Goal: Task Accomplishment & Management: Complete application form

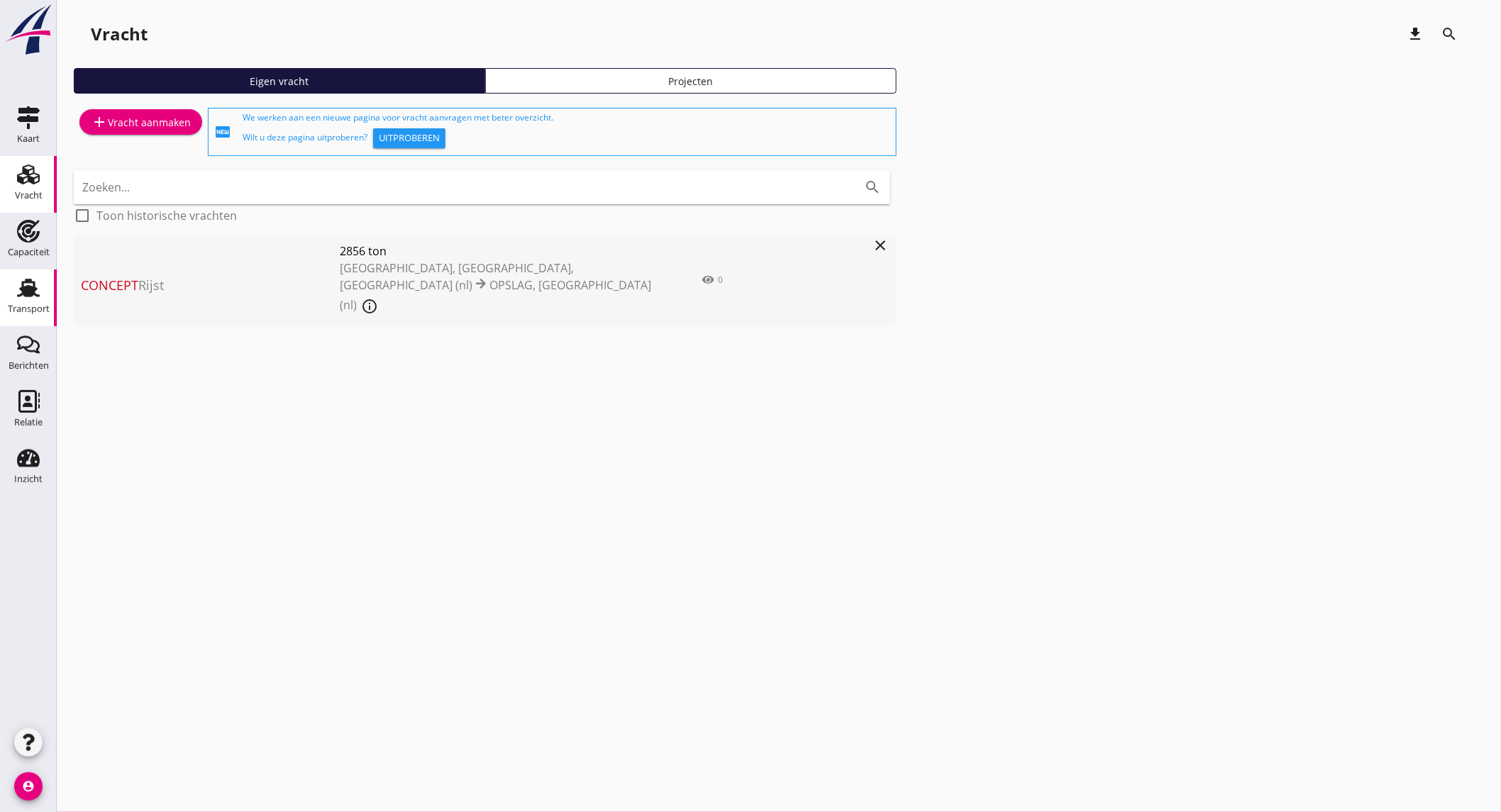
drag, startPoint x: 18, startPoint y: 301, endPoint x: 29, endPoint y: 297, distance: 11.7
click at [18, 301] on div "Transport" at bounding box center [29, 309] width 42 height 20
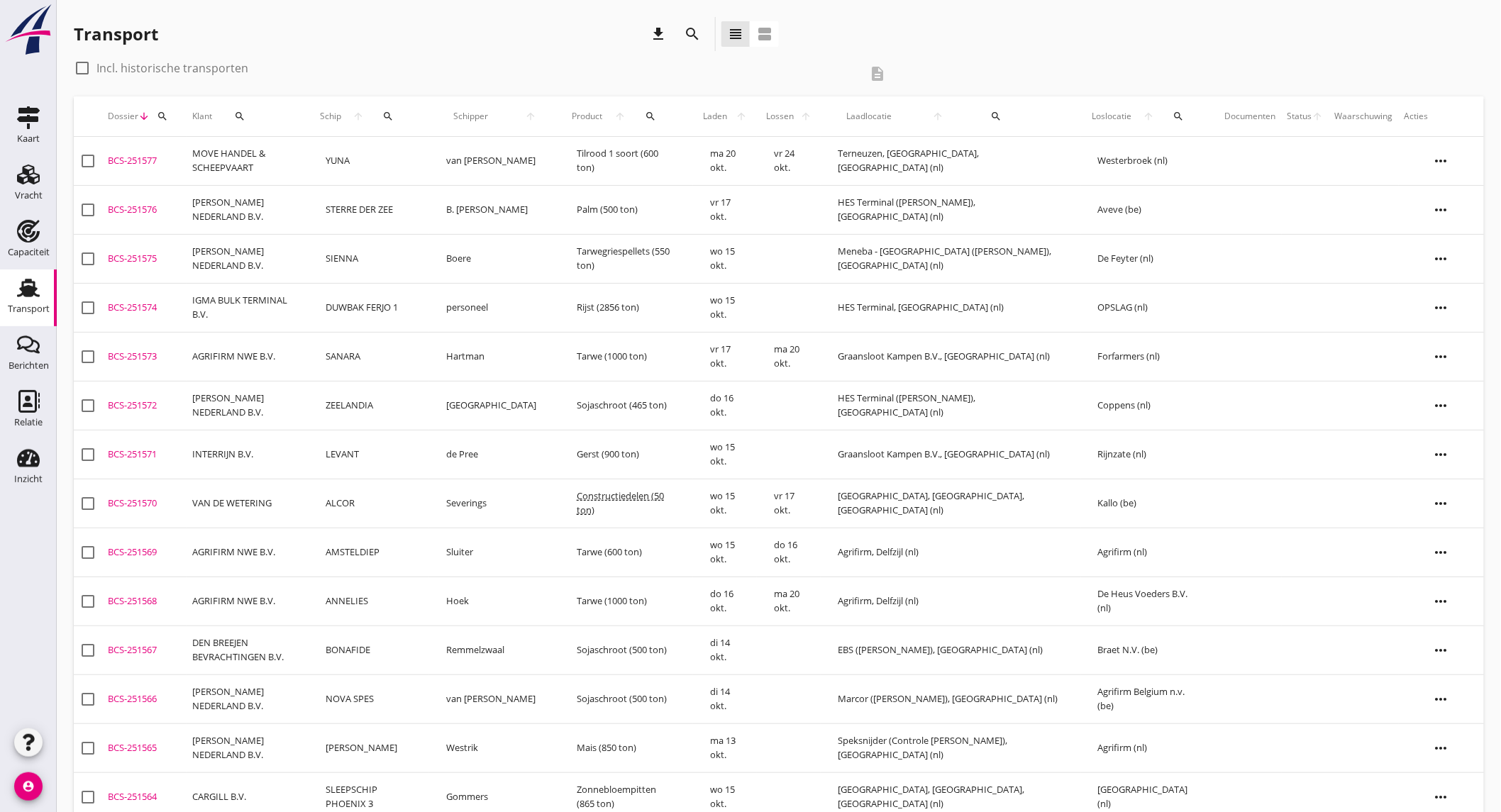
click at [689, 27] on icon "search" at bounding box center [692, 34] width 17 height 17
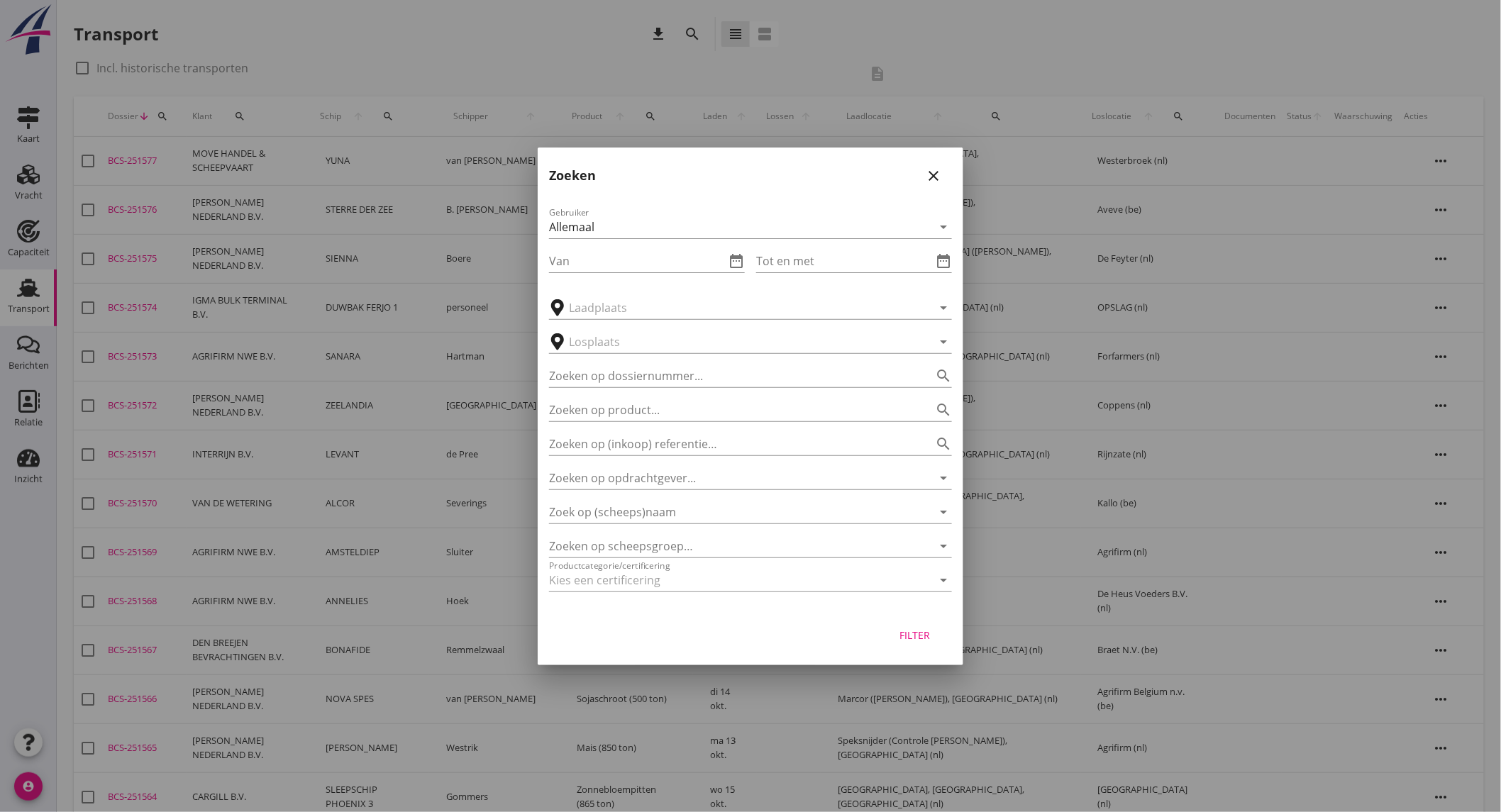
click at [379, 159] on div at bounding box center [750, 406] width 1501 height 812
click at [929, 176] on icon "close" at bounding box center [934, 176] width 17 height 17
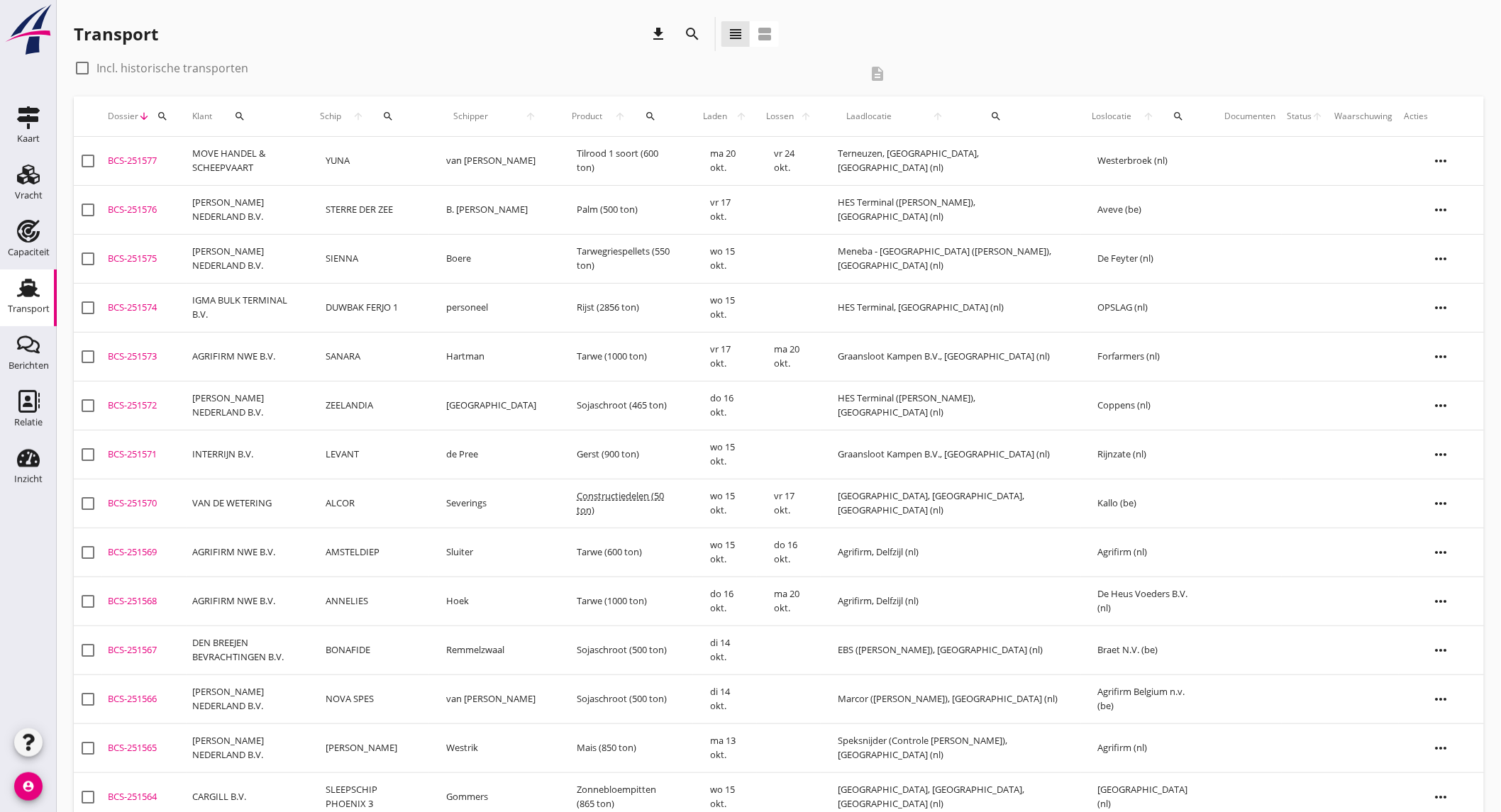
click at [690, 24] on button "search" at bounding box center [692, 33] width 26 height 26
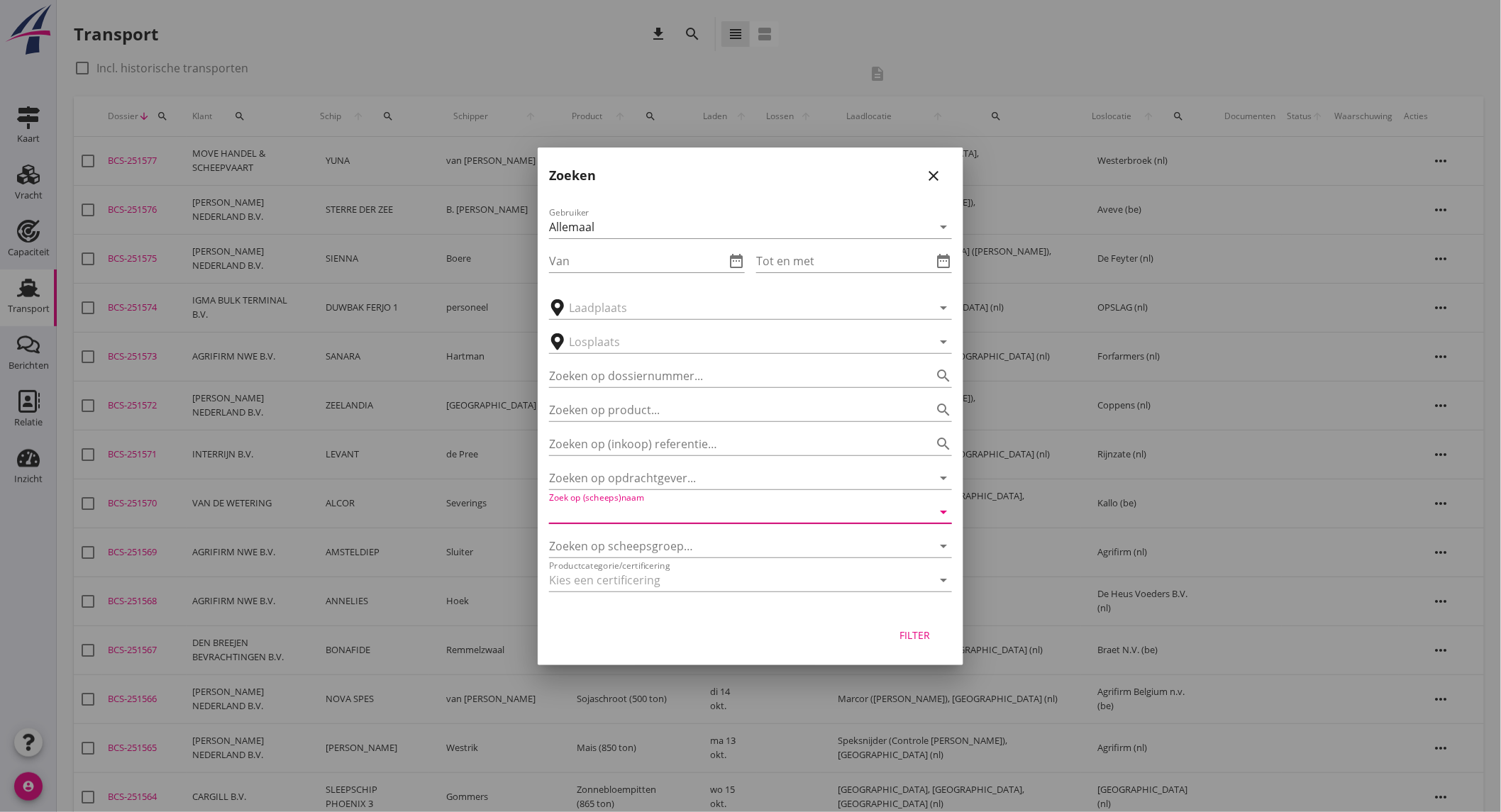
click at [657, 512] on input "Zoek op (scheeps)naam" at bounding box center [731, 512] width 363 height 23
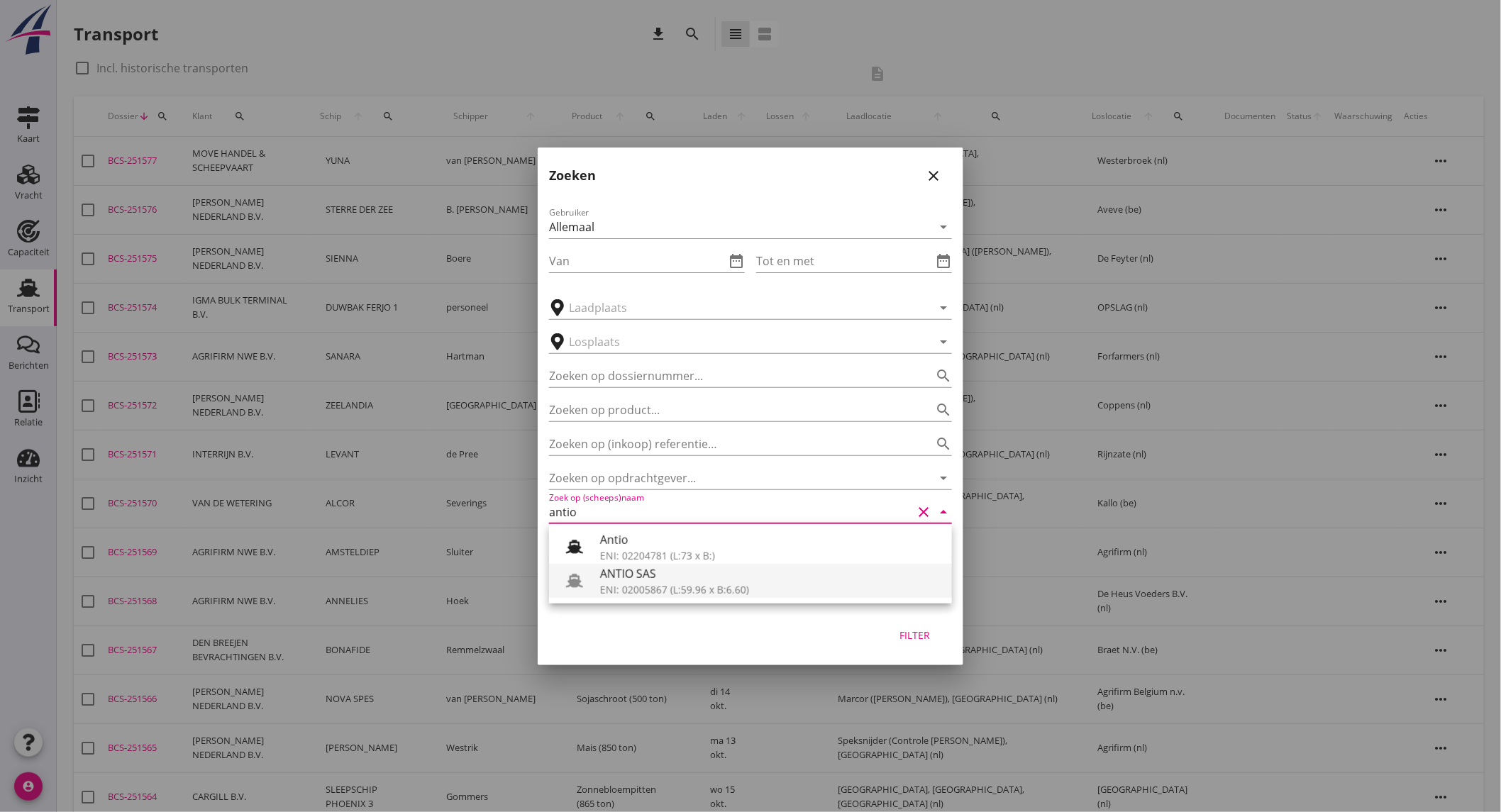
click at [653, 575] on div "ANTIO SAS" at bounding box center [770, 573] width 341 height 17
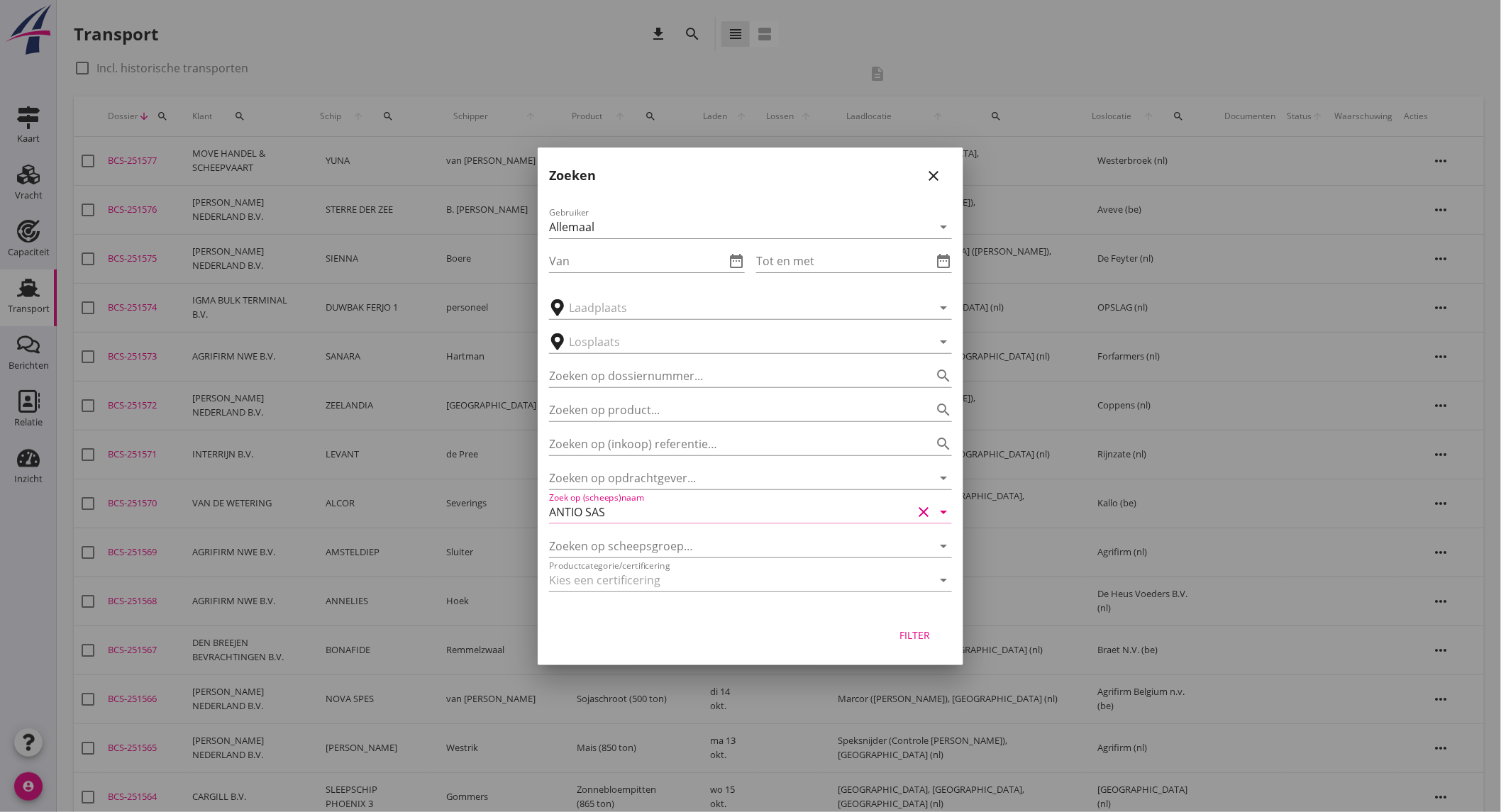
click at [913, 632] on div "Filter" at bounding box center [915, 635] width 40 height 15
type input "ANTIO SAS"
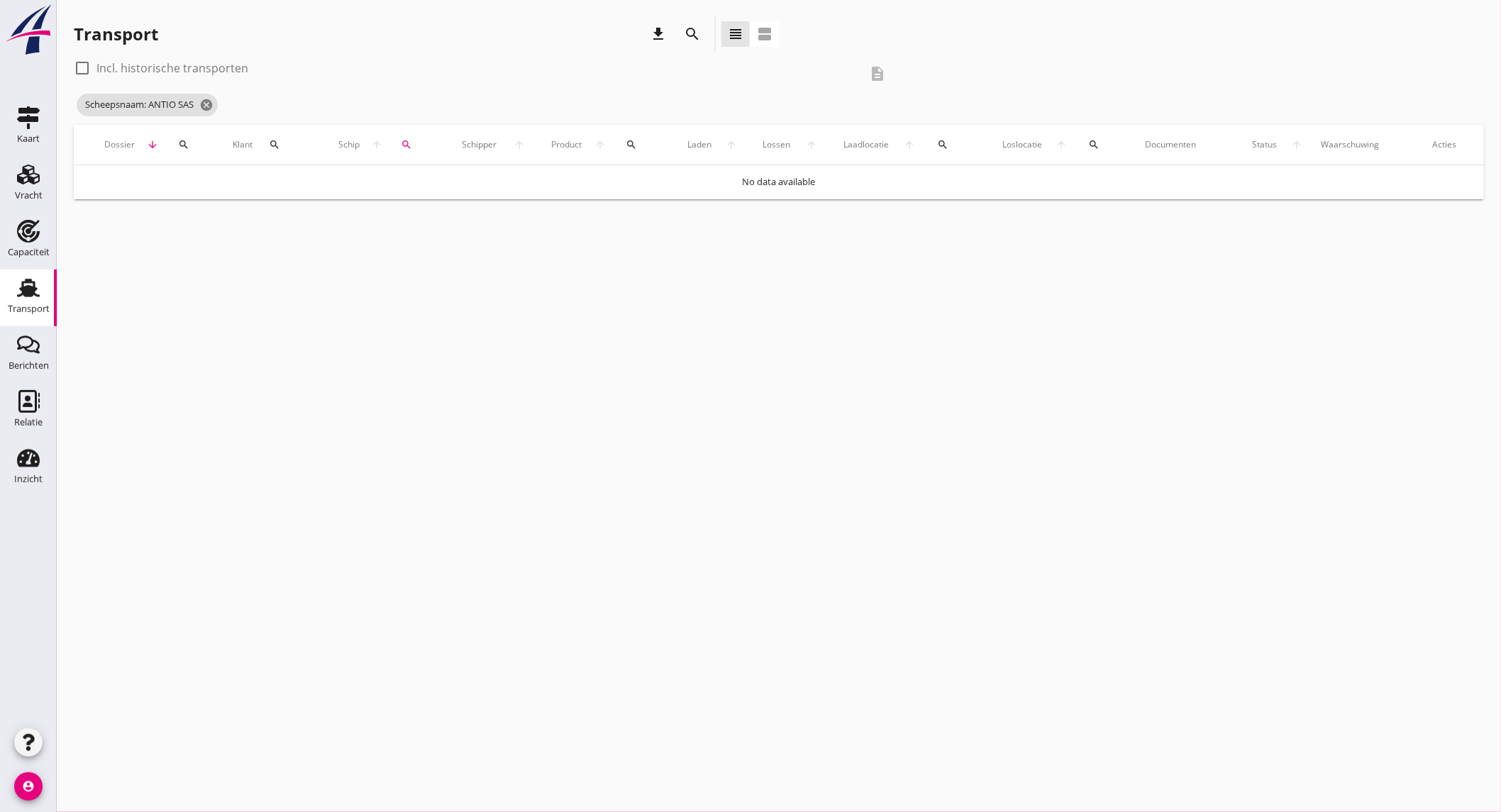
click at [213, 68] on label "Incl. historische transporten" at bounding box center [172, 68] width 152 height 14
checkbox input "true"
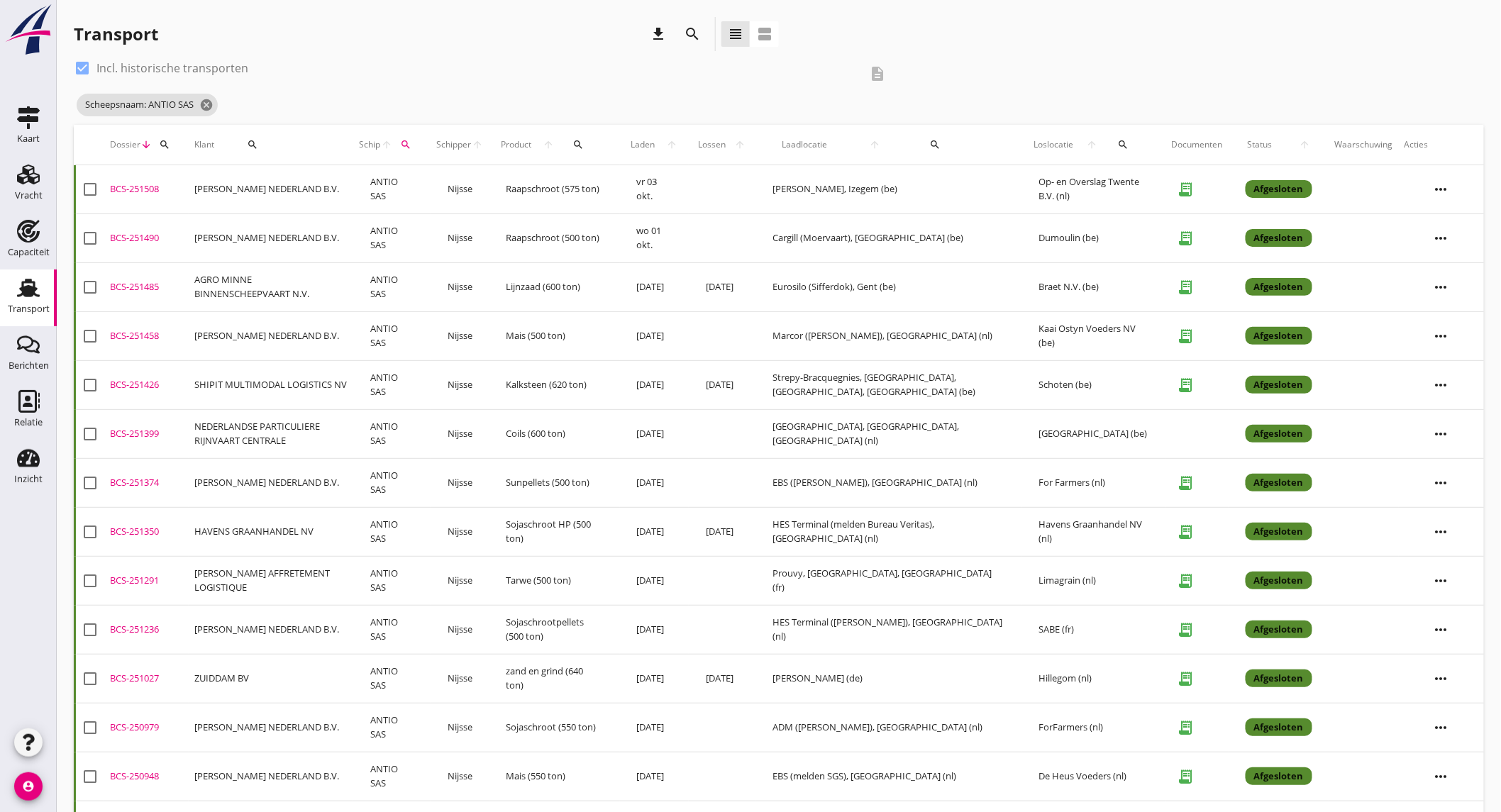
click at [1004, 428] on td "[GEOGRAPHIC_DATA], [GEOGRAPHIC_DATA], [GEOGRAPHIC_DATA] (nl)" at bounding box center [888, 433] width 266 height 48
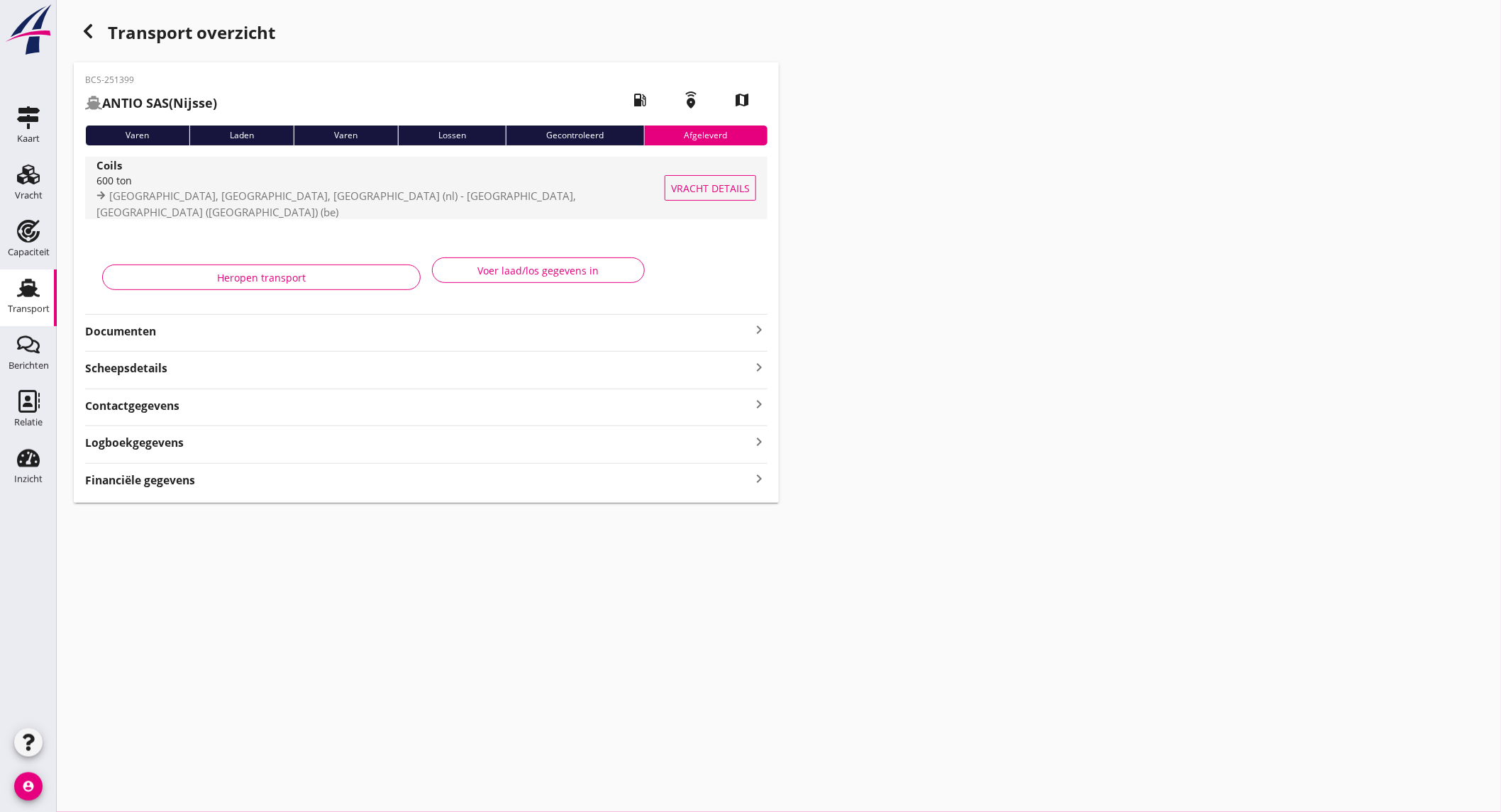
click at [286, 201] on span "[GEOGRAPHIC_DATA], [GEOGRAPHIC_DATA], [GEOGRAPHIC_DATA] (nl) - [GEOGRAPHIC_DATA…" at bounding box center [336, 203] width 479 height 30
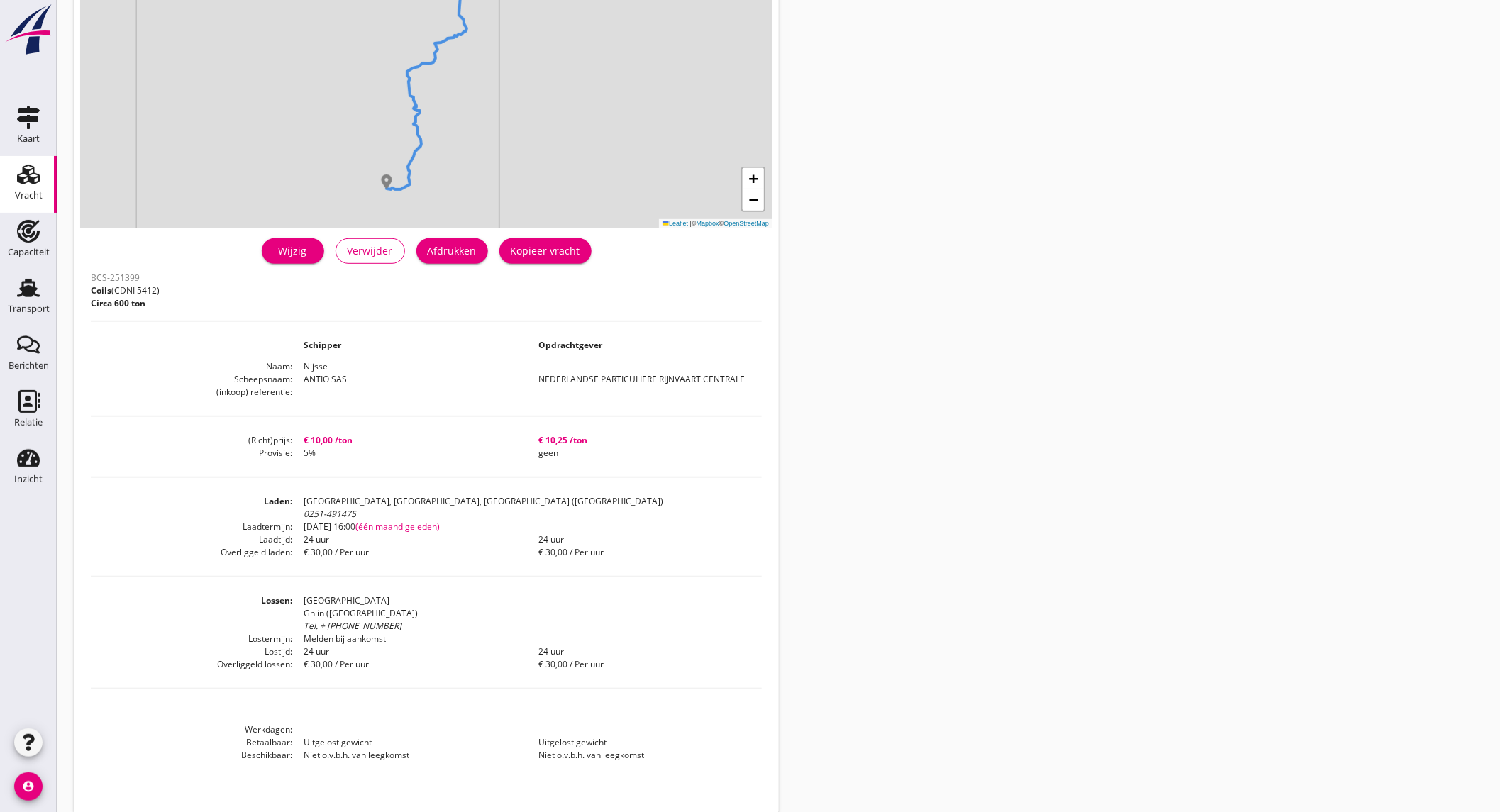
scroll to position [174, 0]
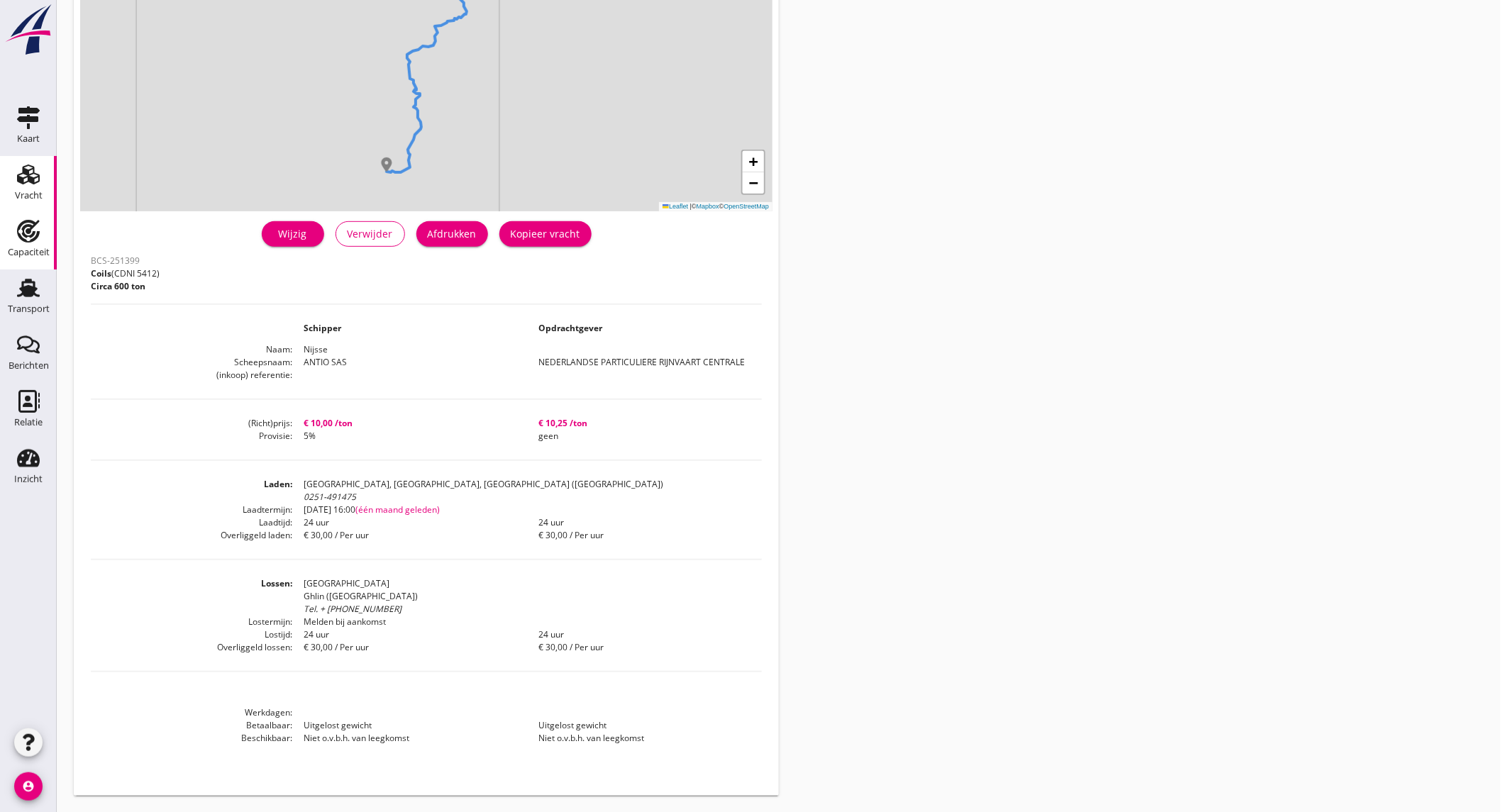
click at [27, 244] on div "Capaciteit" at bounding box center [29, 252] width 42 height 20
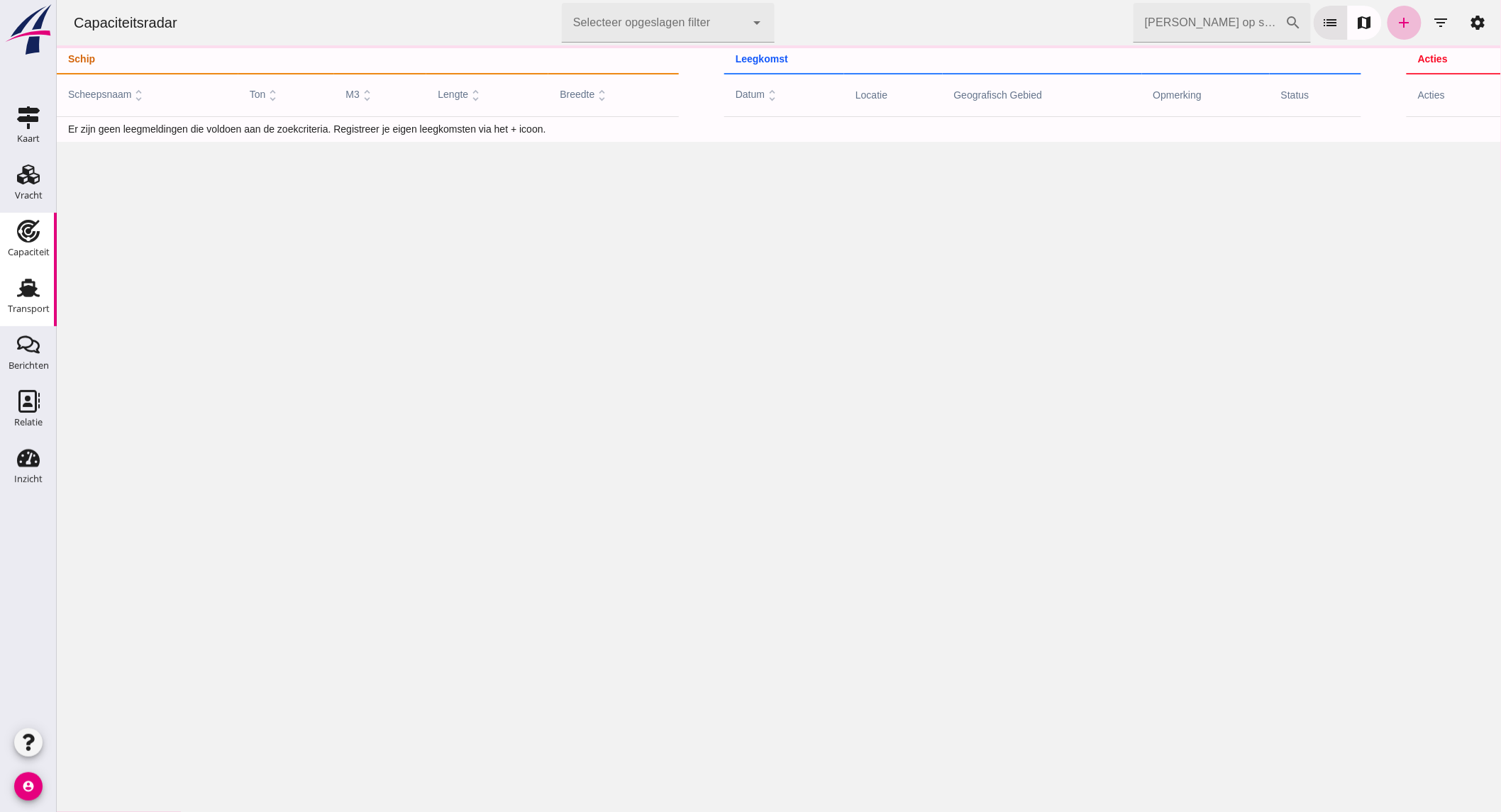
click at [18, 300] on div "Transport" at bounding box center [29, 309] width 42 height 20
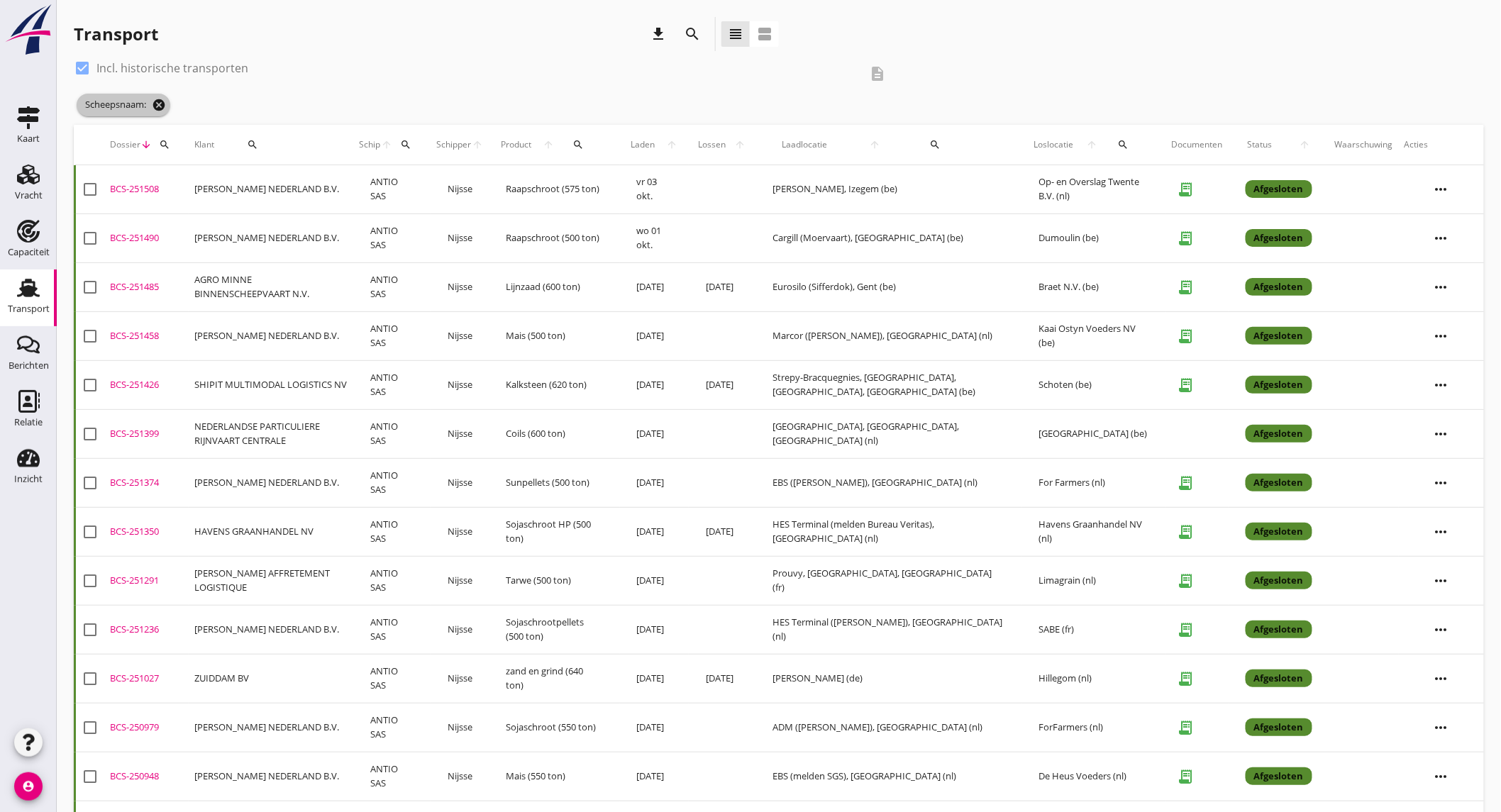
click at [161, 105] on icon "cancel" at bounding box center [159, 105] width 14 height 14
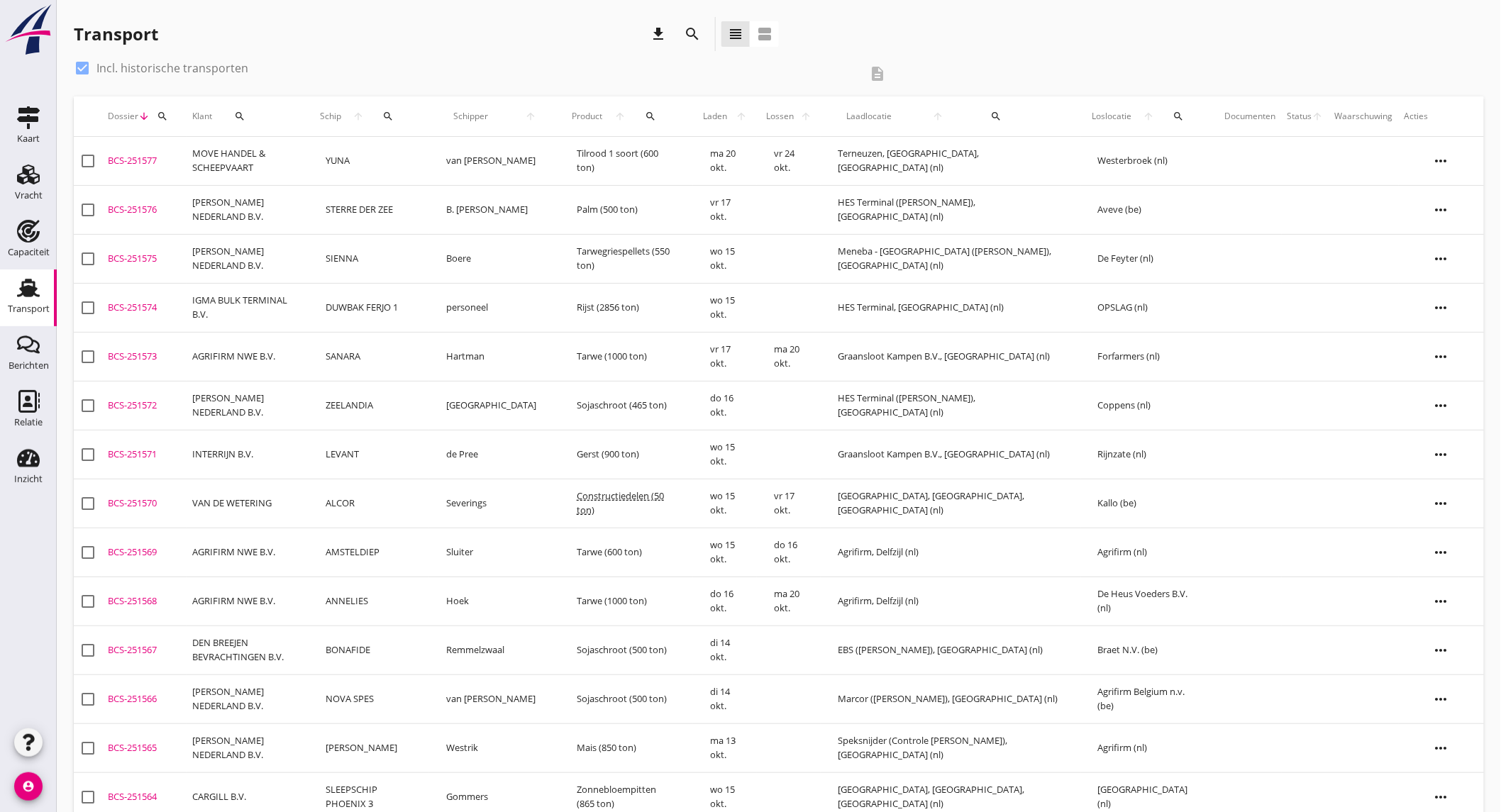
click at [691, 34] on icon "search" at bounding box center [692, 34] width 17 height 17
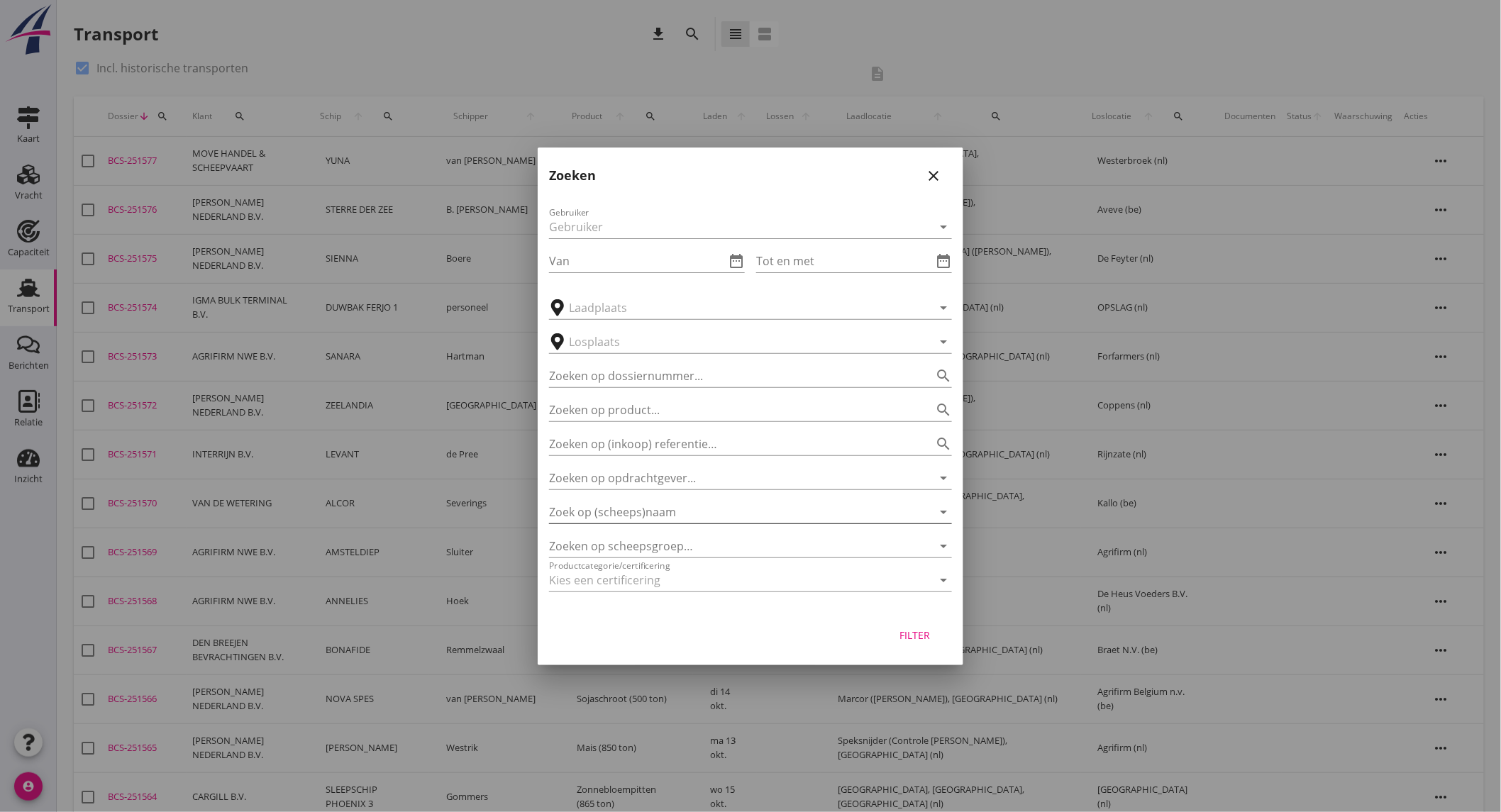
click at [673, 512] on input "Zoek op (scheeps)naam" at bounding box center [731, 512] width 363 height 23
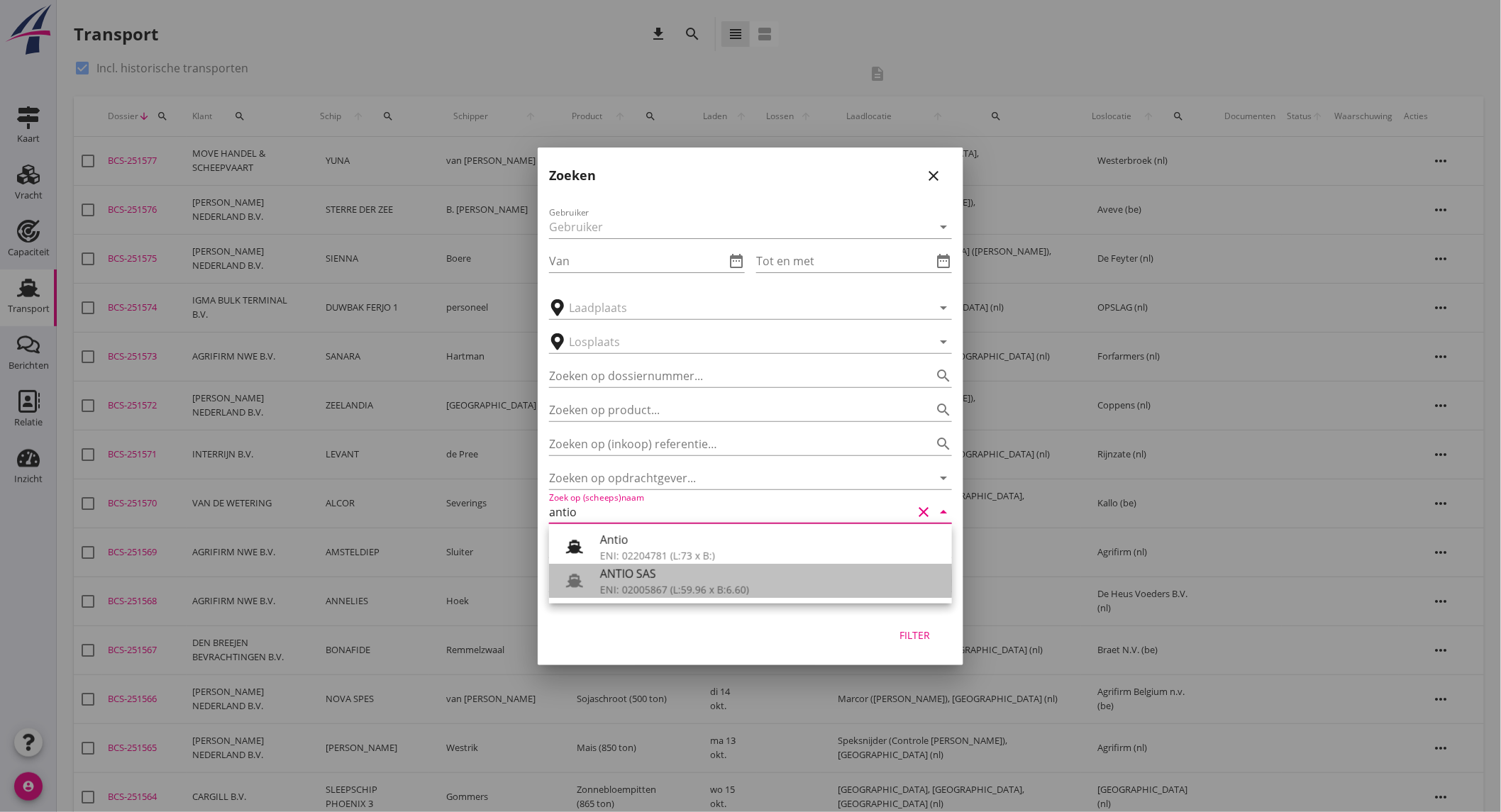
click at [654, 583] on div "ENI: 02005867 (L:59.96 x B:6.60)" at bounding box center [770, 590] width 341 height 15
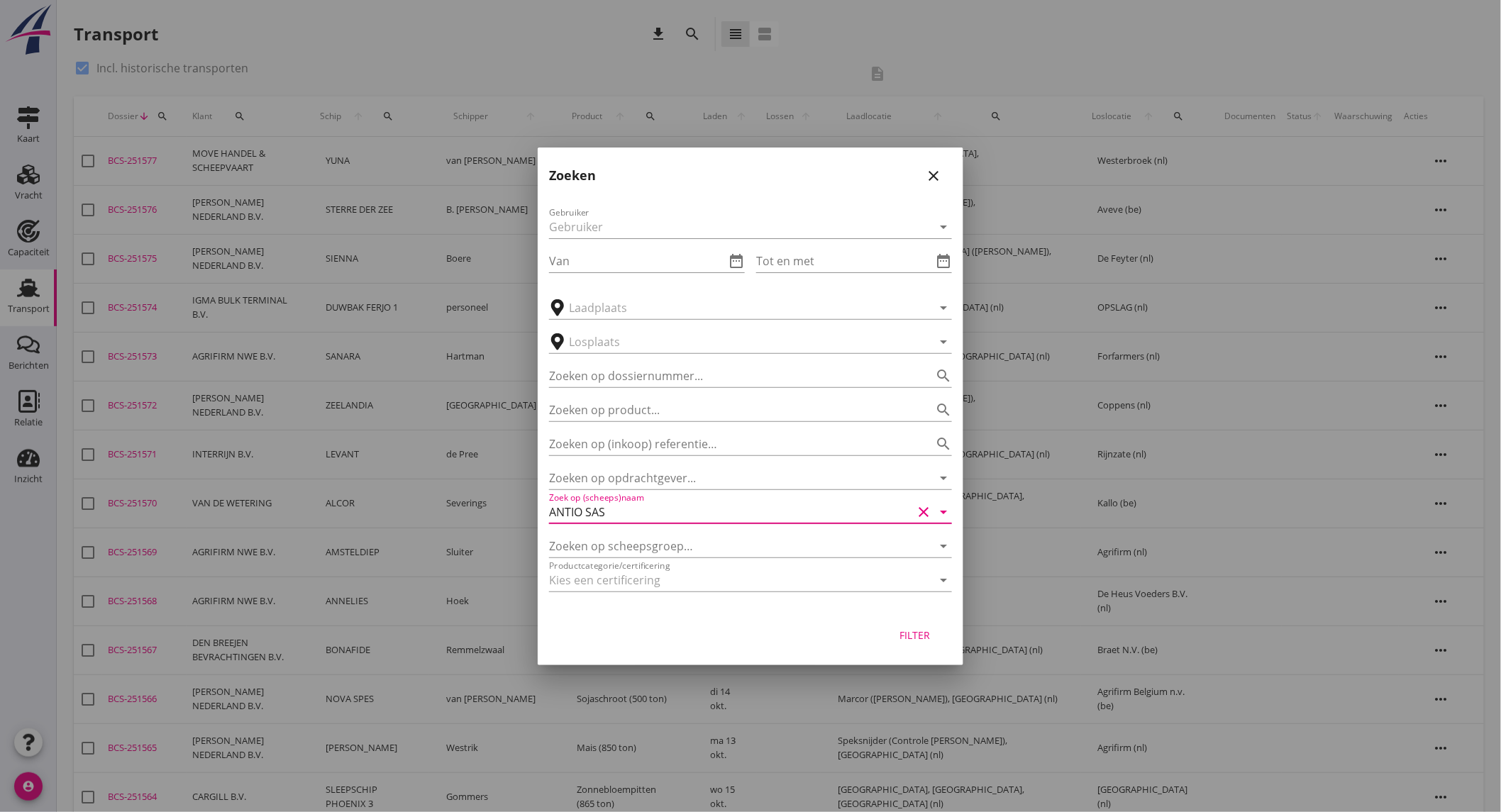
click at [931, 643] on button "Filter" at bounding box center [915, 635] width 63 height 26
type input "ANTIO SAS"
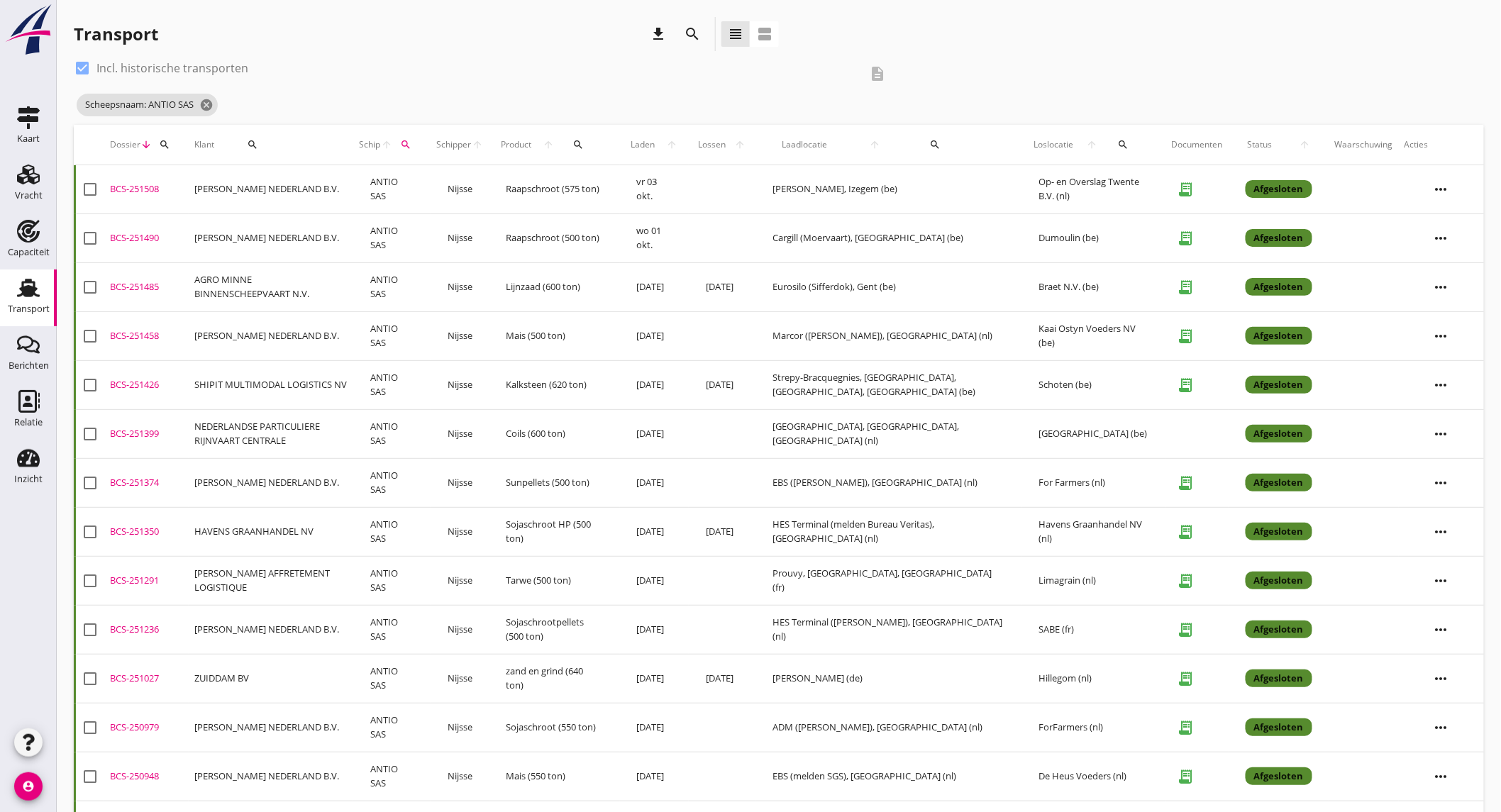
click at [916, 435] on td "[GEOGRAPHIC_DATA], [GEOGRAPHIC_DATA], [GEOGRAPHIC_DATA] (nl)" at bounding box center [888, 433] width 266 height 48
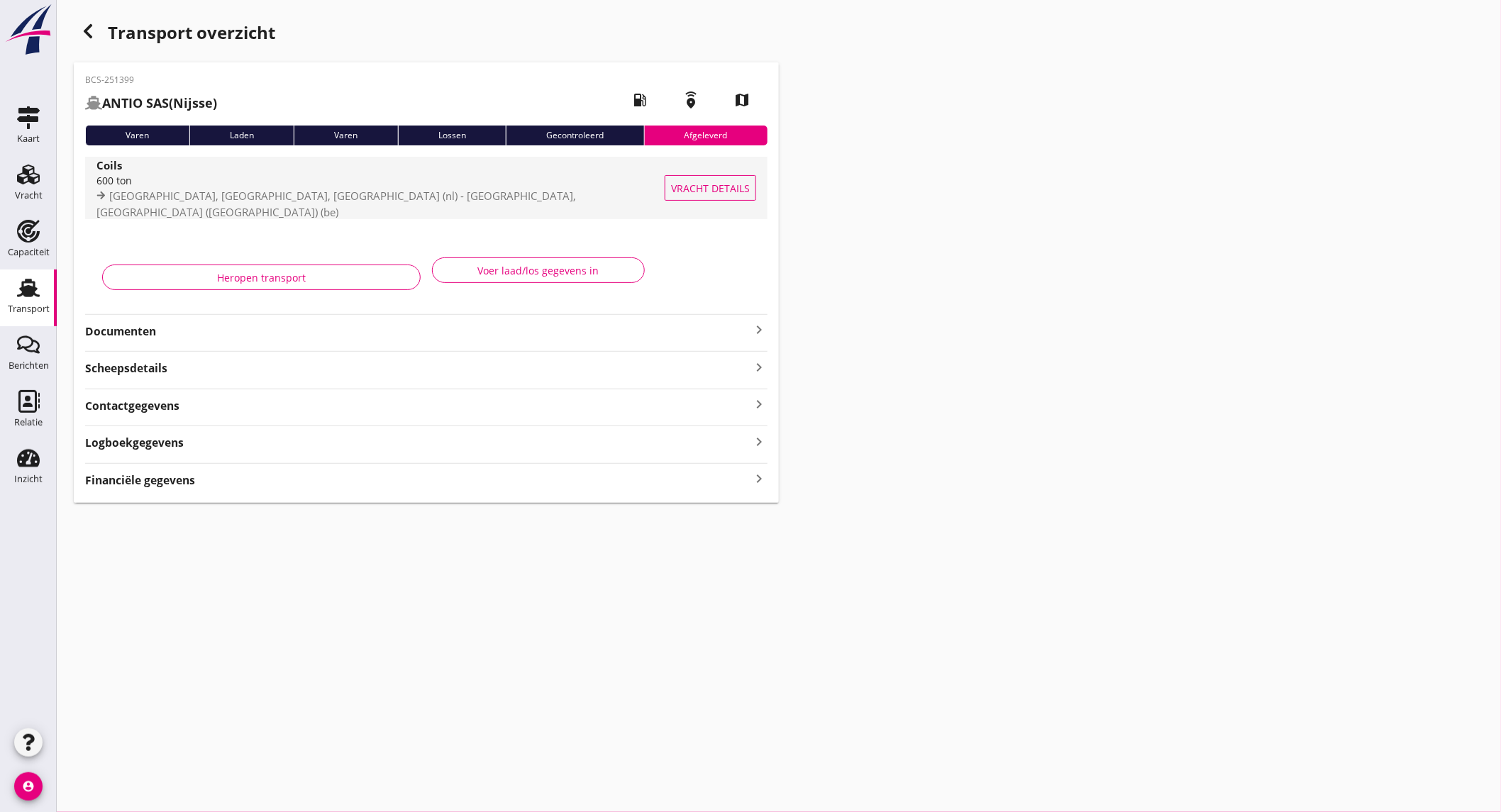
click at [244, 188] on div "600 ton" at bounding box center [389, 181] width 586 height 15
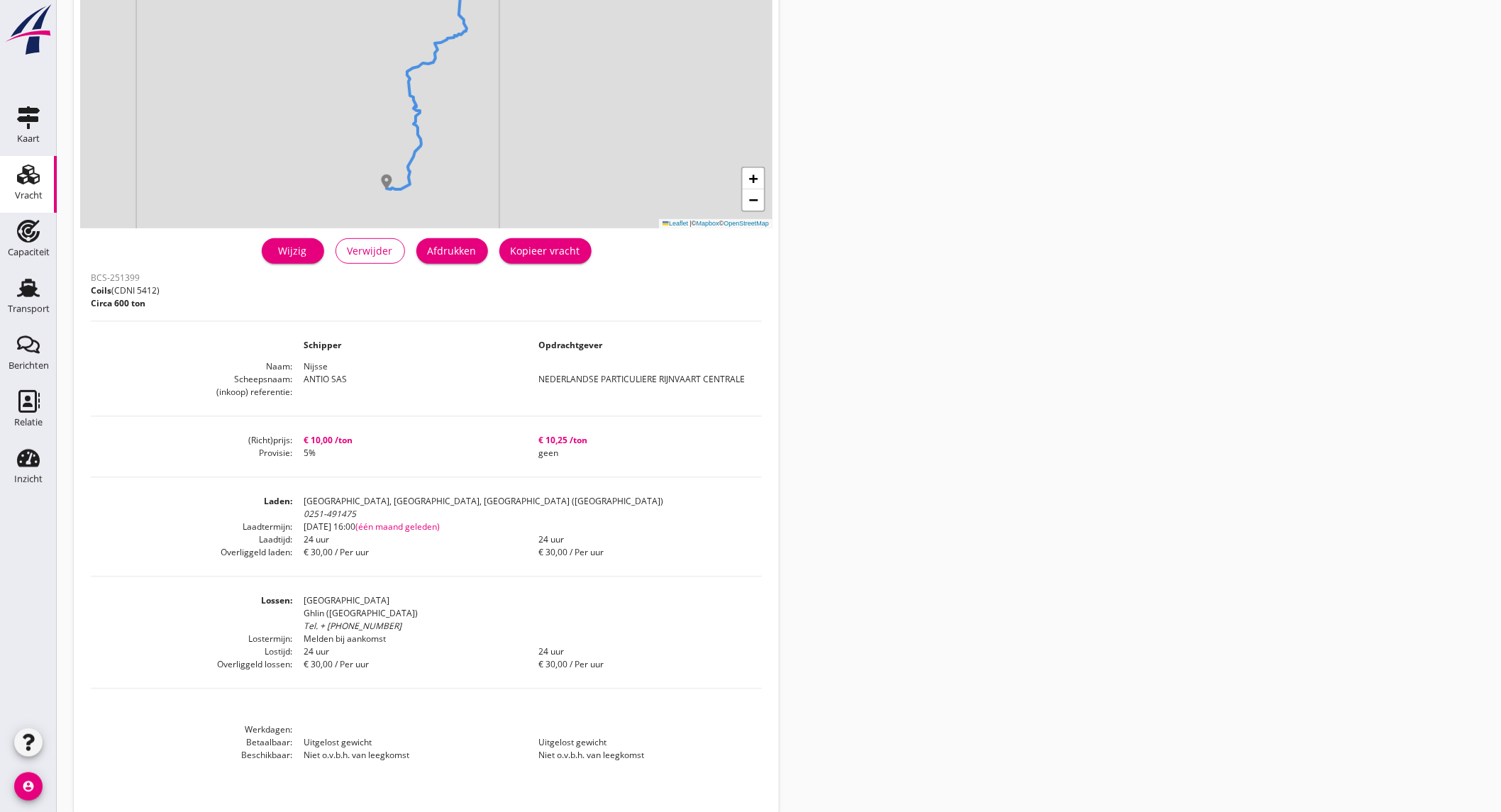
scroll to position [174, 0]
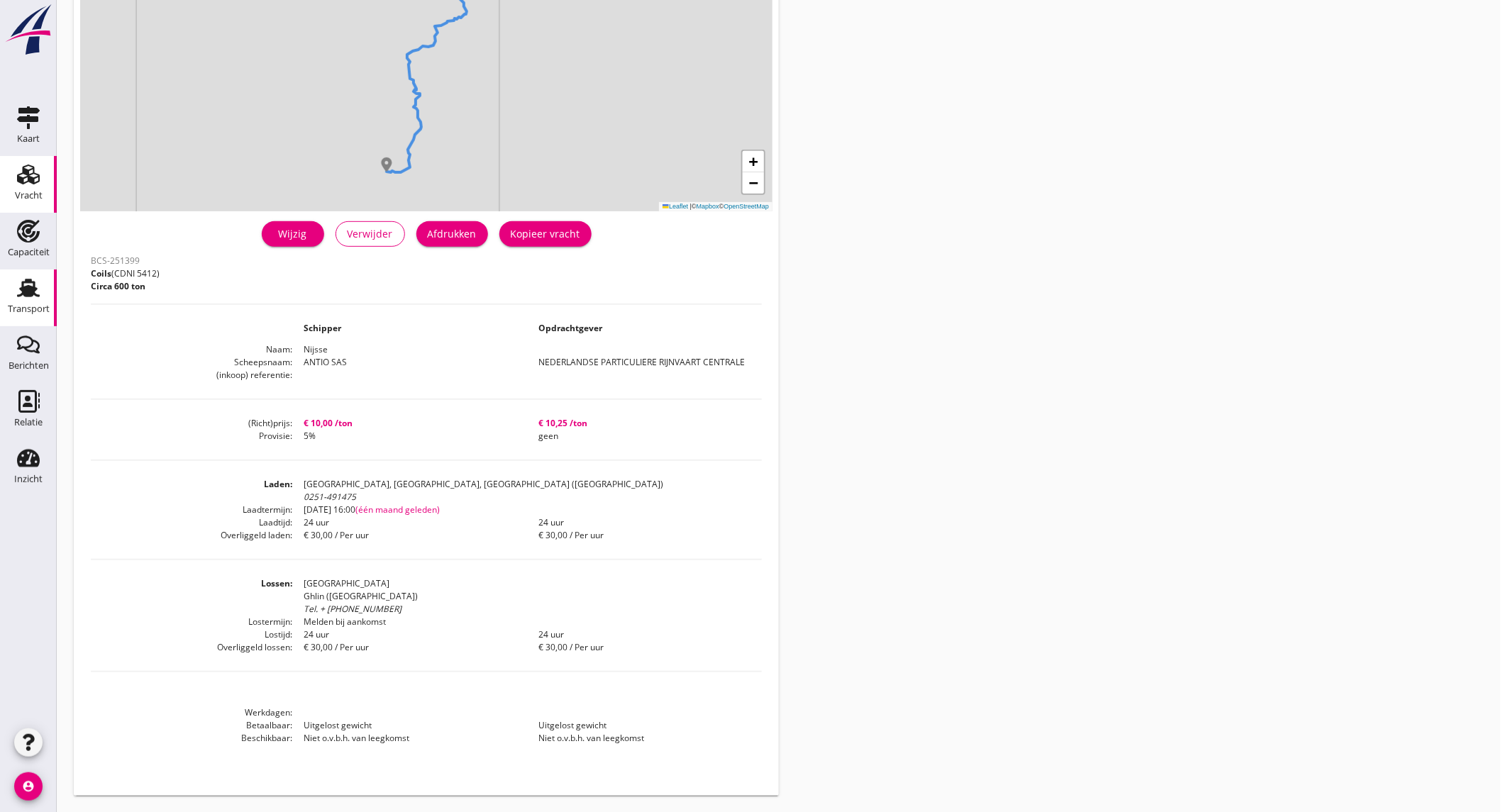
click at [25, 300] on div "Transport" at bounding box center [29, 309] width 42 height 20
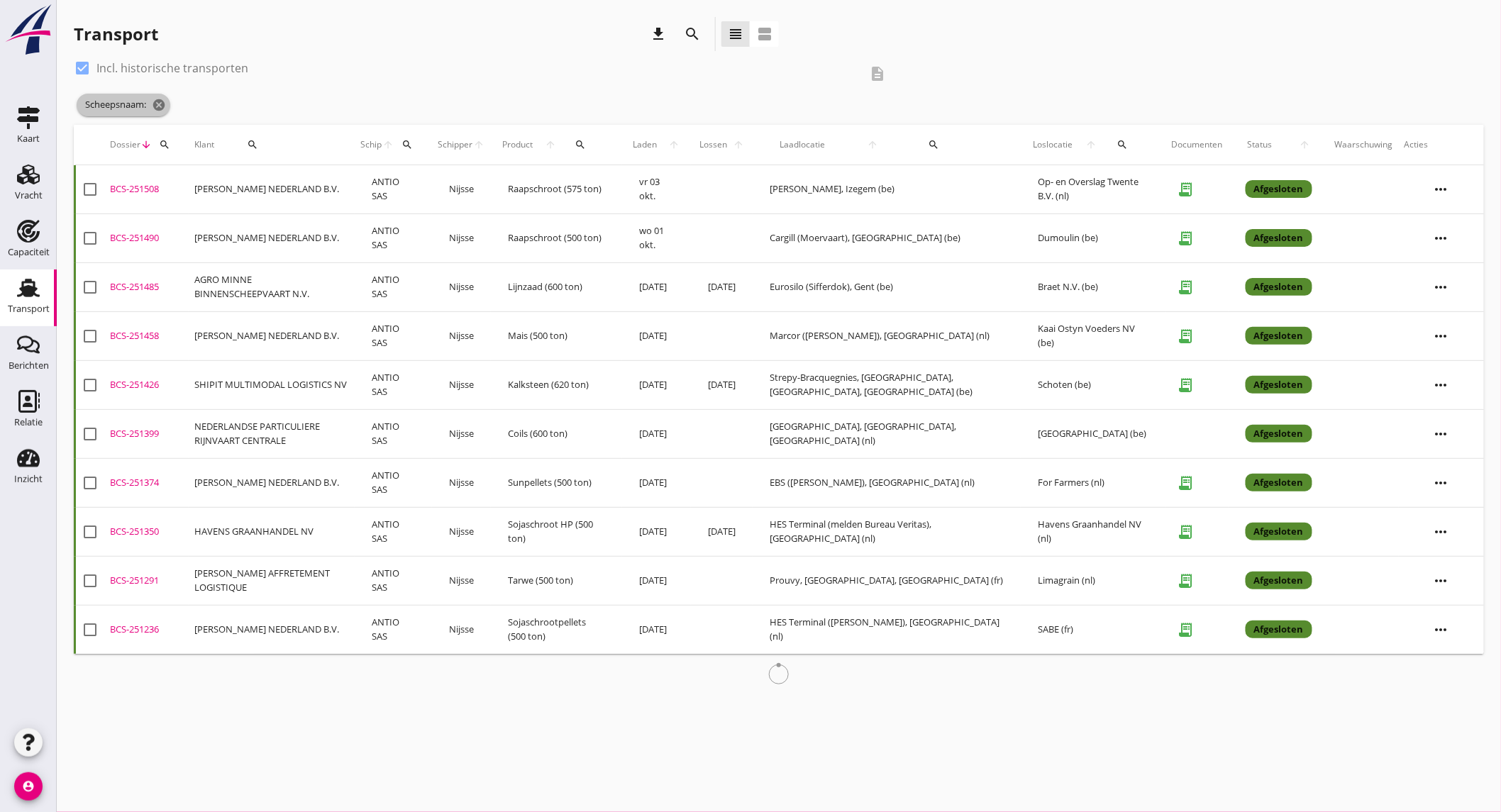
click at [160, 103] on icon "cancel" at bounding box center [159, 105] width 14 height 14
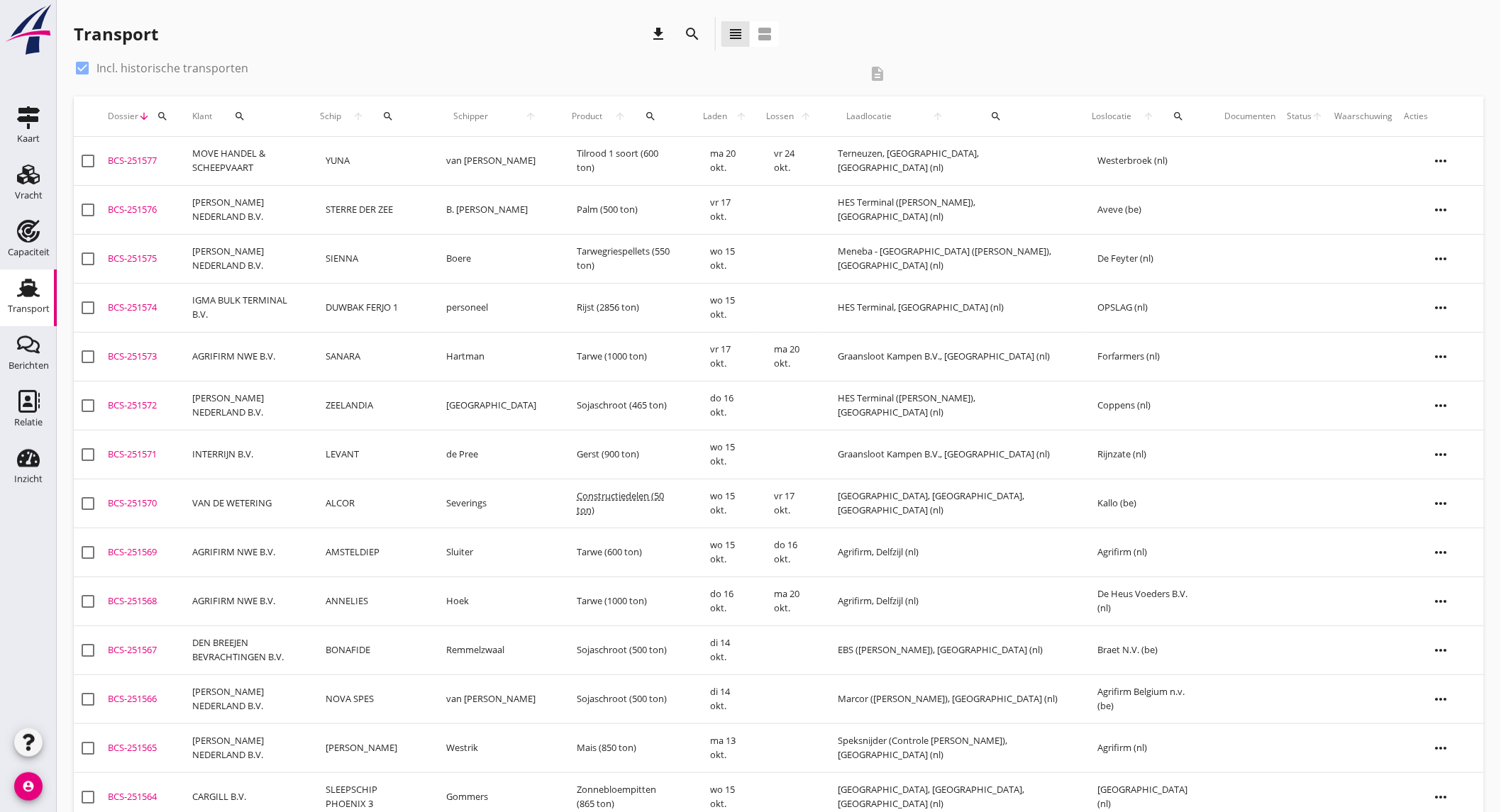
click at [259, 166] on td "MOVE HANDEL & SCHEEPVAART" at bounding box center [247, 161] width 123 height 48
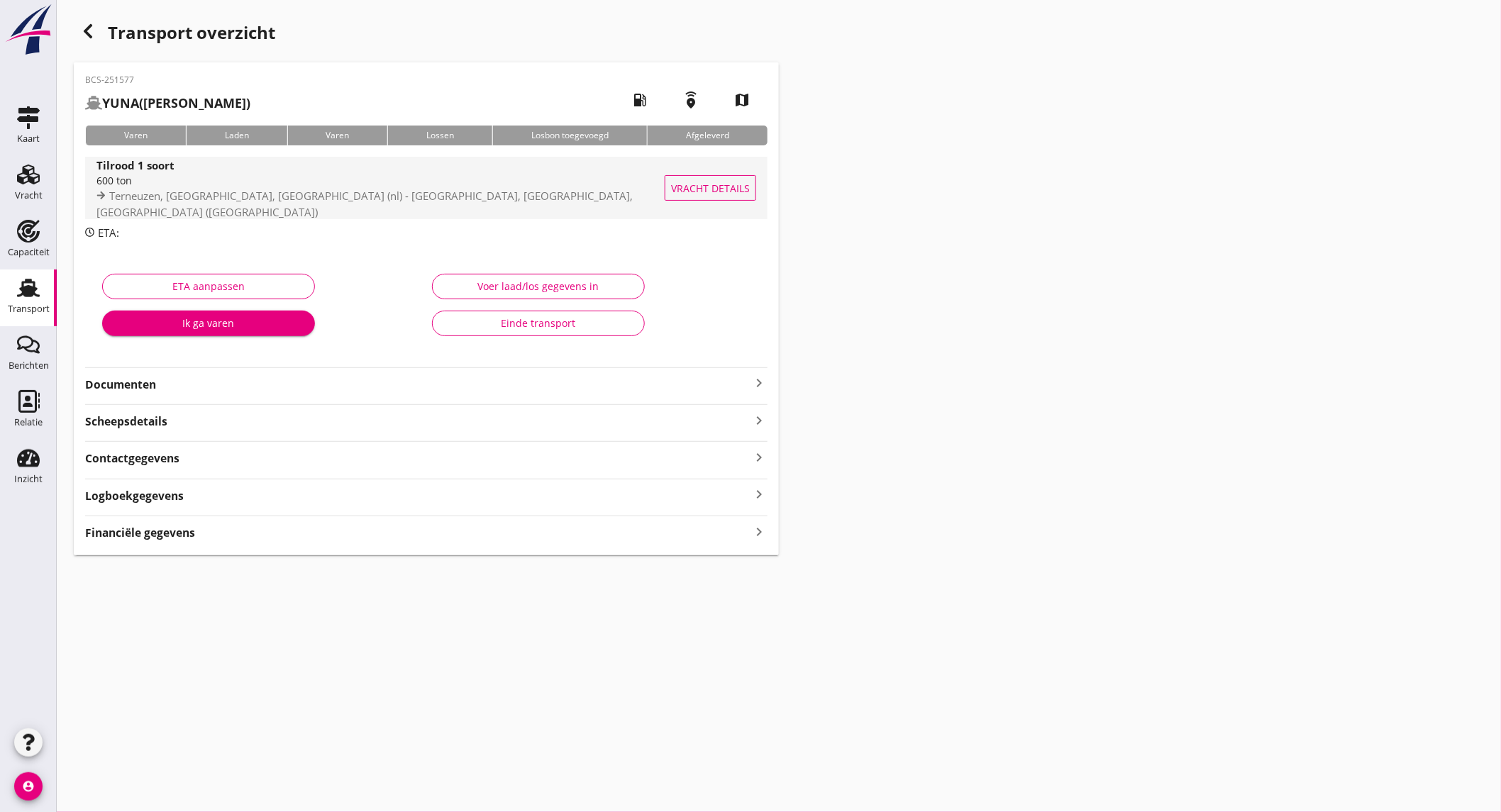
click at [289, 200] on span "Terneuzen, [GEOGRAPHIC_DATA], [GEOGRAPHIC_DATA] (nl) - [GEOGRAPHIC_DATA], [GEOG…" at bounding box center [364, 203] width 536 height 30
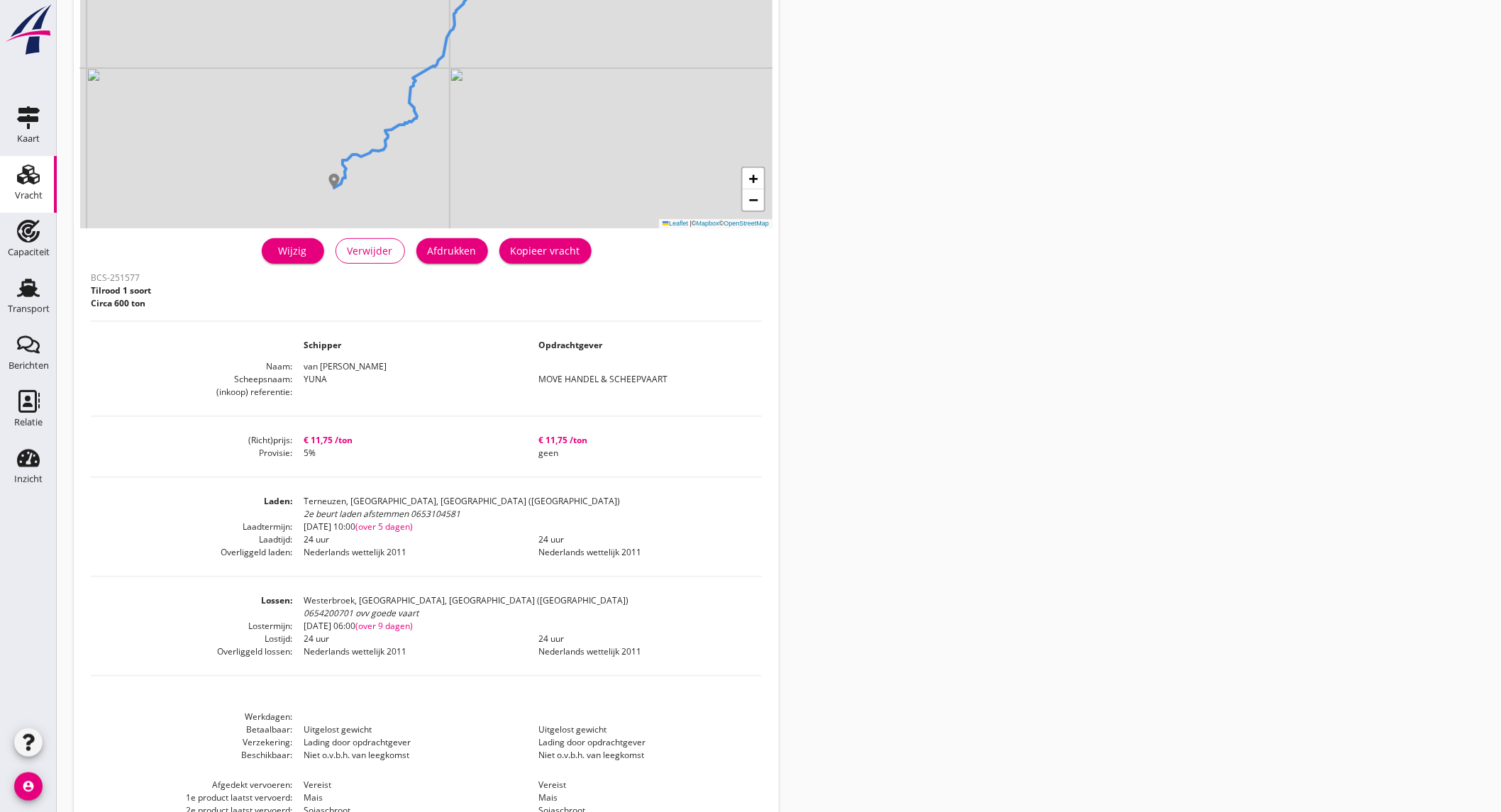
scroll to position [79, 0]
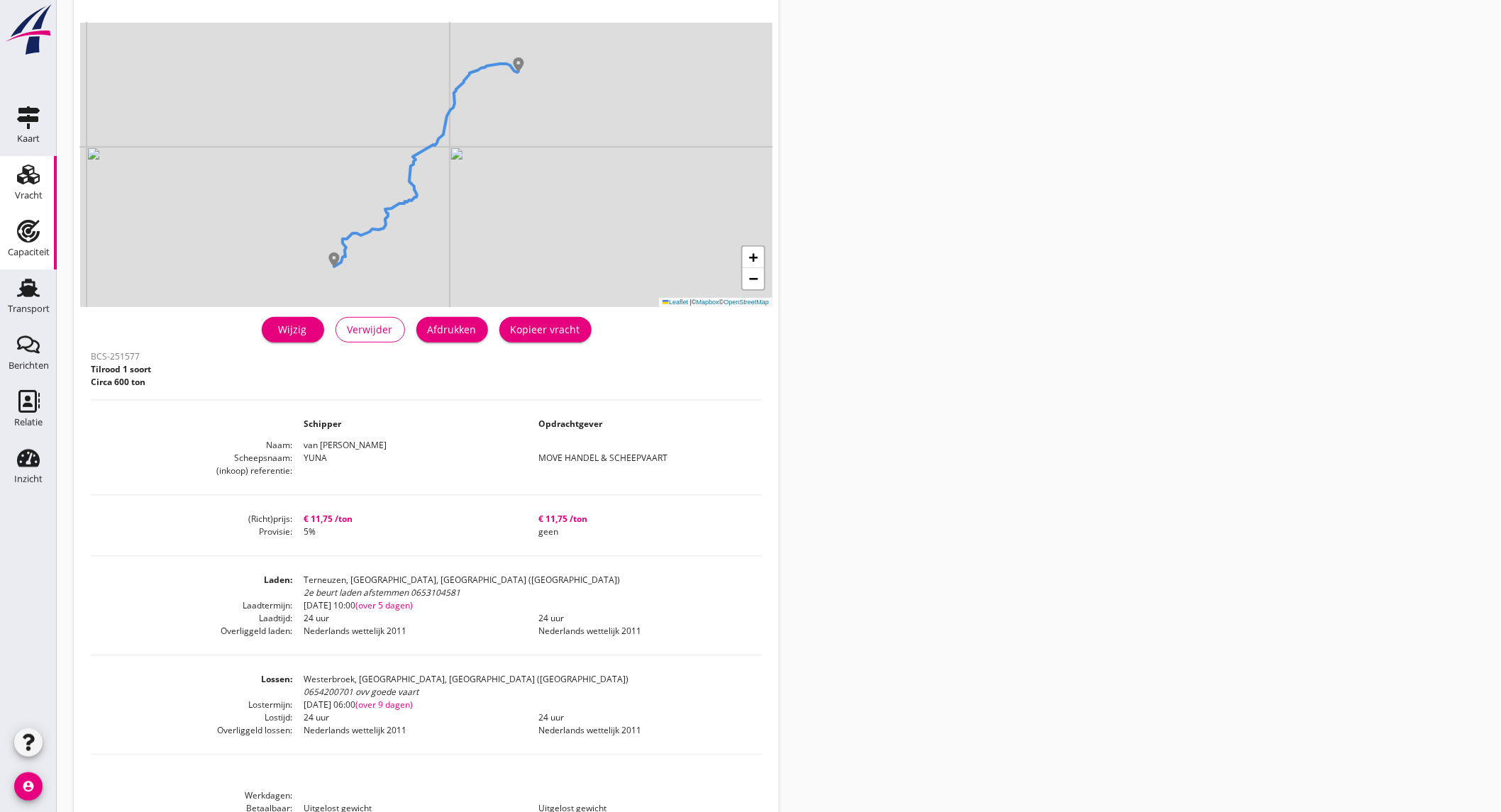
click at [30, 239] on icon "Capaciteit" at bounding box center [29, 231] width 23 height 23
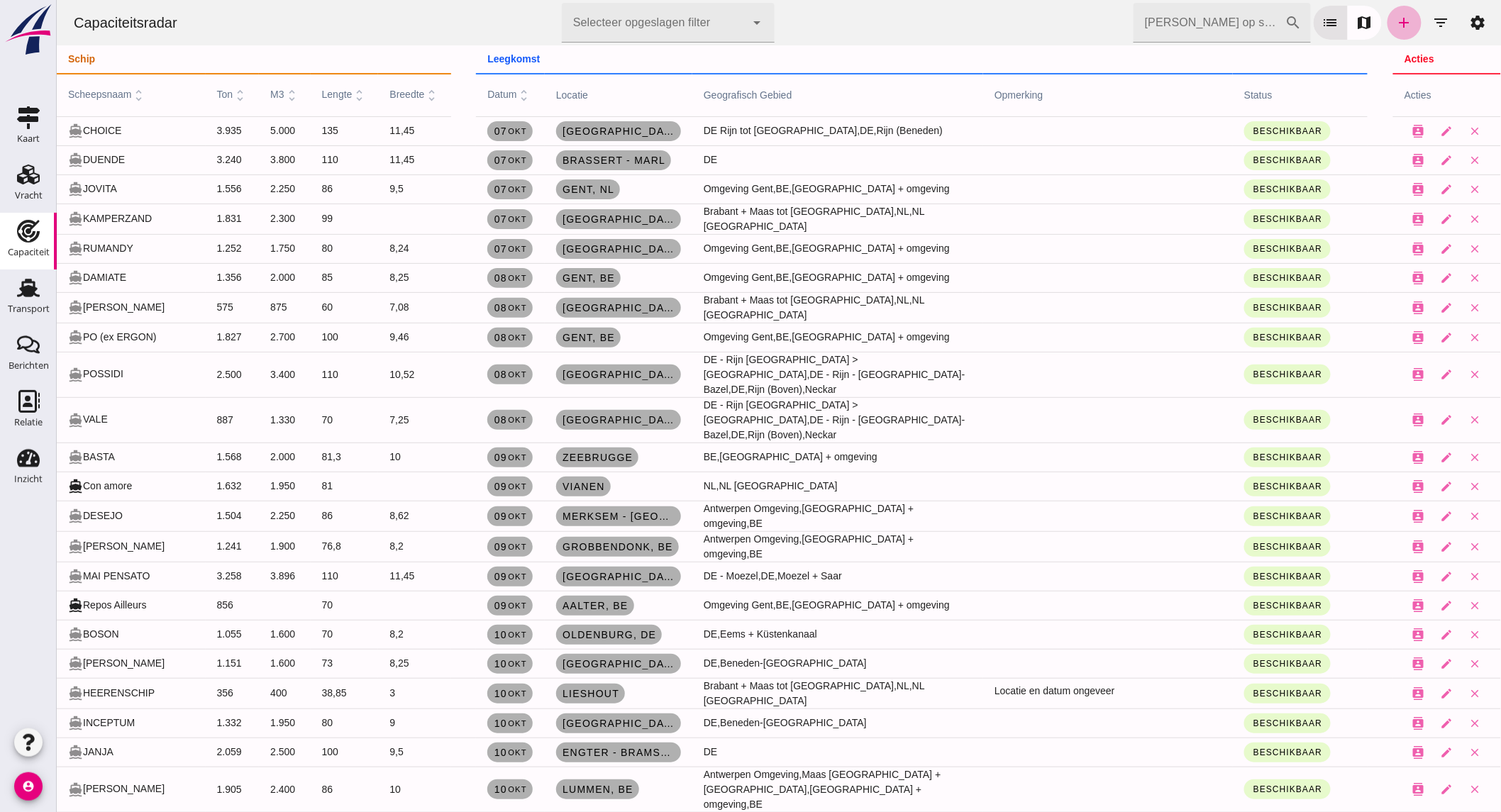
click at [1395, 21] on icon "add" at bounding box center [1404, 23] width 17 height 17
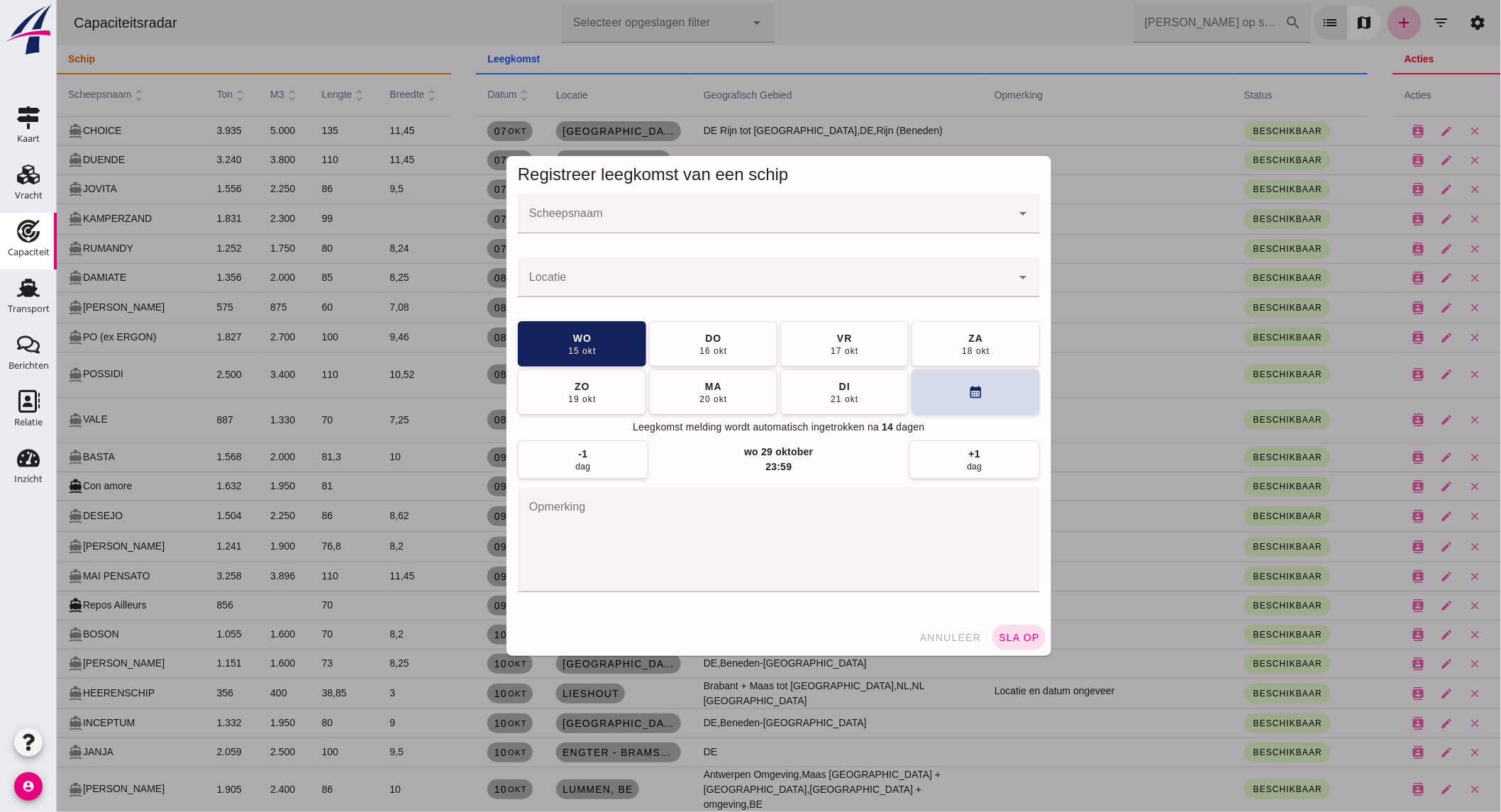
click at [650, 209] on div at bounding box center [764, 214] width 494 height 40
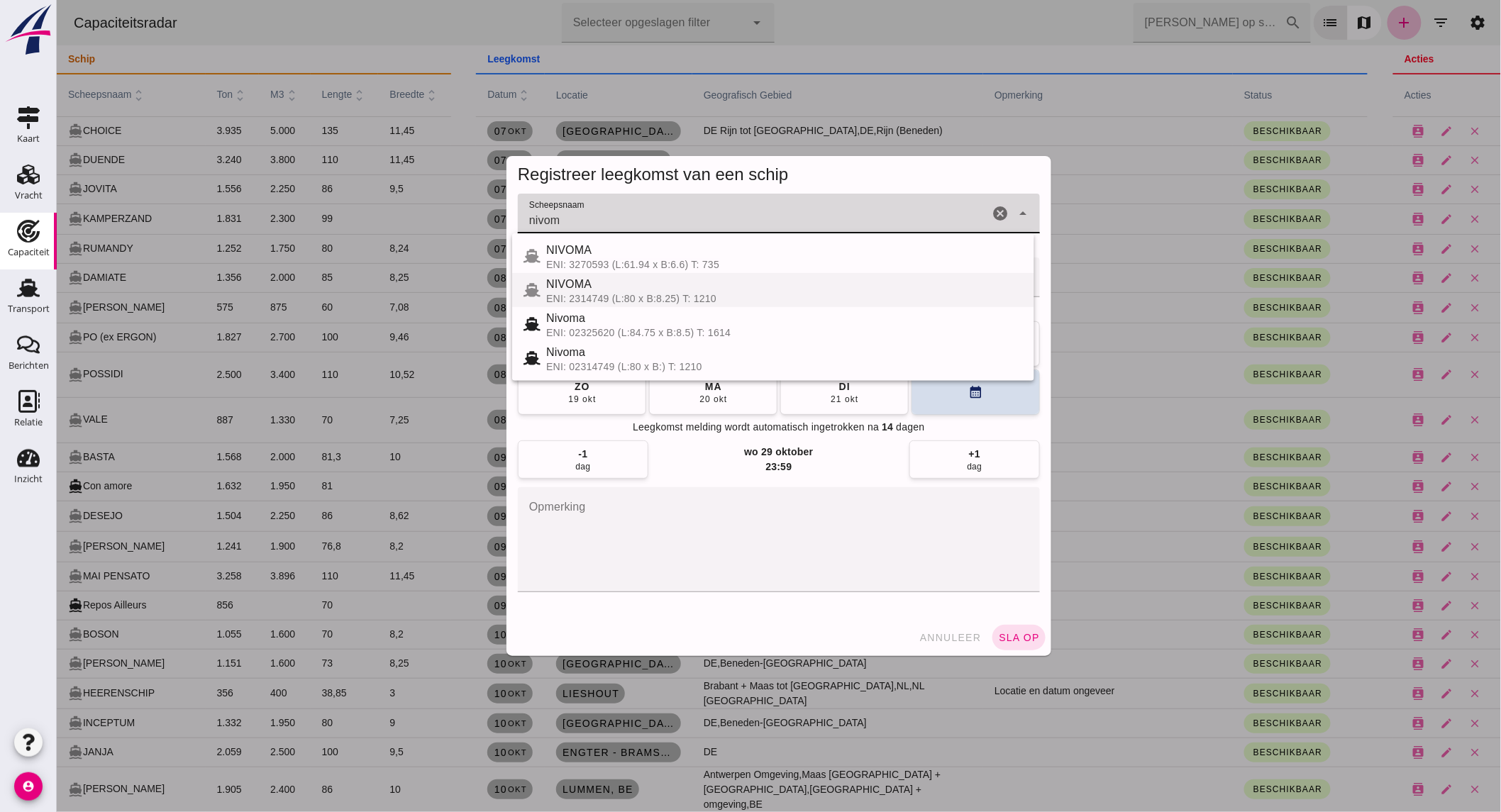
click at [719, 296] on div "ENI: 2314749 (L:80 x B:8.25) T: 1210" at bounding box center [784, 299] width 477 height 11
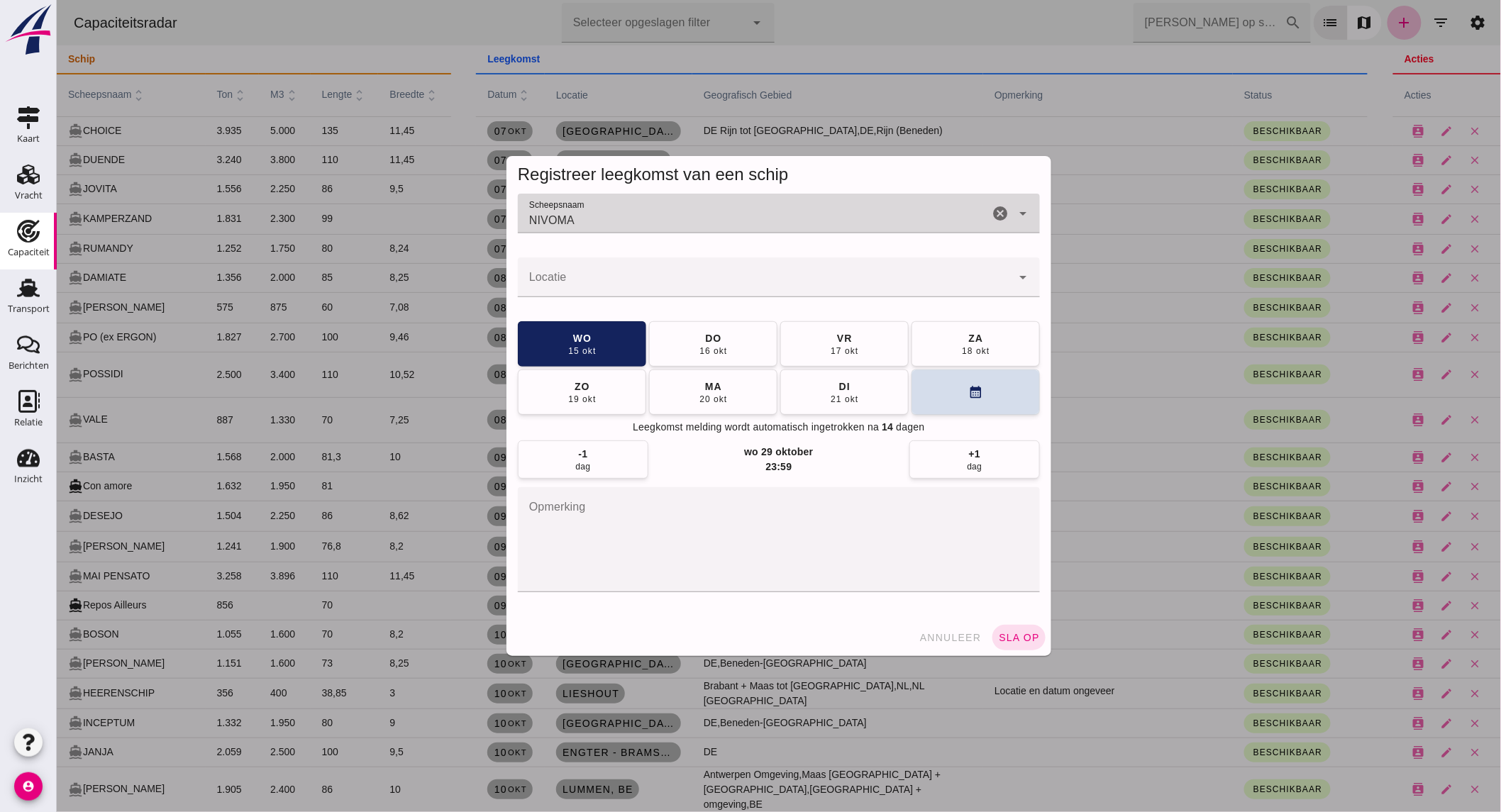
type input "NIVOMA"
click at [666, 286] on input "Locatie" at bounding box center [764, 284] width 494 height 17
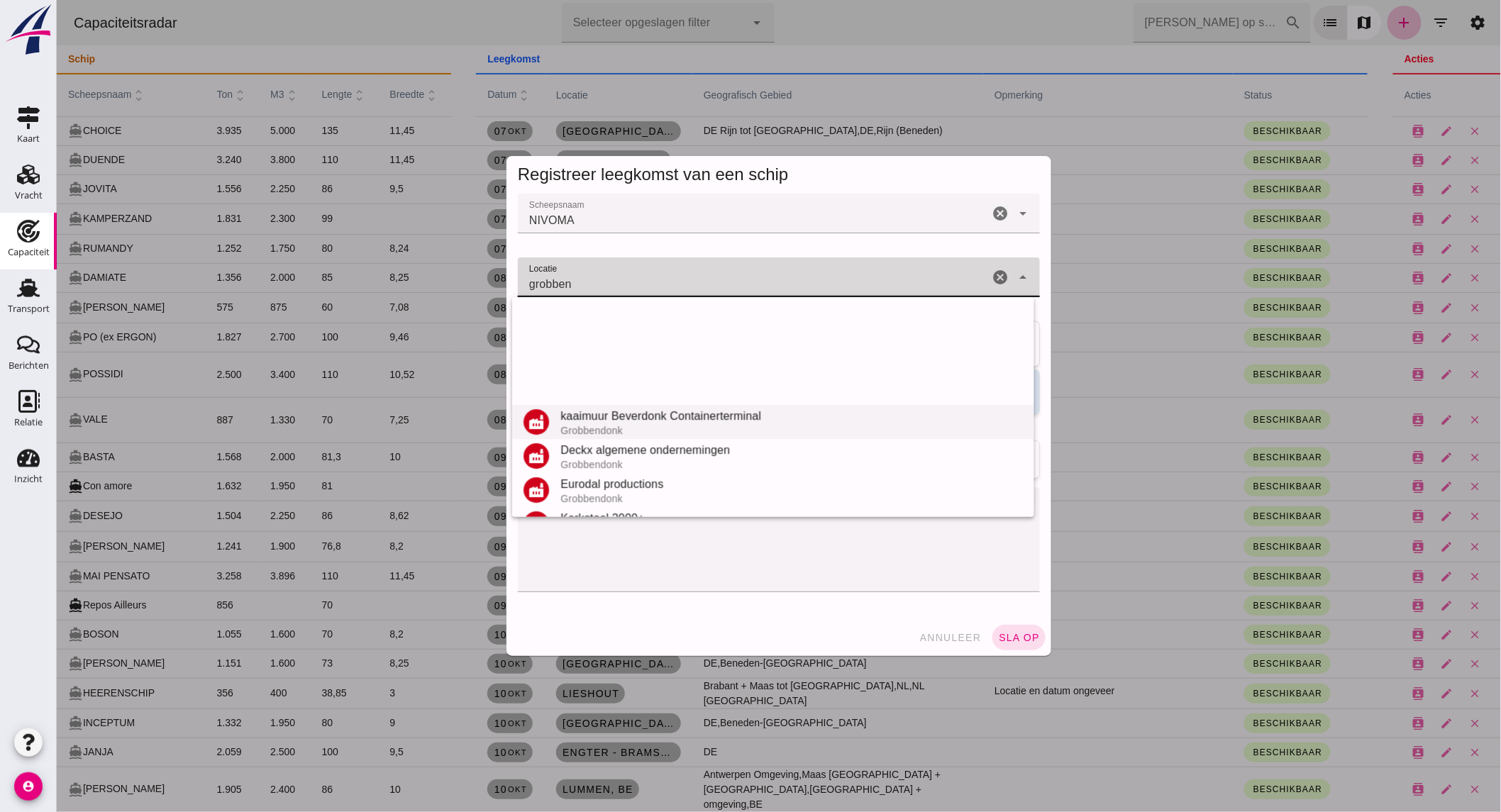
scroll to position [234, 0]
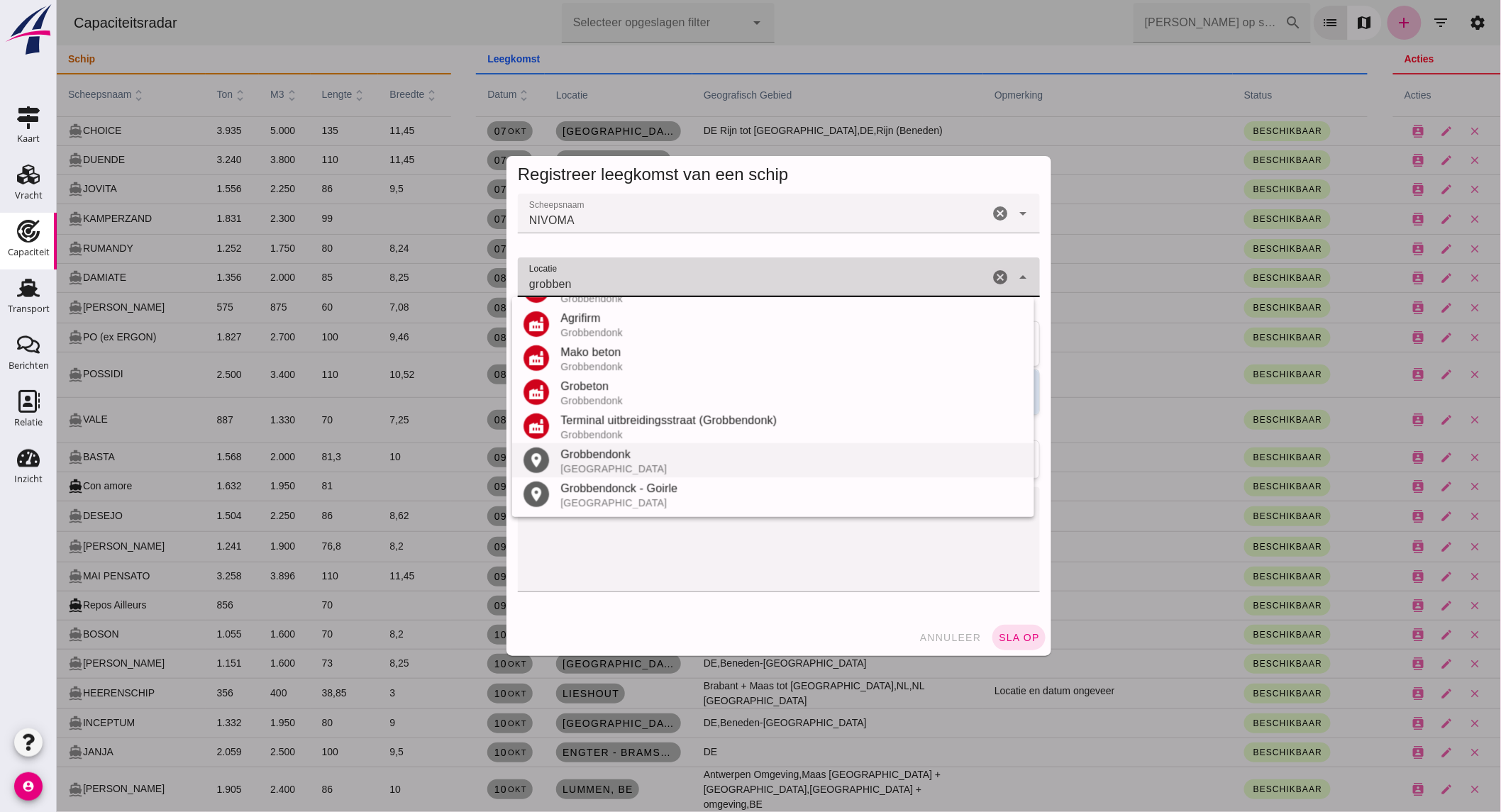
click at [627, 463] on div "[GEOGRAPHIC_DATA]" at bounding box center [790, 469] width 462 height 11
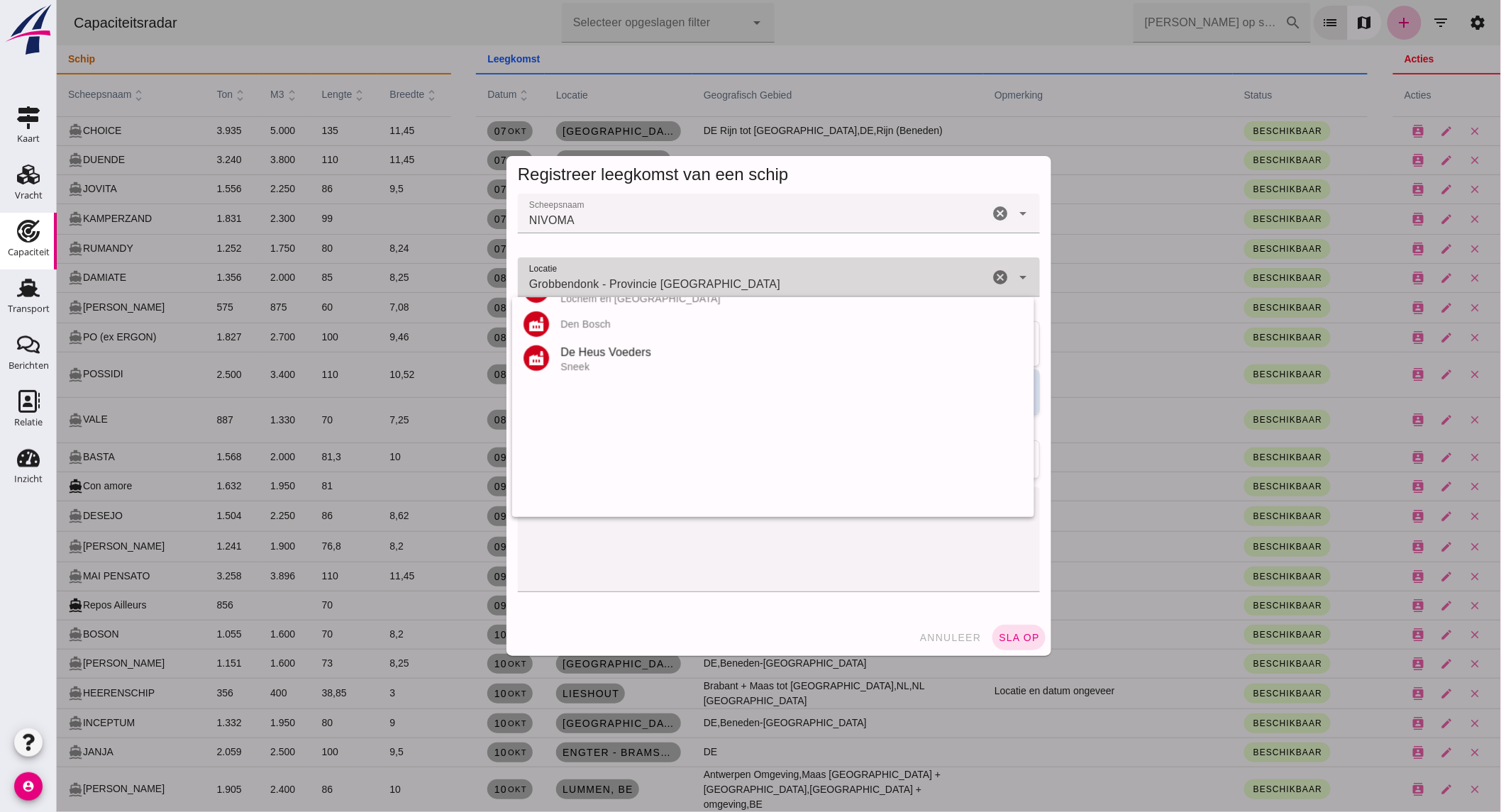
scroll to position [0, 0]
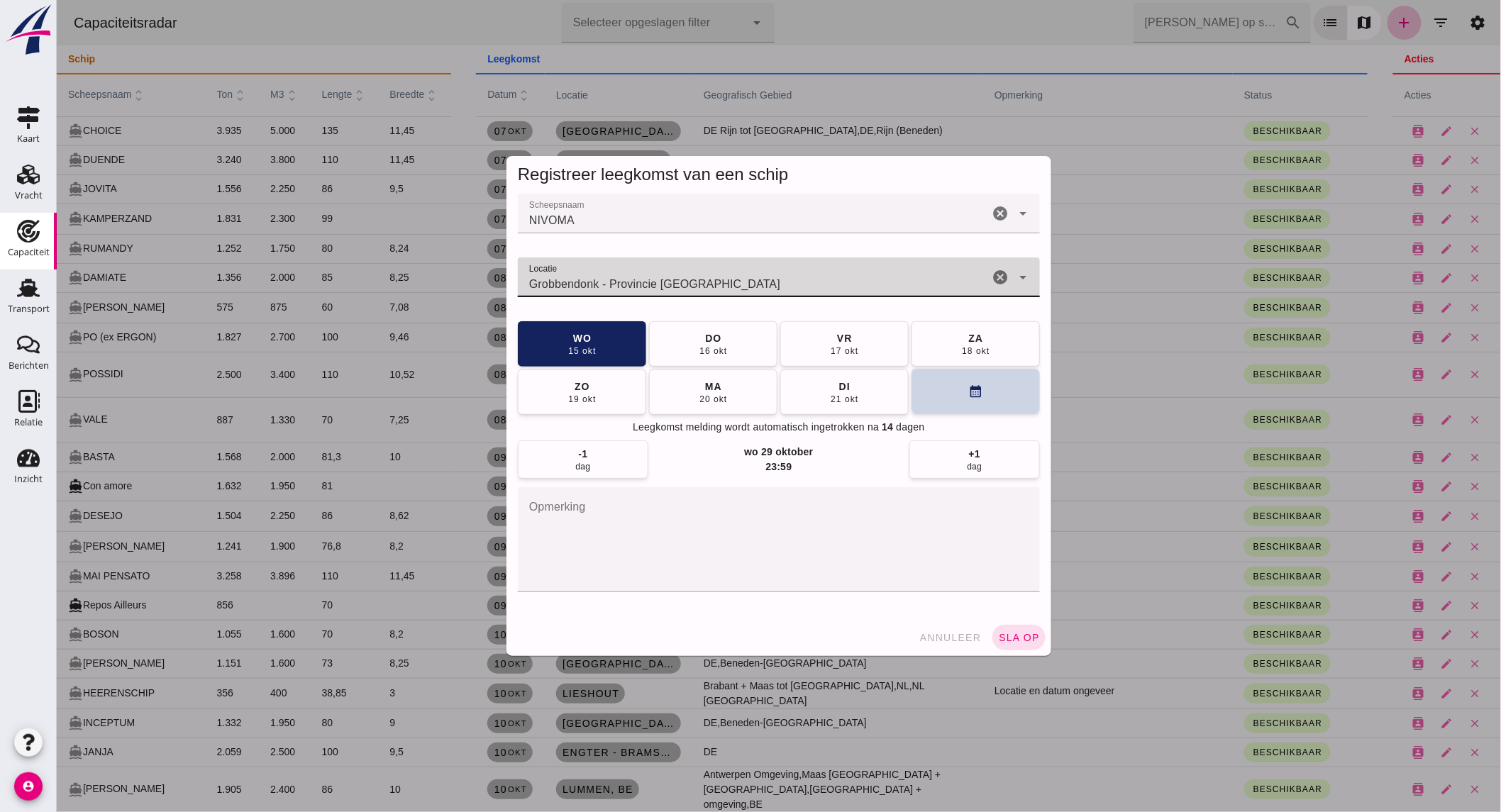
type input "Grobbendonk - Provincie [GEOGRAPHIC_DATA]"
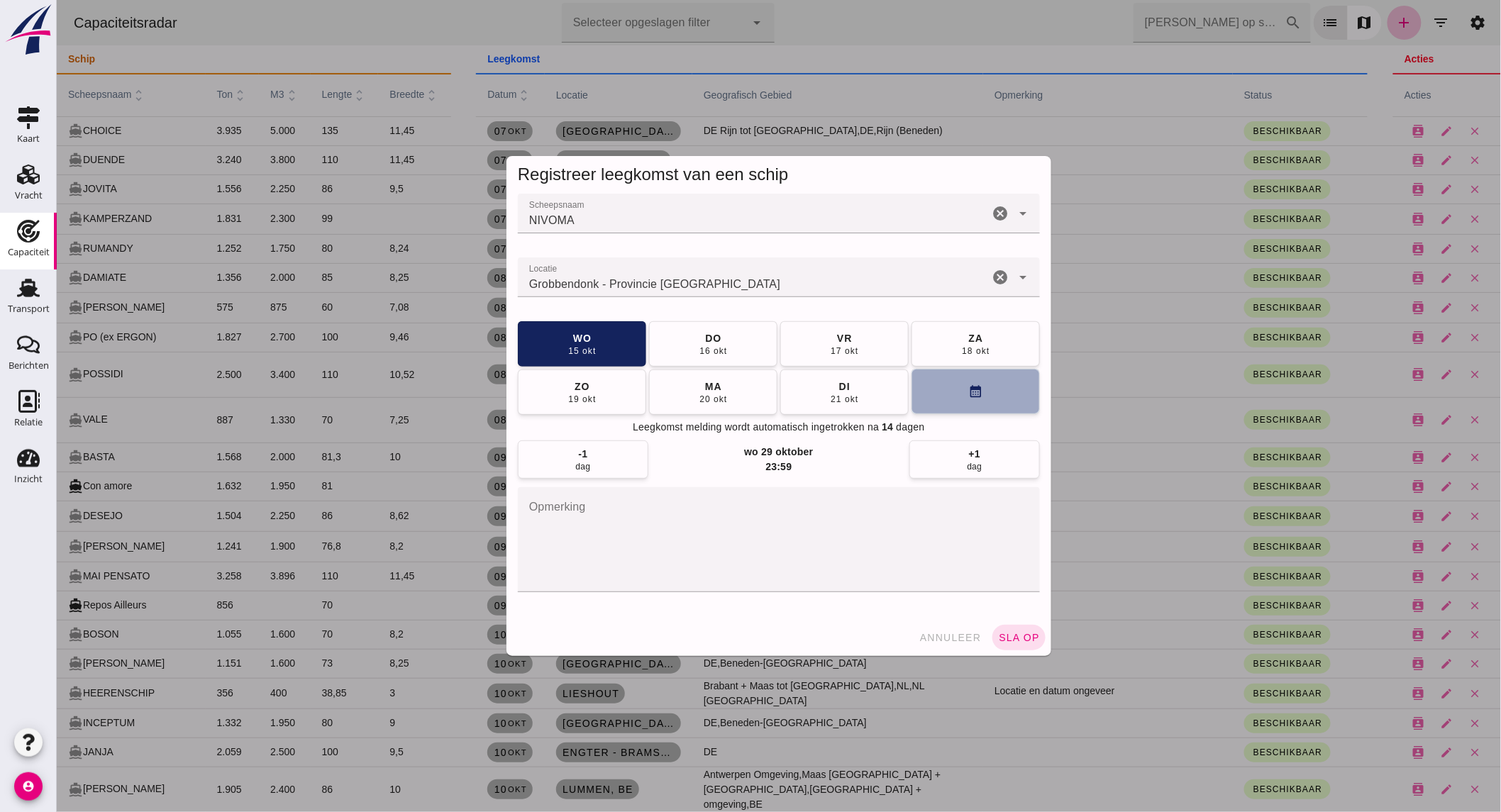
click at [955, 392] on button "calendar_month" at bounding box center [975, 392] width 128 height 46
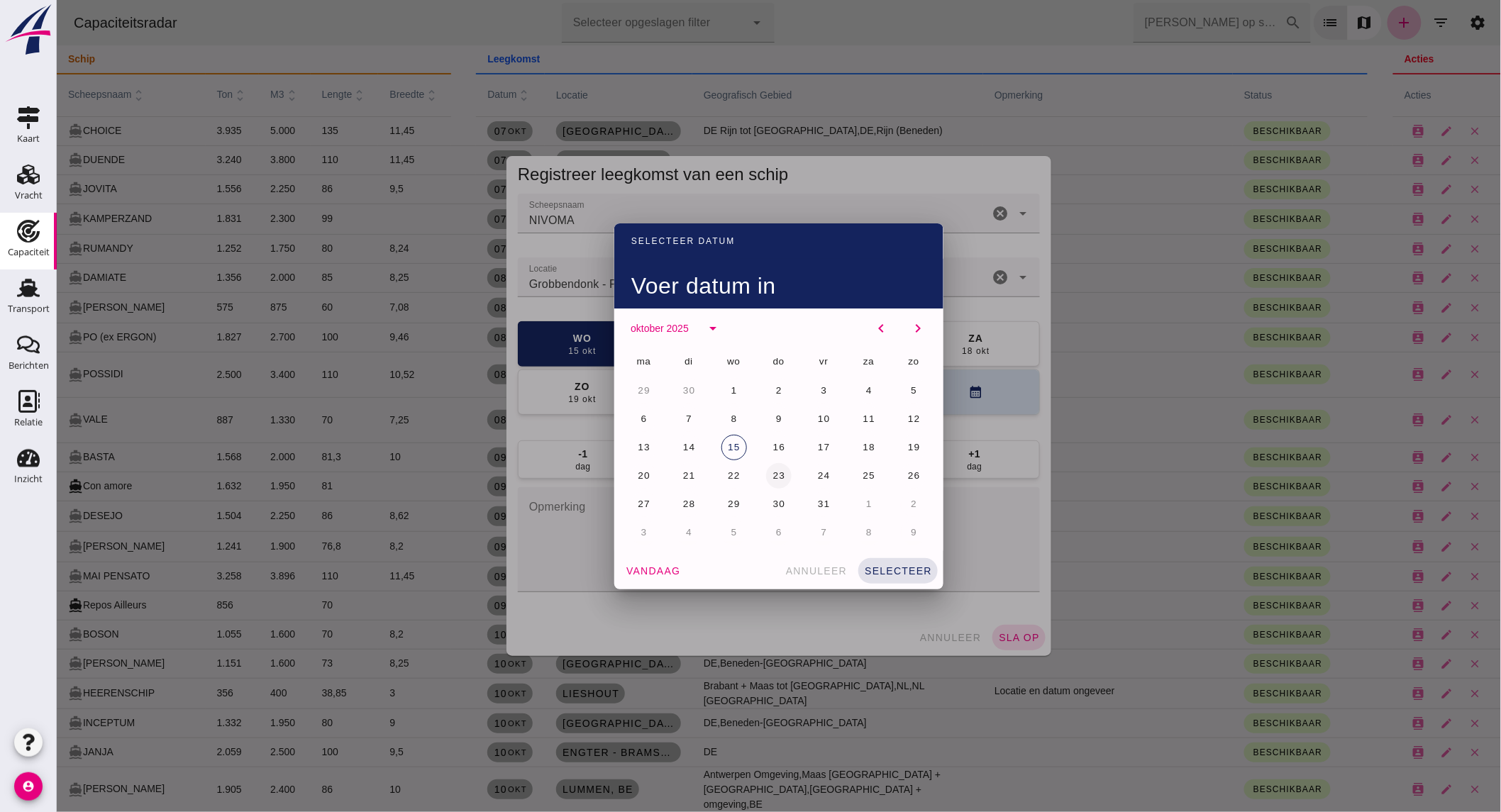
click at [771, 470] on span "23" at bounding box center [778, 474] width 13 height 10
click at [895, 570] on span "selecteer" at bounding box center [898, 570] width 68 height 11
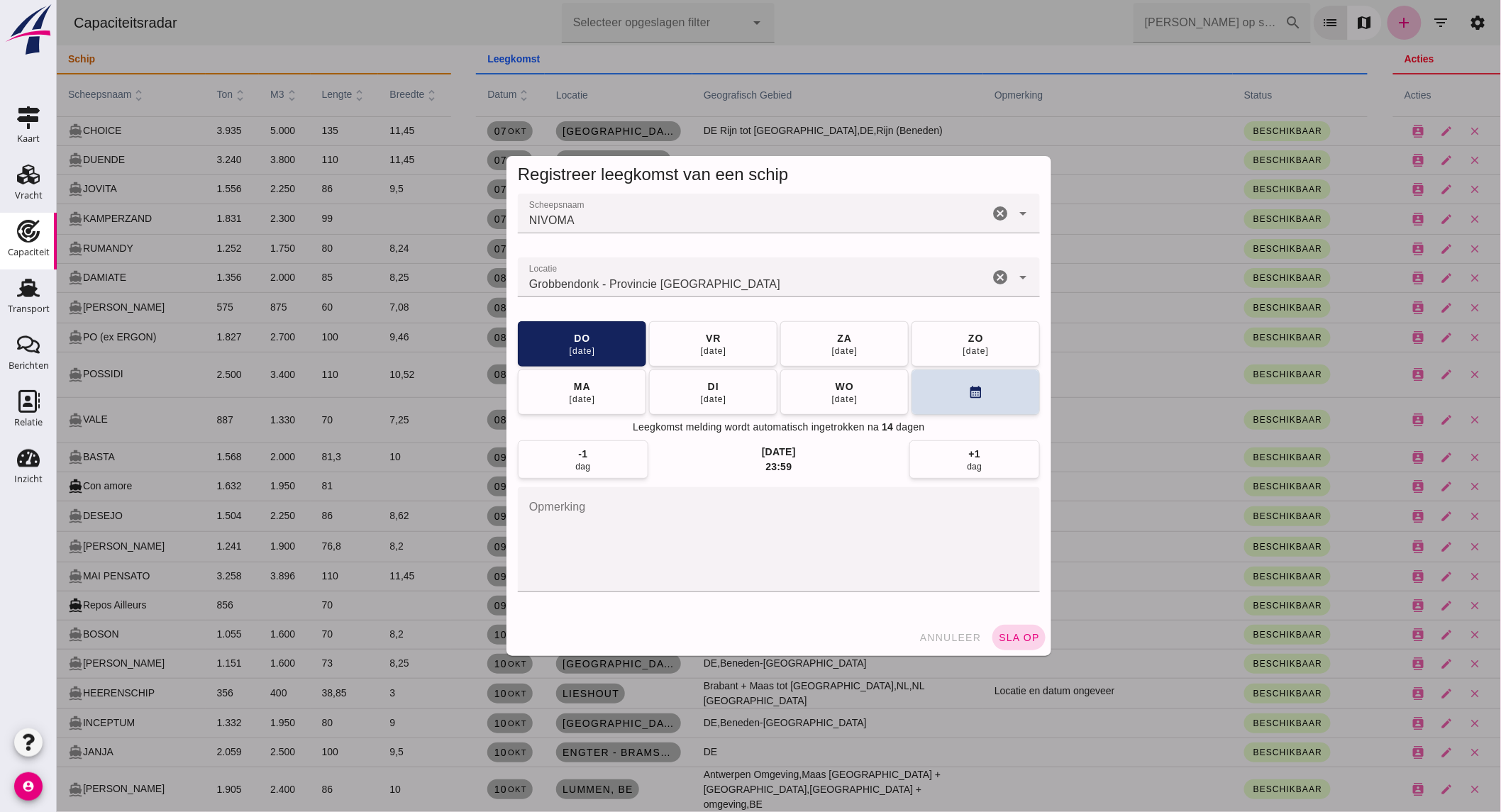
click at [1004, 640] on span "sla op" at bounding box center [1019, 638] width 42 height 11
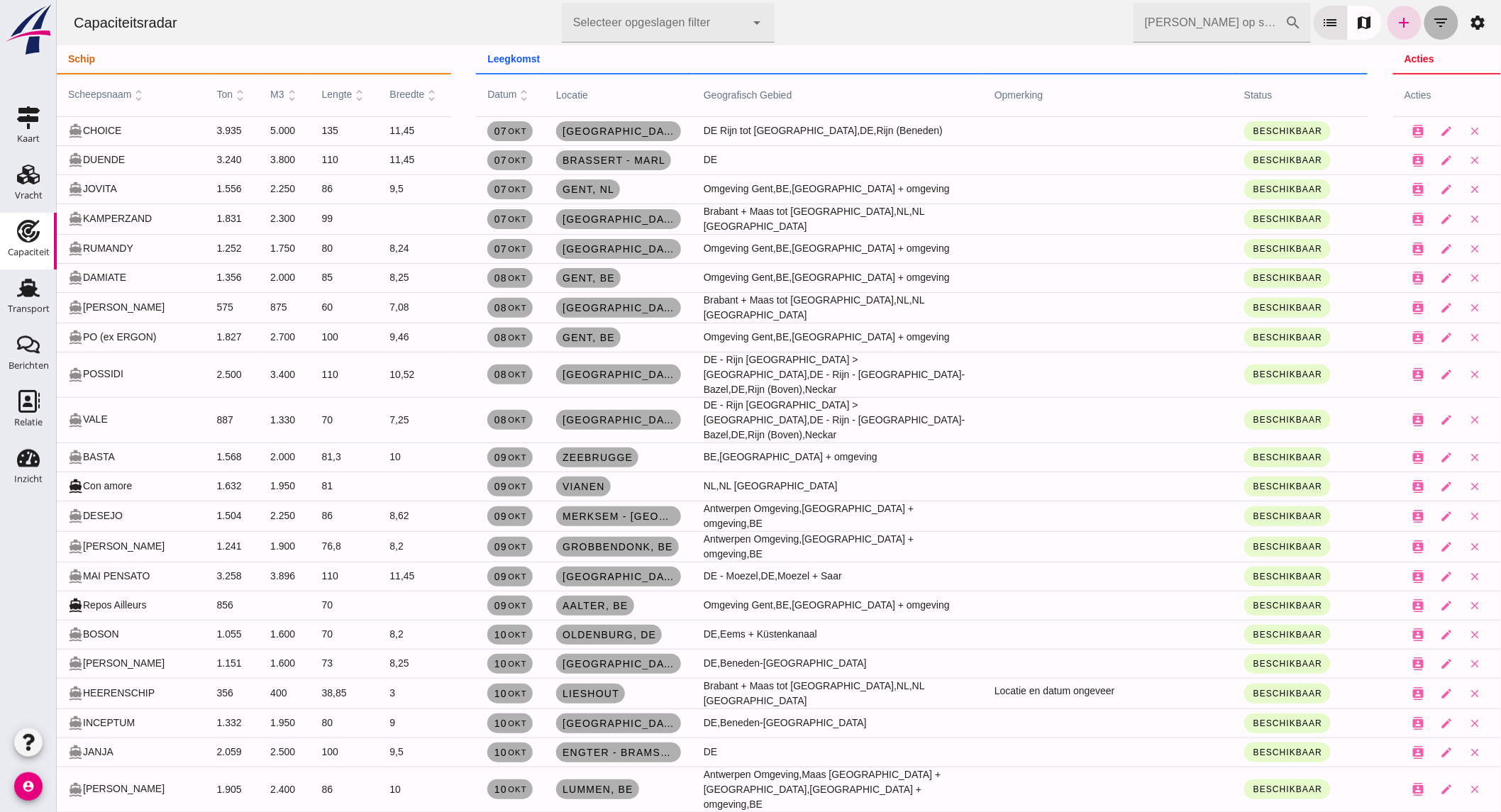
click at [1434, 21] on icon "filter_list" at bounding box center [1441, 23] width 17 height 17
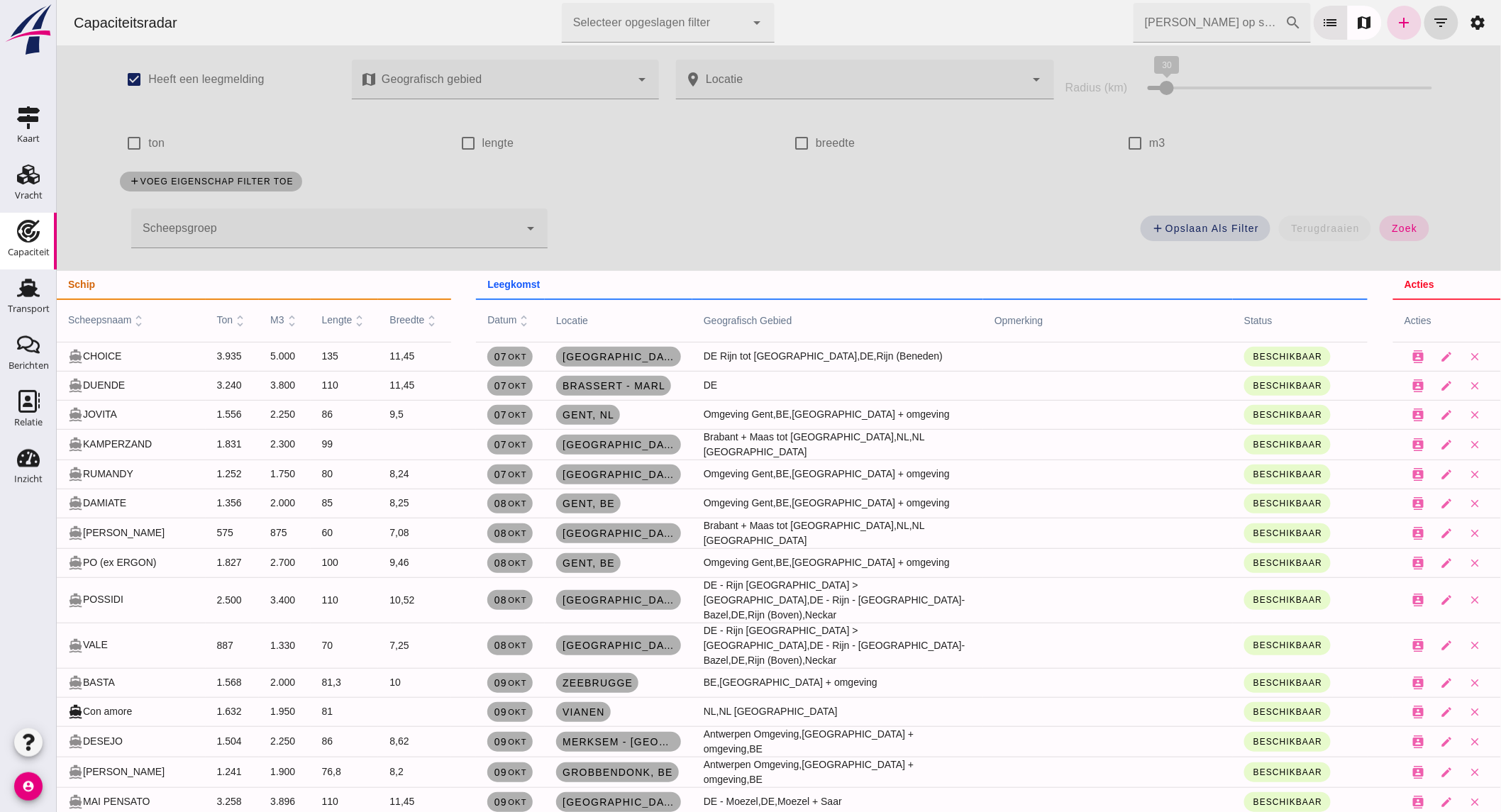
click at [1148, 140] on label "m3" at bounding box center [1156, 144] width 16 height 40
click at [1143, 140] on input "m3" at bounding box center [1135, 144] width 29 height 29
checkbox input "true"
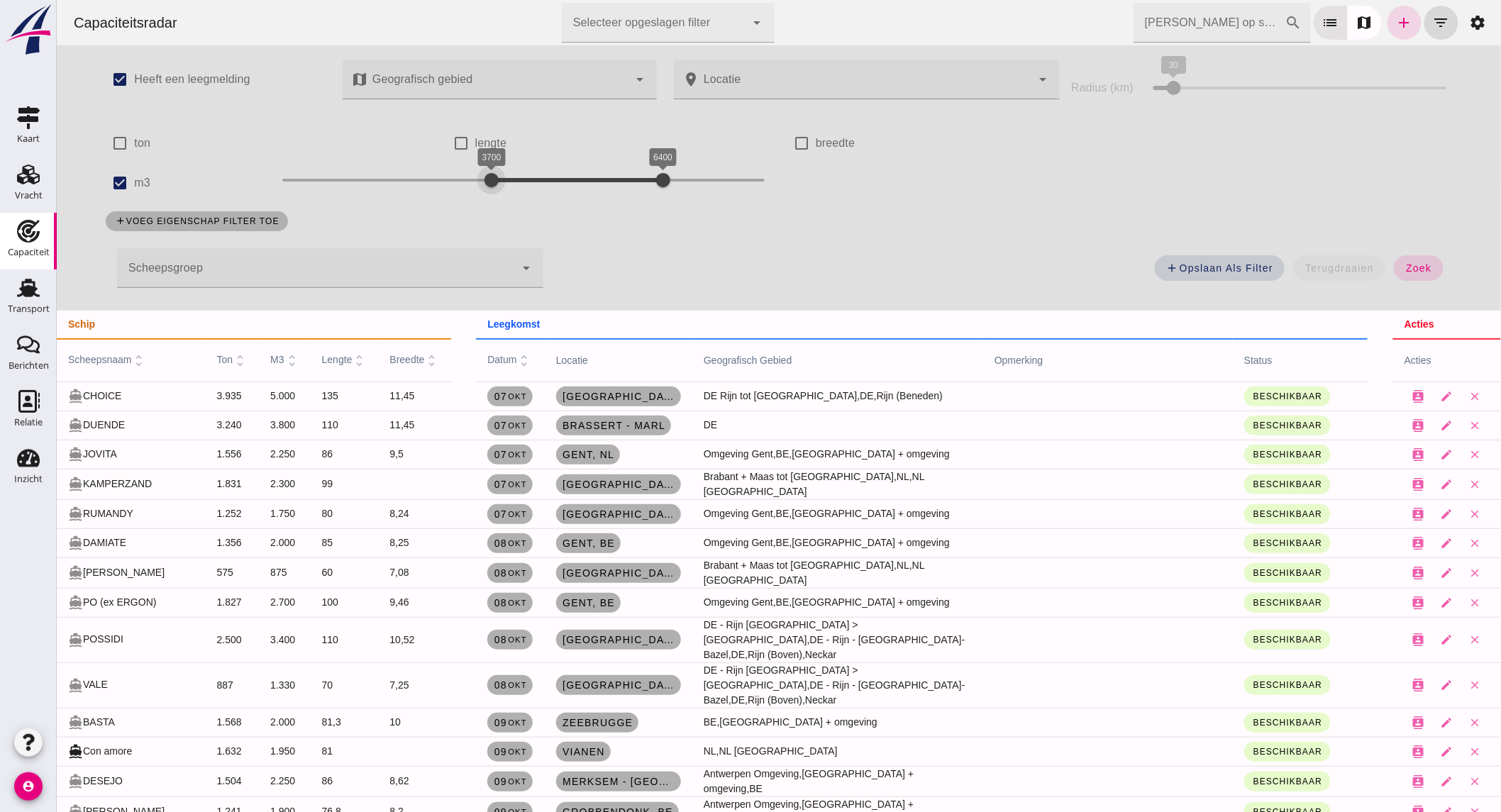
drag, startPoint x: 377, startPoint y: 183, endPoint x: 482, endPoint y: 175, distance: 105.3
click at [482, 175] on div "3700 6400 3700 6400" at bounding box center [522, 181] width 482 height 23
click at [1405, 269] on span "zoek" at bounding box center [1418, 268] width 27 height 11
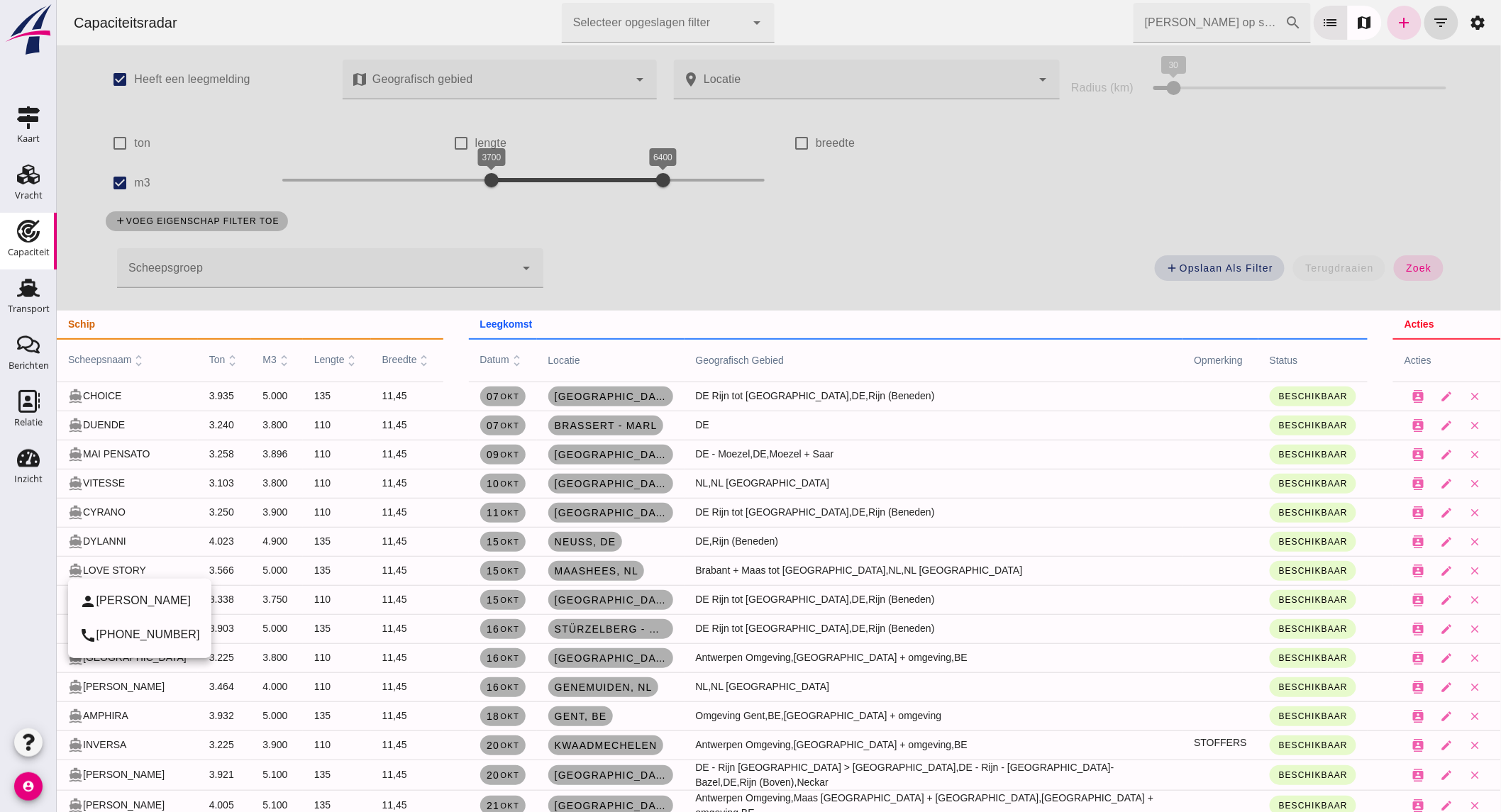
scroll to position [35, 0]
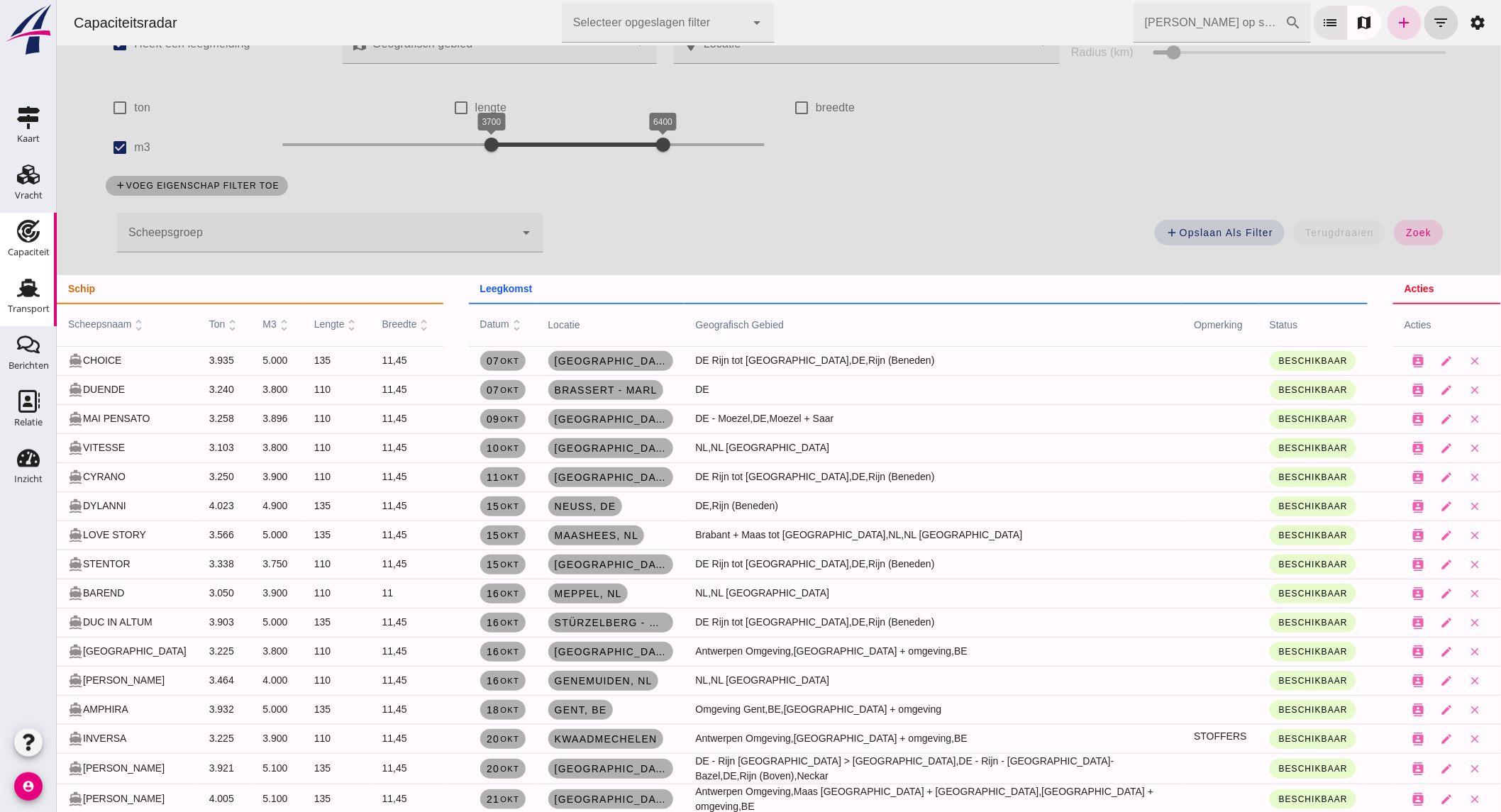
click at [25, 287] on use at bounding box center [29, 287] width 23 height 18
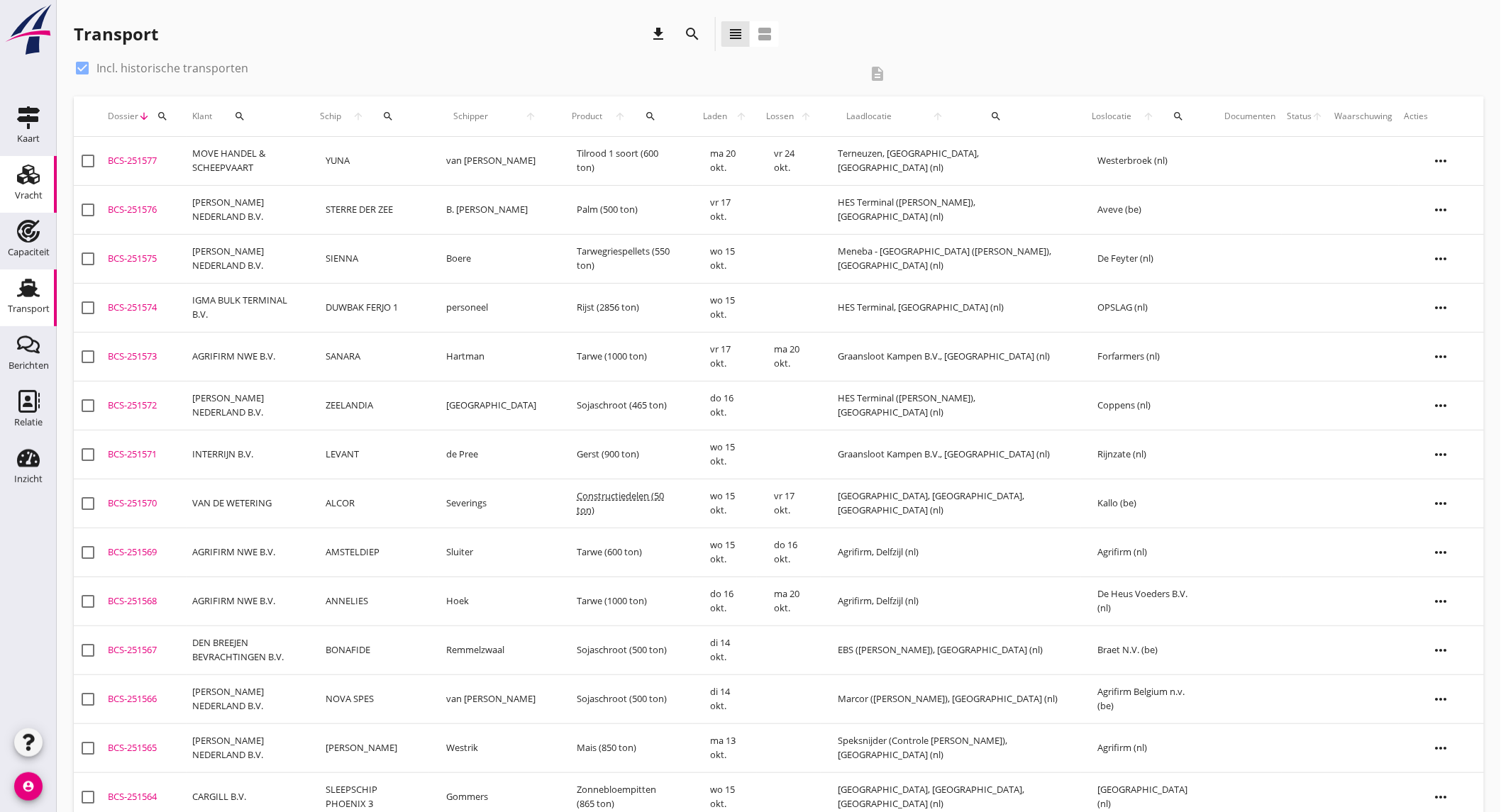
click at [33, 189] on div "Vracht" at bounding box center [29, 195] width 28 height 20
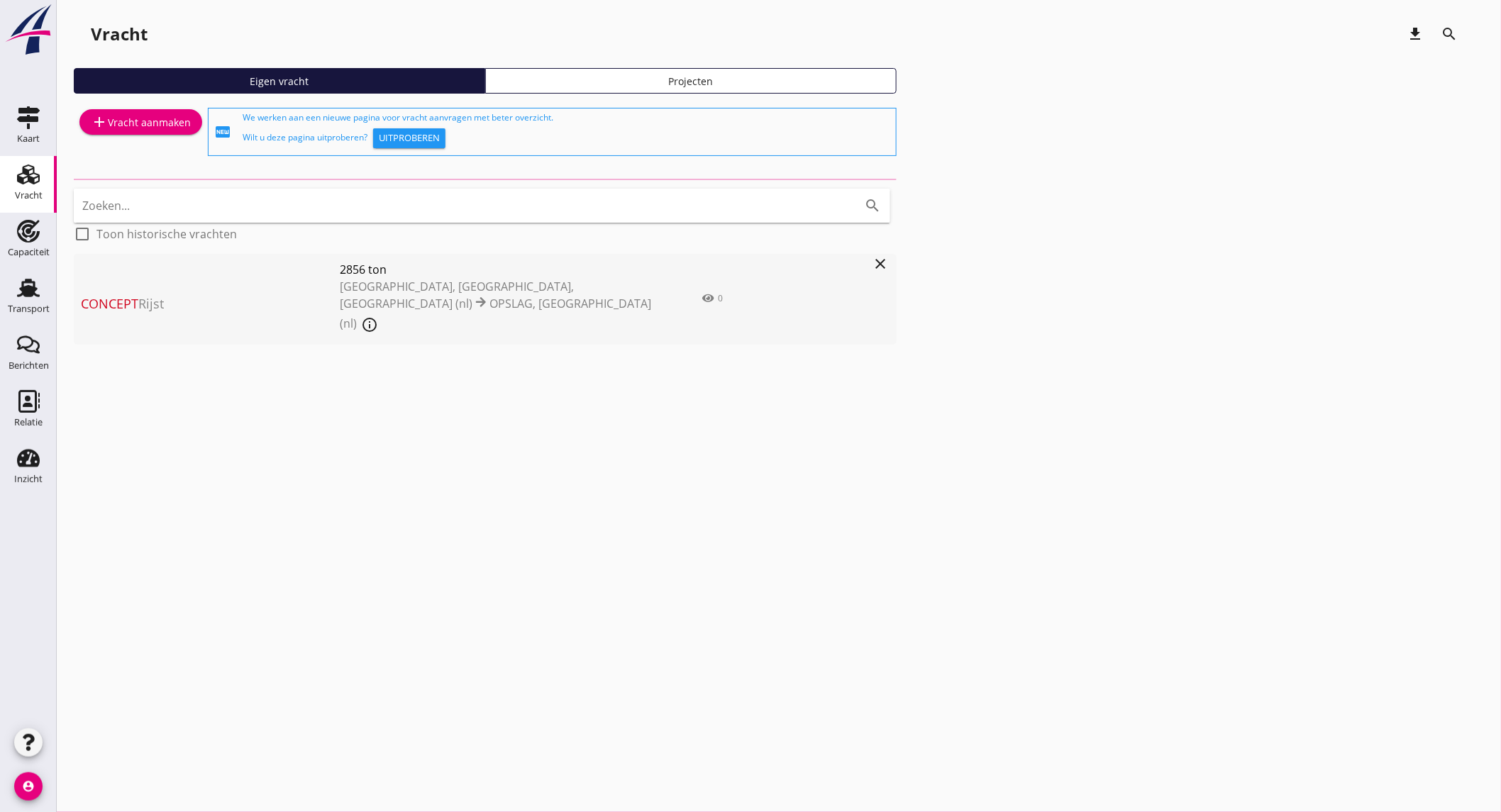
click at [146, 119] on div "add Vracht aanmaken" at bounding box center [140, 122] width 100 height 17
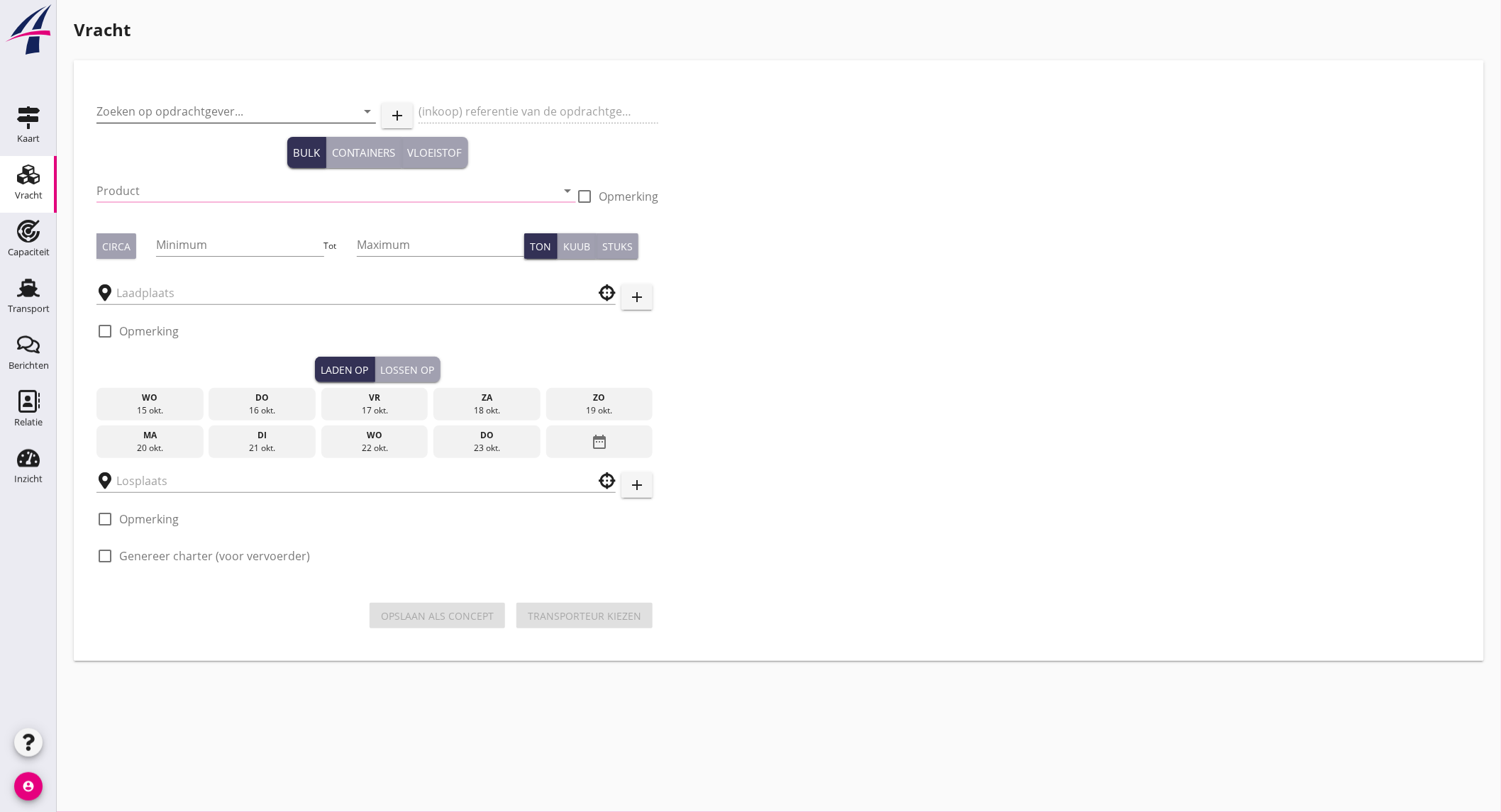
click at [202, 107] on input "Zoeken op opdrachtgever..." at bounding box center [216, 111] width 240 height 23
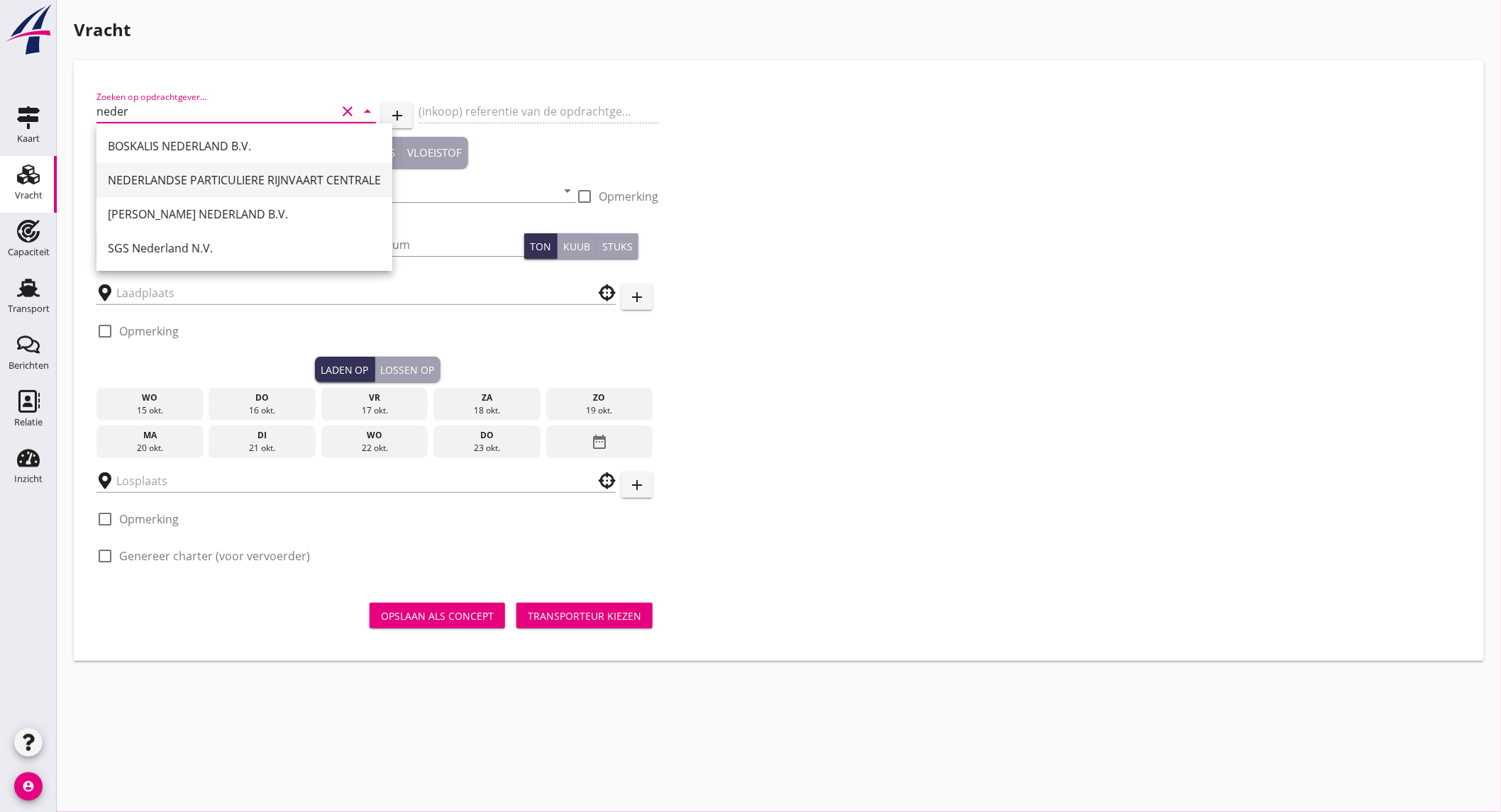
click at [245, 174] on div "NEDERLANDSE PARTICULIERE RIJNVAART CENTRALE" at bounding box center [244, 180] width 273 height 17
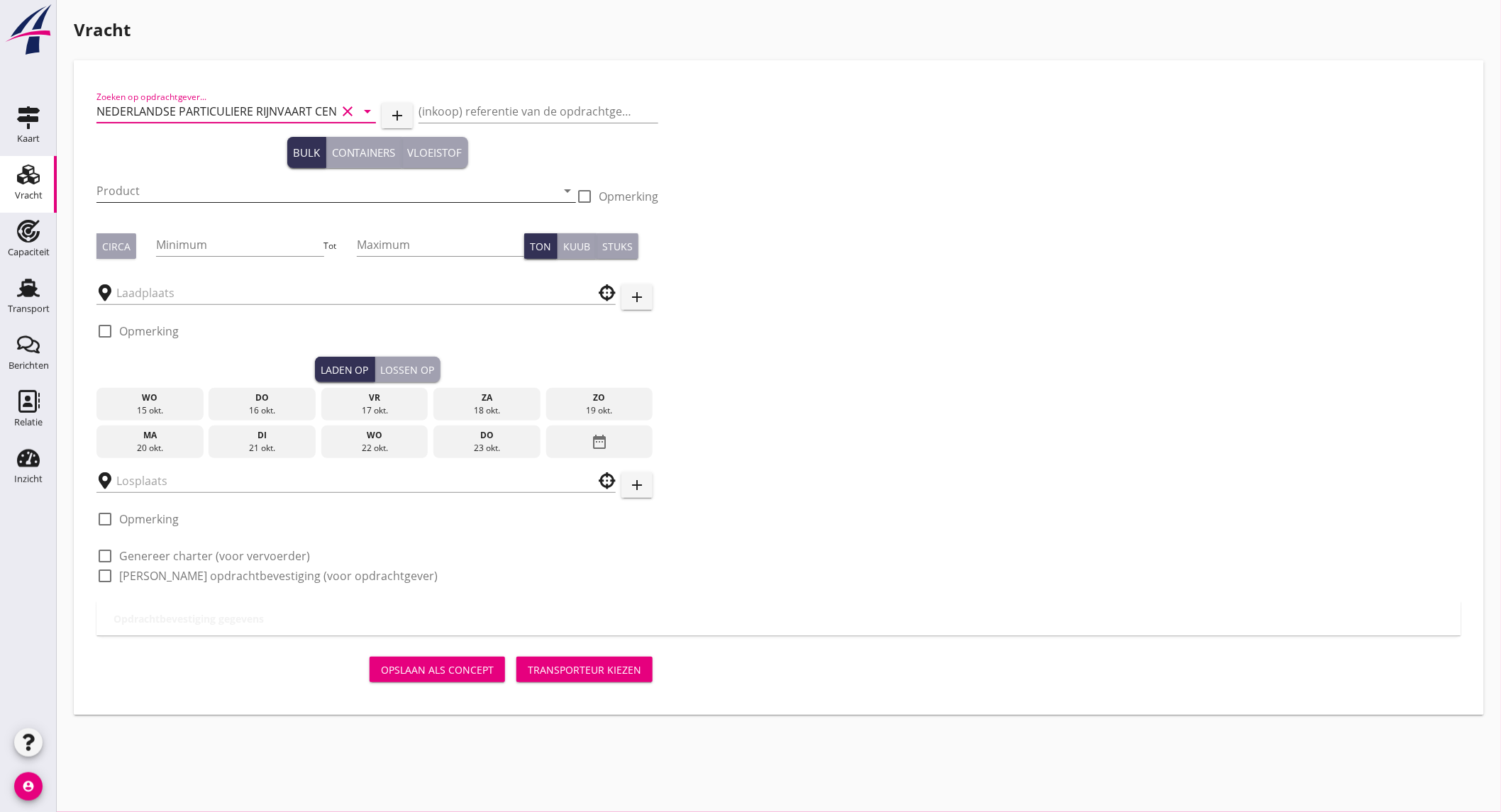
type input "NEDERLANDSE PARTICULIERE RIJNVAART CENTRALE"
click at [149, 200] on input "Product" at bounding box center [325, 191] width 459 height 23
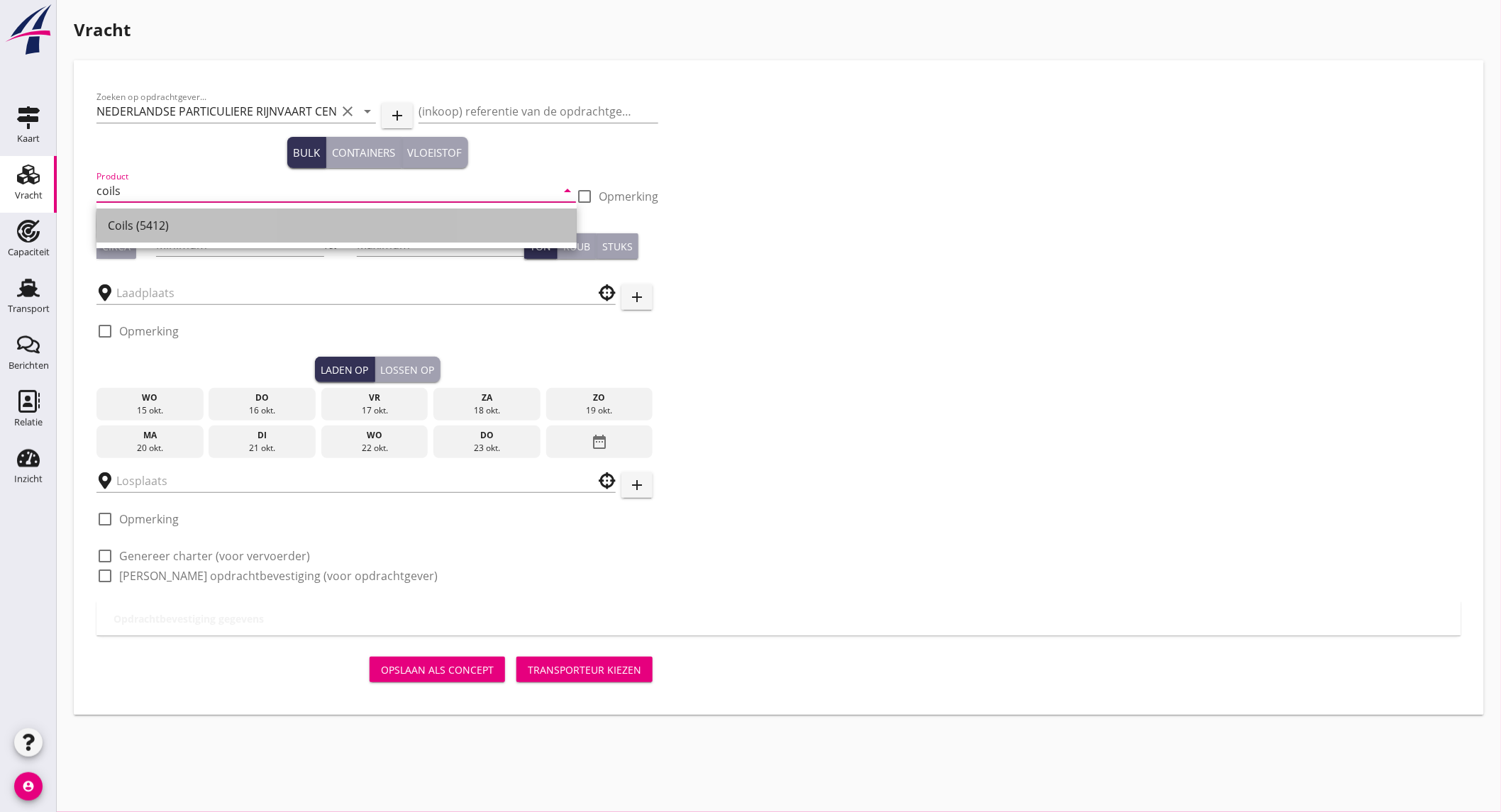
click at [164, 227] on div "Coils (5412)" at bounding box center [336, 225] width 458 height 17
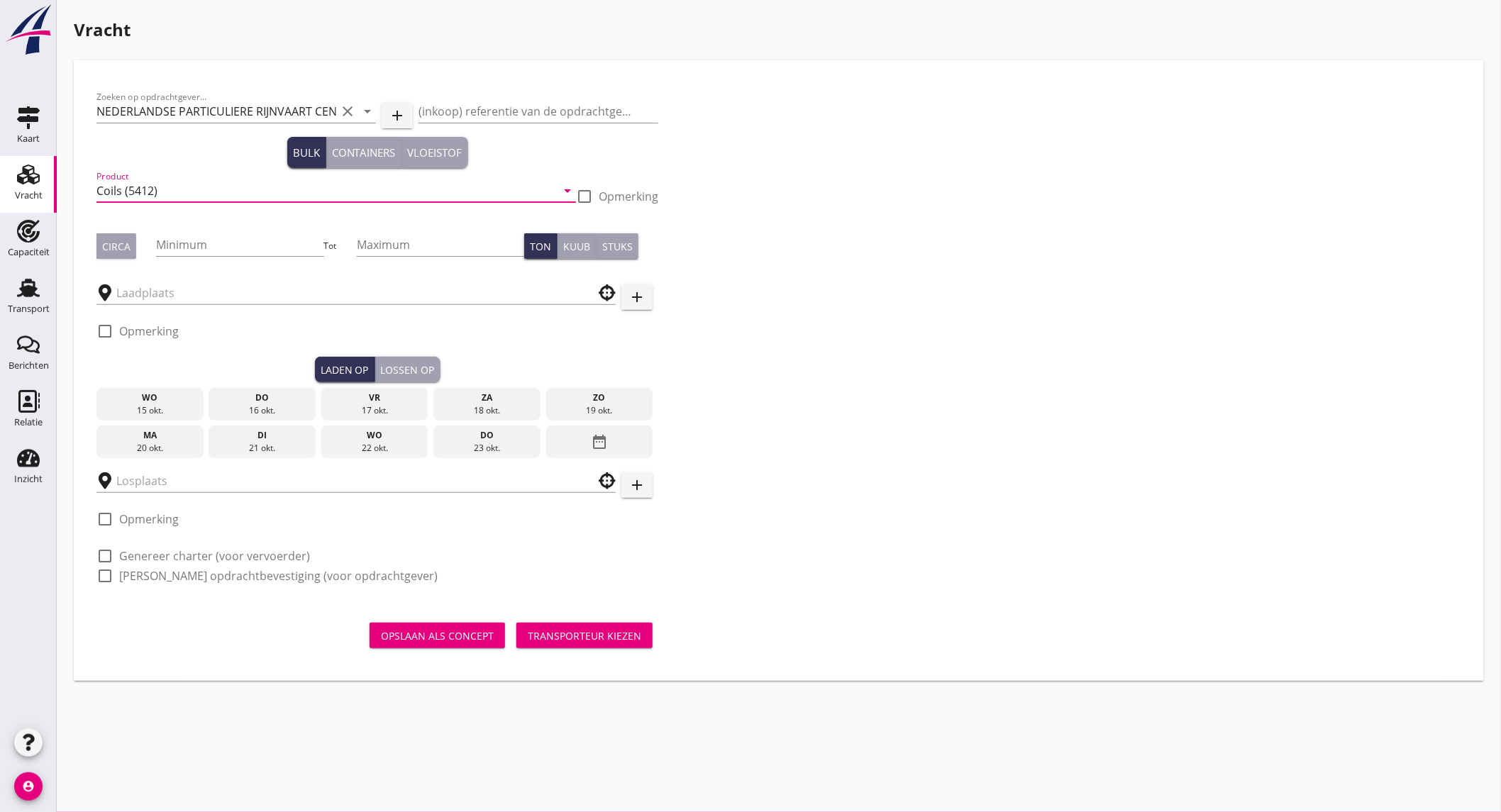
type input "Coils (5412)"
drag, startPoint x: 118, startPoint y: 244, endPoint x: 210, endPoint y: 244, distance: 92.0
click at [119, 244] on div "Circa" at bounding box center [116, 246] width 29 height 15
click at [210, 244] on input "Minimum" at bounding box center [240, 244] width 167 height 23
type input "600"
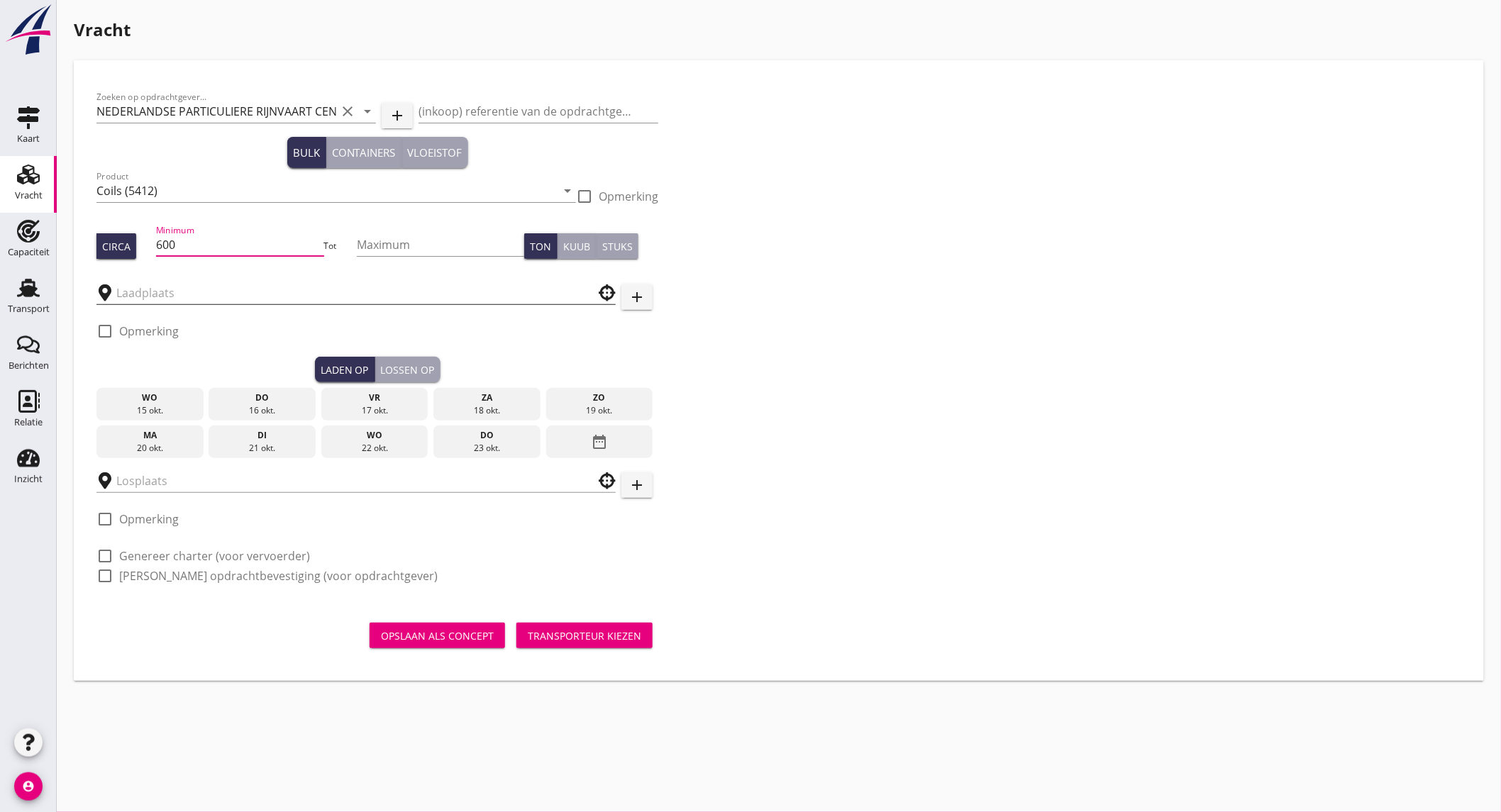
click at [197, 297] on input "text" at bounding box center [345, 293] width 459 height 23
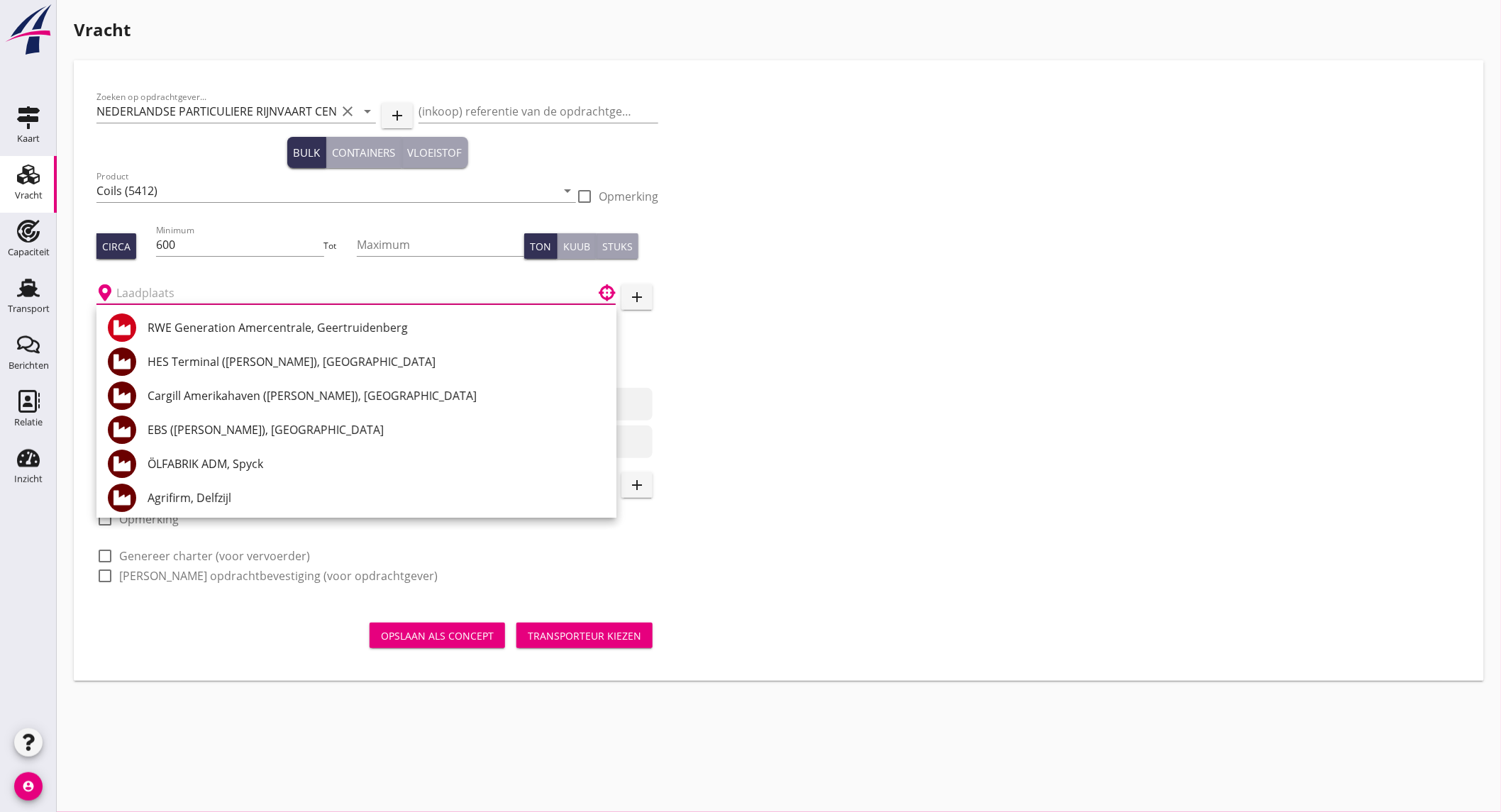
click at [126, 291] on input "text" at bounding box center [345, 293] width 459 height 23
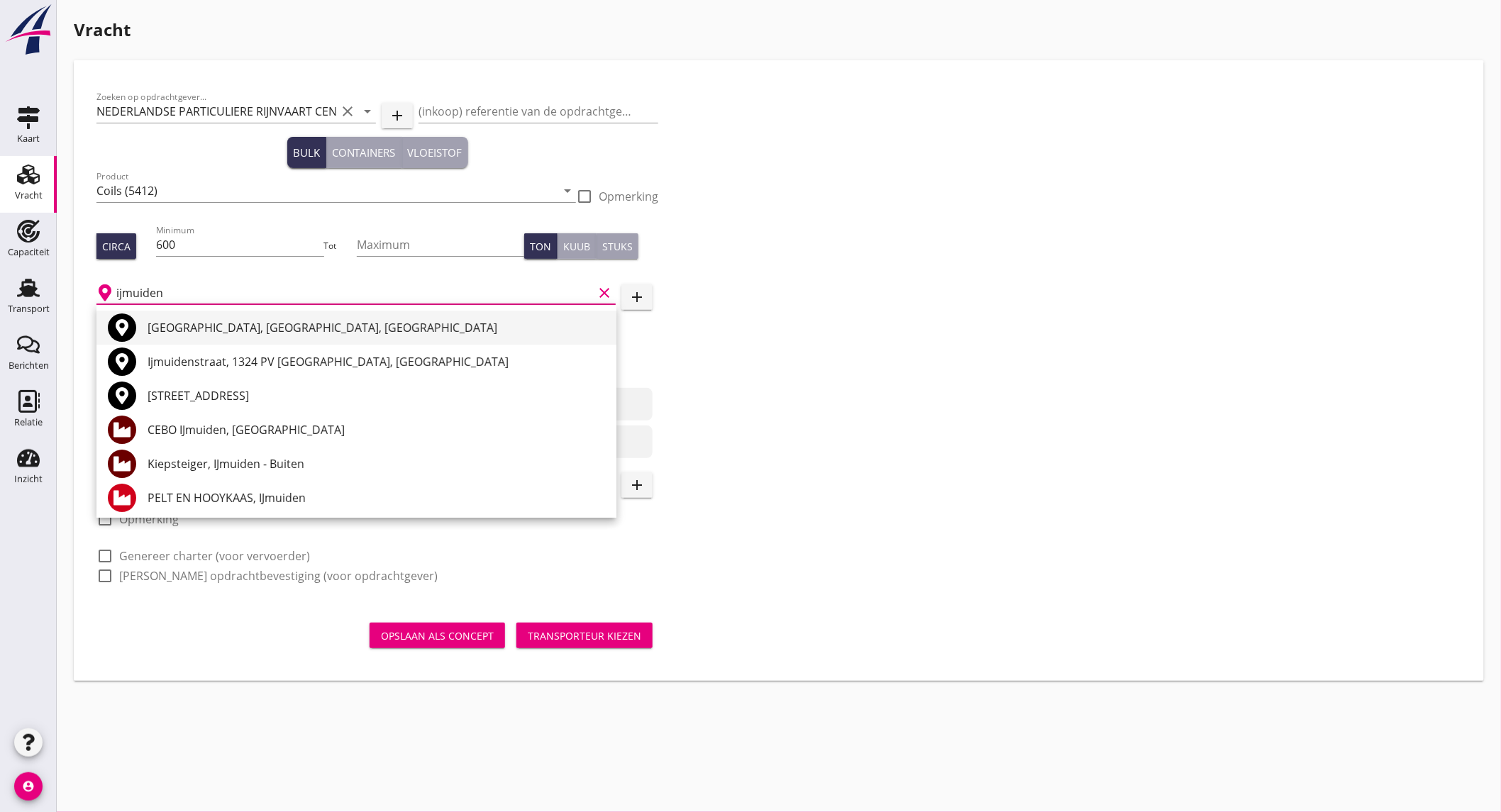
click at [277, 323] on div "[GEOGRAPHIC_DATA], [GEOGRAPHIC_DATA], [GEOGRAPHIC_DATA]" at bounding box center [376, 328] width 458 height 17
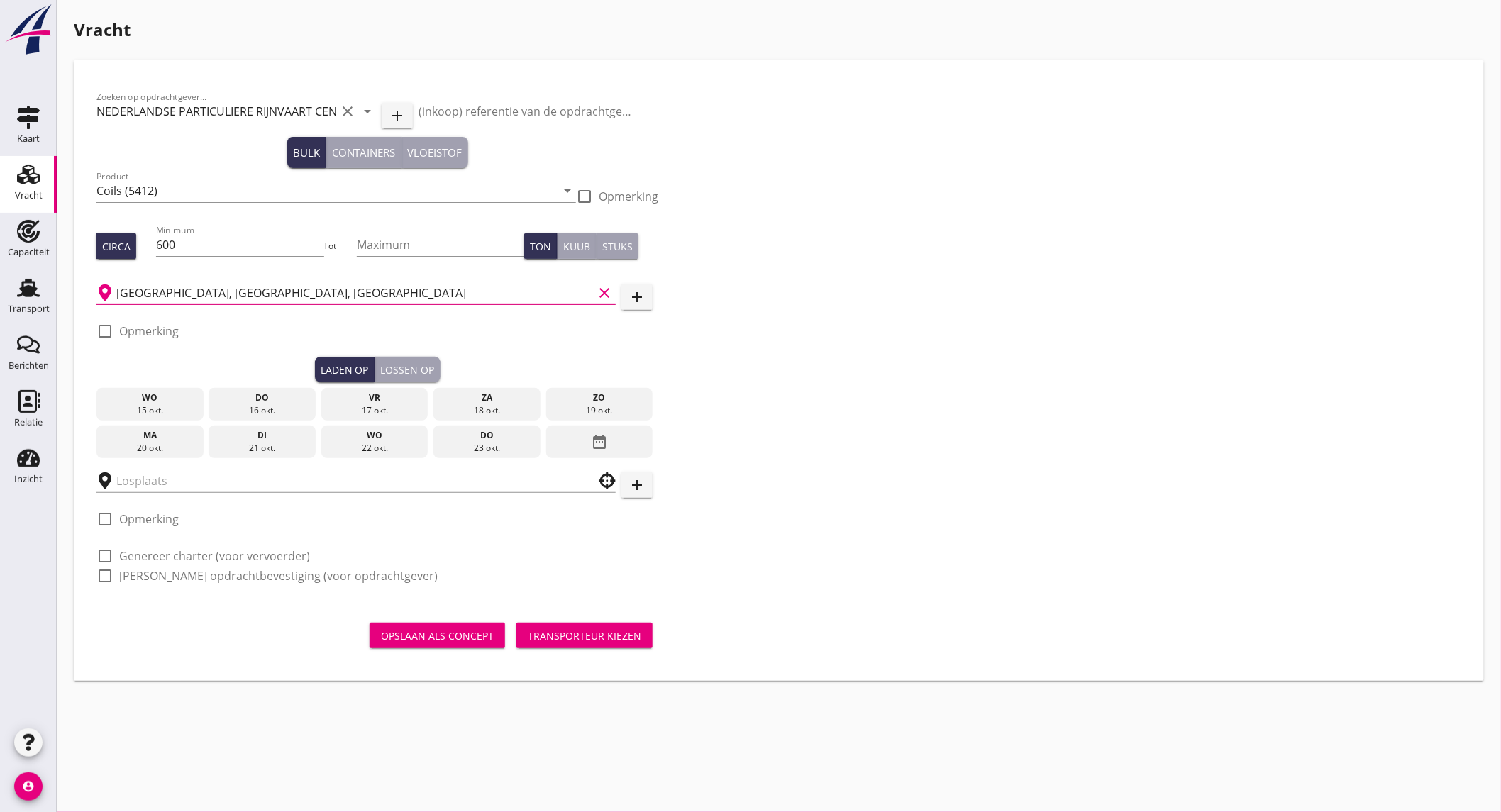
type input "[GEOGRAPHIC_DATA], [GEOGRAPHIC_DATA], [GEOGRAPHIC_DATA]"
click at [149, 329] on label "Opmerking" at bounding box center [148, 331] width 60 height 14
checkbox input "true"
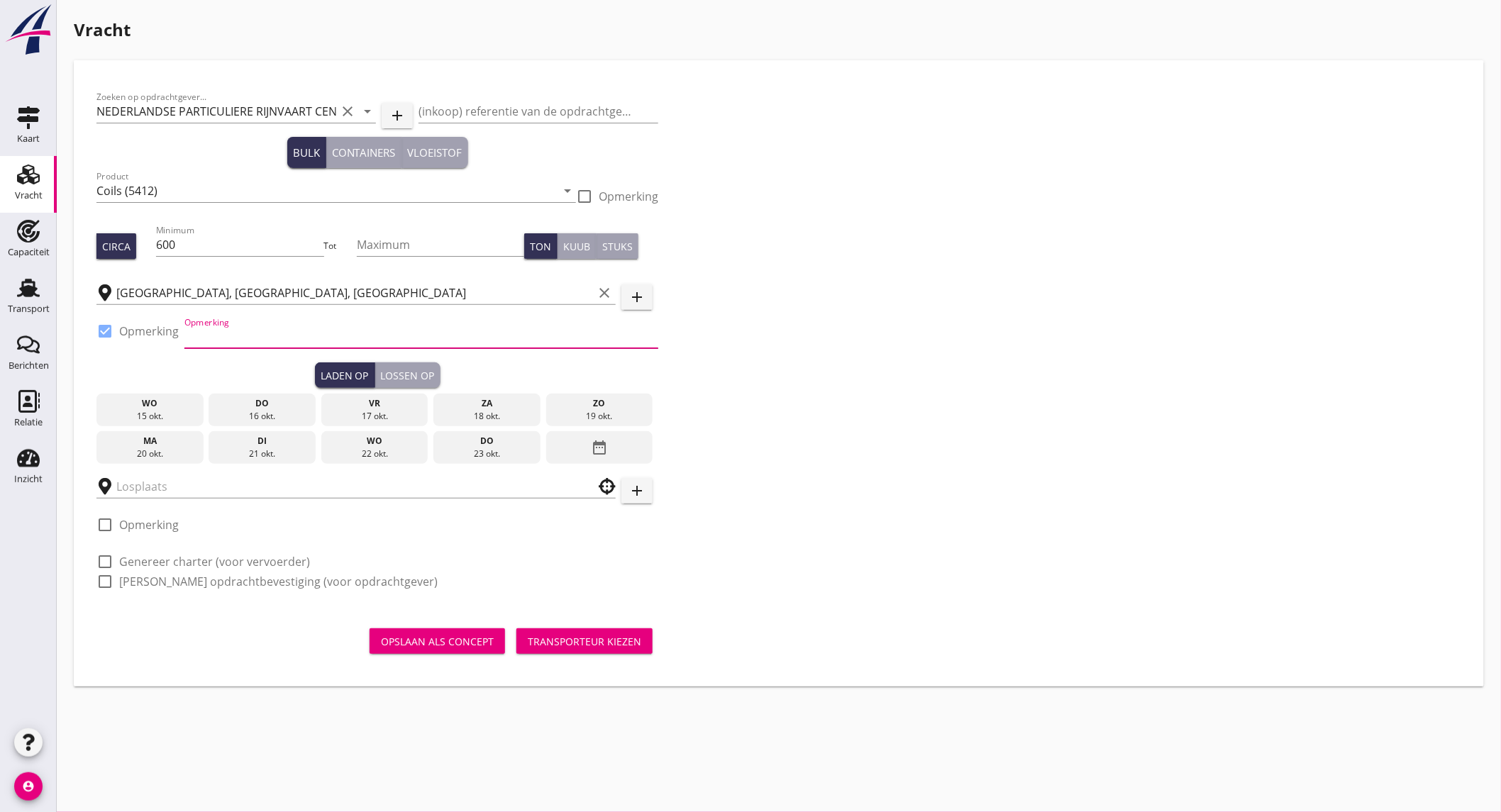
click at [251, 335] on input "Opmerking" at bounding box center [421, 337] width 474 height 23
paste input "IJmuiden TataSteel binnen of buiten Tel. [PHONE_NUMBER]"
type input "IJmuiden TataSteel binnen of buiten Tel. [PHONE_NUMBER]"
click at [280, 443] on div "di" at bounding box center [262, 440] width 100 height 12
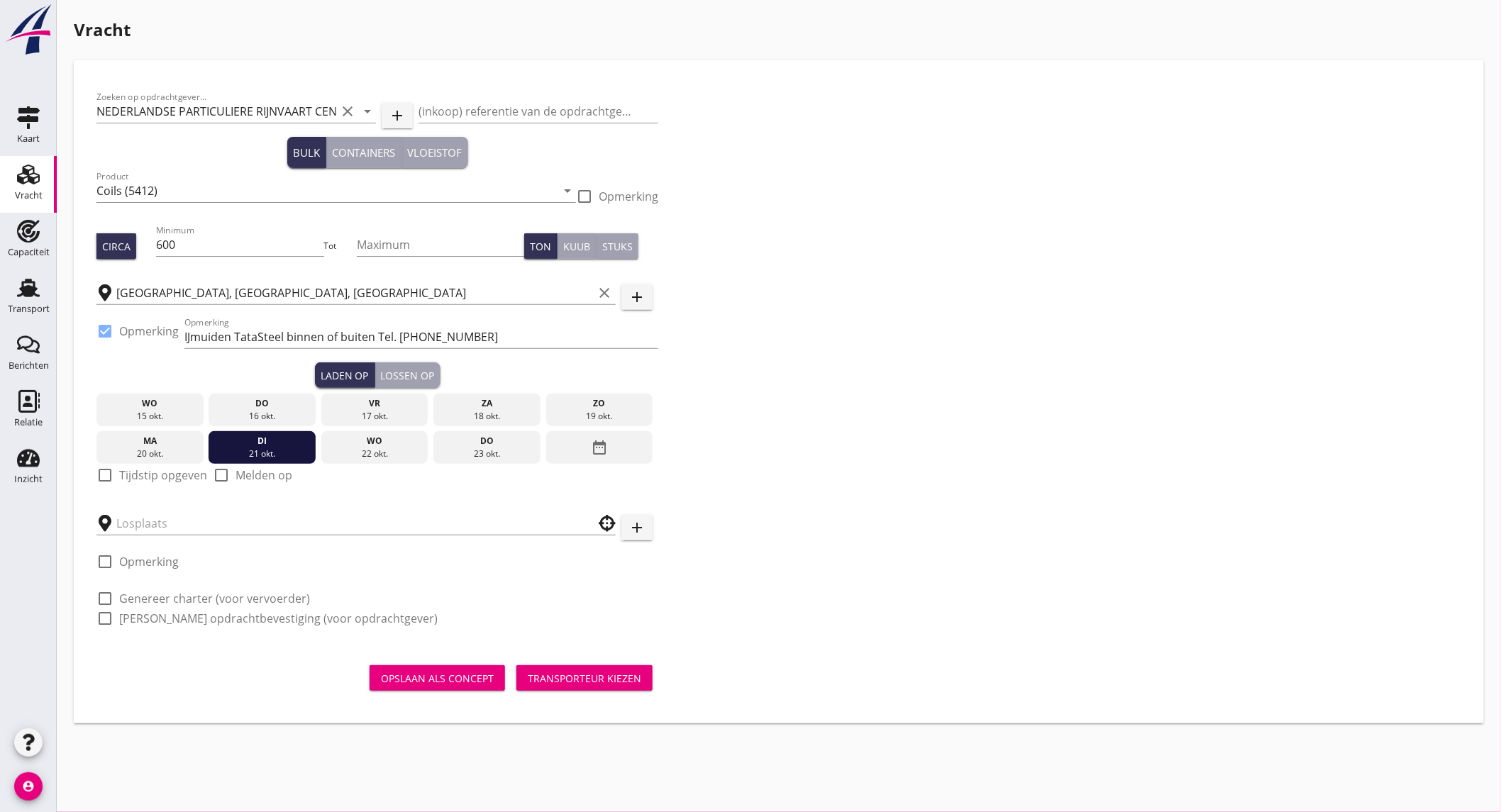
click at [169, 476] on label "Tijdstip opgeven" at bounding box center [163, 474] width 88 height 14
checkbox input "true"
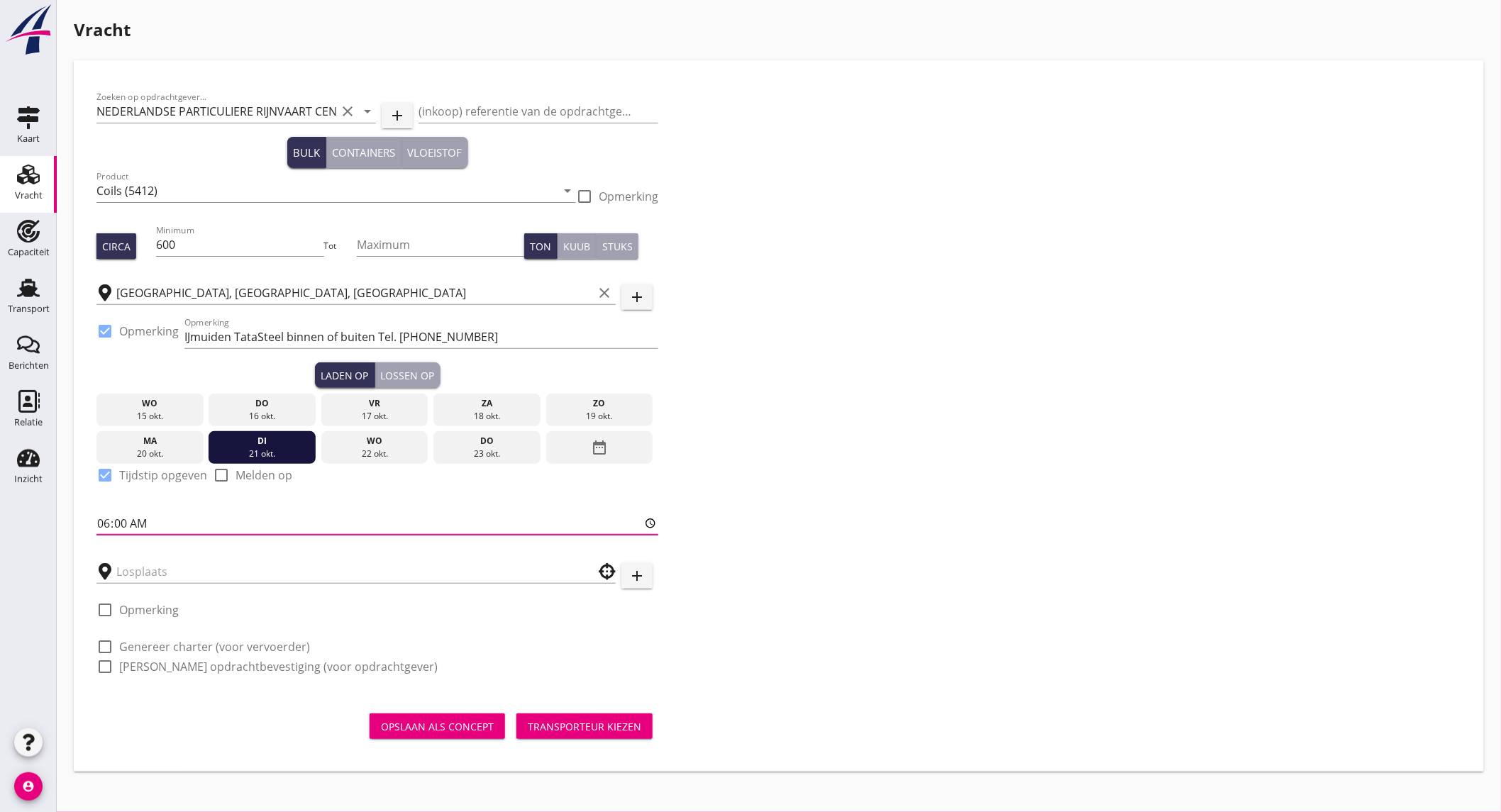
click at [151, 523] on input "06:00" at bounding box center [377, 523] width 562 height 23
type input "18:00"
click at [174, 574] on input "text" at bounding box center [345, 571] width 459 height 23
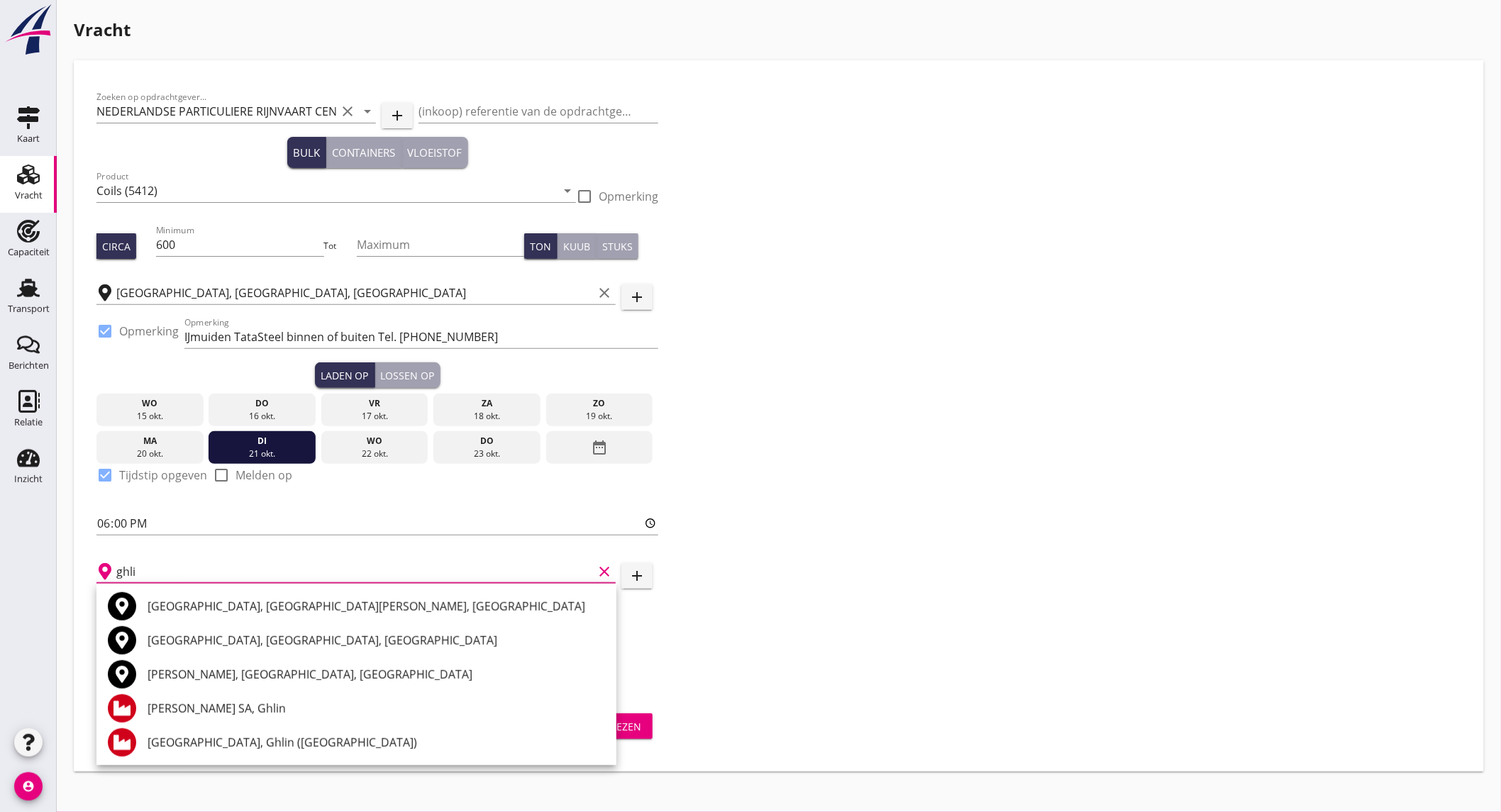
drag, startPoint x: 171, startPoint y: 568, endPoint x: -46, endPoint y: 562, distance: 217.1
click at [0, 562] on html "+31(NL) +32(BE) +33(FR) +49(DE) +36(HU) +41(CH) +48(PL) +352(LU) +43(AU) +420(C…" at bounding box center [750, 406] width 1501 height 812
drag, startPoint x: 0, startPoint y: 568, endPoint x: -319, endPoint y: 561, distance: 319.1
click at [0, 561] on html "+31(NL) +32(BE) +33(FR) +49(DE) +36(HU) +41(CH) +48(PL) +352(LU) +43(AU) +420(C…" at bounding box center [750, 406] width 1501 height 812
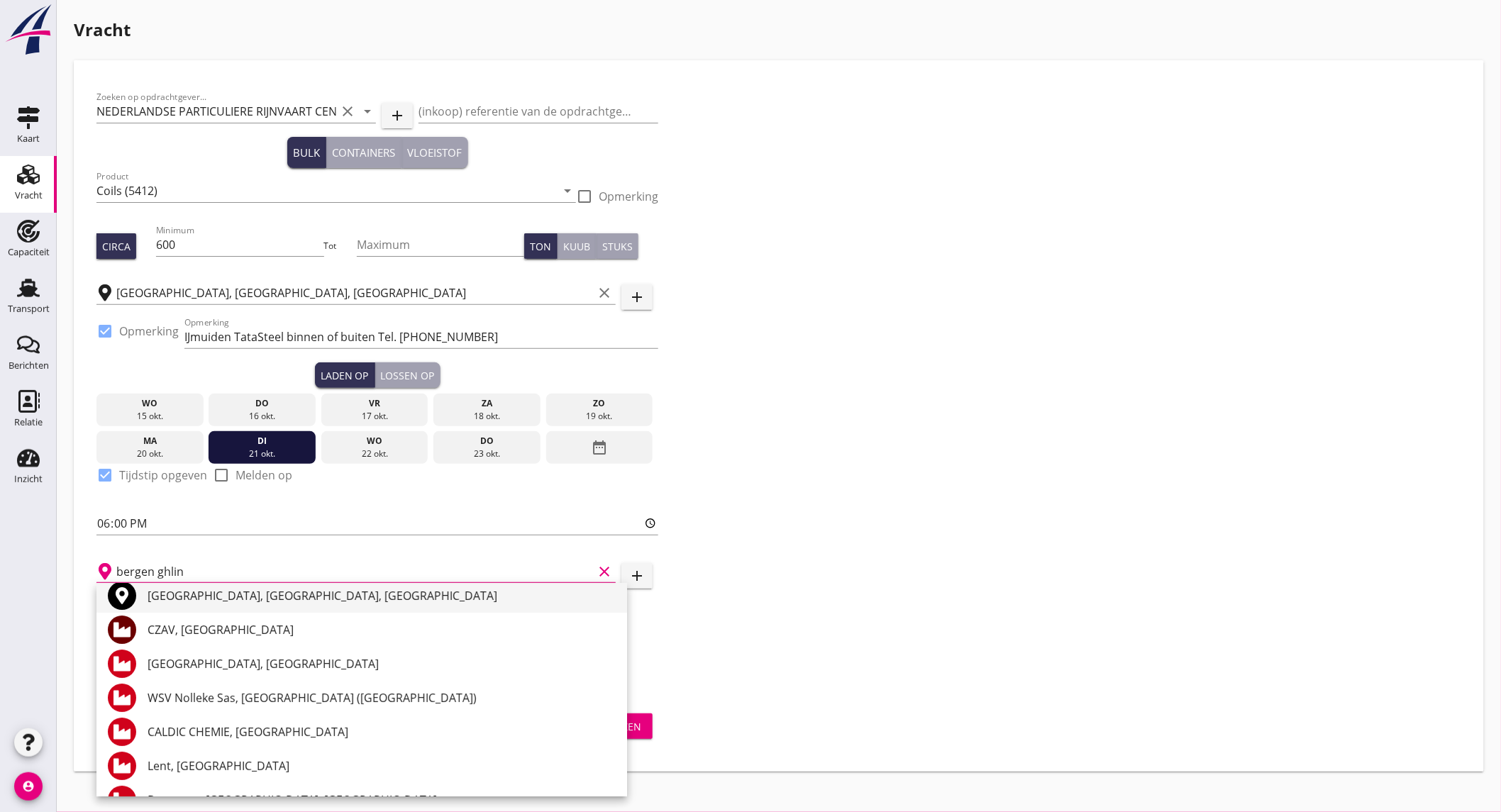
scroll to position [158, 0]
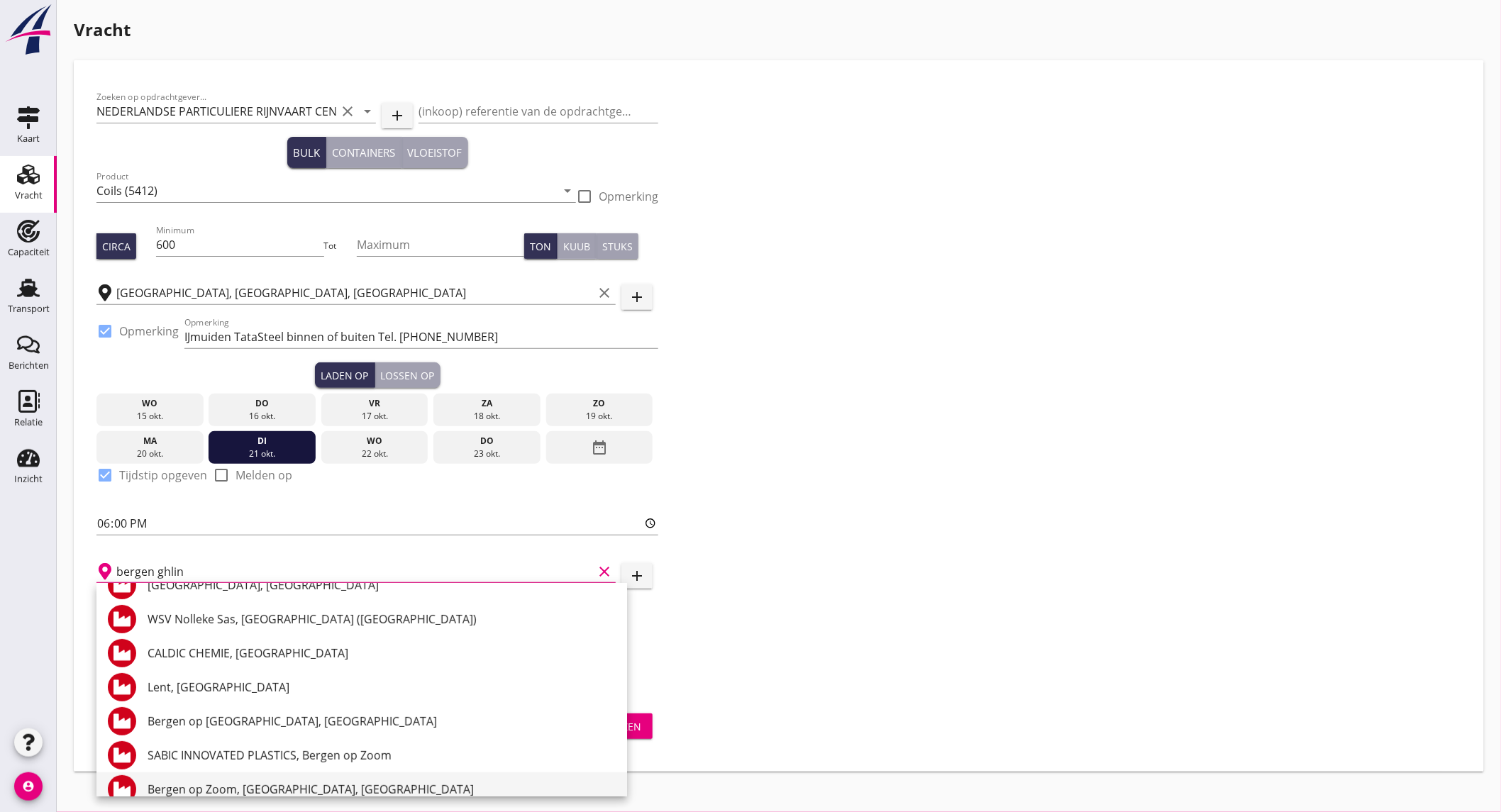
type input "bergen ghlin"
click at [601, 563] on icon "clear" at bounding box center [604, 571] width 17 height 17
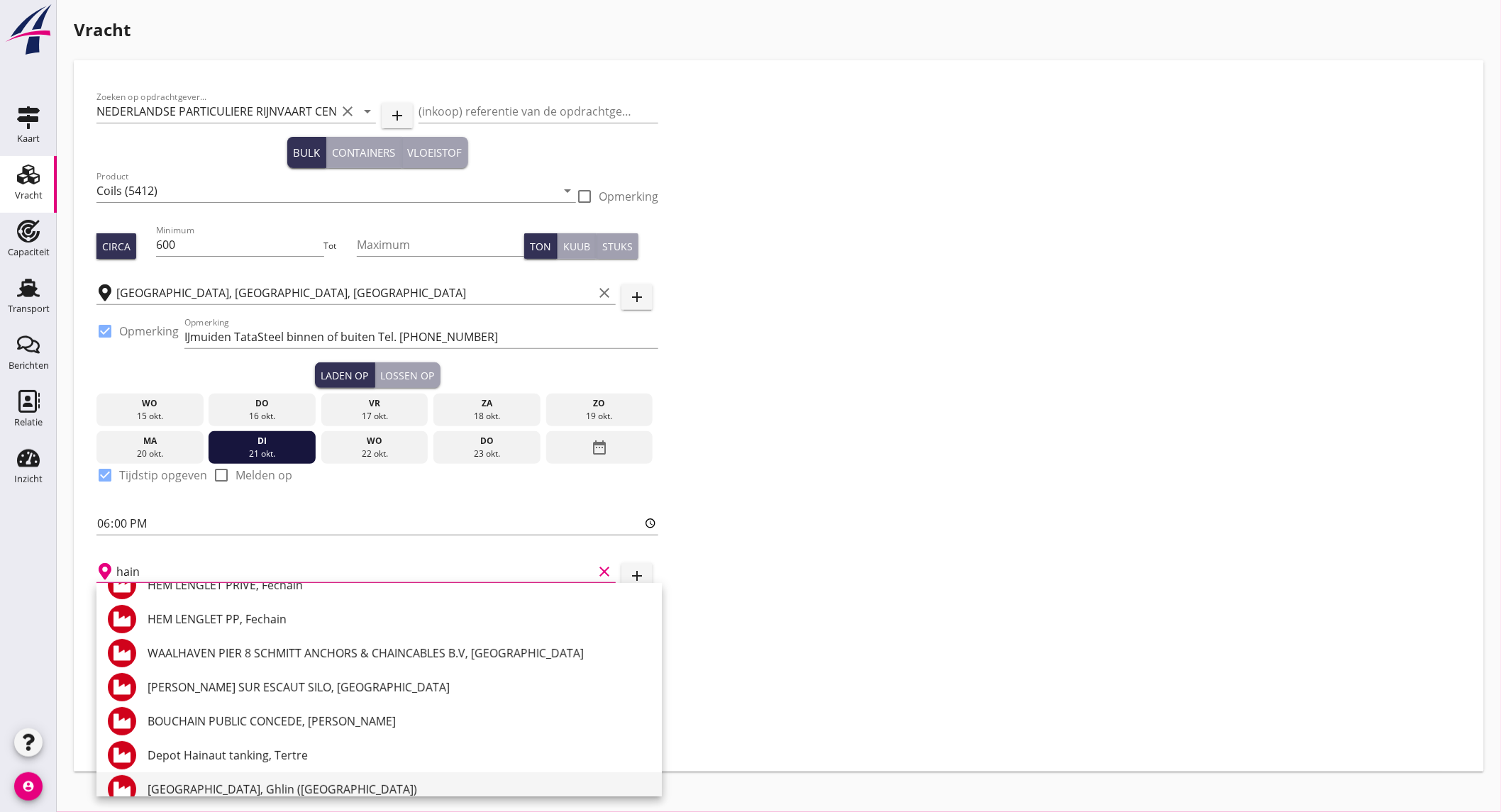
click at [295, 785] on div "[GEOGRAPHIC_DATA], Ghlin ([GEOGRAPHIC_DATA])" at bounding box center [399, 789] width 503 height 17
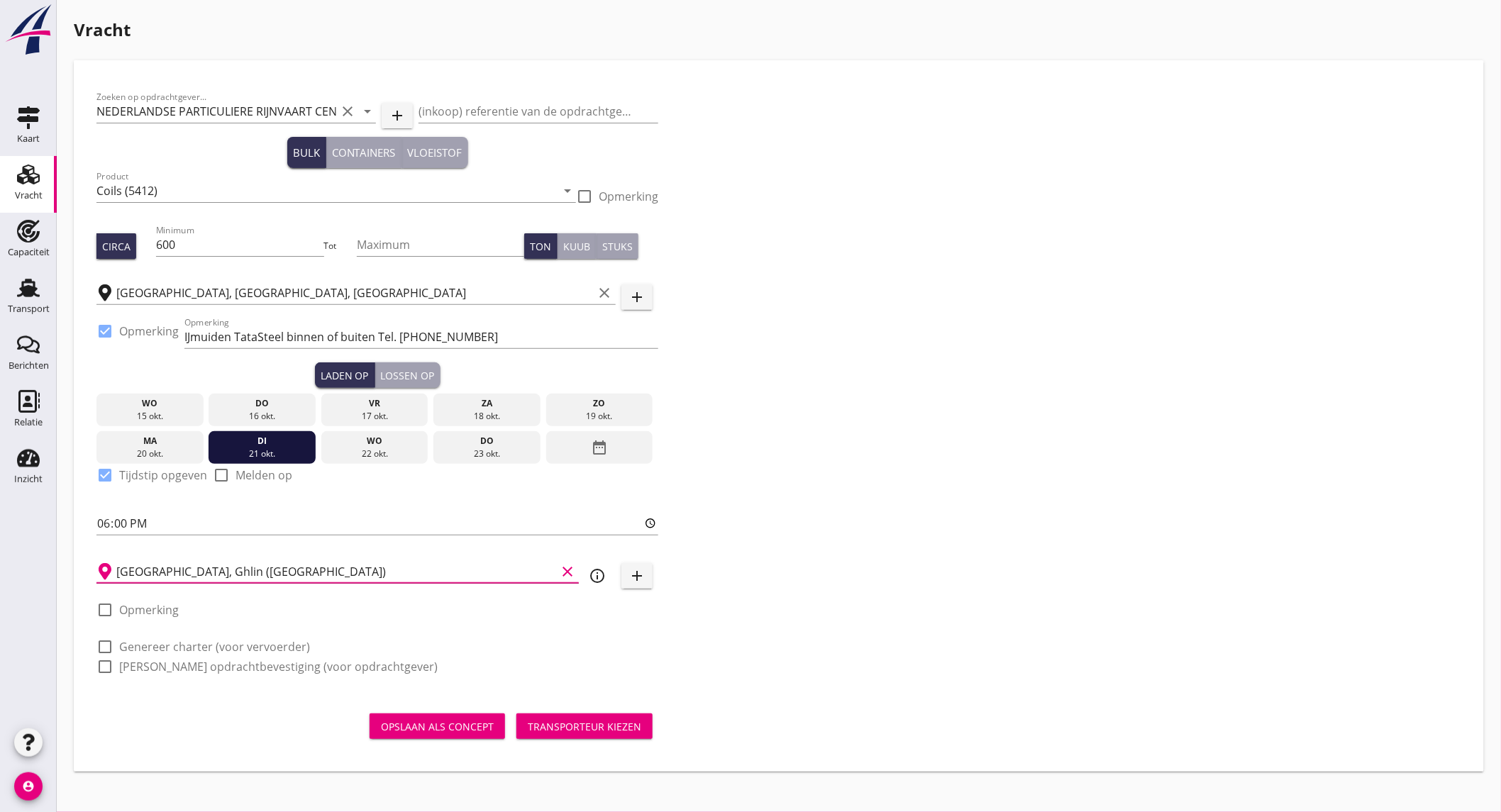
type input "[GEOGRAPHIC_DATA], Ghlin ([GEOGRAPHIC_DATA])"
click at [166, 641] on label "Genereer charter (voor vervoerder)" at bounding box center [214, 647] width 191 height 14
checkbox input "true"
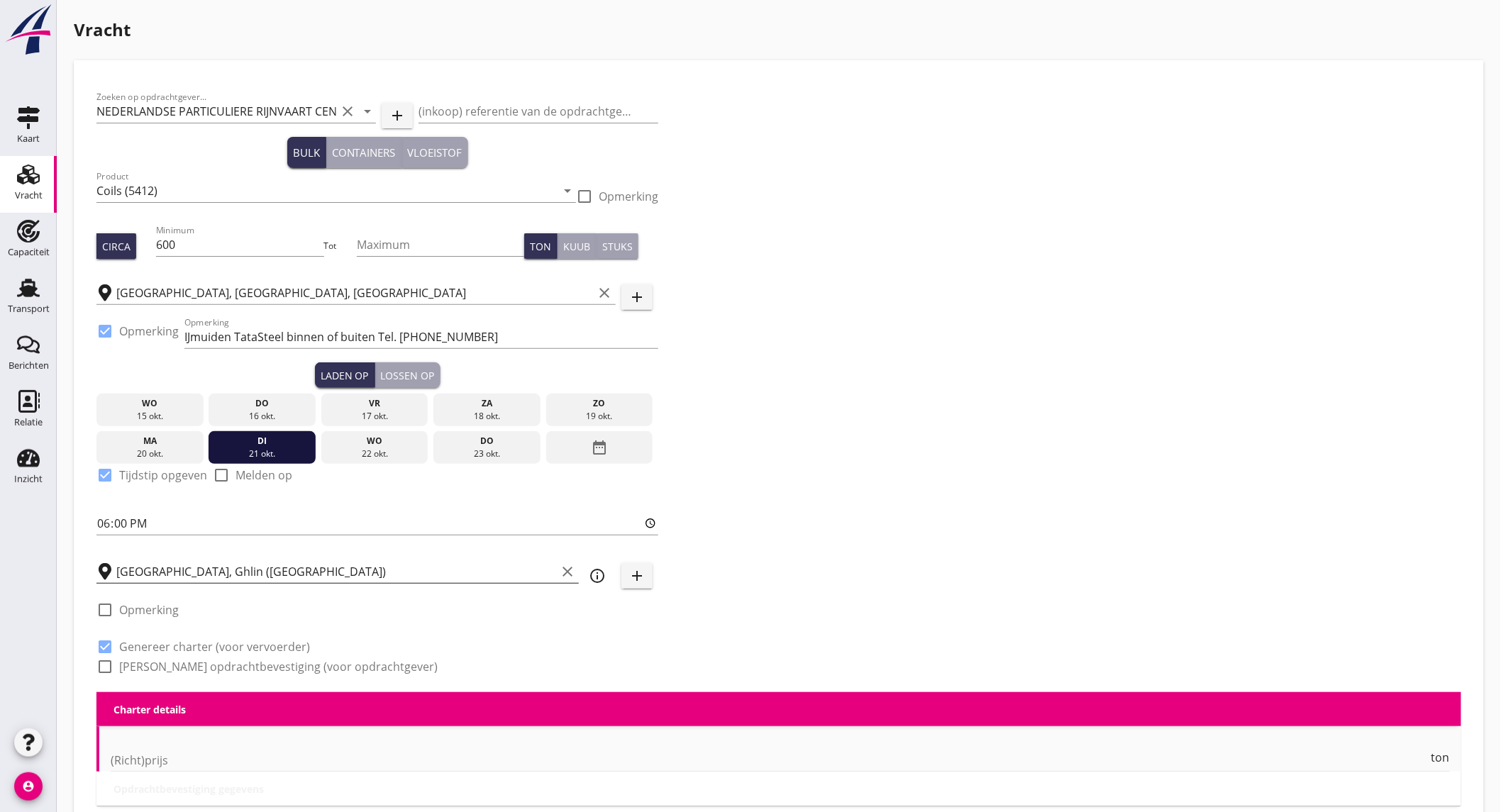
click at [162, 667] on label "[PERSON_NAME] opdrachtbevestiging (voor opdrachtgever)" at bounding box center [278, 667] width 319 height 14
checkbox input "true"
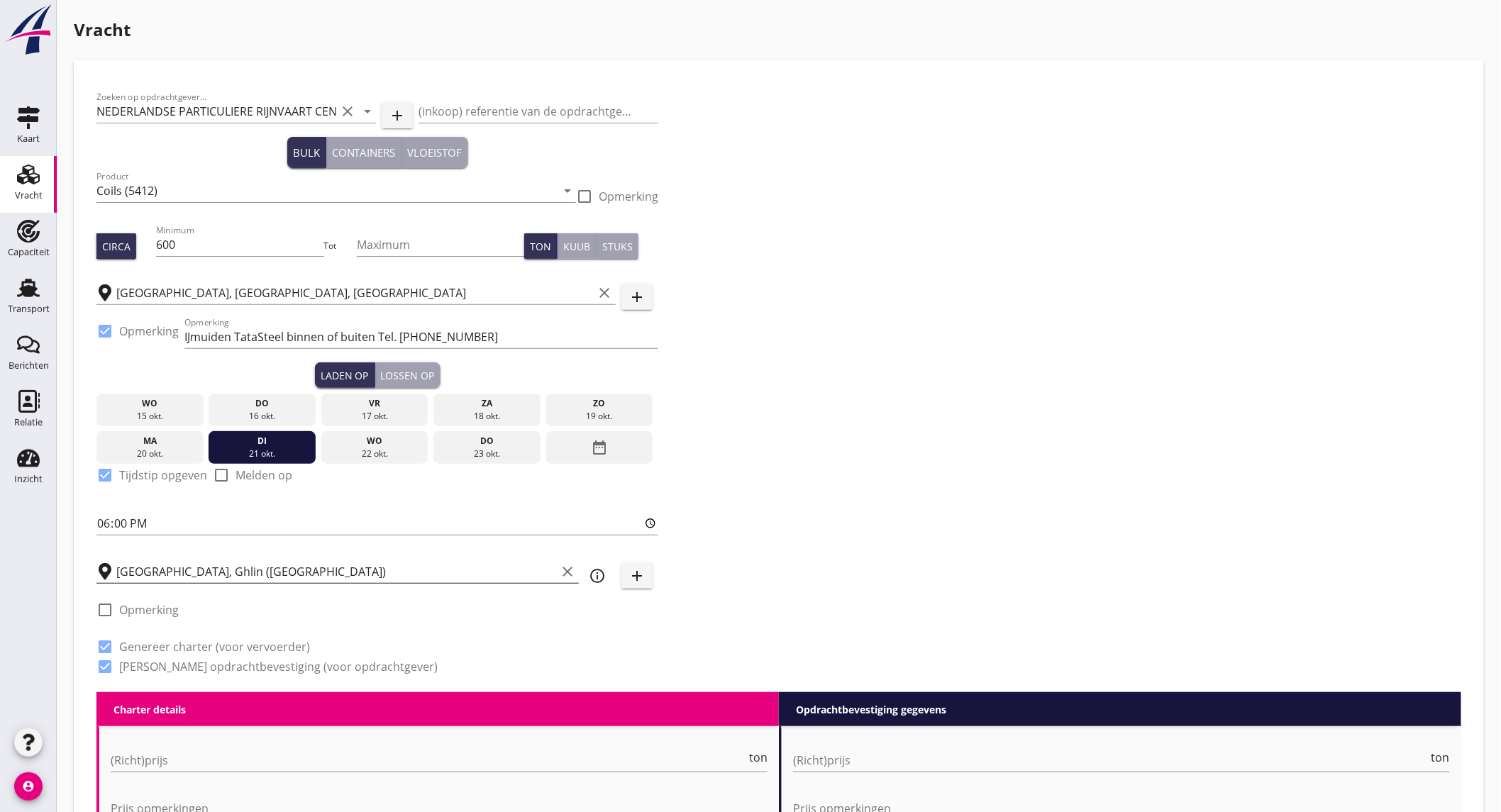
click at [168, 609] on label "Opmerking" at bounding box center [148, 609] width 60 height 14
checkbox input "true"
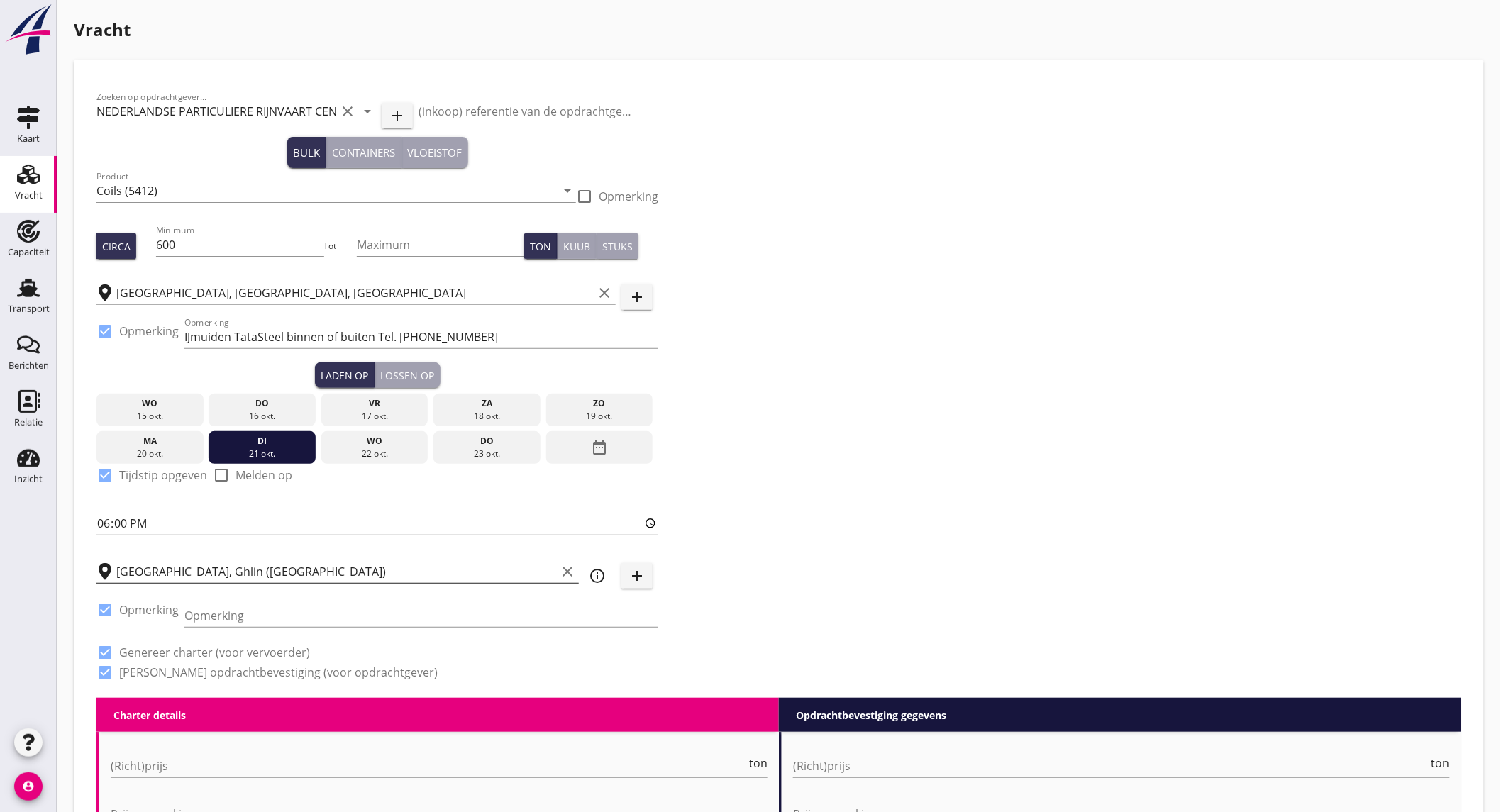
scroll to position [236, 0]
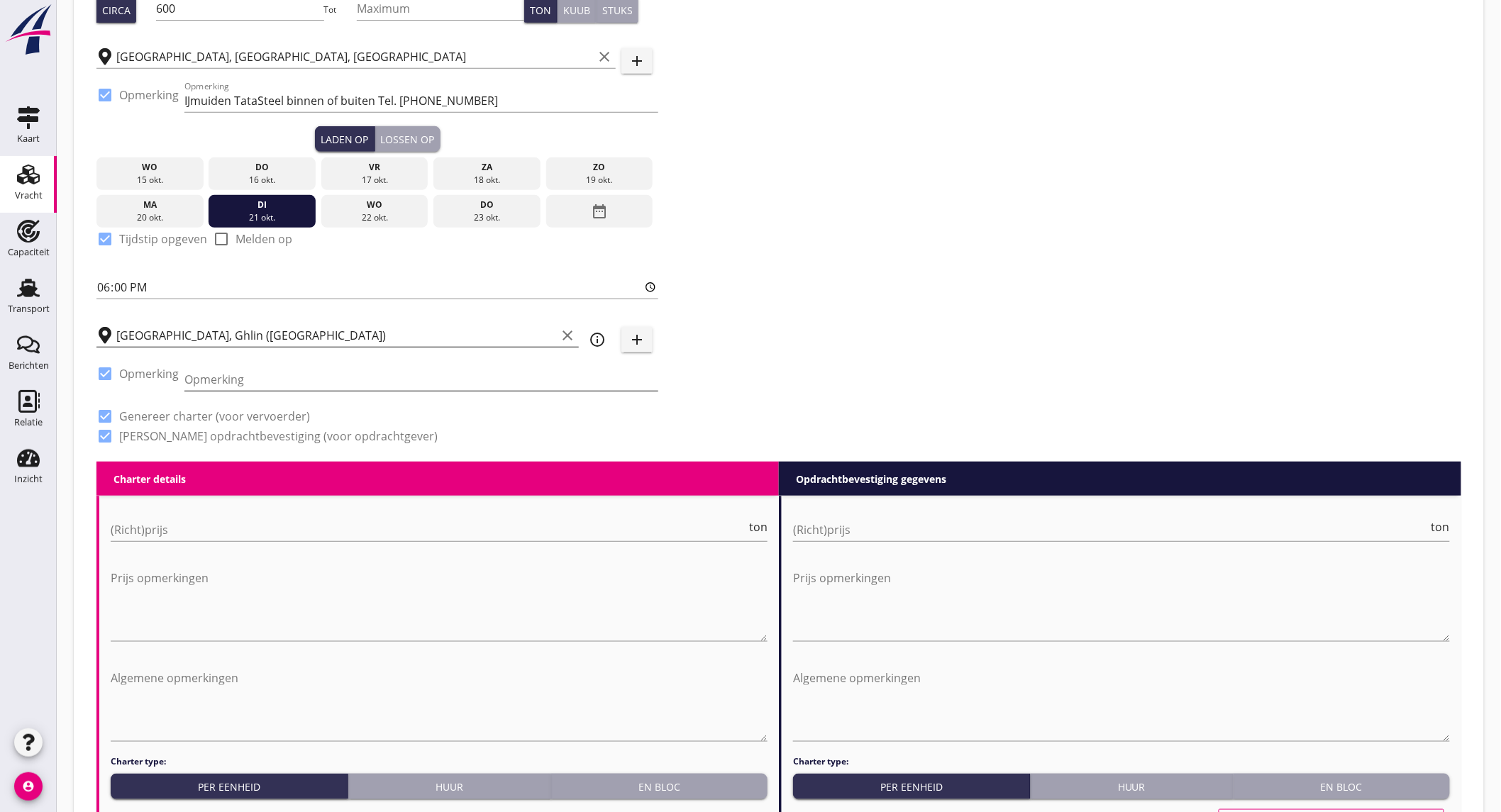
click at [310, 381] on input "Opmerking" at bounding box center [421, 379] width 474 height 23
paste input "Ghlin TMF Operating Tel. + [PHONE_NUMBER]"
type input "Ghlin TMF Operating Tel. + [PHONE_NUMBER]"
click at [239, 528] on input "(Richt)prijs" at bounding box center [428, 530] width 635 height 23
type input "10"
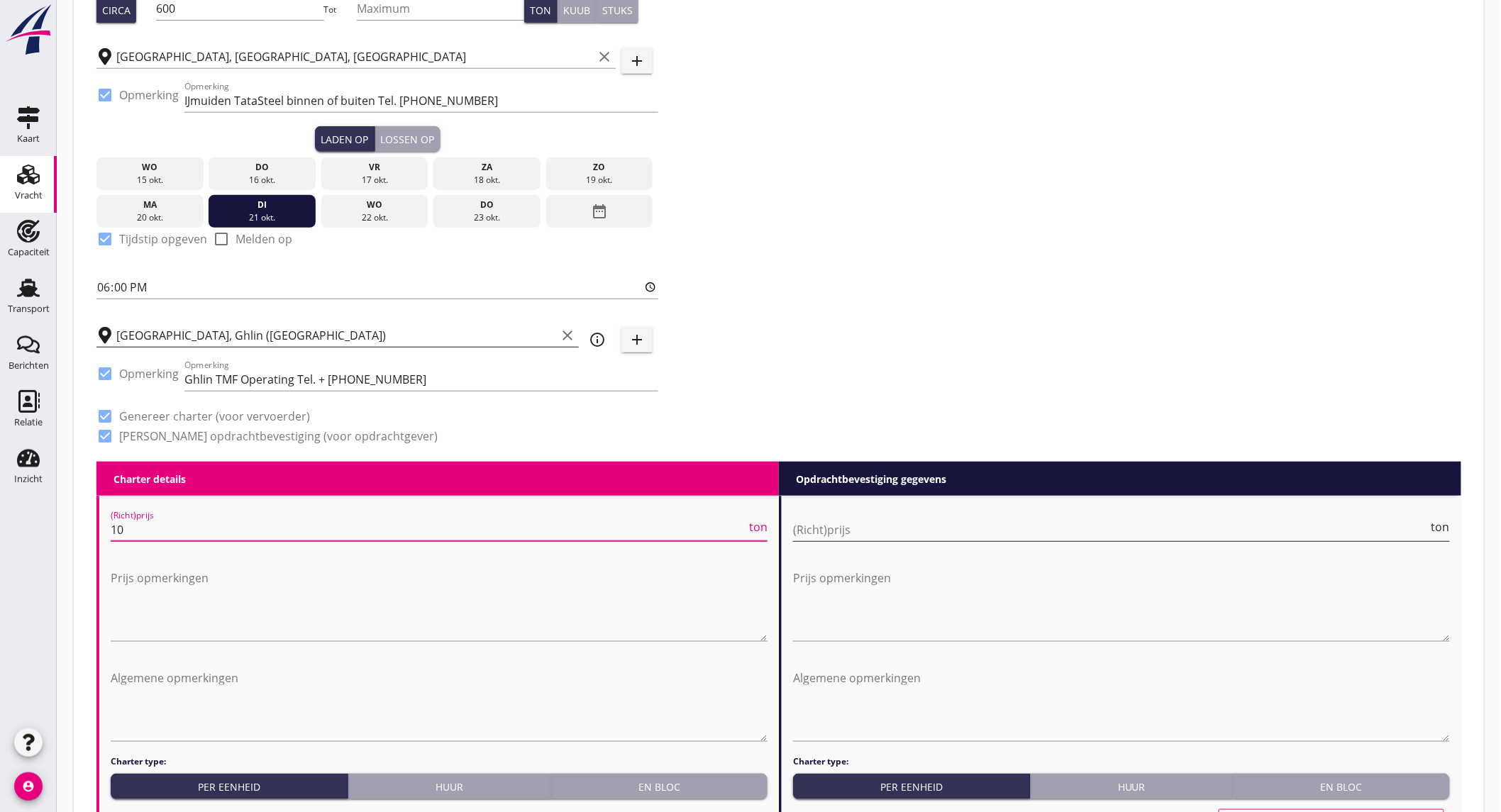
click at [875, 529] on input "(Richt)prijs" at bounding box center [1111, 530] width 635 height 23
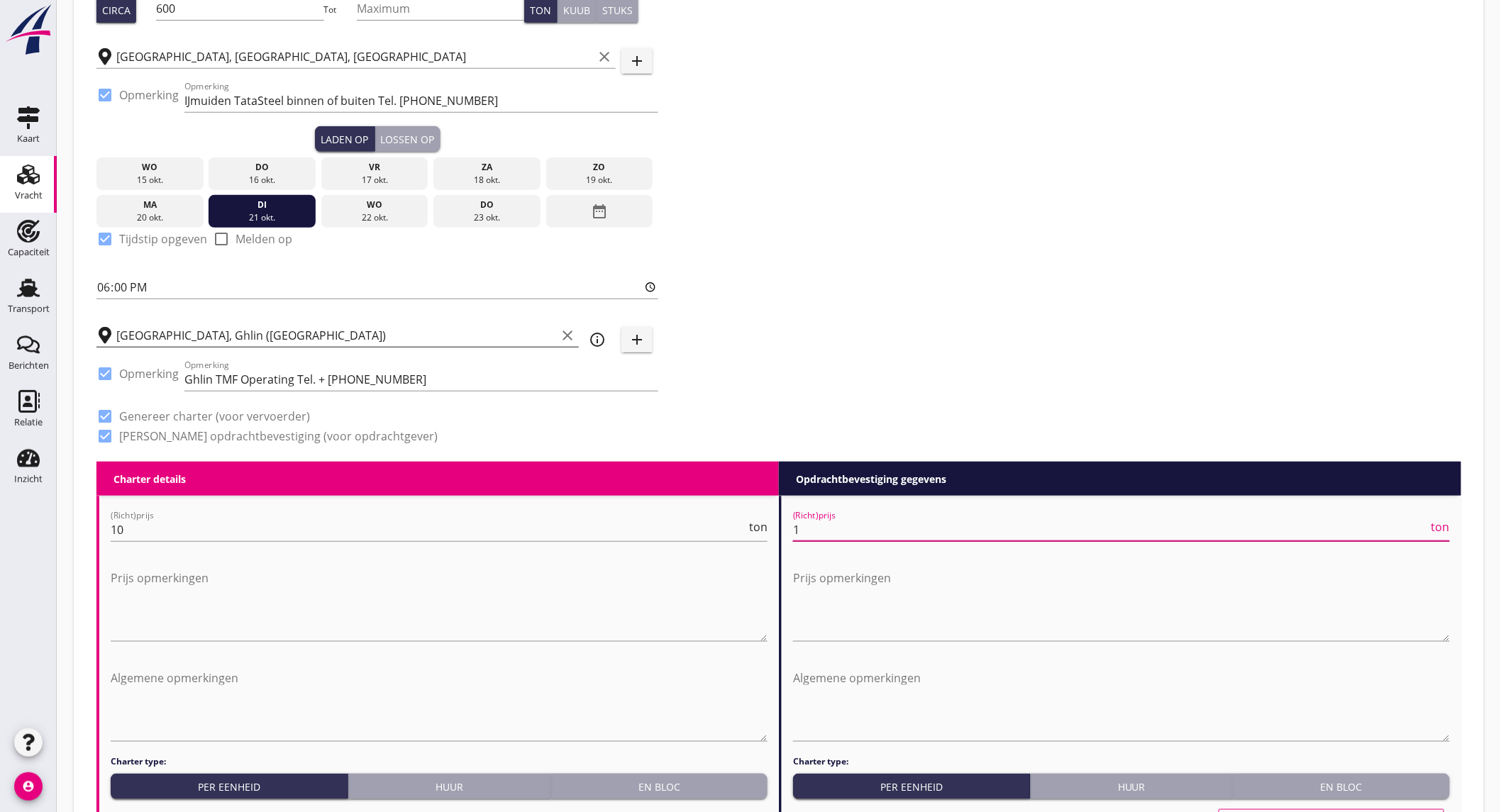
type input "10"
type input "10.25"
click at [322, 615] on textarea "Prijs opmerkingen" at bounding box center [439, 604] width 657 height 74
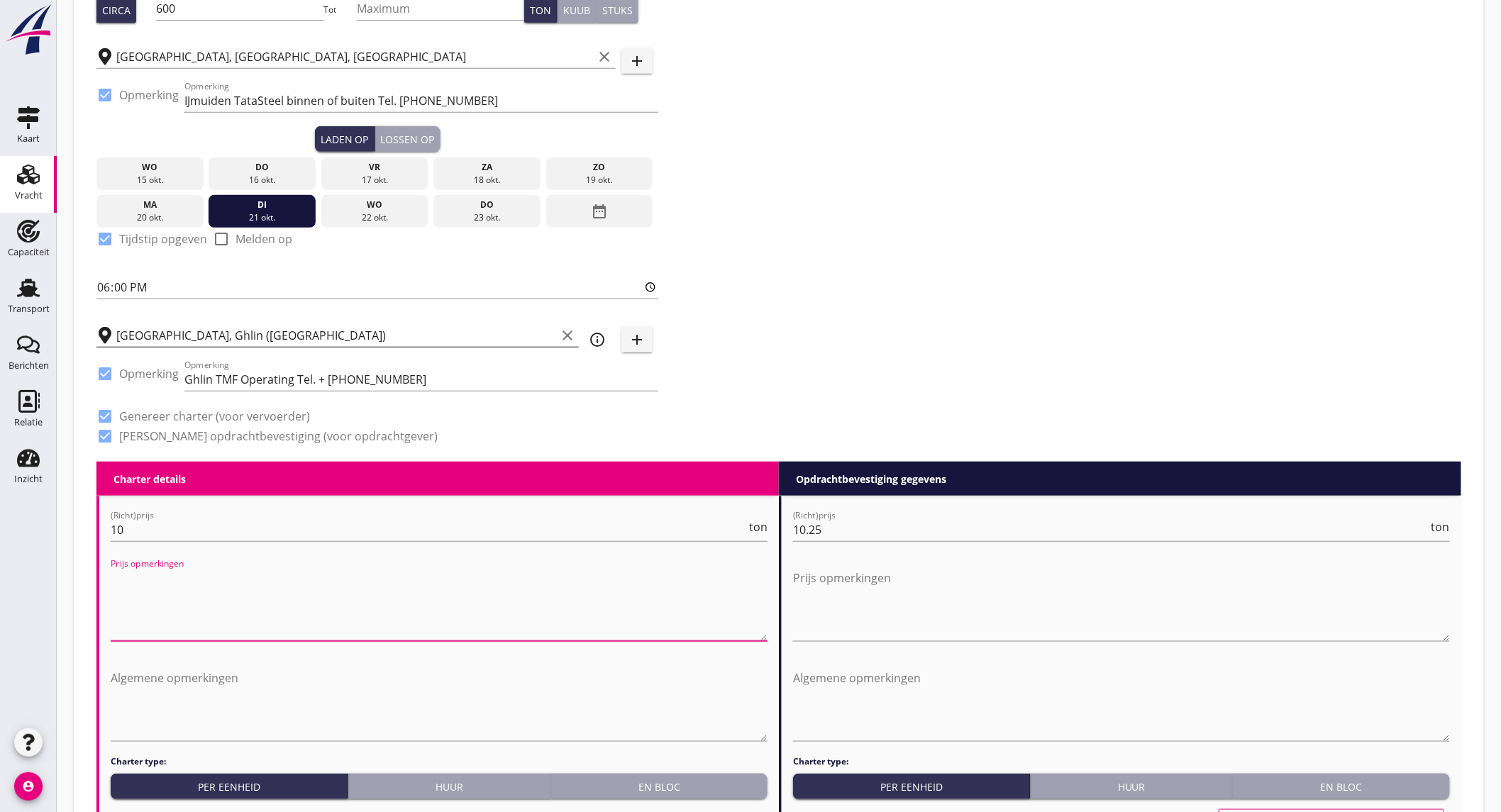
scroll to position [709, 0]
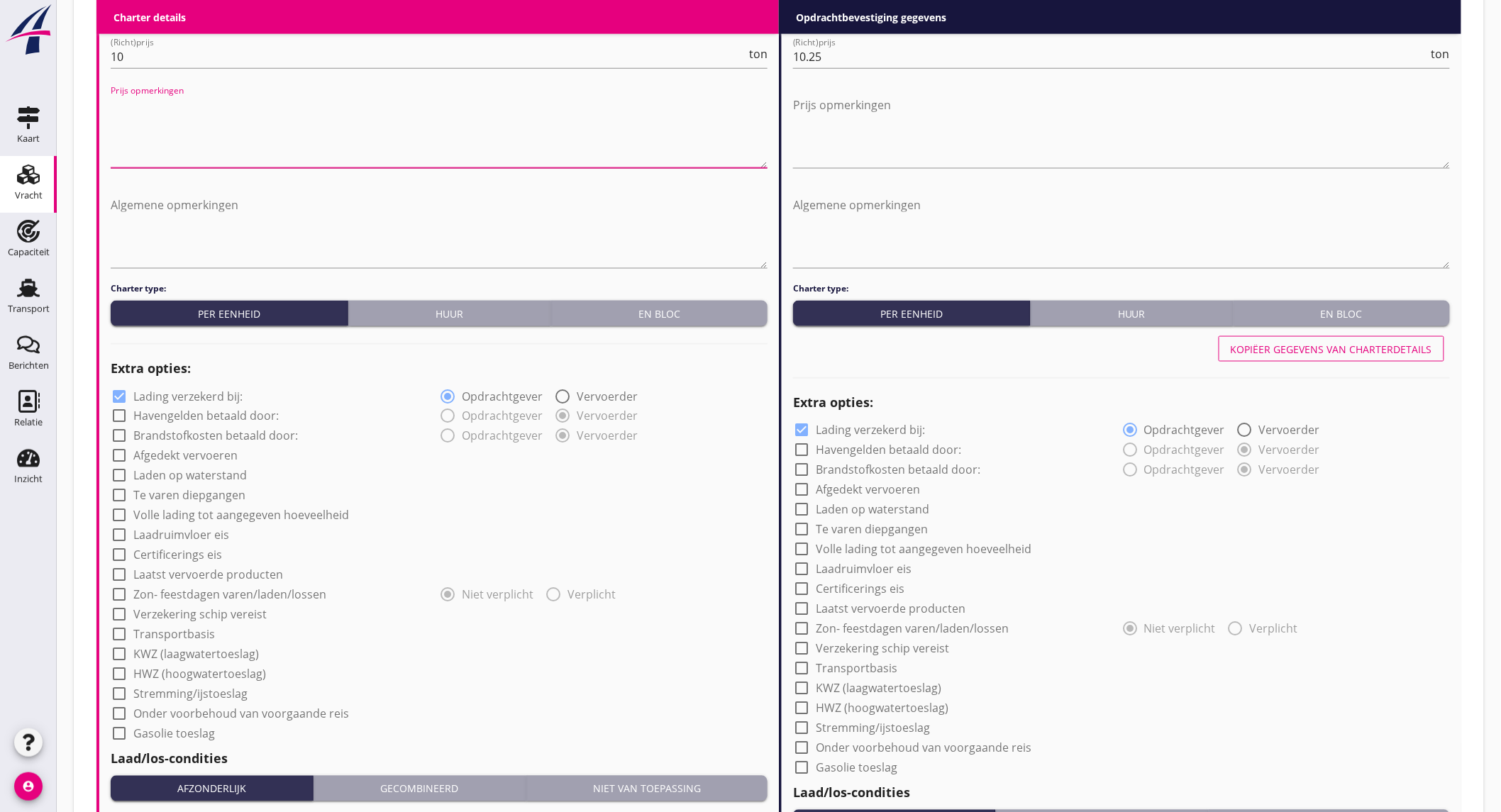
click at [185, 395] on label "Lading verzekerd bij:" at bounding box center [187, 396] width 109 height 14
checkbox input "false"
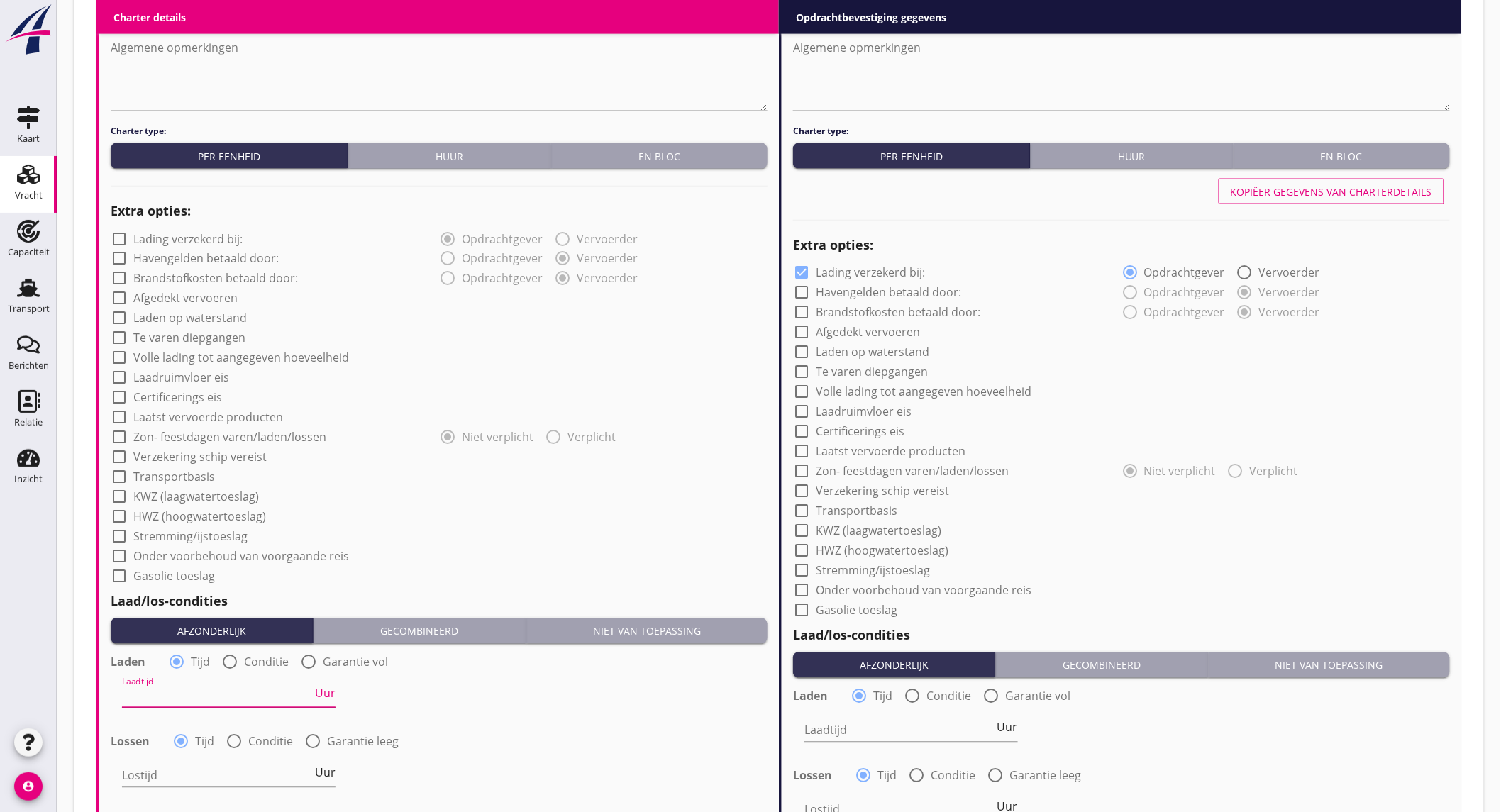
click at [199, 693] on input "Laadtijd" at bounding box center [217, 696] width 190 height 23
type input "24"
click at [197, 769] on input "Lostijd" at bounding box center [217, 776] width 190 height 23
type input "24"
click at [582, 710] on div "Laadtijd 24 Uur" at bounding box center [439, 698] width 660 height 51
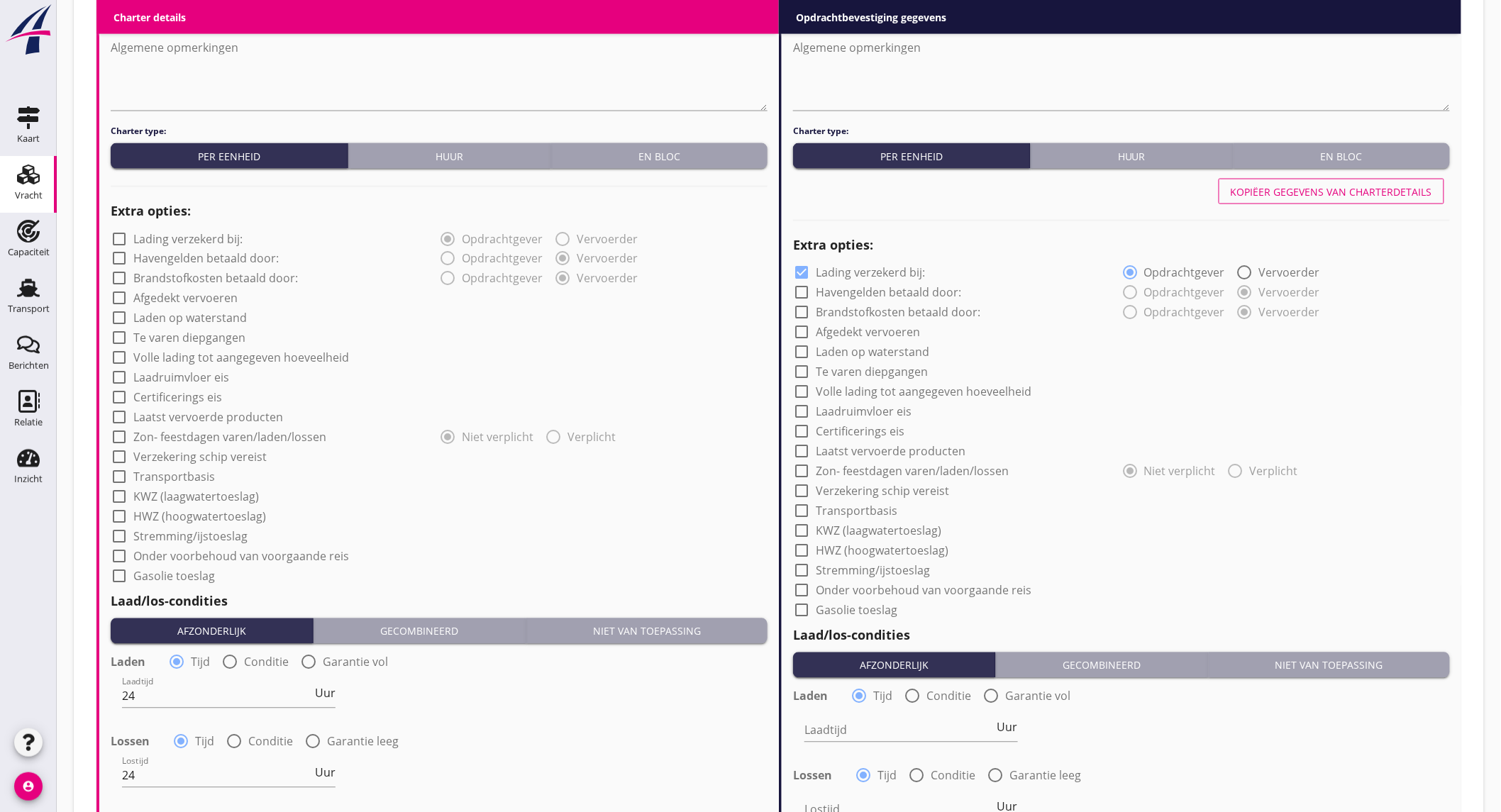
scroll to position [1182, 0]
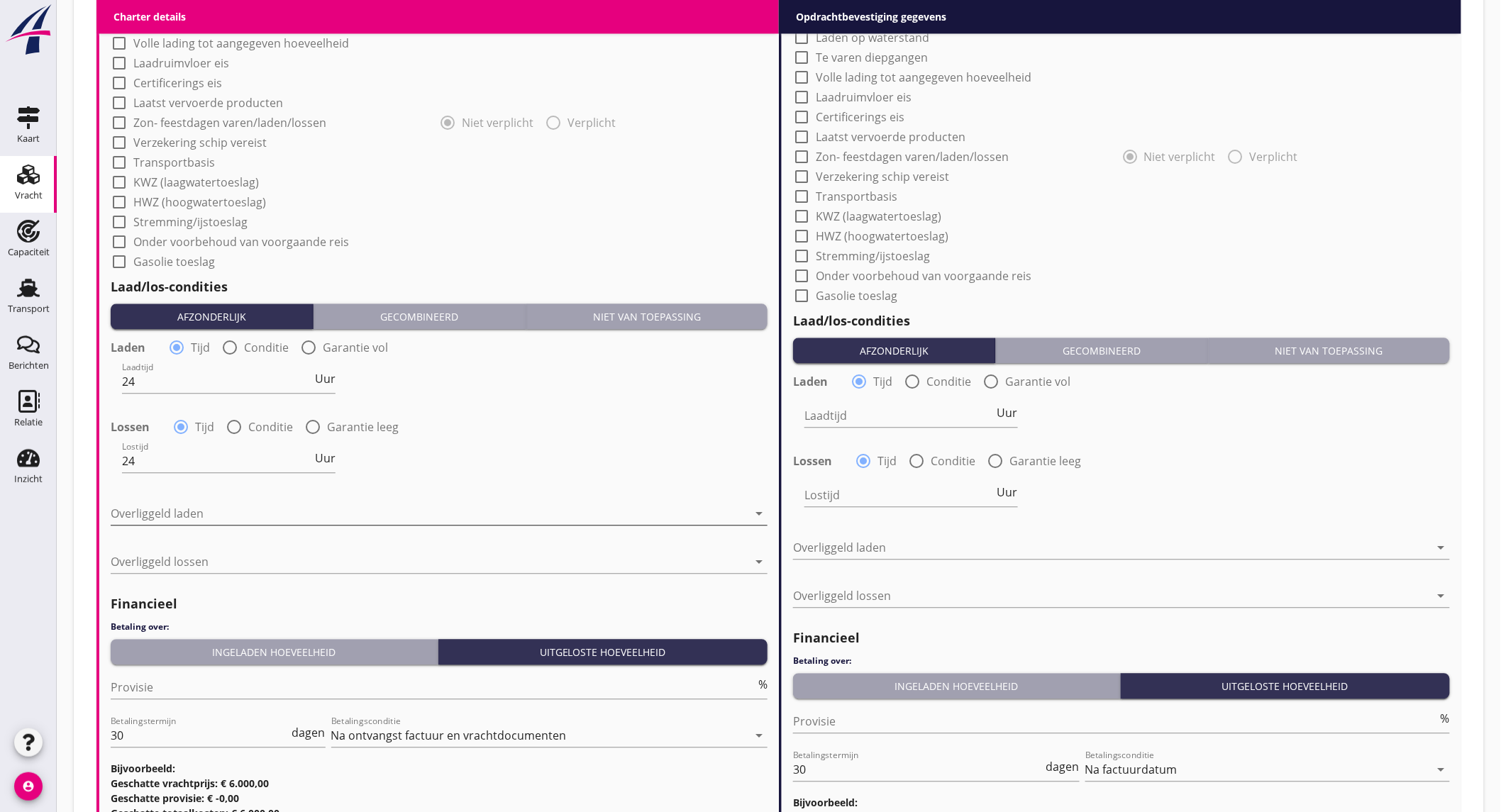
click at [204, 513] on div at bounding box center [429, 513] width 637 height 23
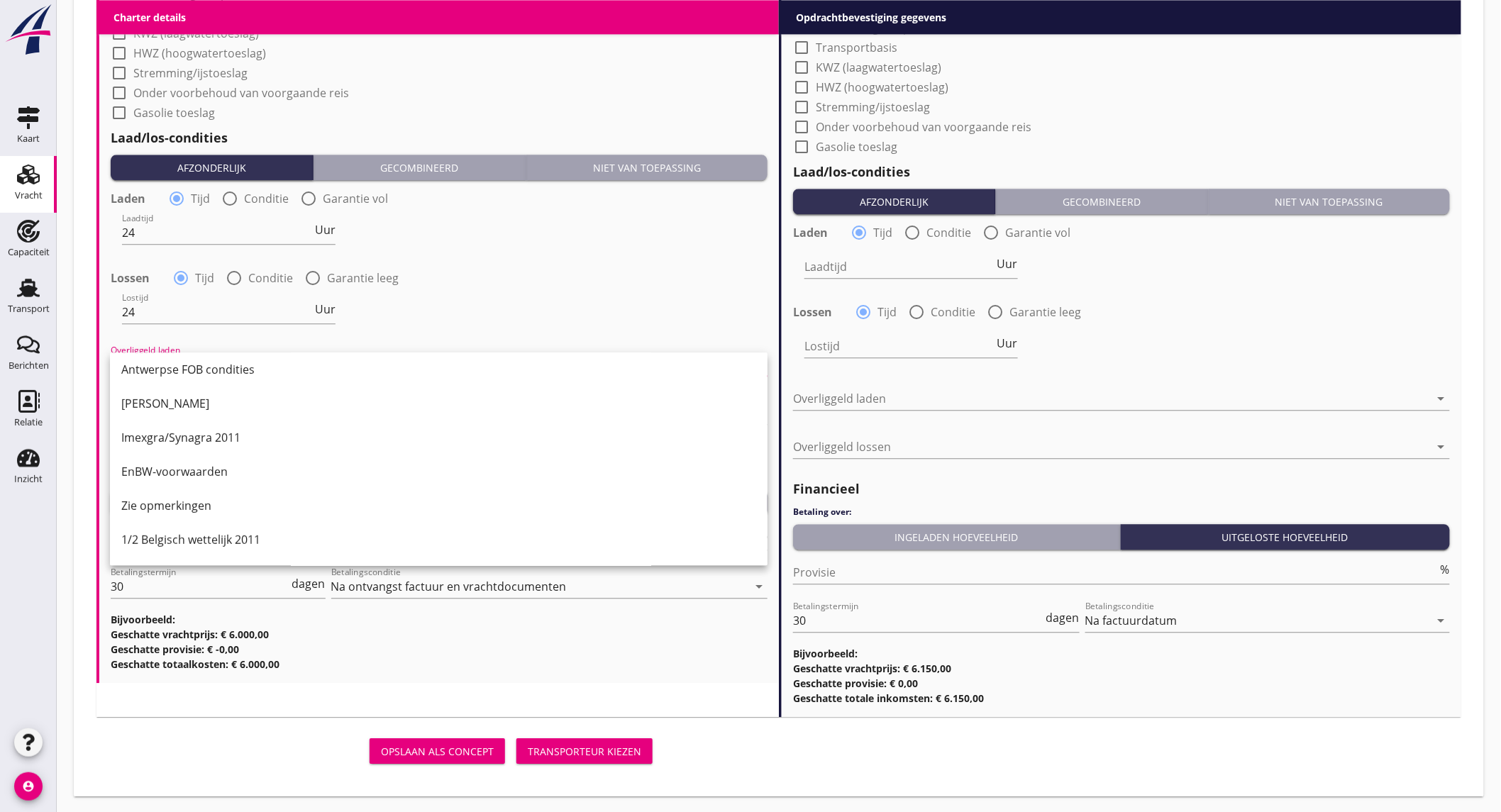
scroll to position [717, 0]
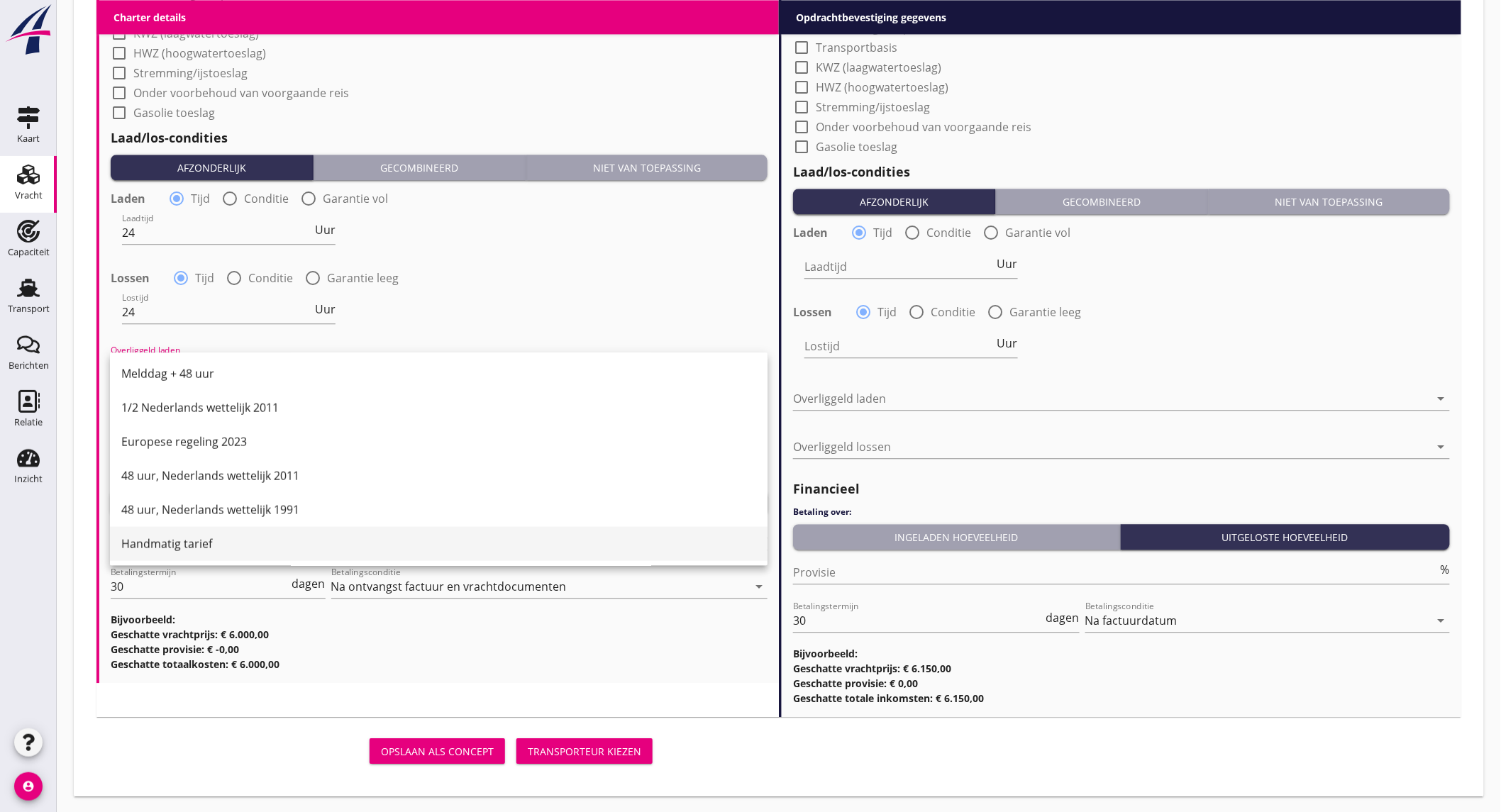
click at [219, 534] on div "Handmatig tarief" at bounding box center [439, 543] width 635 height 17
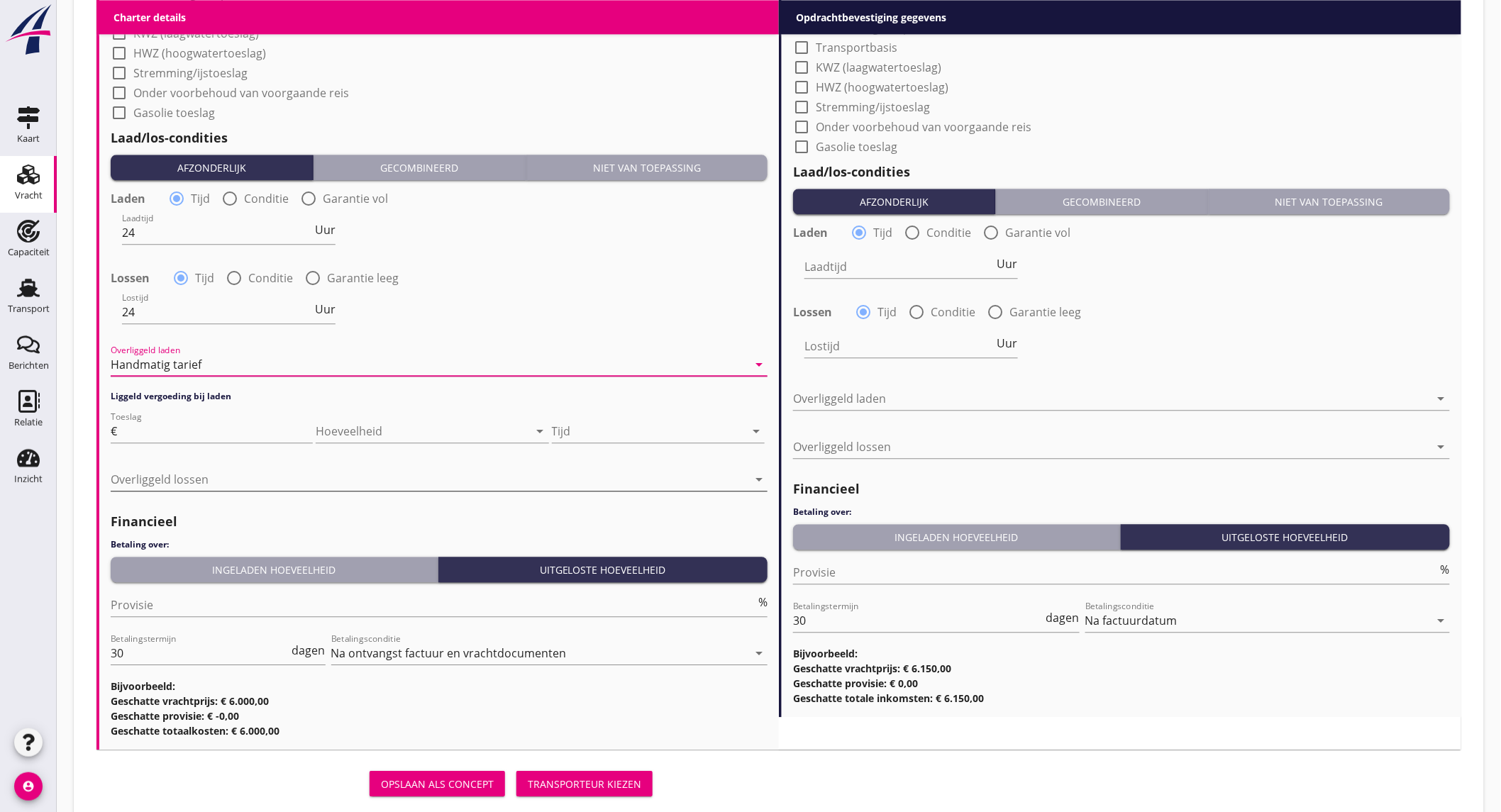
click at [207, 476] on div at bounding box center [429, 479] width 637 height 23
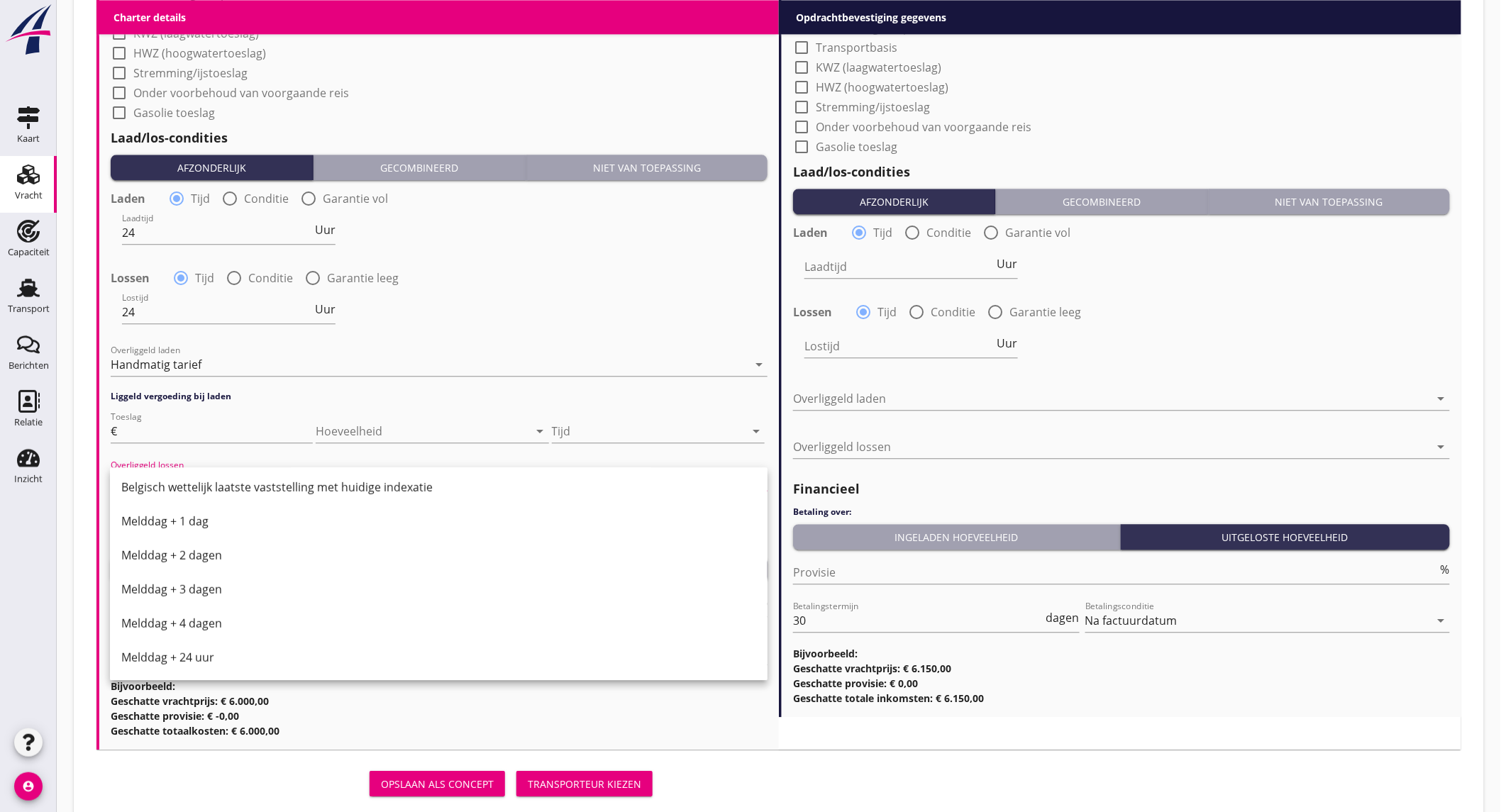
scroll to position [1363, 0]
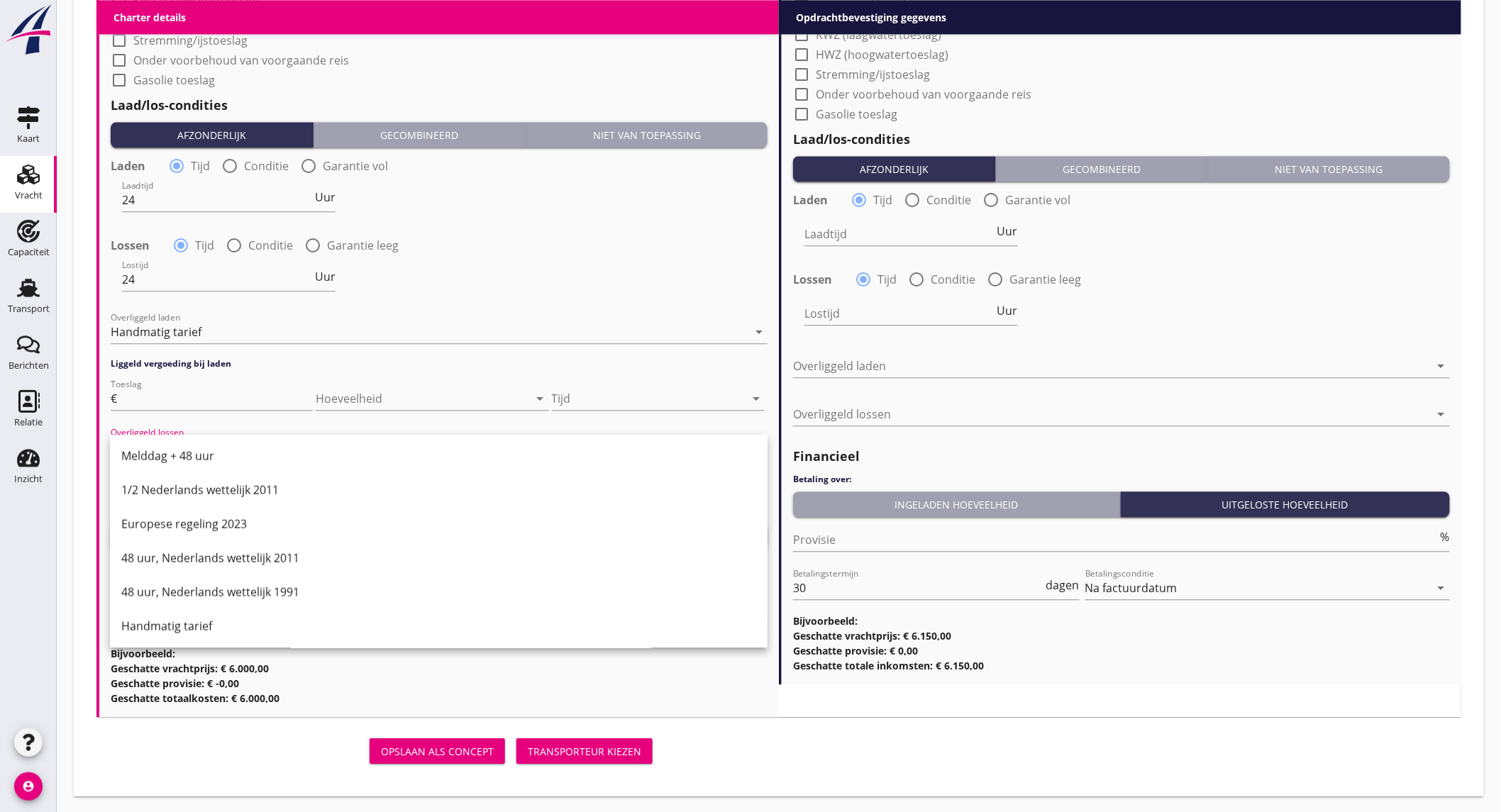
click at [224, 624] on div "Handmatig tarief" at bounding box center [439, 626] width 635 height 17
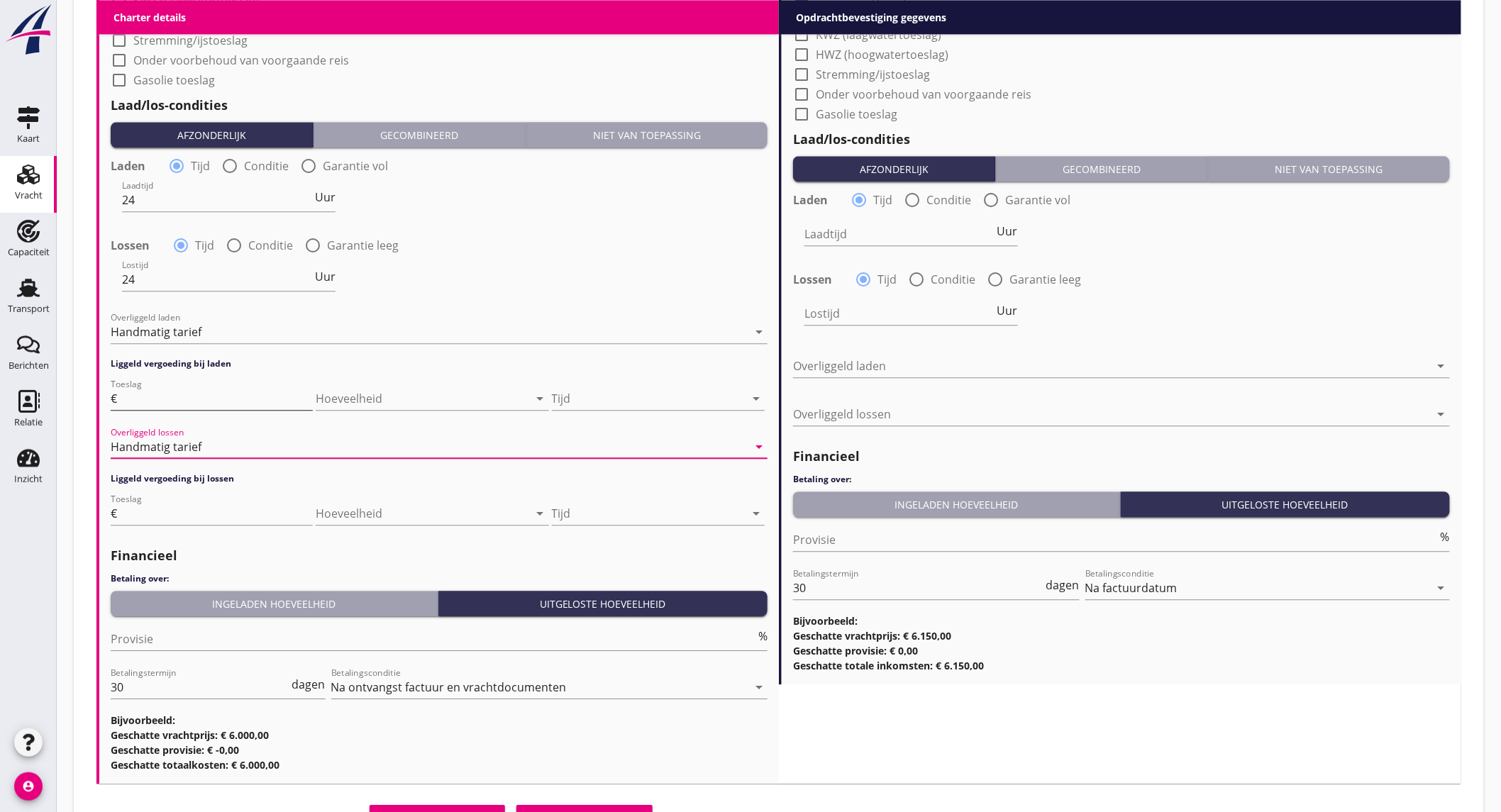
click at [216, 397] on input "Toeslag" at bounding box center [216, 398] width 193 height 23
type input "30"
click at [222, 512] on input "Toeslag" at bounding box center [216, 513] width 193 height 23
type input "30"
click at [649, 398] on div at bounding box center [648, 398] width 193 height 23
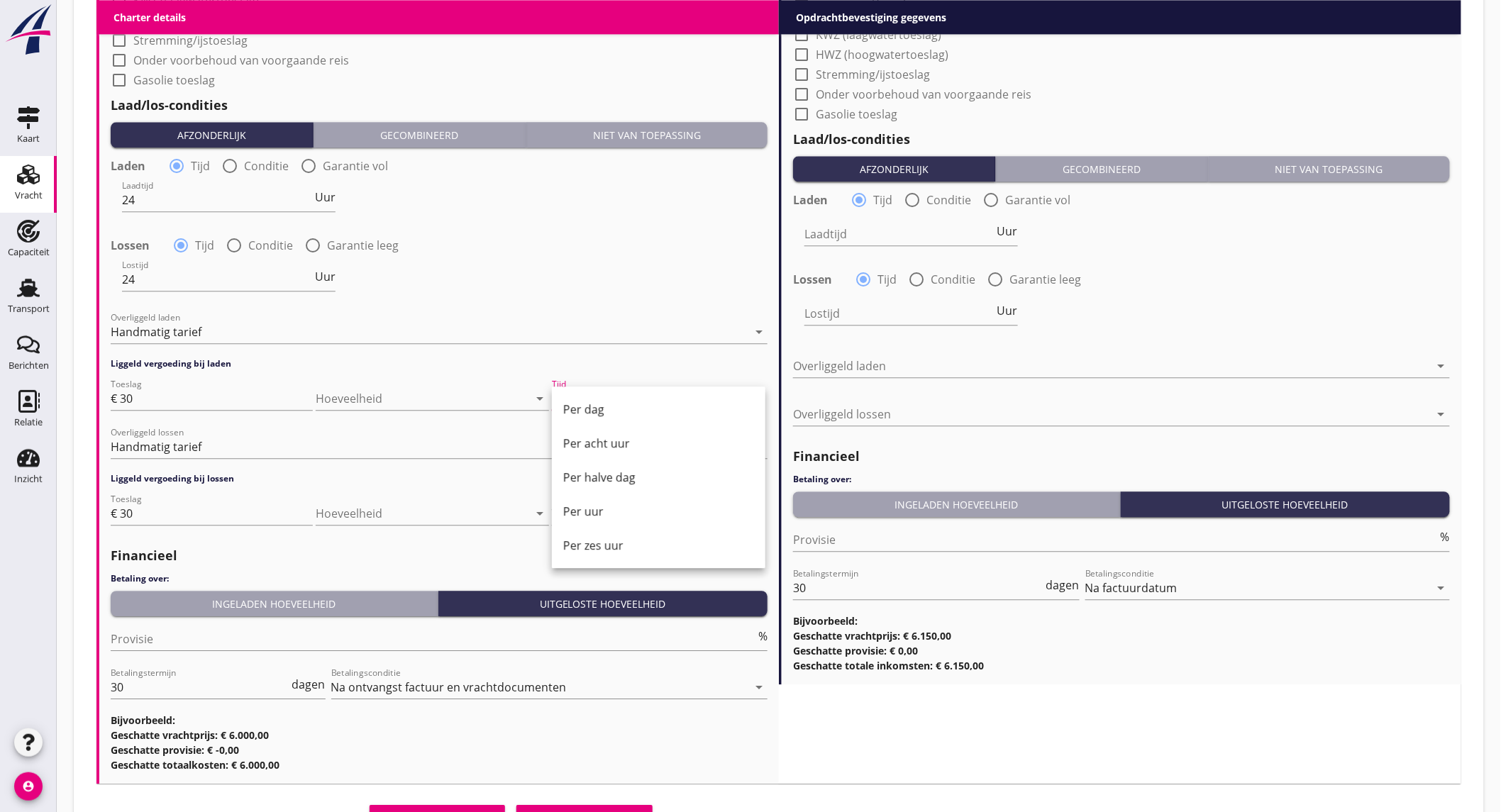
click at [604, 514] on div "Per uur" at bounding box center [658, 512] width 191 height 17
click at [596, 510] on div at bounding box center [648, 513] width 193 height 23
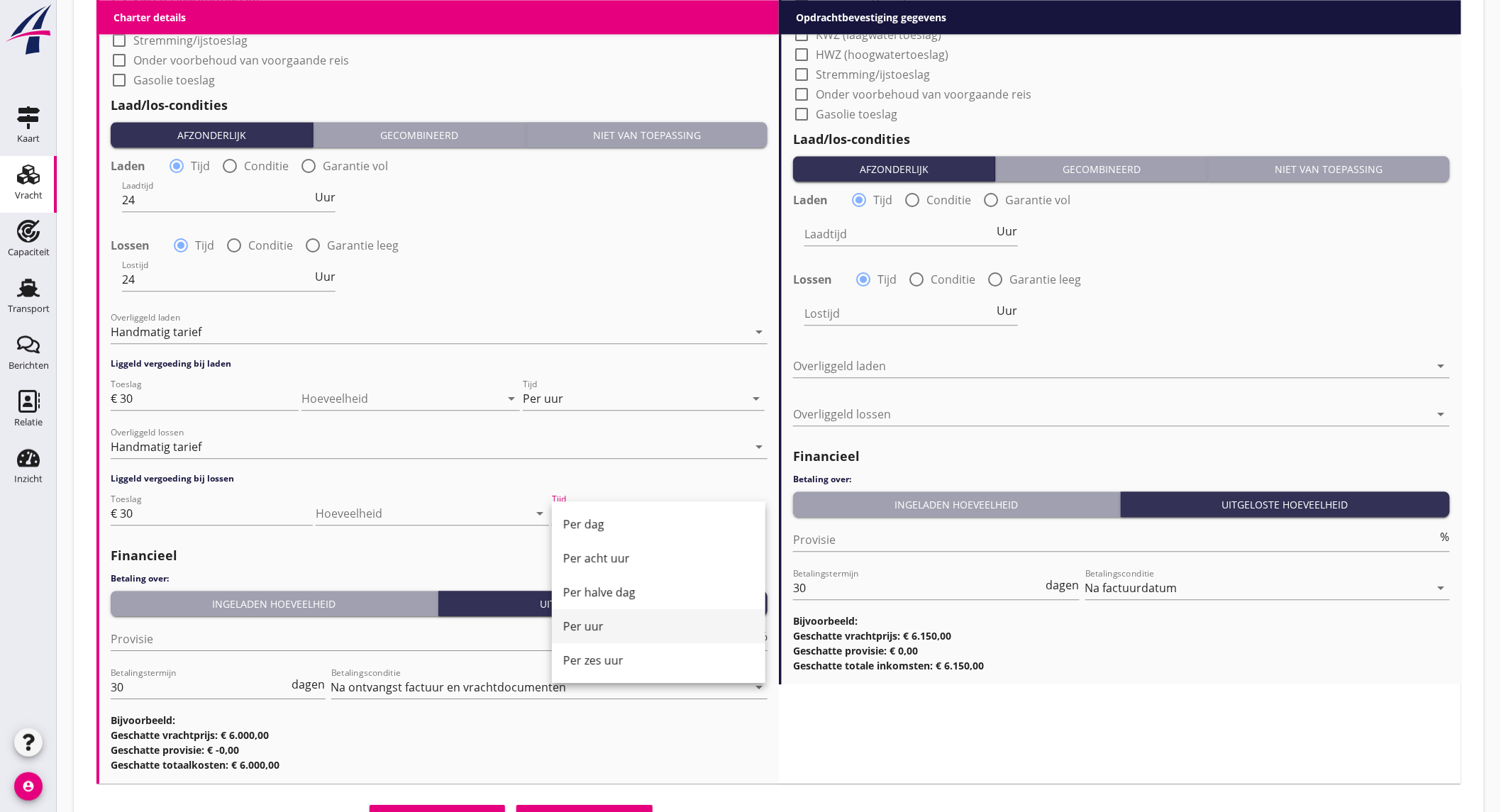
click at [604, 625] on div "Per uur" at bounding box center [658, 627] width 191 height 17
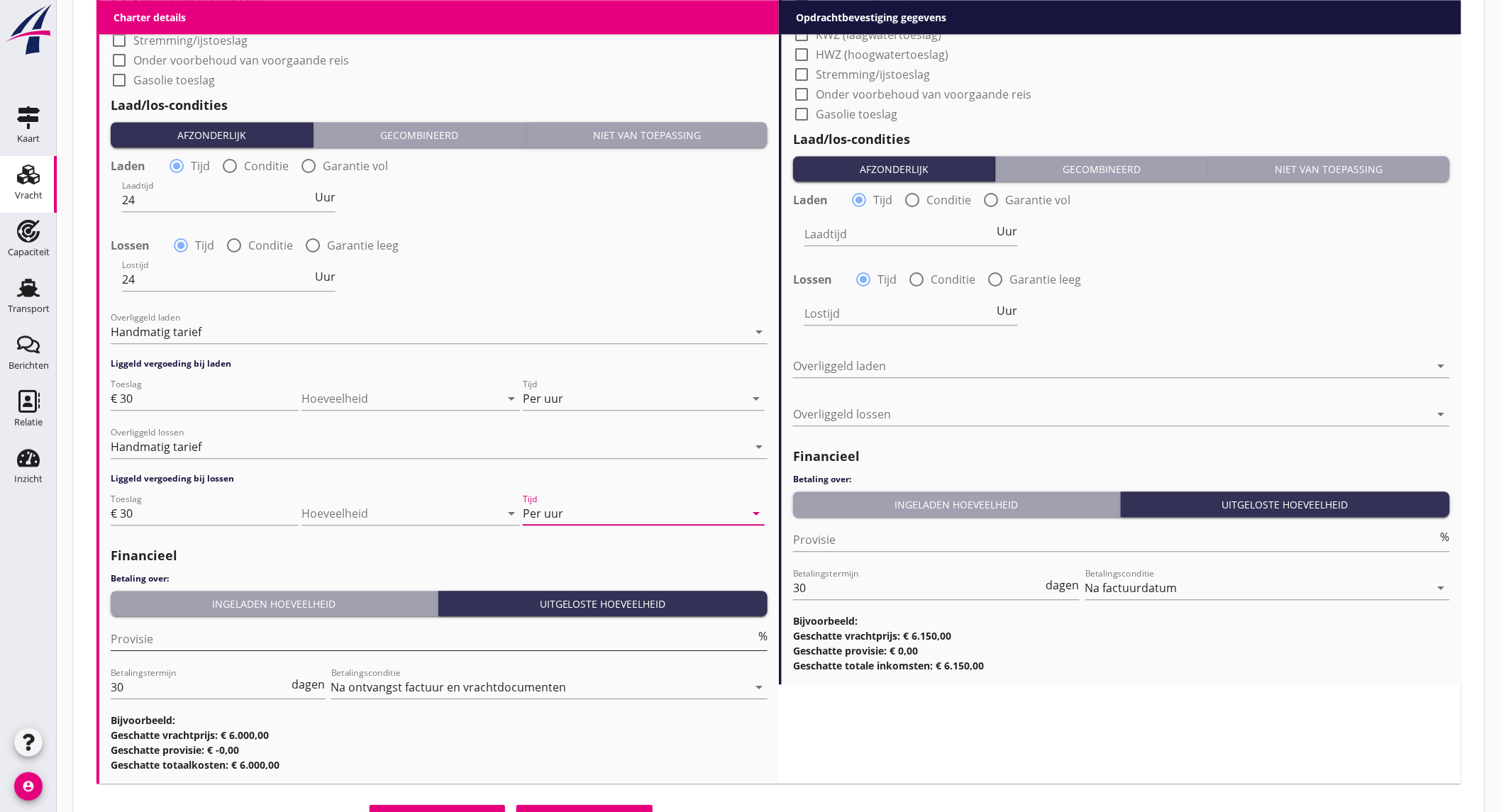
click at [222, 646] on input "Provisie" at bounding box center [433, 639] width 645 height 23
type input "5"
click at [1316, 319] on div "Lostijd Uur" at bounding box center [1121, 315] width 660 height 51
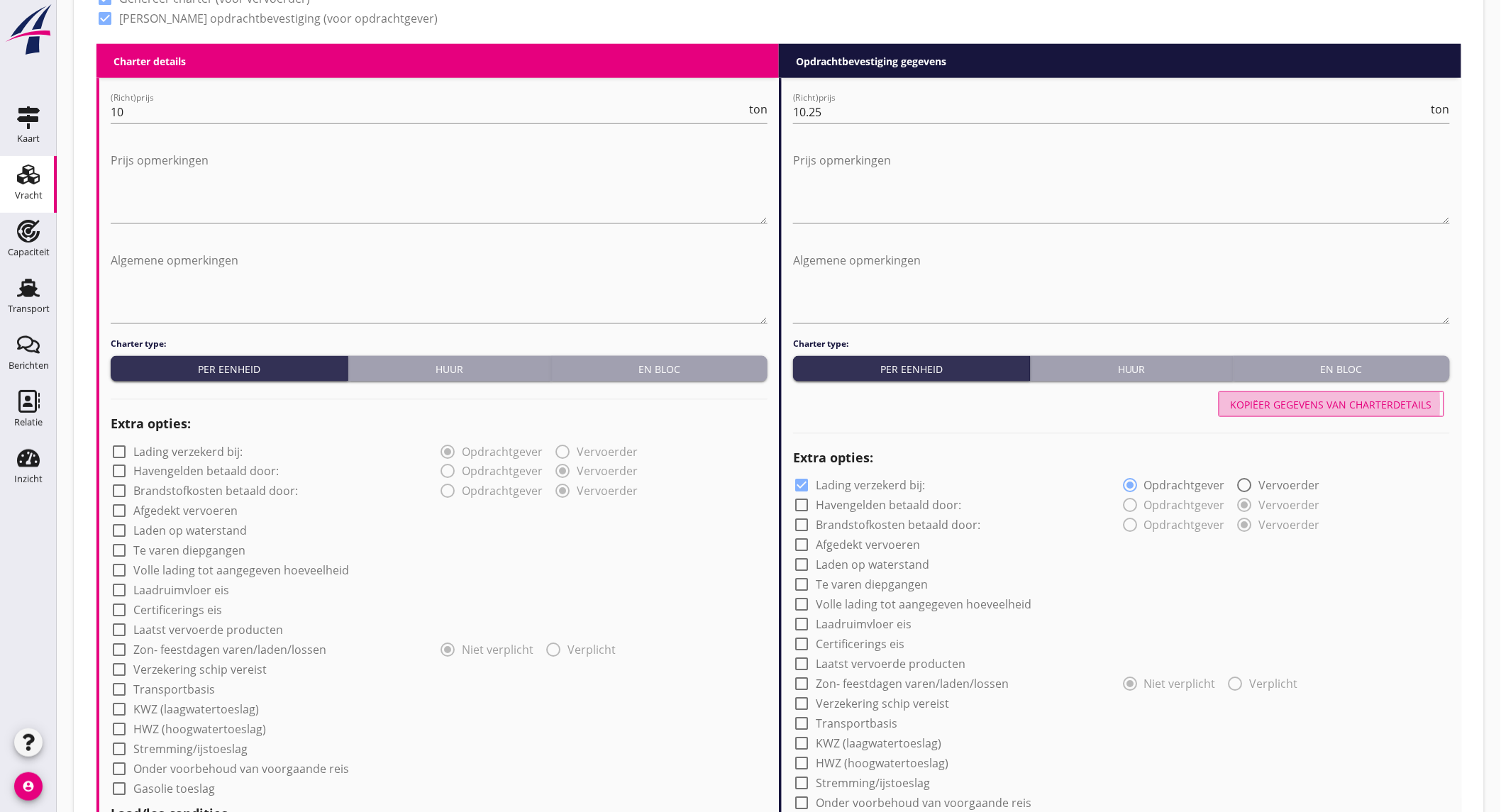
click at [1324, 404] on div "Kopiëer gegevens van charterdetails" at bounding box center [1332, 405] width 202 height 15
checkbox input "false"
type input "24"
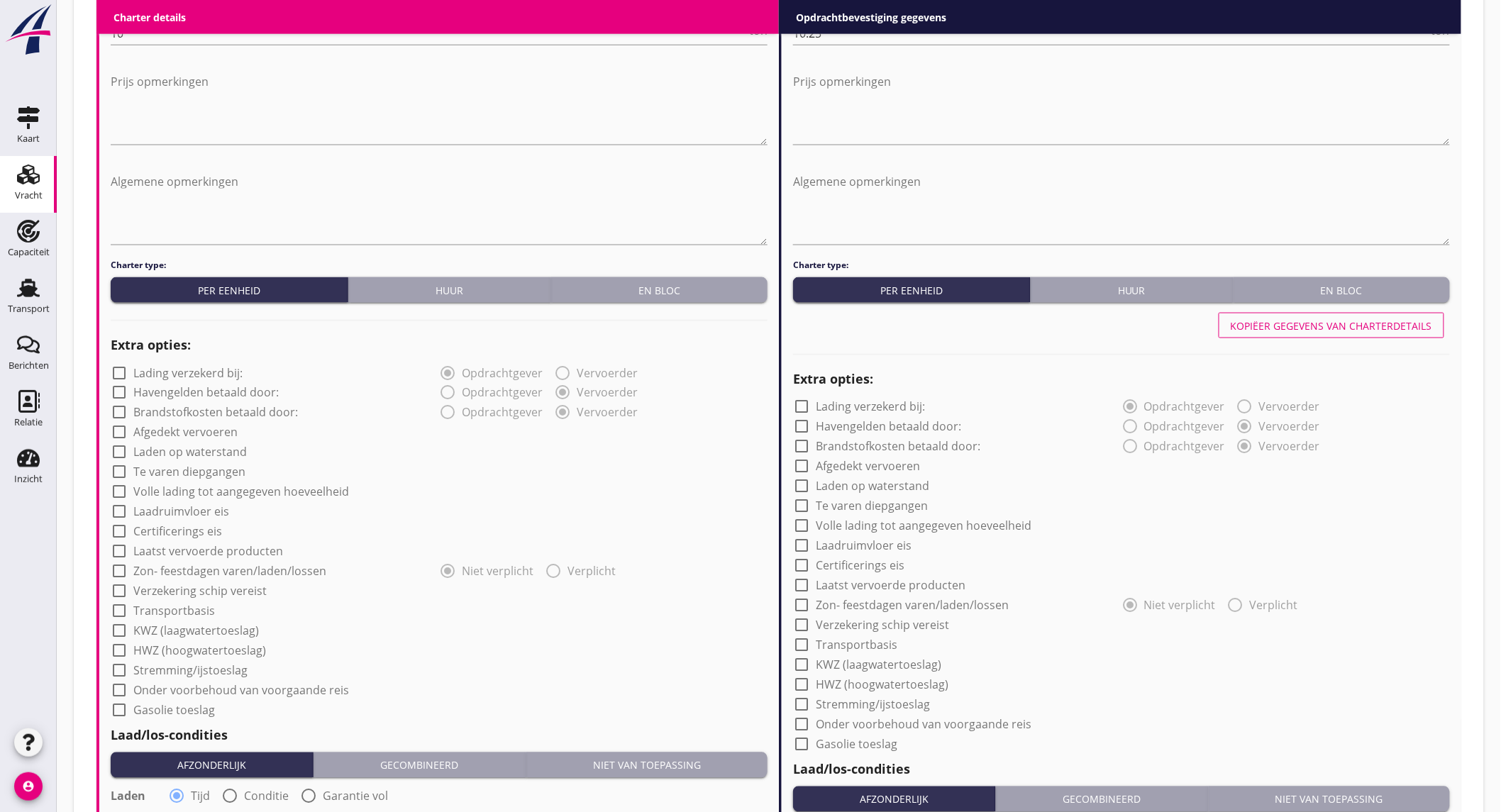
scroll to position [811, 0]
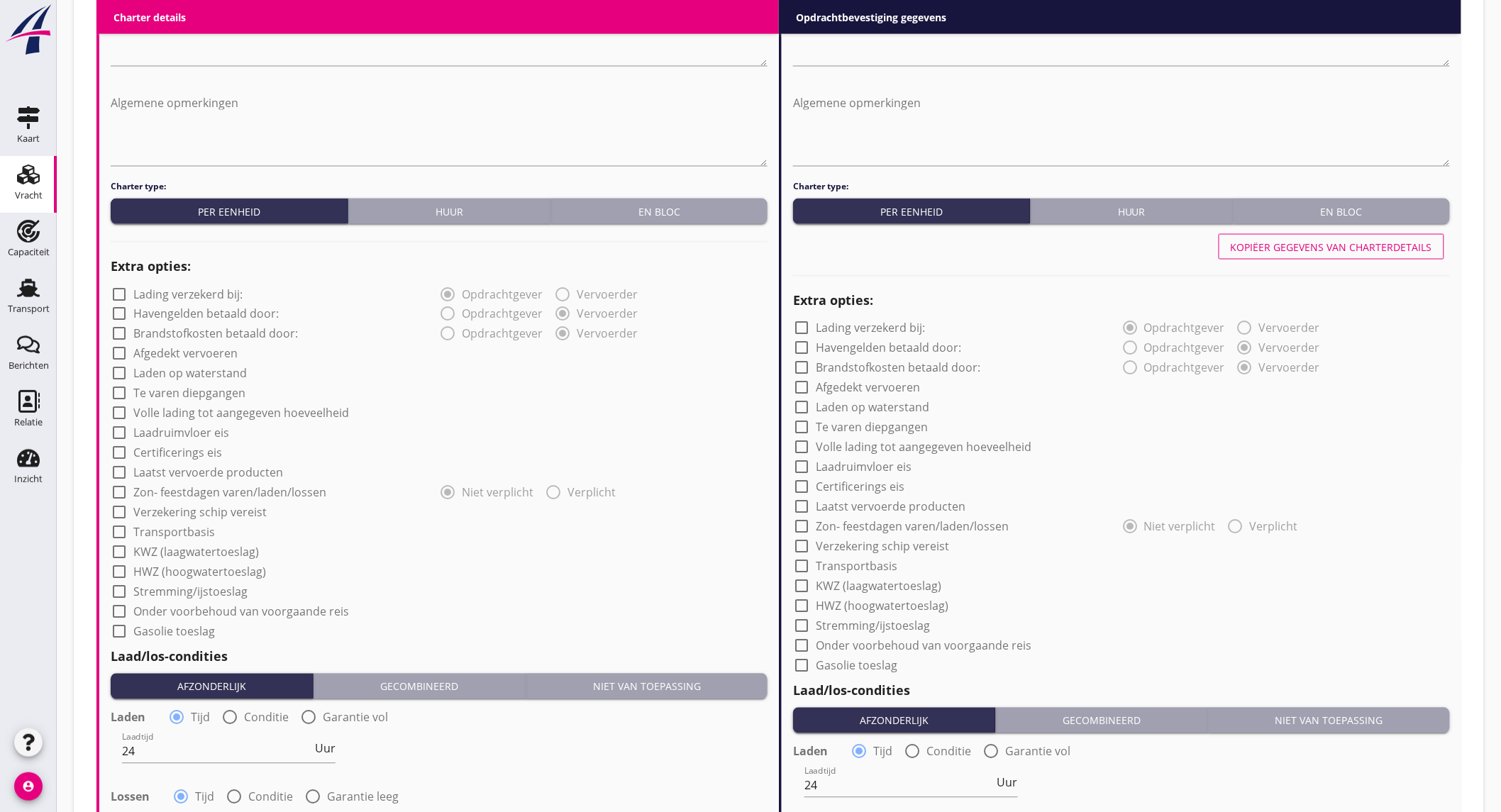
click at [204, 356] on label "Afgedekt vervoeren" at bounding box center [185, 354] width 105 height 14
checkbox input "true"
click at [900, 392] on label "Afgedekt vervoeren" at bounding box center [868, 388] width 105 height 14
checkbox input "true"
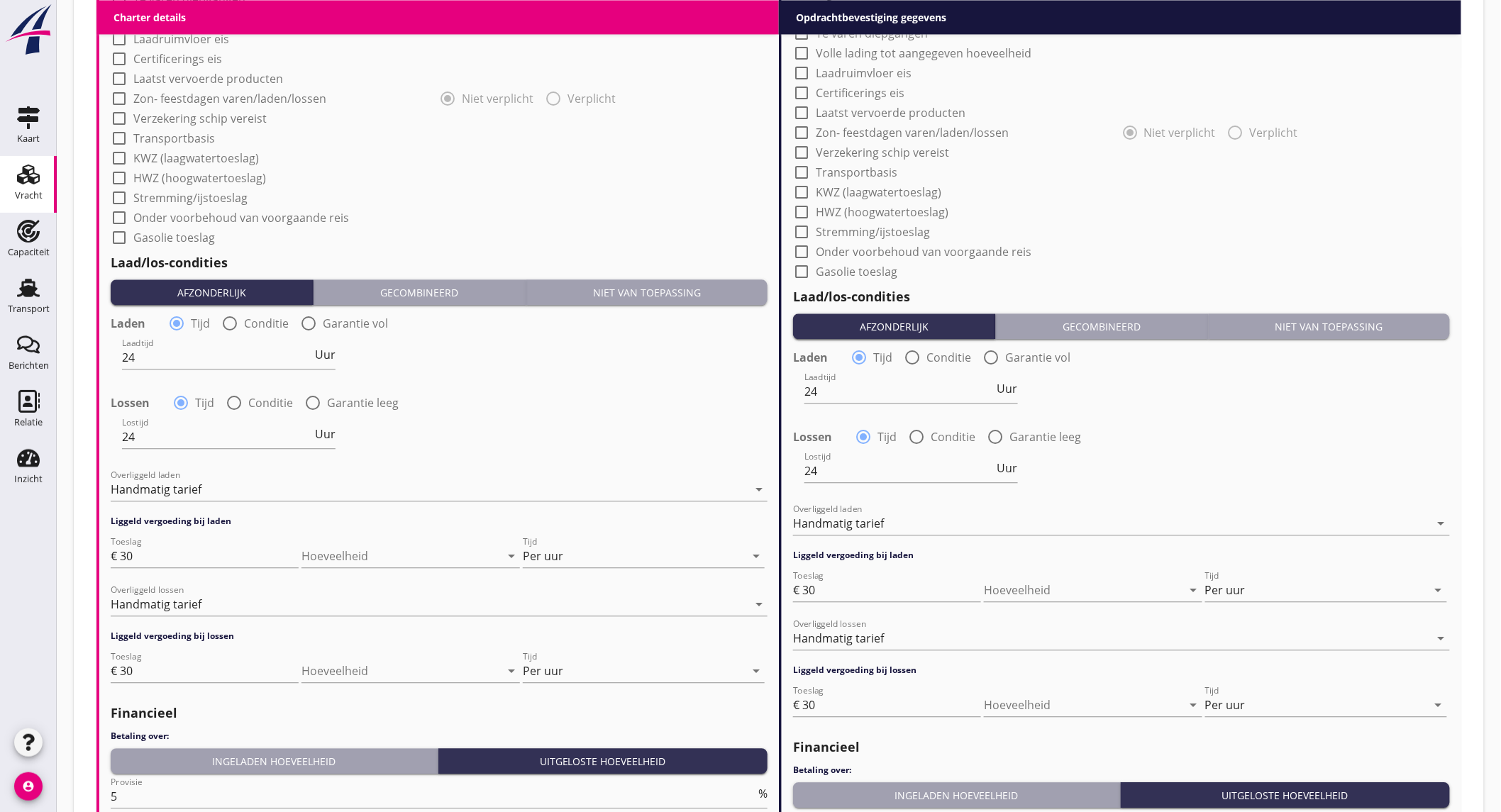
scroll to position [1441, 0]
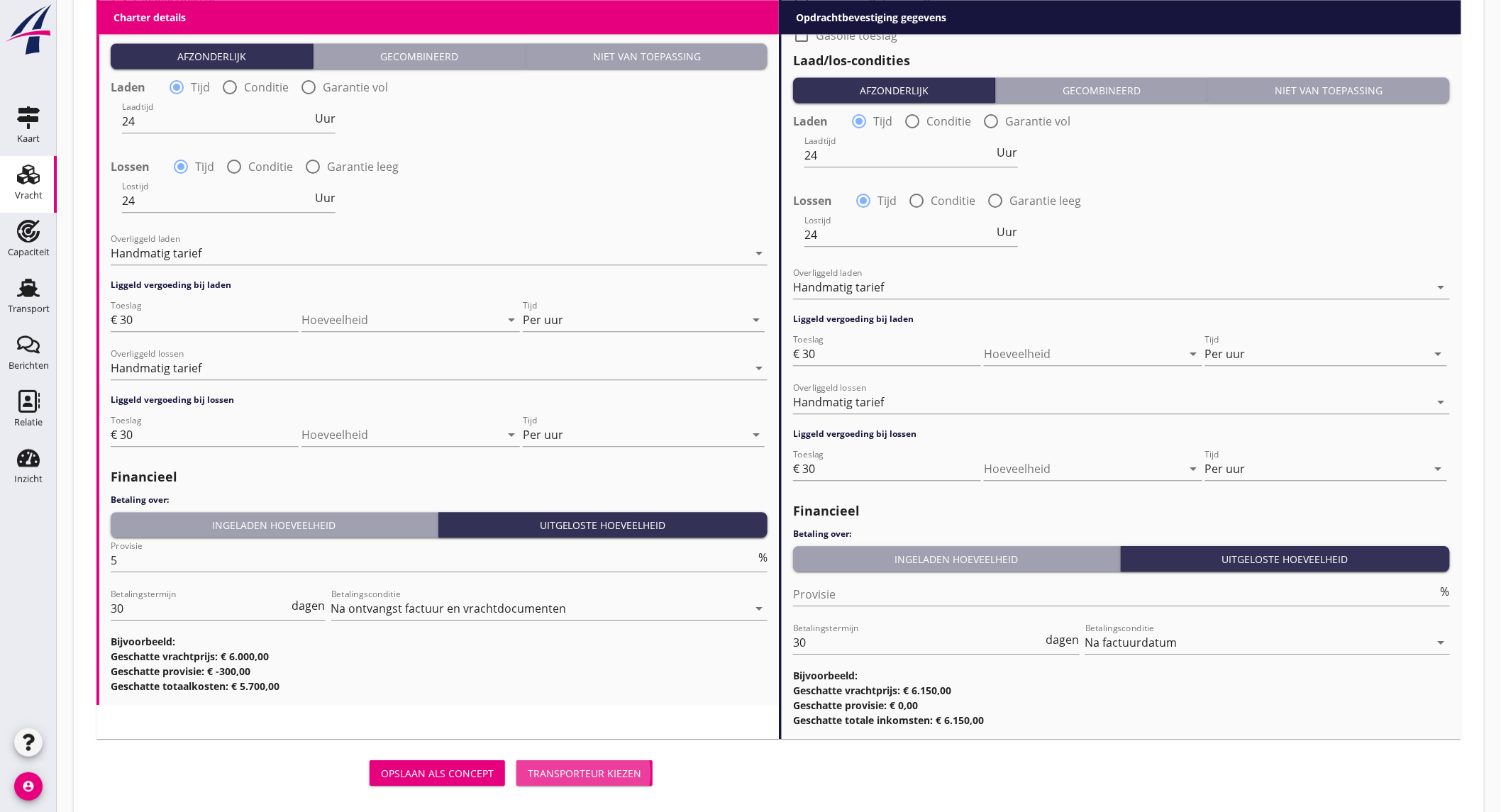
click at [617, 767] on div "Transporteur kiezen" at bounding box center [584, 773] width 113 height 15
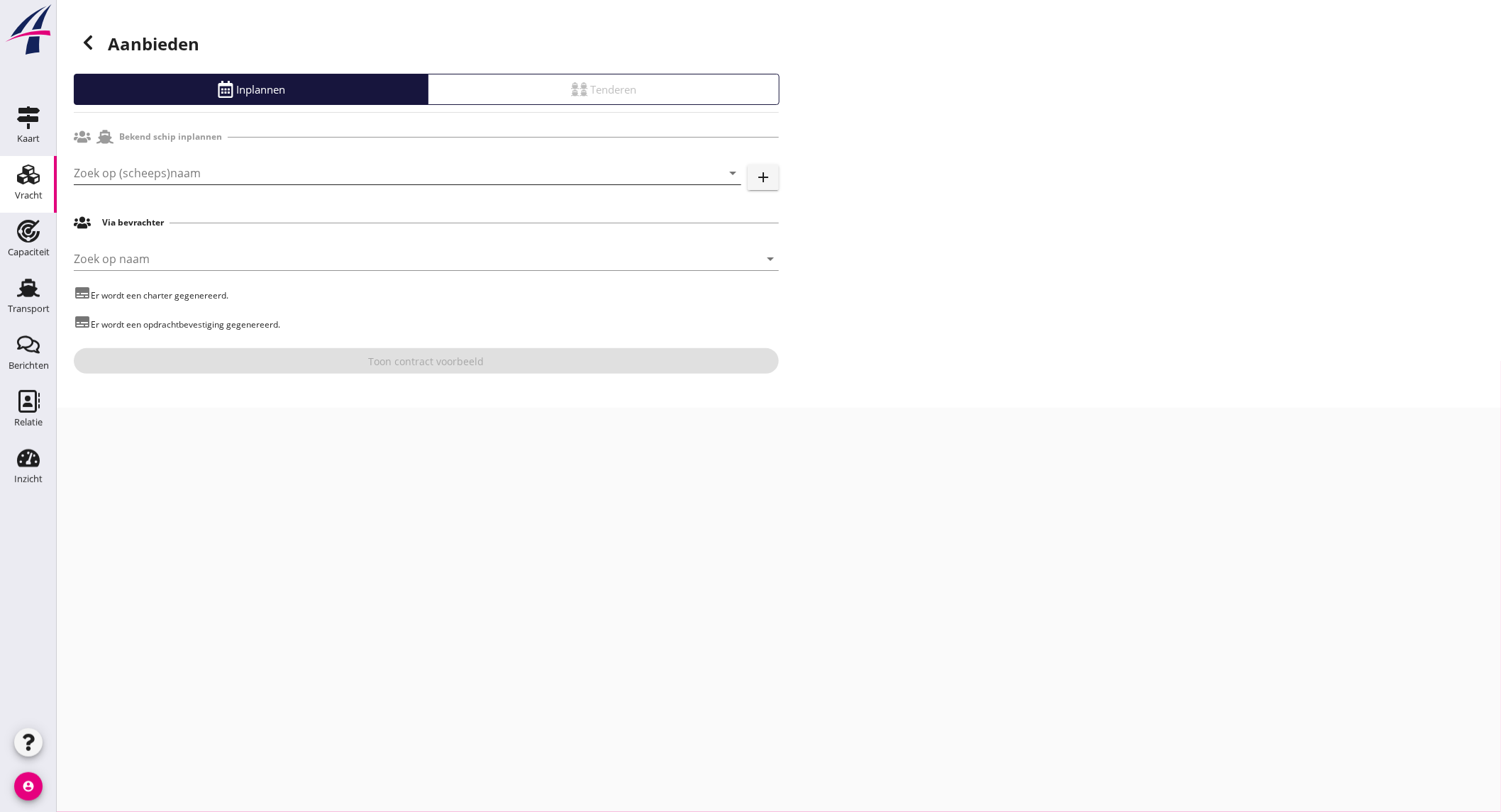
click at [357, 172] on input "Zoek op (scheeps)naam" at bounding box center [388, 173] width 628 height 23
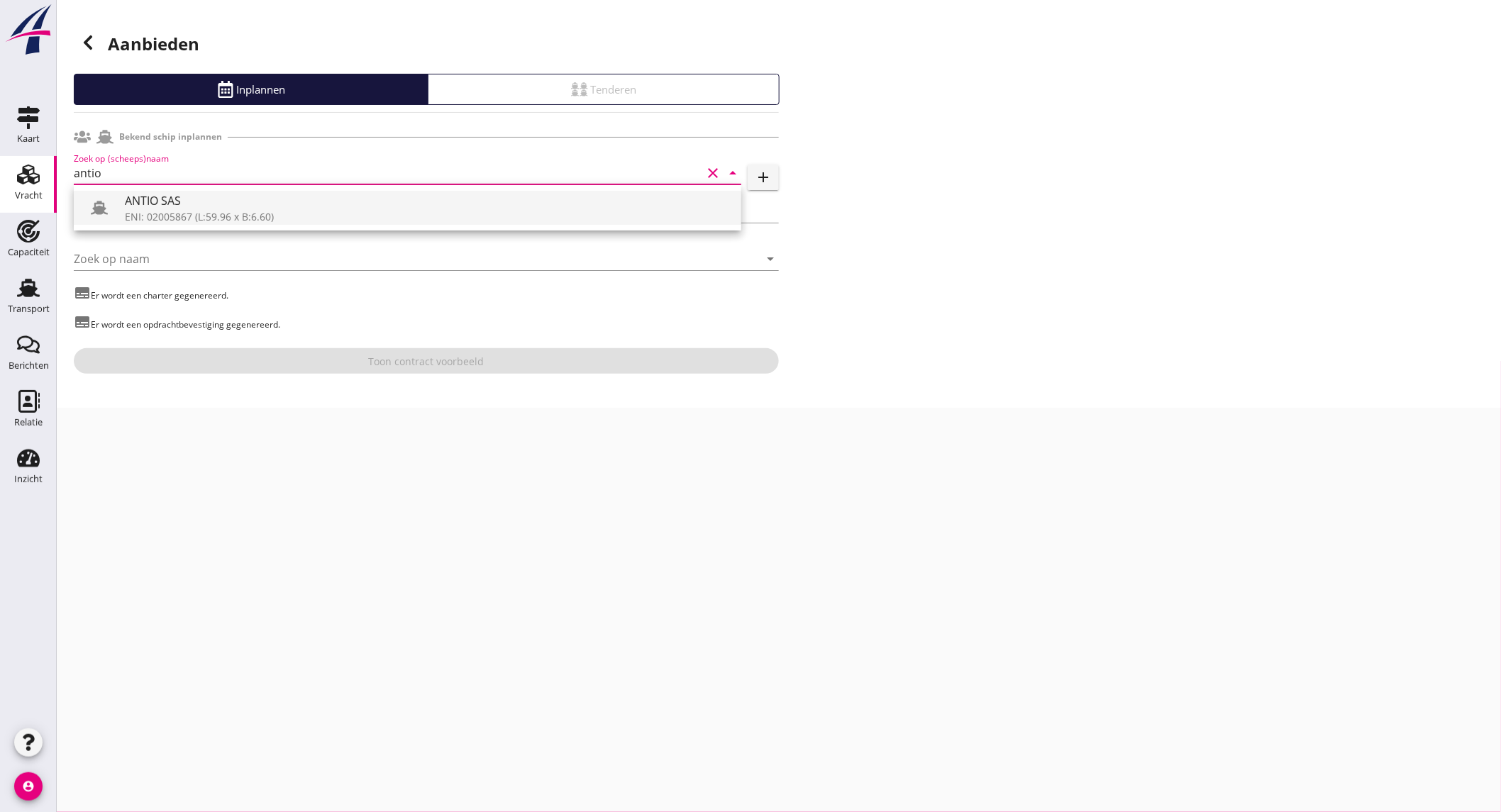
click at [334, 210] on div "ENI: 02005867 (L:59.96 x B:6.60)" at bounding box center [427, 217] width 605 height 15
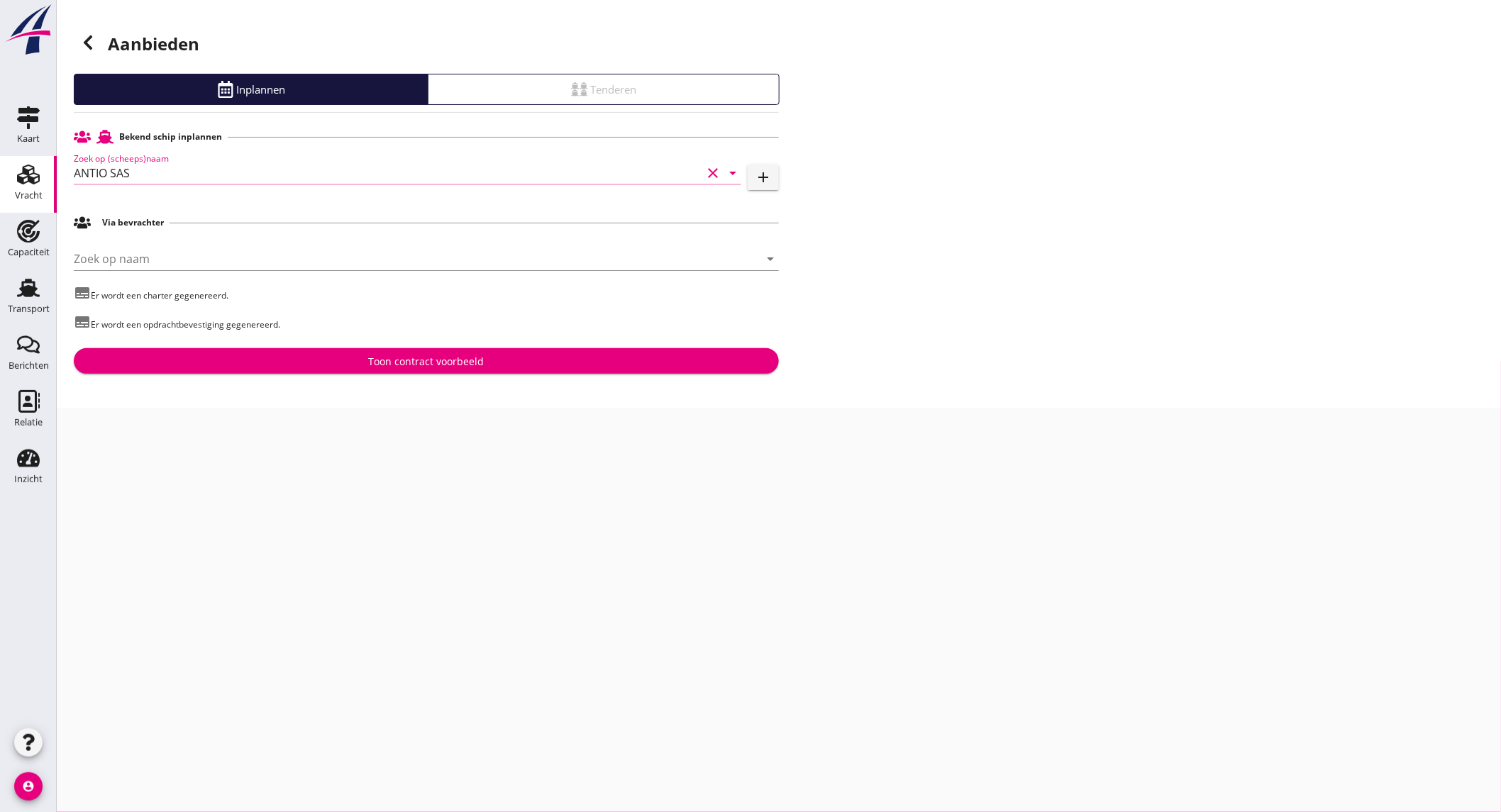
type input "ANTIO SAS"
click at [466, 362] on div "Toon contract voorbeeld" at bounding box center [427, 361] width 116 height 15
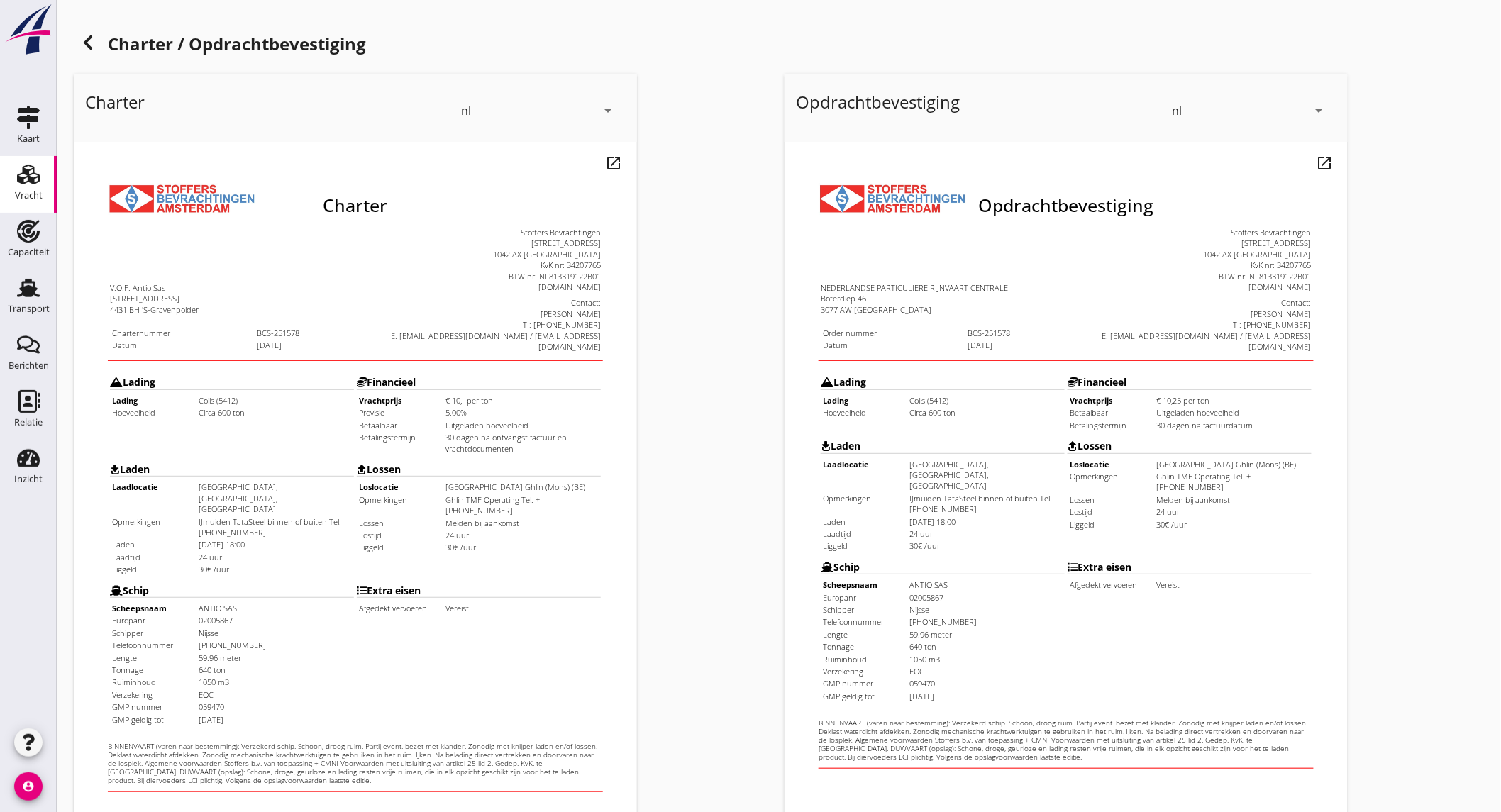
scroll to position [237, 0]
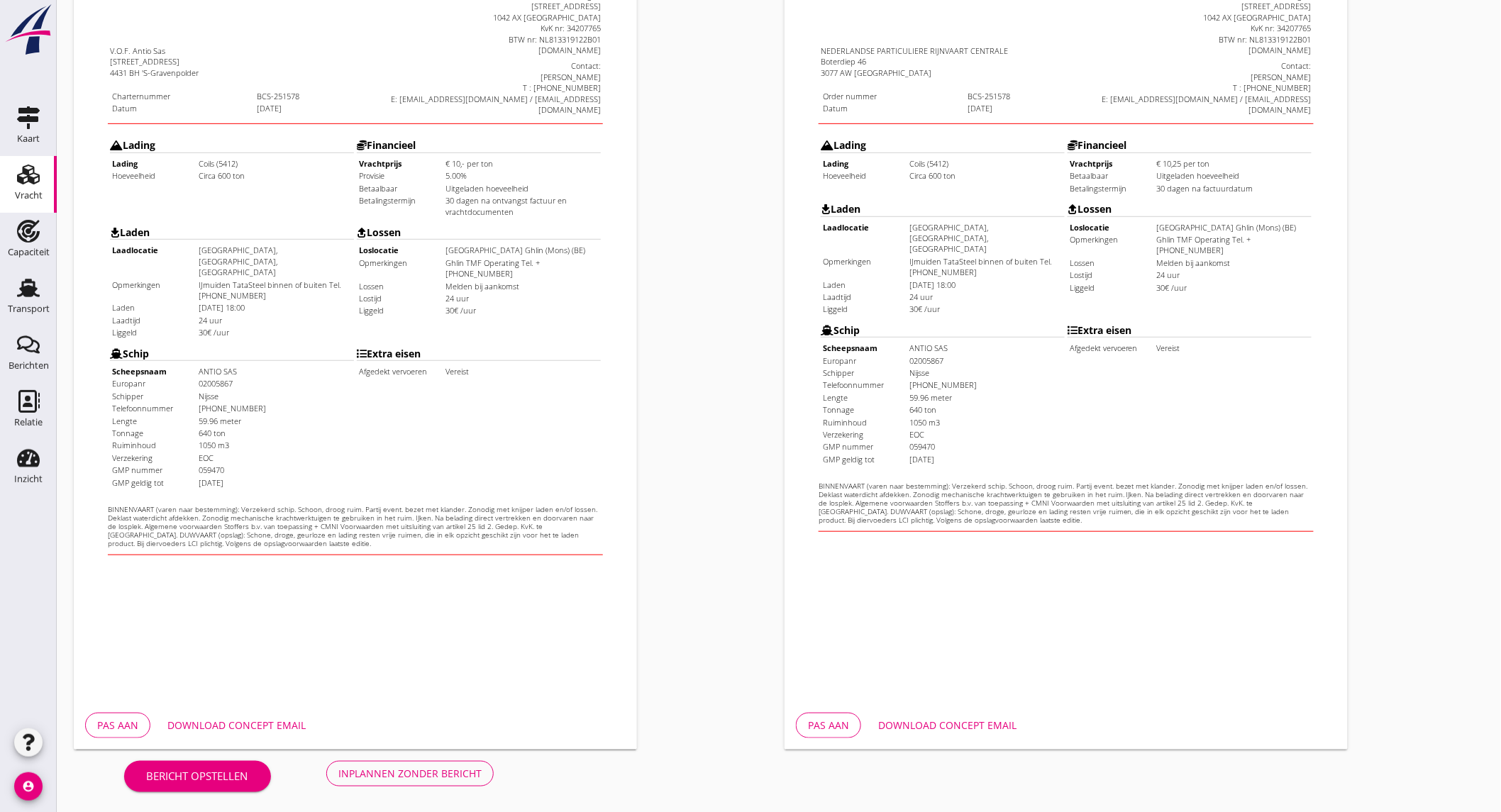
click at [263, 725] on div "Download concept email" at bounding box center [236, 725] width 138 height 15
click at [470, 773] on div "Inplannen zonder bericht" at bounding box center [410, 773] width 144 height 15
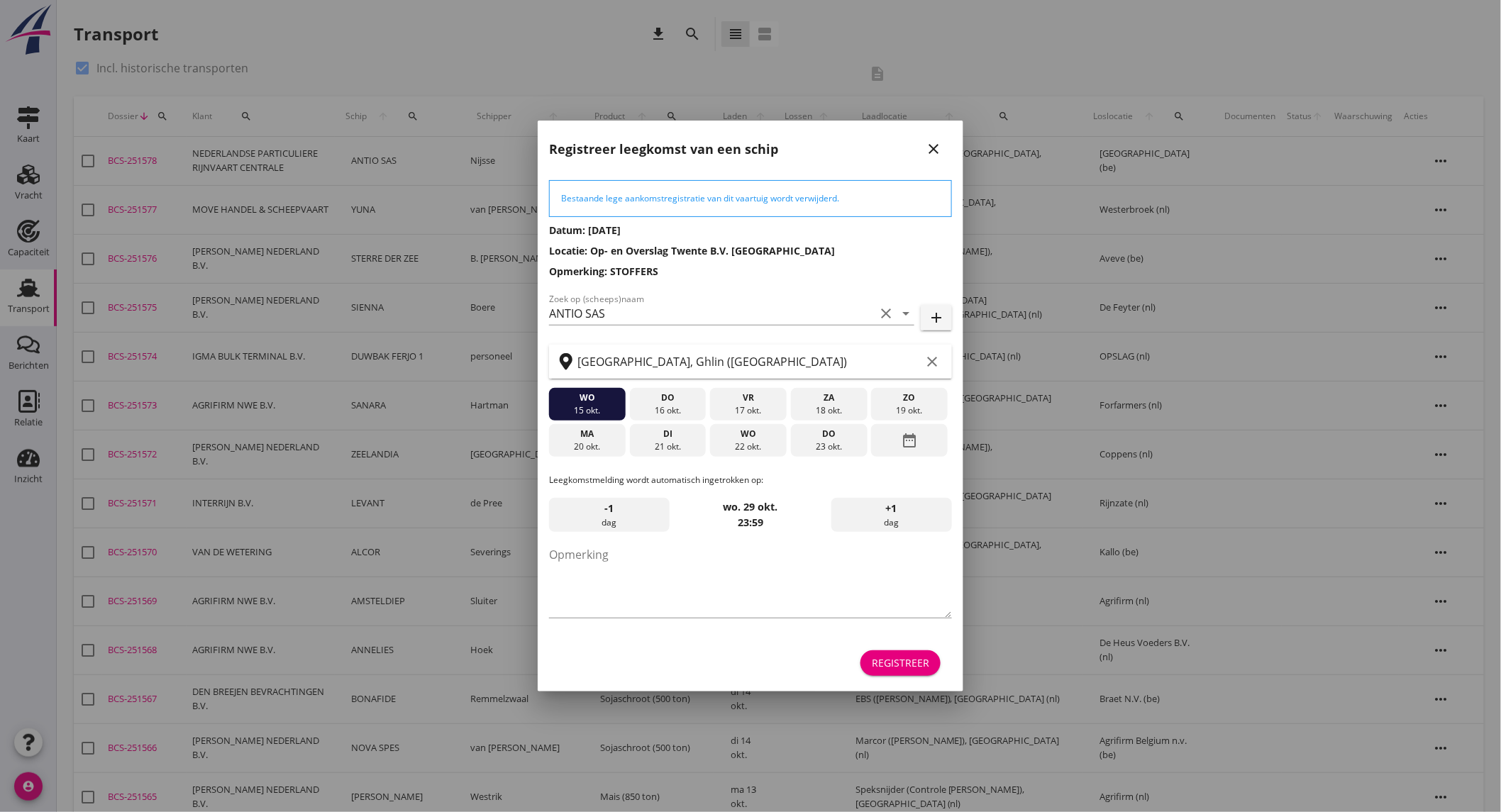
click at [823, 443] on div "23 okt." at bounding box center [828, 446] width 69 height 12
click at [903, 661] on div "Registreer" at bounding box center [901, 663] width 57 height 15
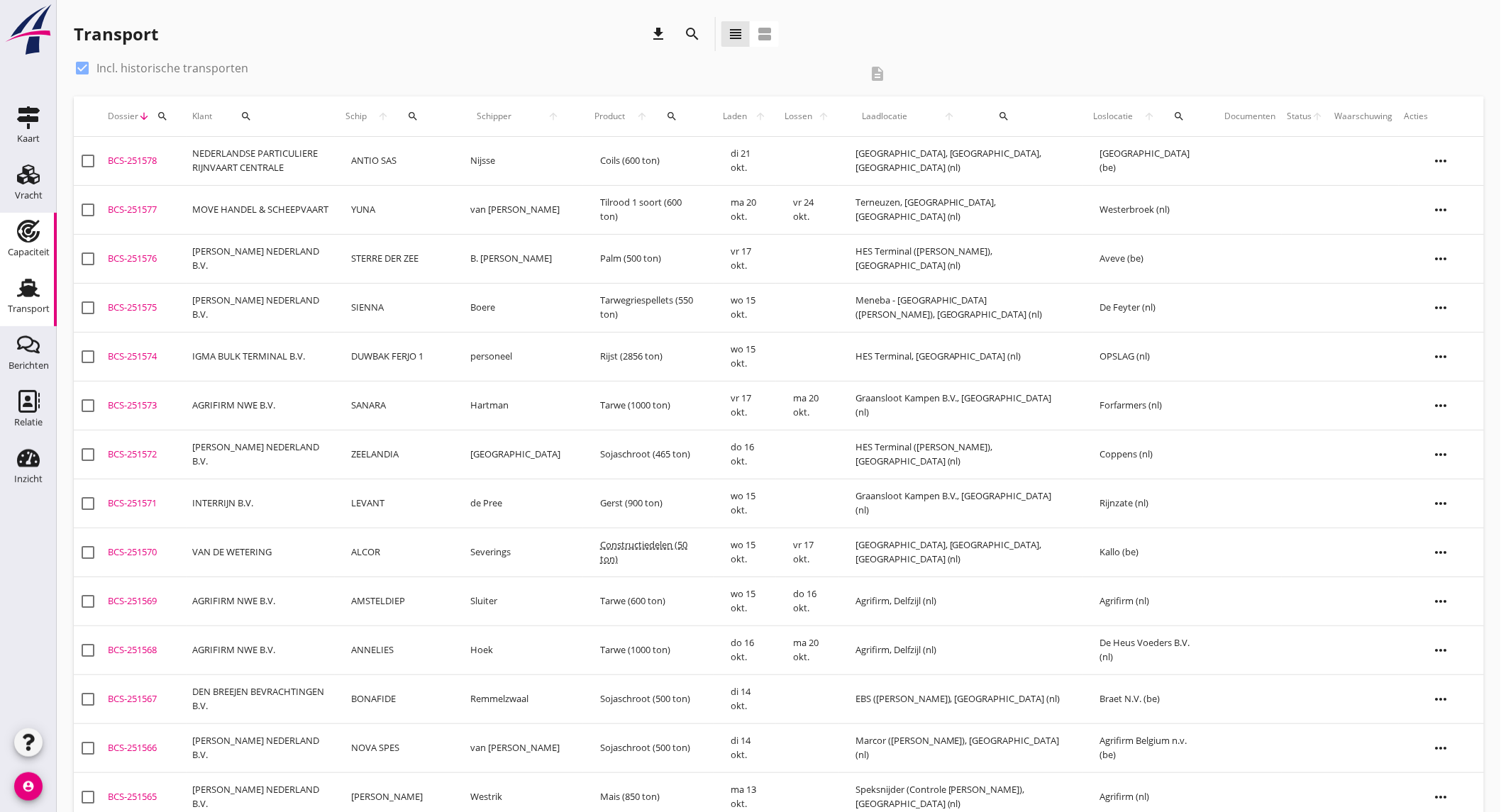
click at [43, 239] on div "Capaciteit" at bounding box center [29, 231] width 34 height 23
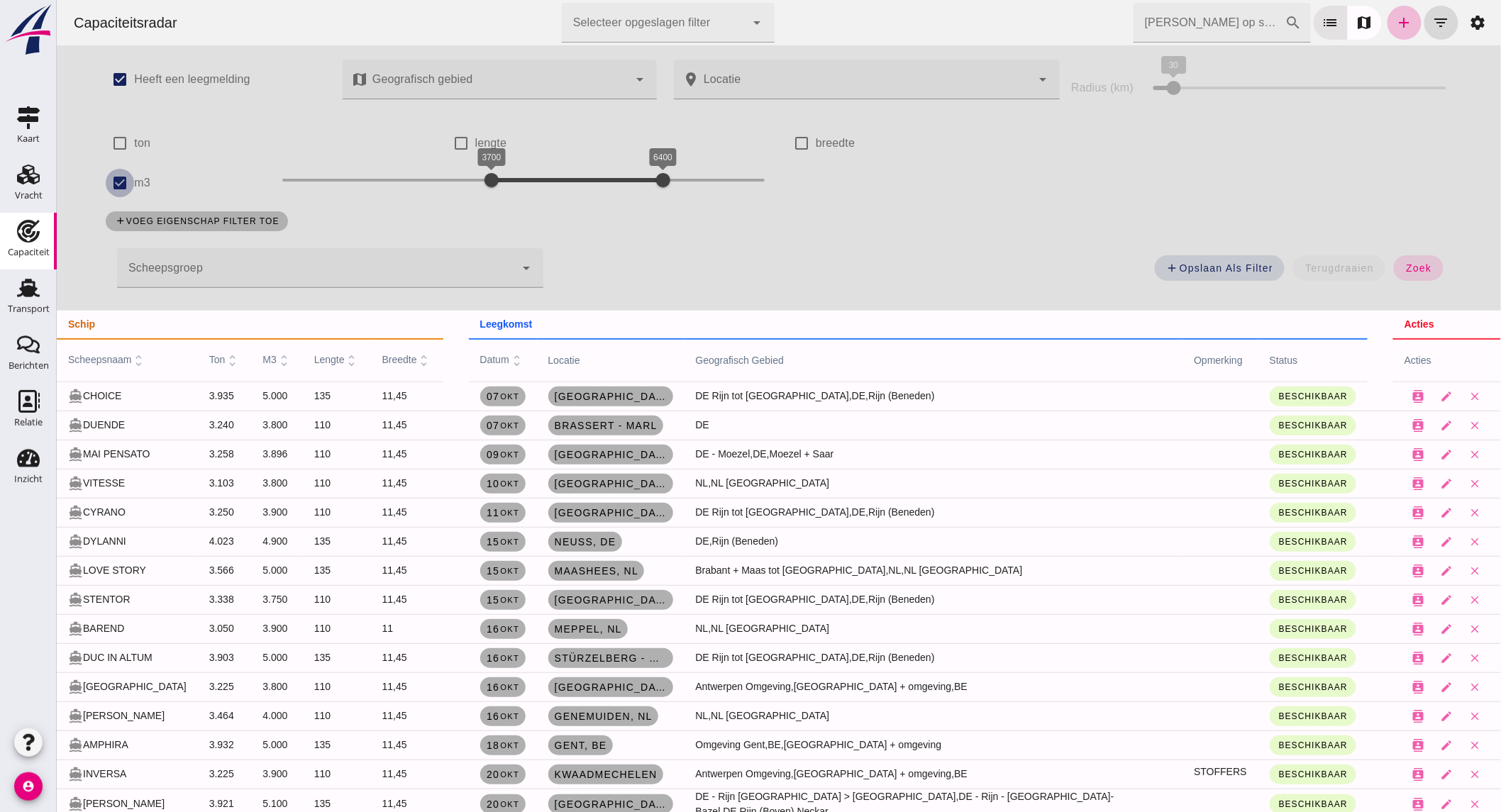
click at [105, 188] on input "m3" at bounding box center [119, 184] width 29 height 29
checkbox input "false"
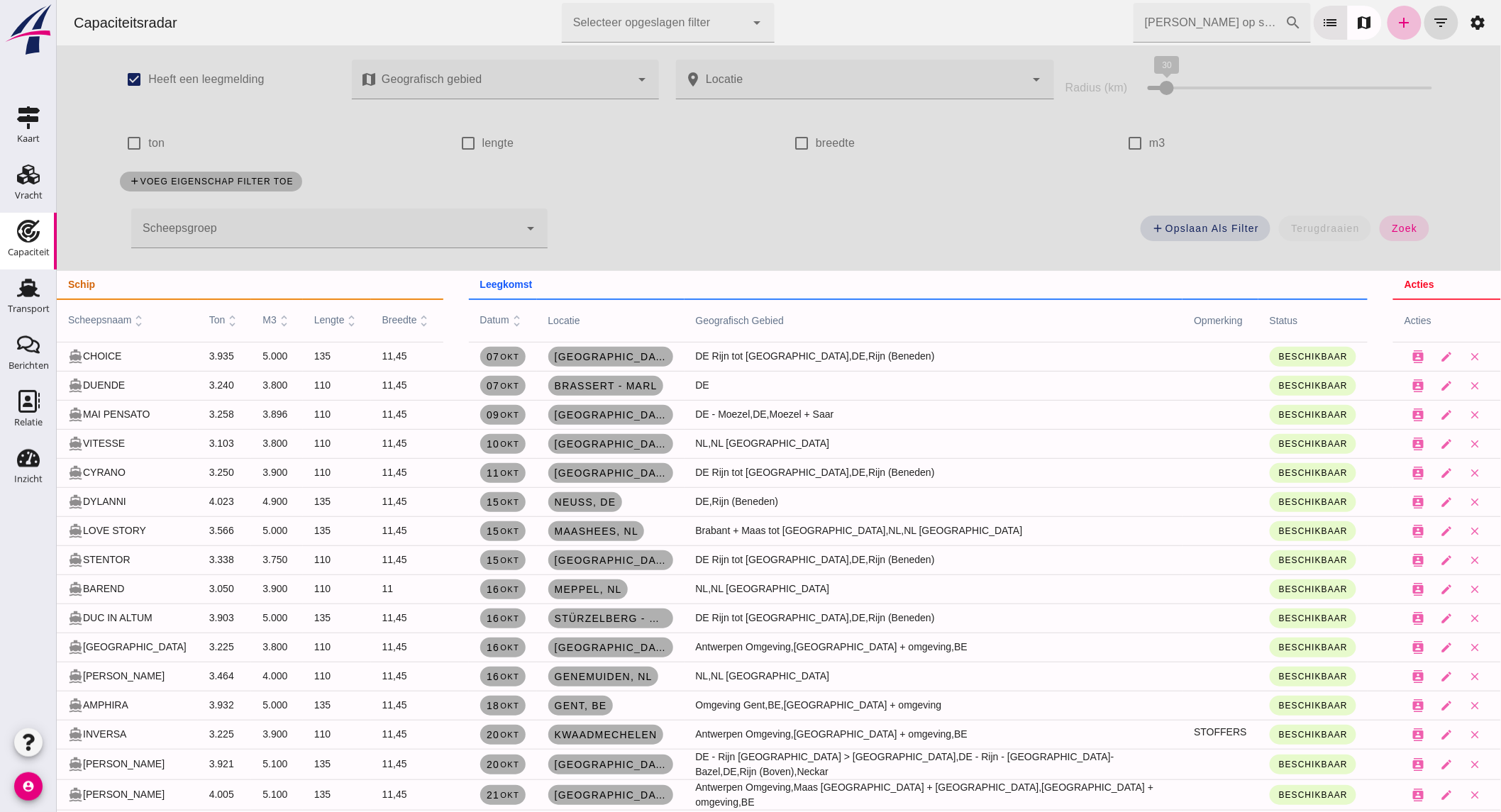
click at [269, 235] on div at bounding box center [324, 228] width 388 height 40
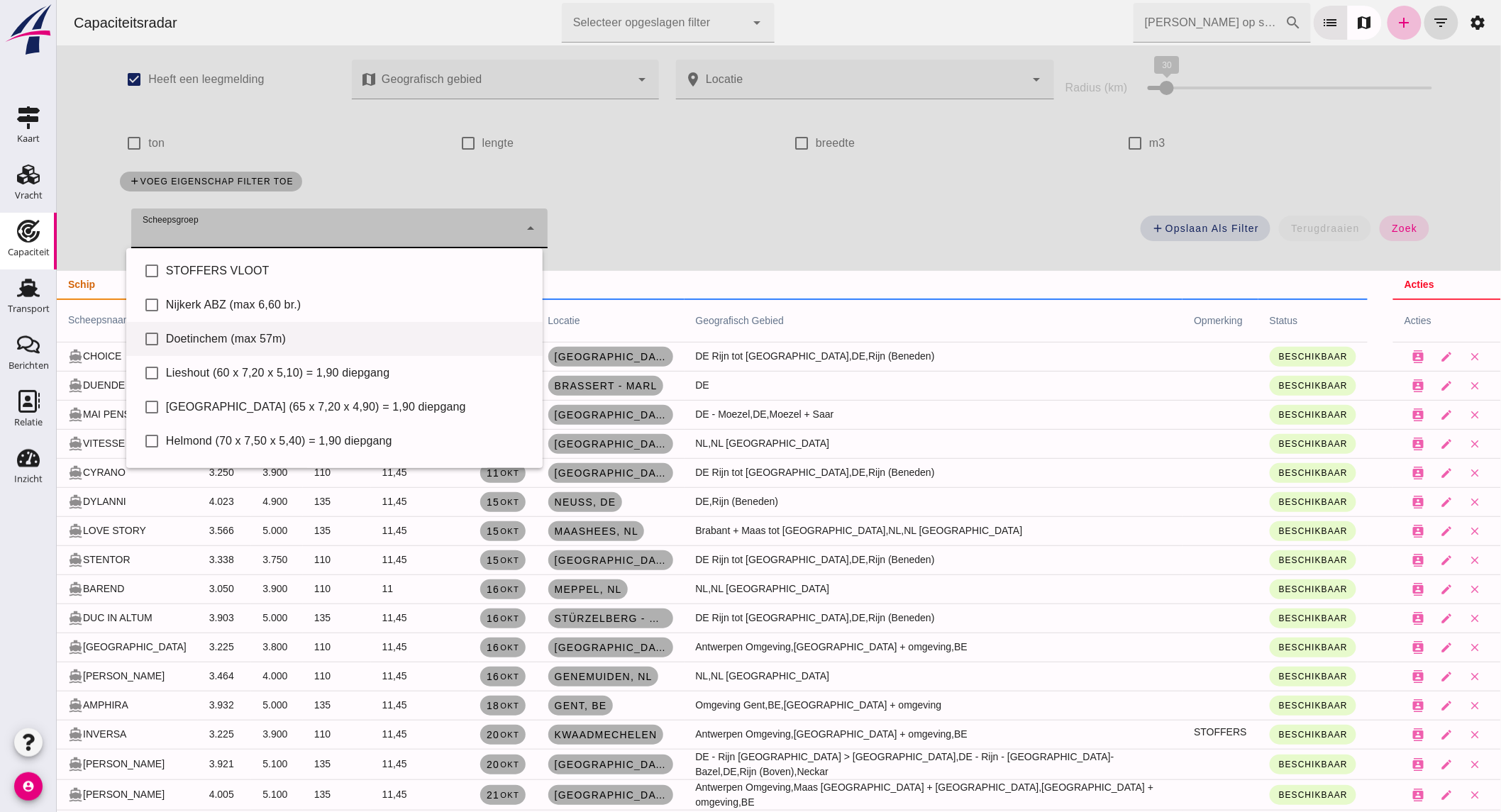
click at [277, 336] on div "Doetinchem (max 57m)" at bounding box center [348, 339] width 365 height 17
type input "Doetinchem (max 57m)"
checkbox input "true"
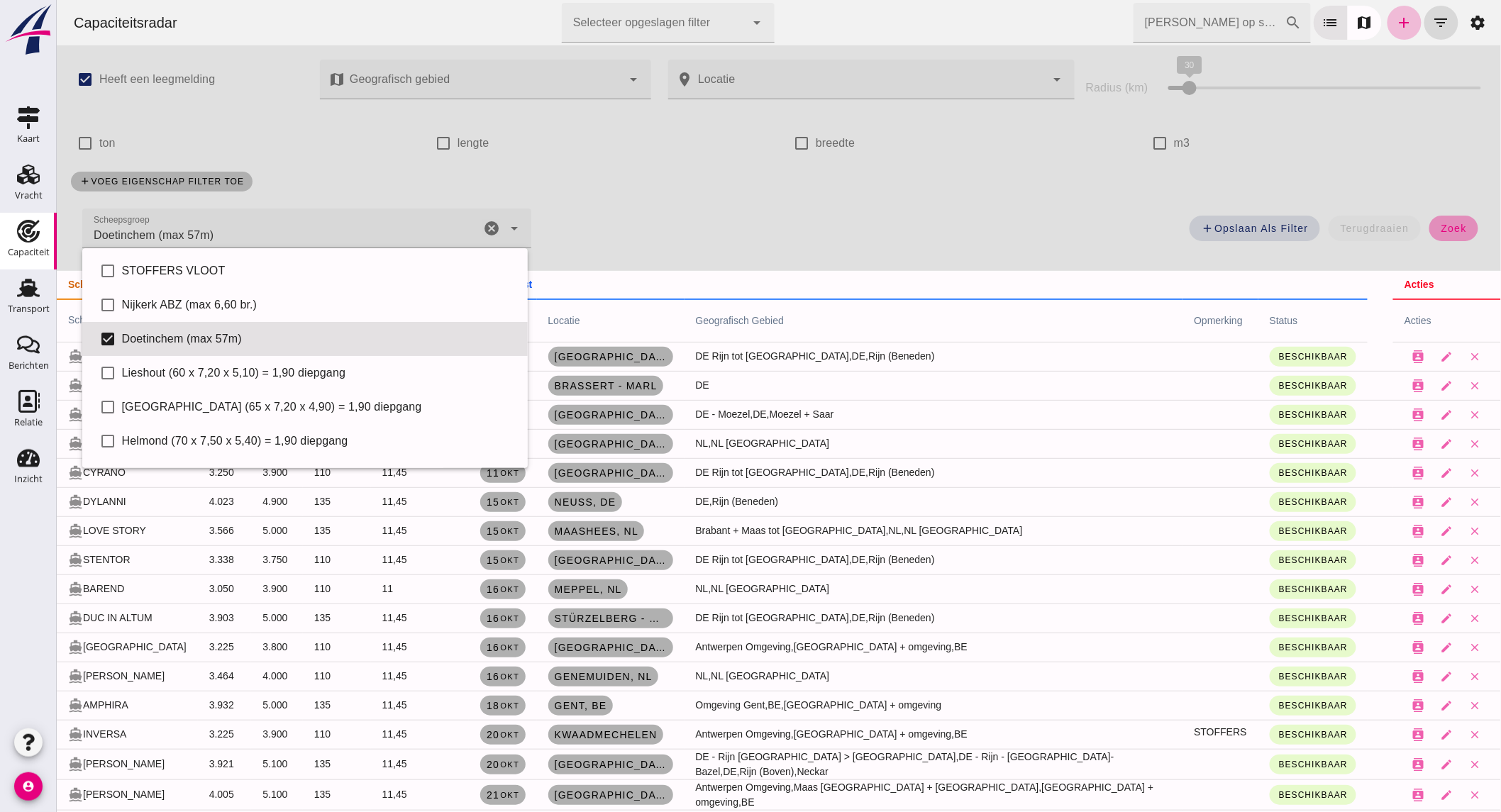
click at [1440, 222] on span "zoek" at bounding box center [1453, 228] width 27 height 11
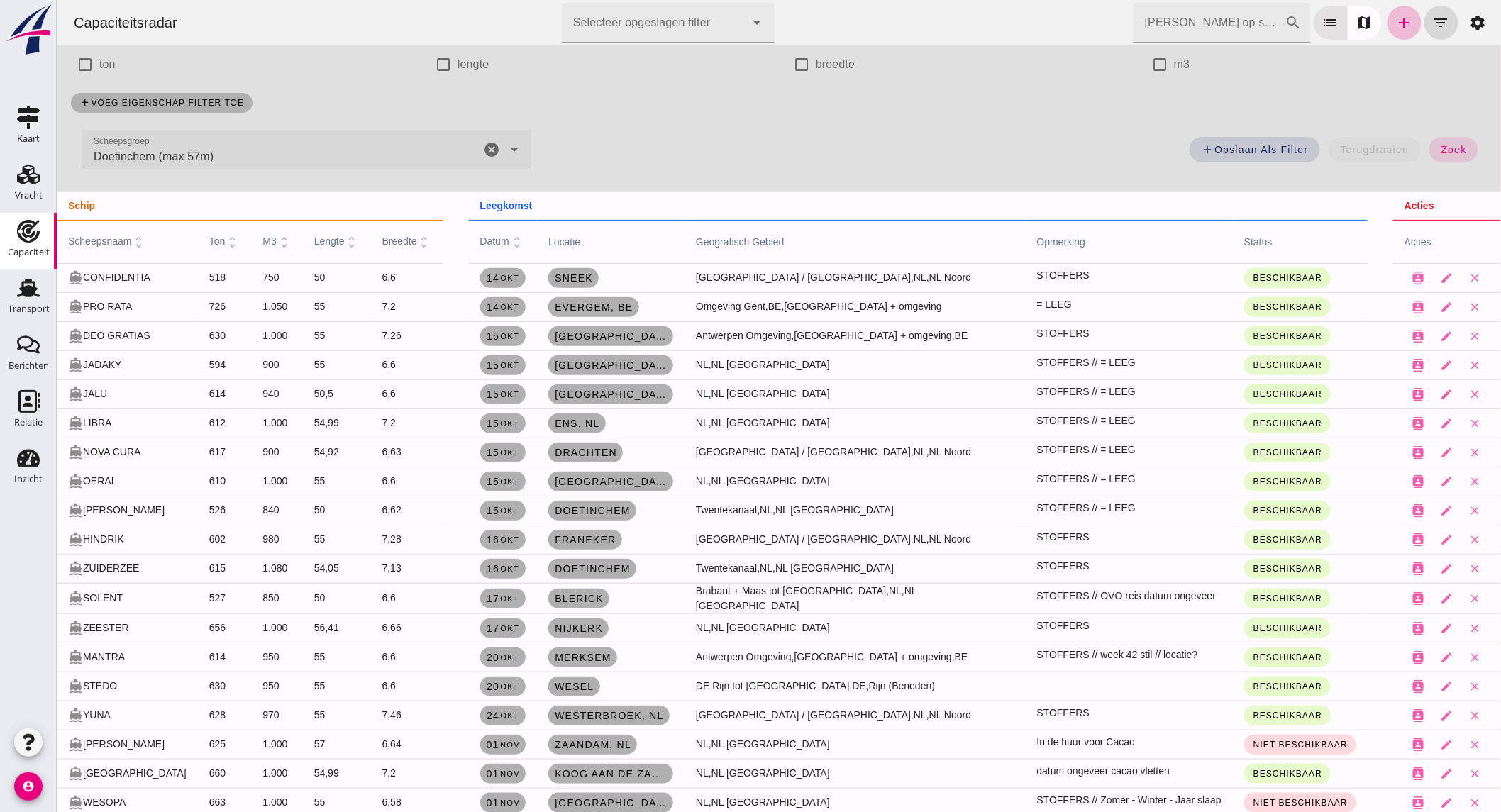
scroll to position [83, 0]
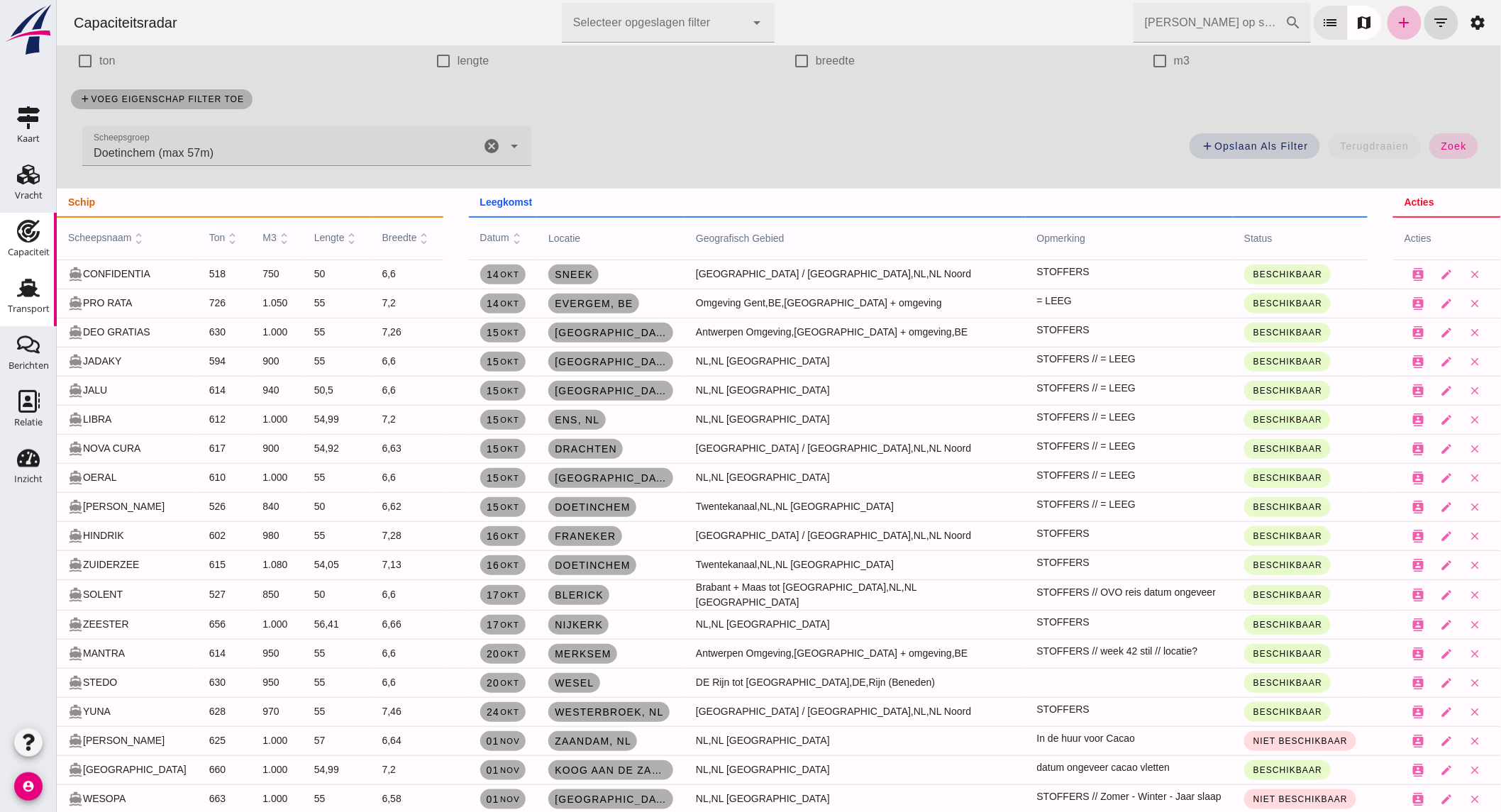
click at [38, 298] on icon "Transport" at bounding box center [29, 288] width 23 height 23
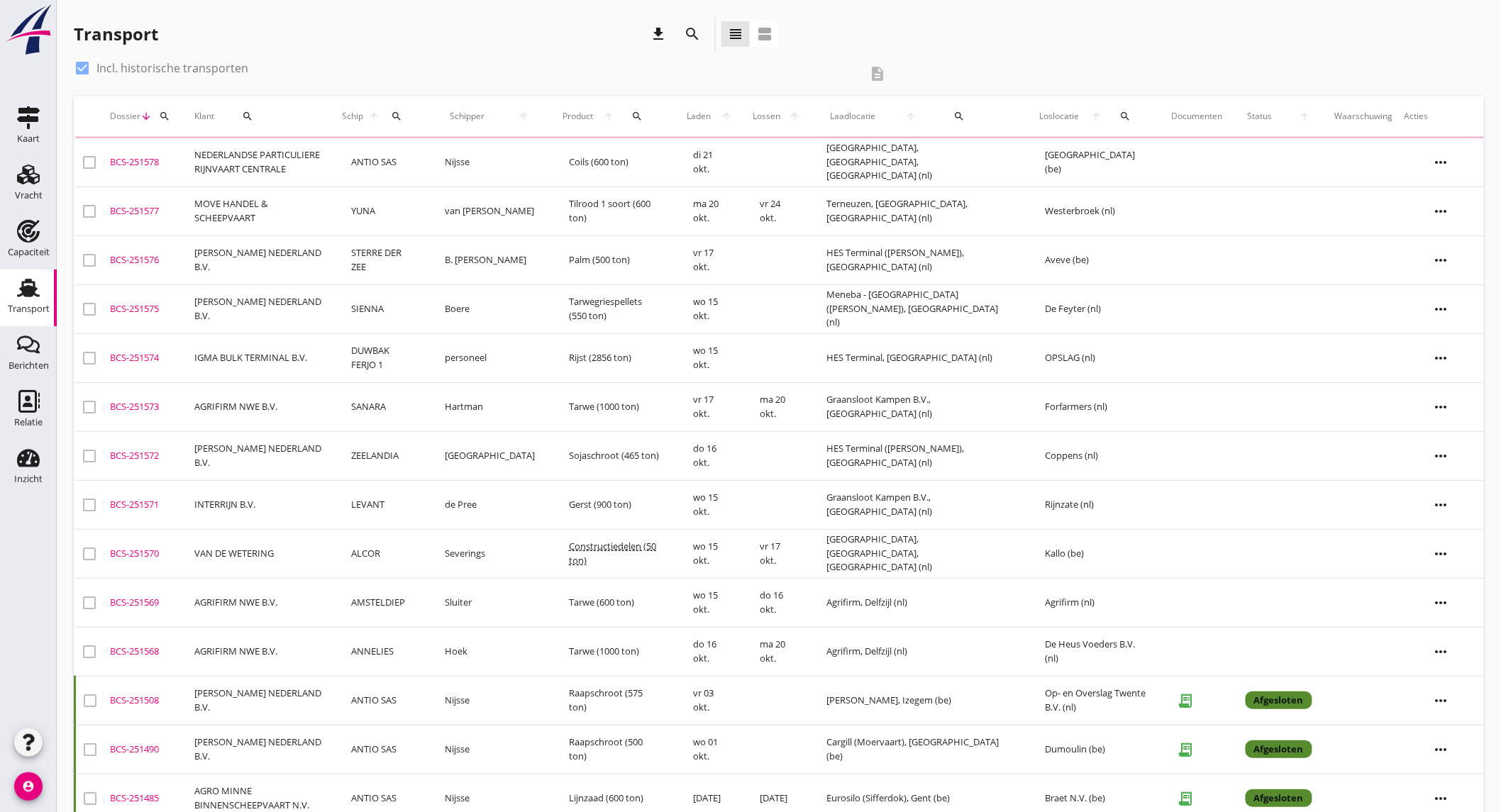
click at [684, 29] on icon "search" at bounding box center [692, 34] width 17 height 17
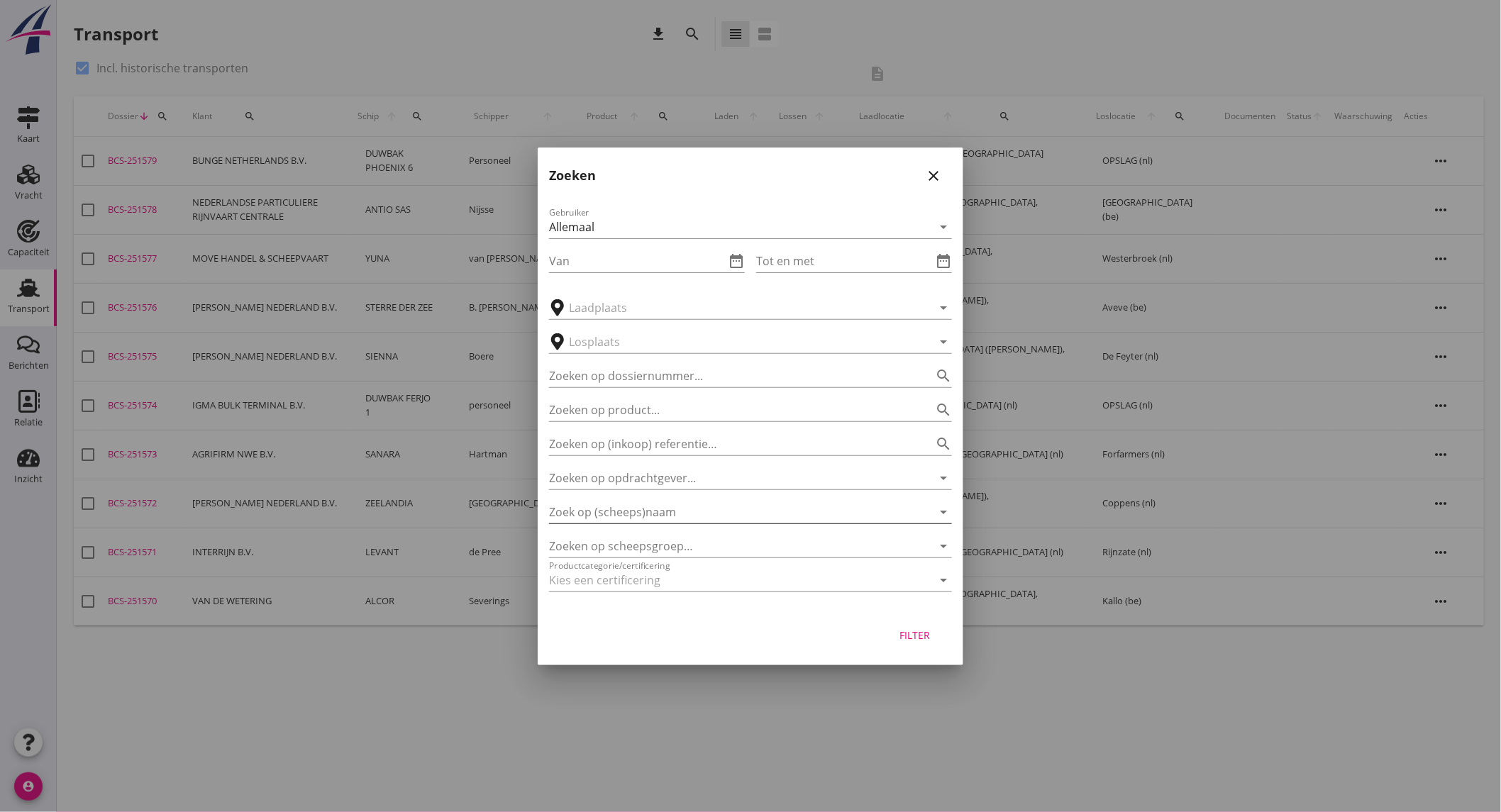
click at [681, 509] on input "Zoek op (scheeps)naam" at bounding box center [731, 512] width 363 height 23
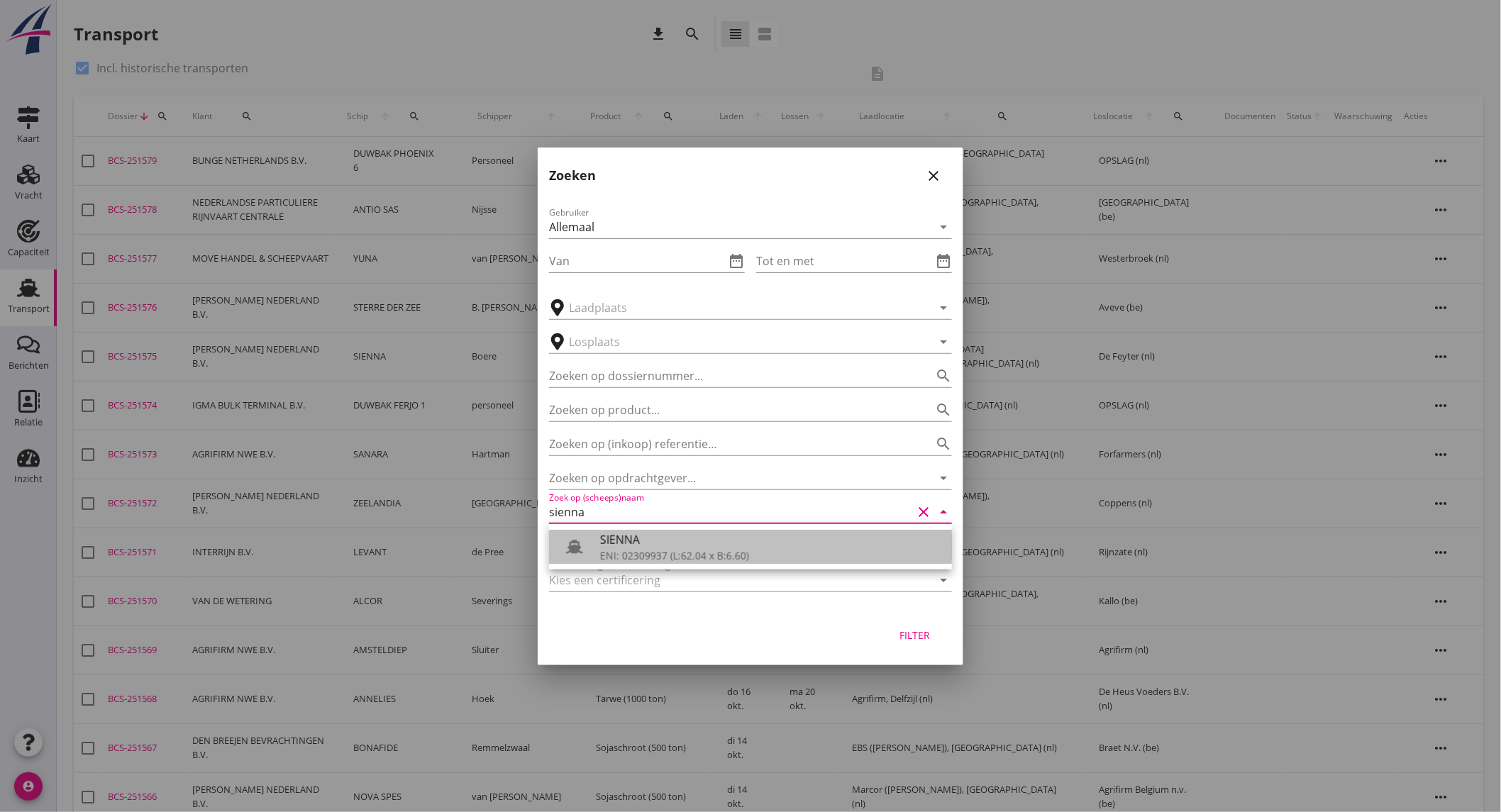
click at [674, 544] on div "SIENNA" at bounding box center [770, 540] width 341 height 17
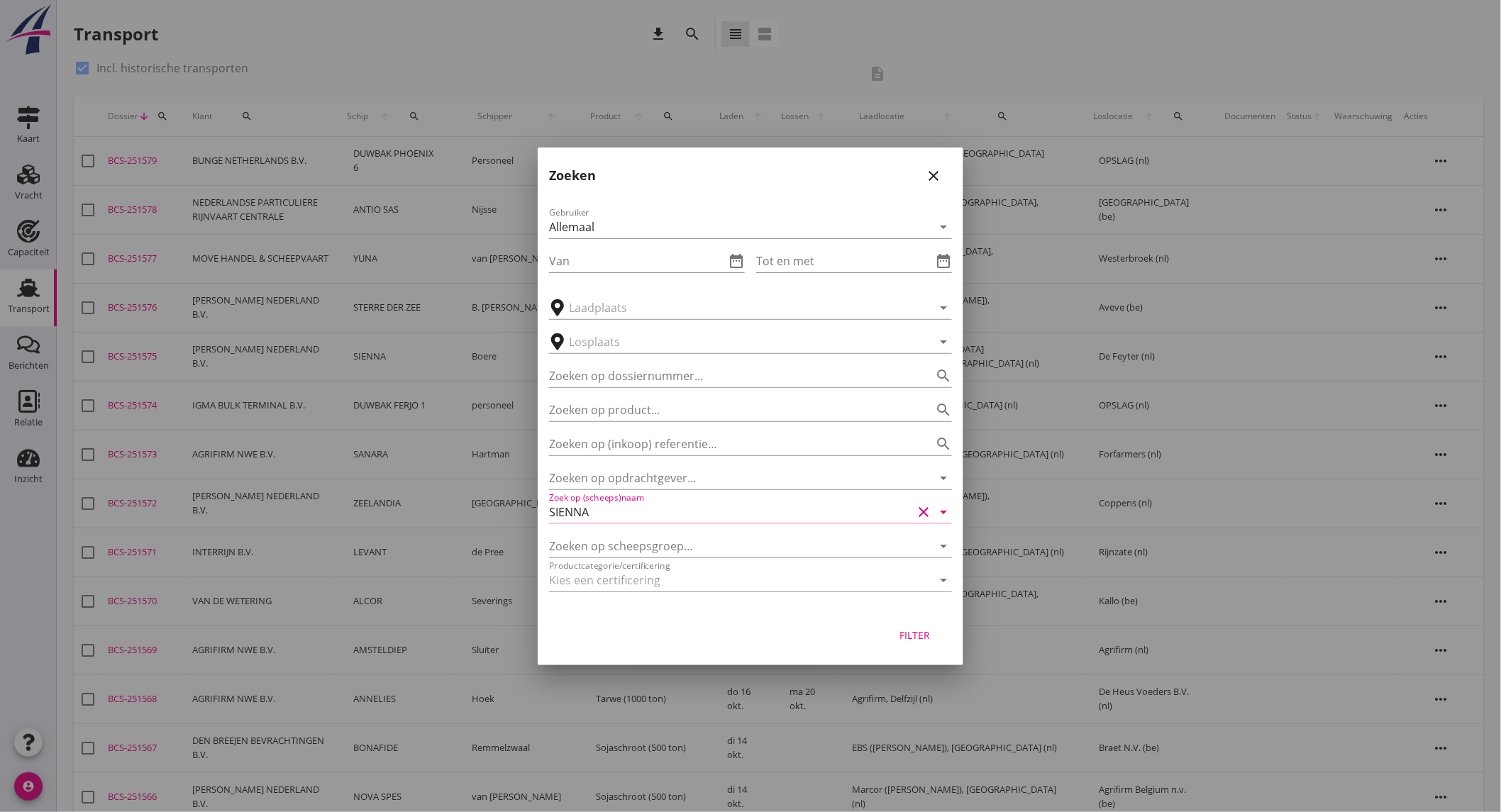
click at [926, 637] on div "Filter" at bounding box center [915, 635] width 40 height 15
type input "SIENNA"
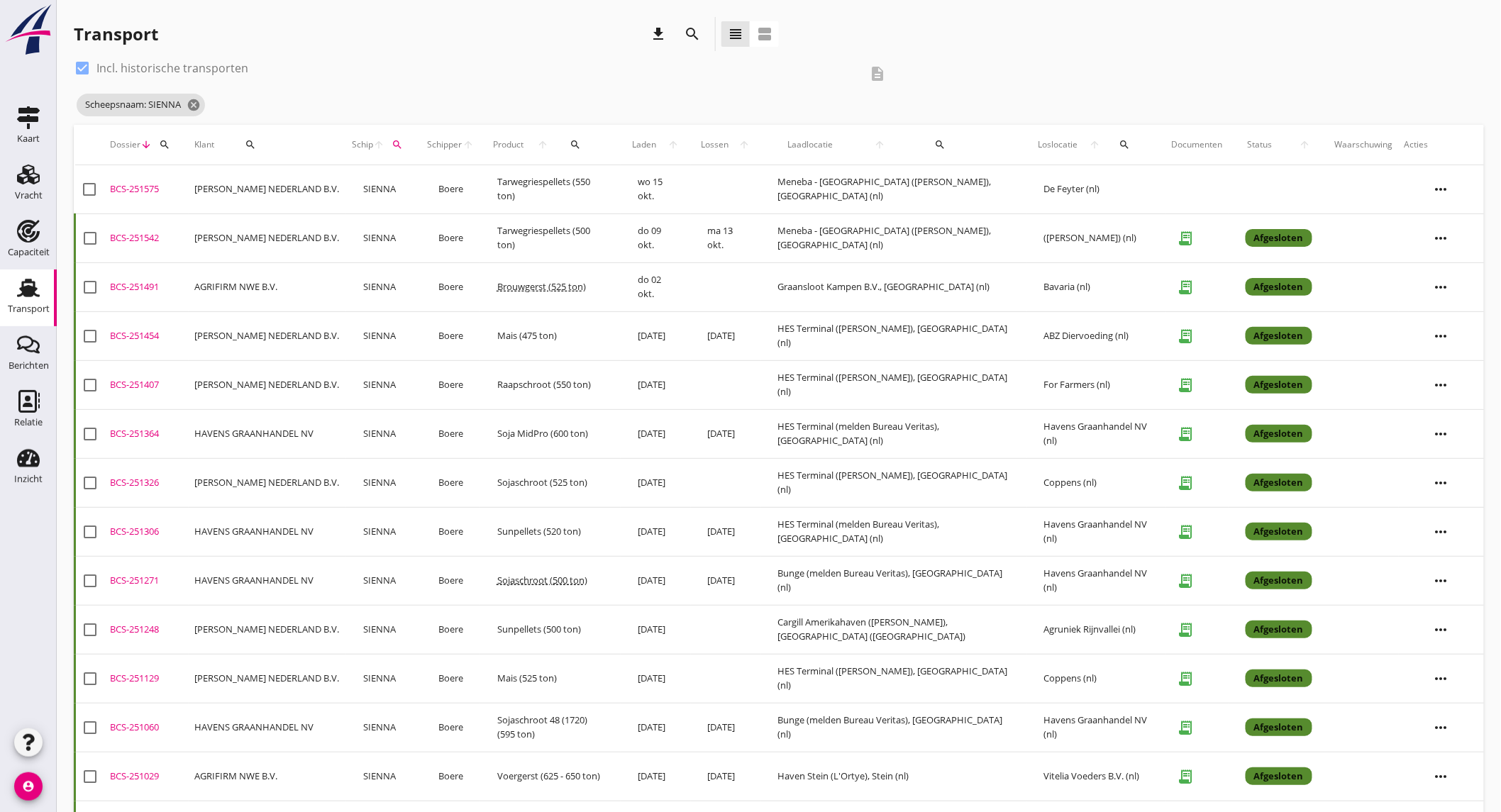
click at [480, 188] on td "Boere" at bounding box center [451, 189] width 59 height 48
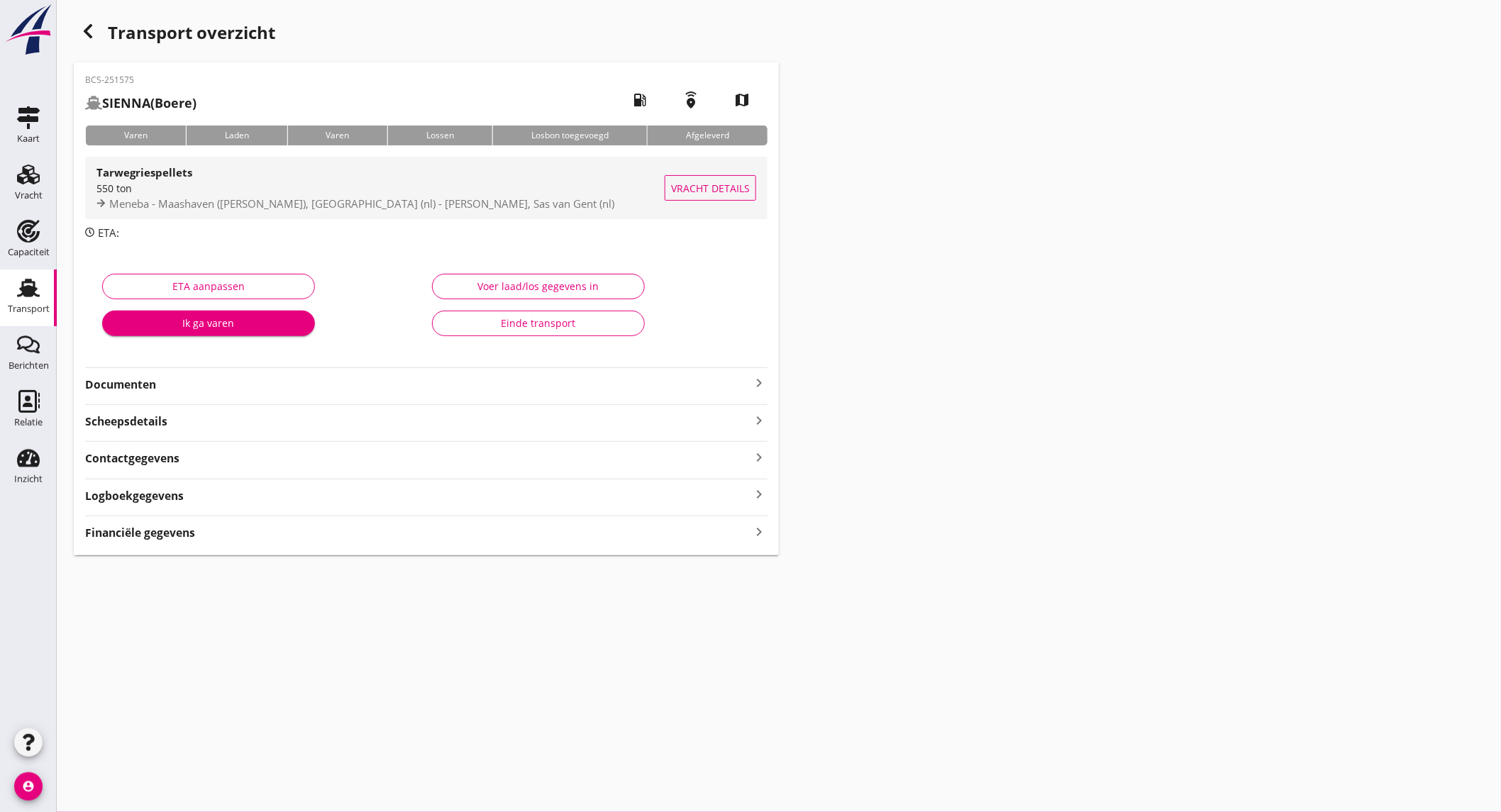
click at [289, 202] on span "Meneba - Maashaven ([PERSON_NAME]), [GEOGRAPHIC_DATA] (nl) - [PERSON_NAME], Sas…" at bounding box center [361, 203] width 505 height 14
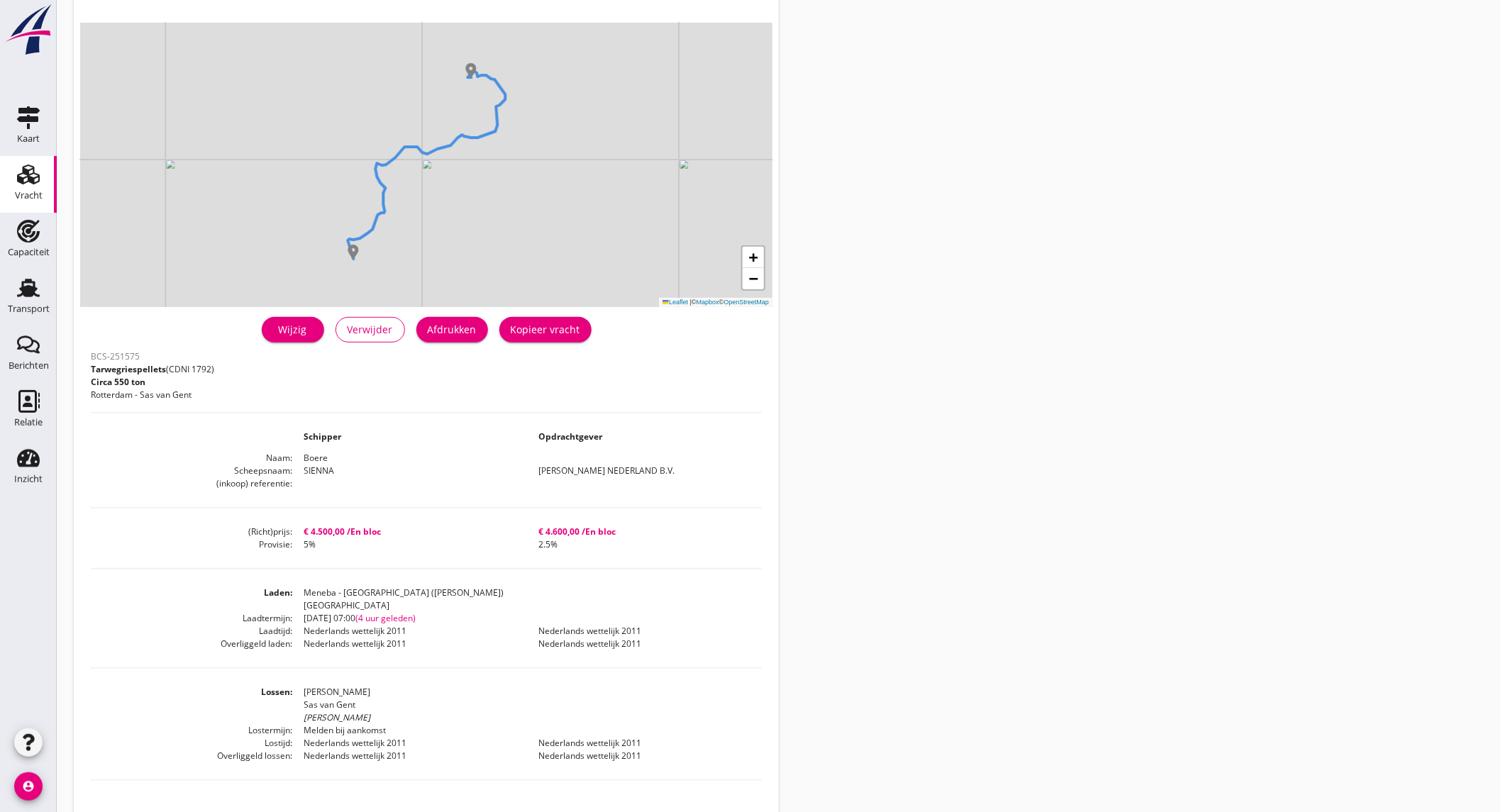
scroll to position [158, 0]
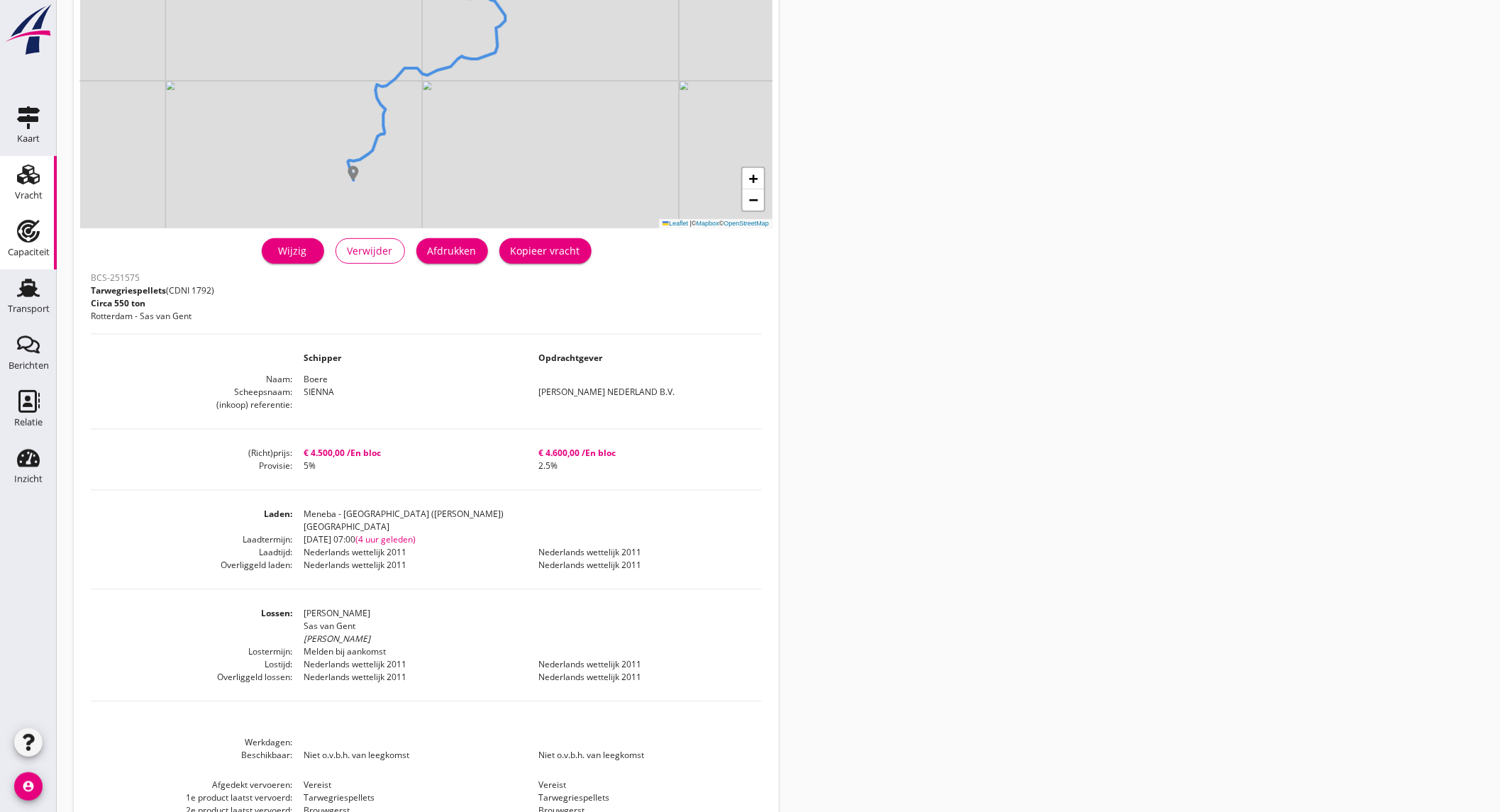
click at [40, 236] on div "Capaciteit" at bounding box center [29, 231] width 34 height 23
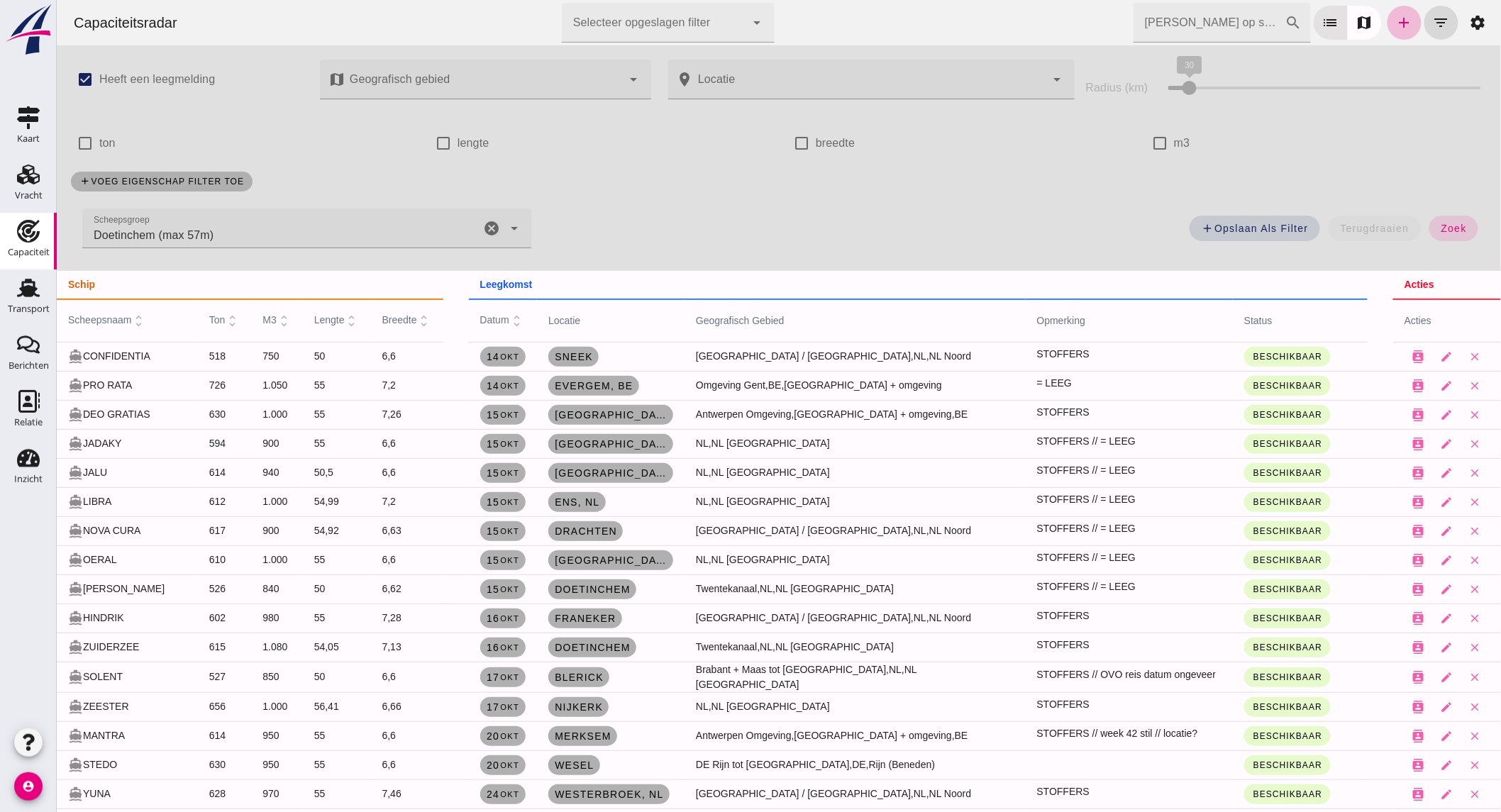
click at [1373, 10] on div "[PERSON_NAME] op scheepsnaam cancel search list map add filter_list settings" at bounding box center [1314, 23] width 361 height 40
click at [1395, 17] on icon "add" at bounding box center [1404, 23] width 17 height 17
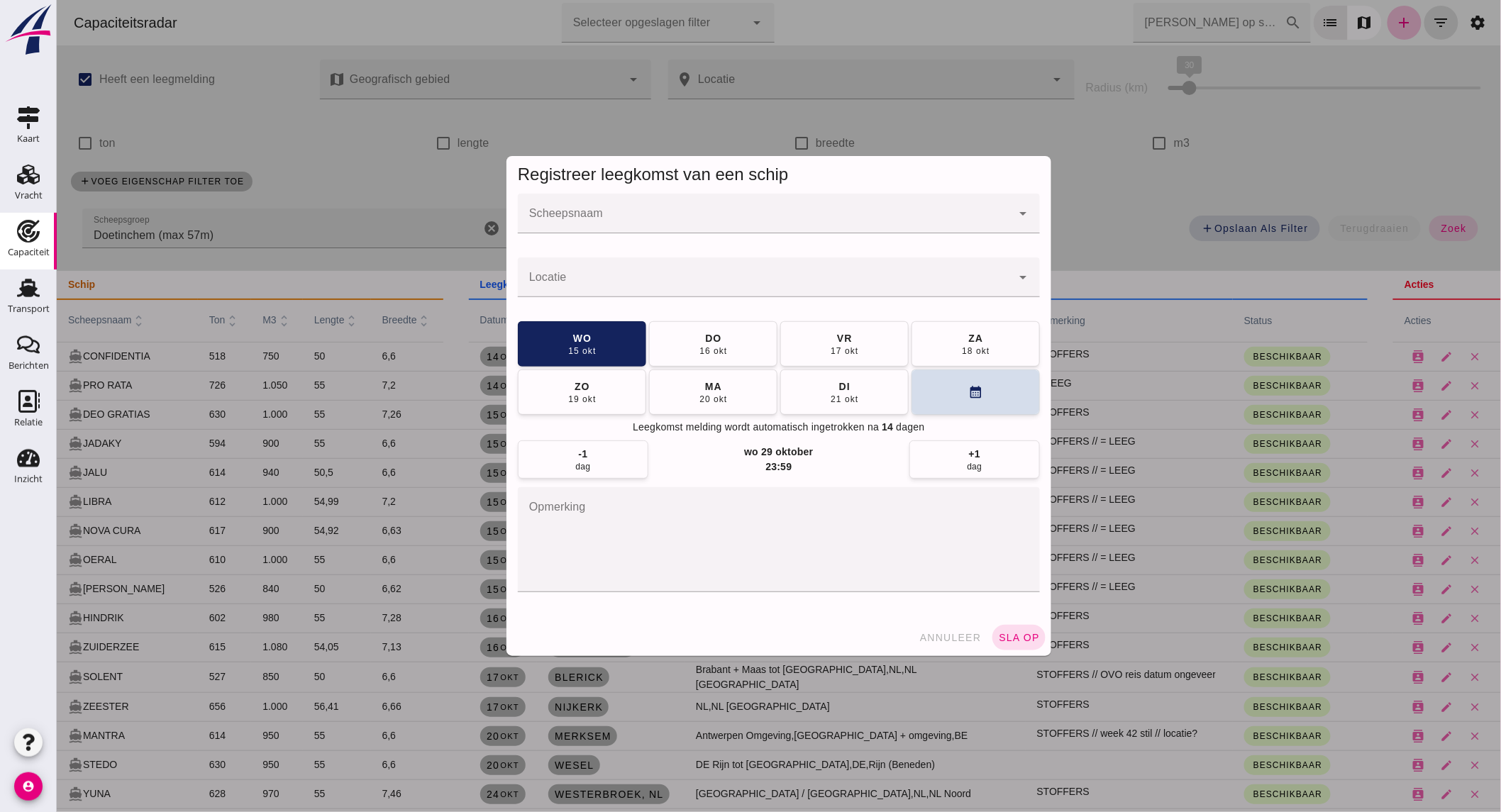
click at [621, 222] on input "Scheepsnaam" at bounding box center [764, 221] width 494 height 17
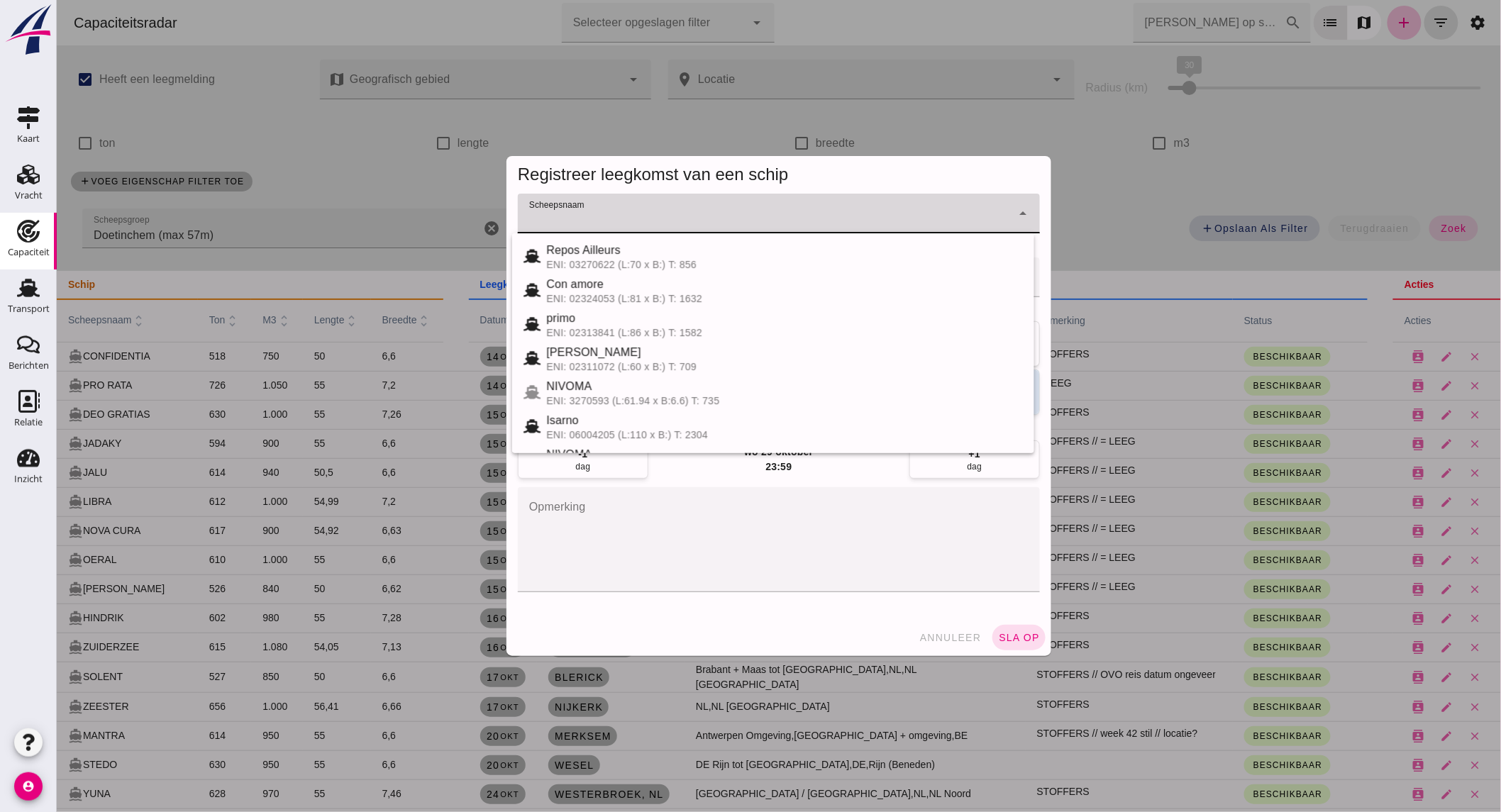
type input "o"
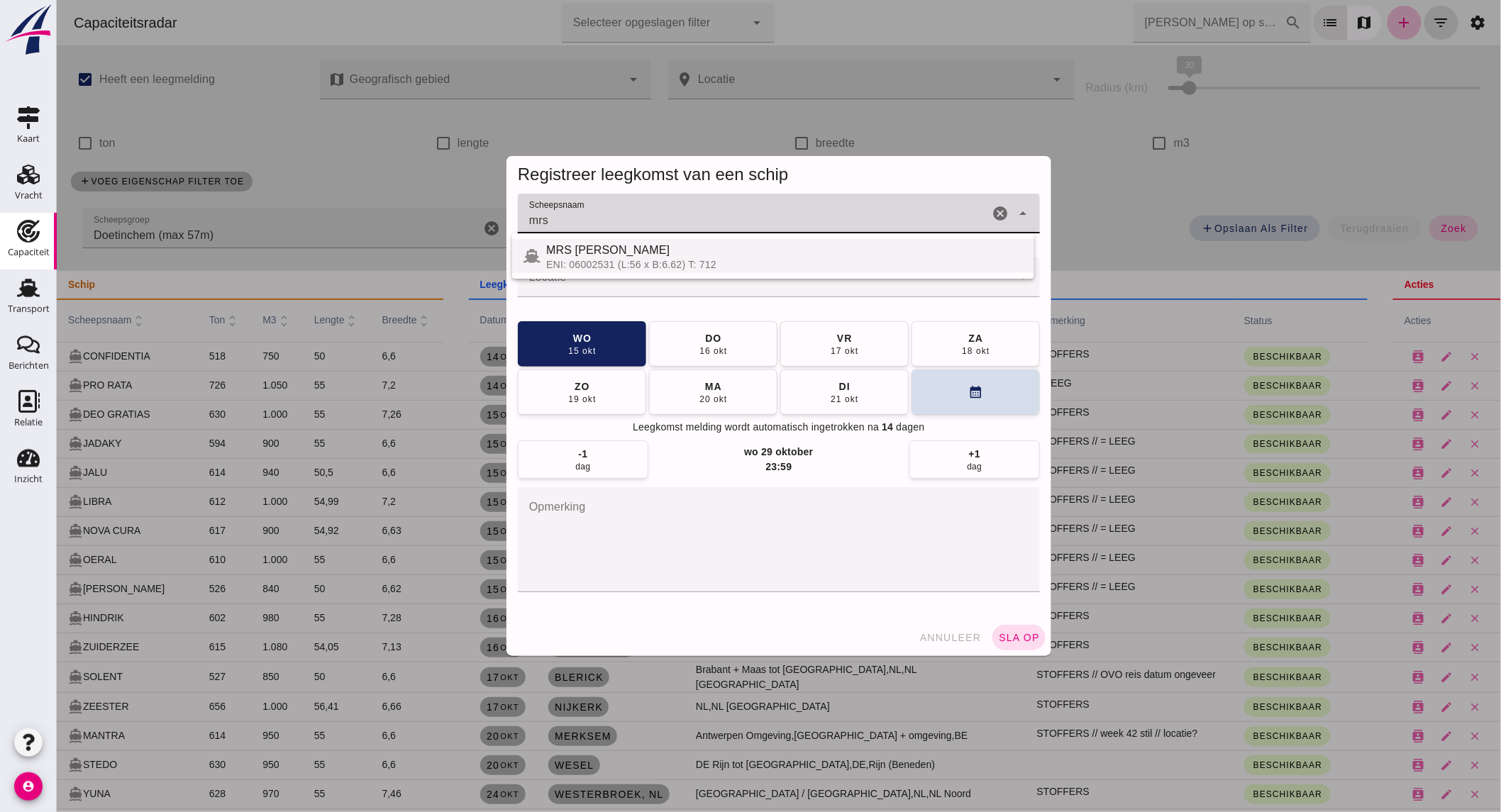
click at [614, 245] on div "MRS [PERSON_NAME]" at bounding box center [784, 250] width 477 height 17
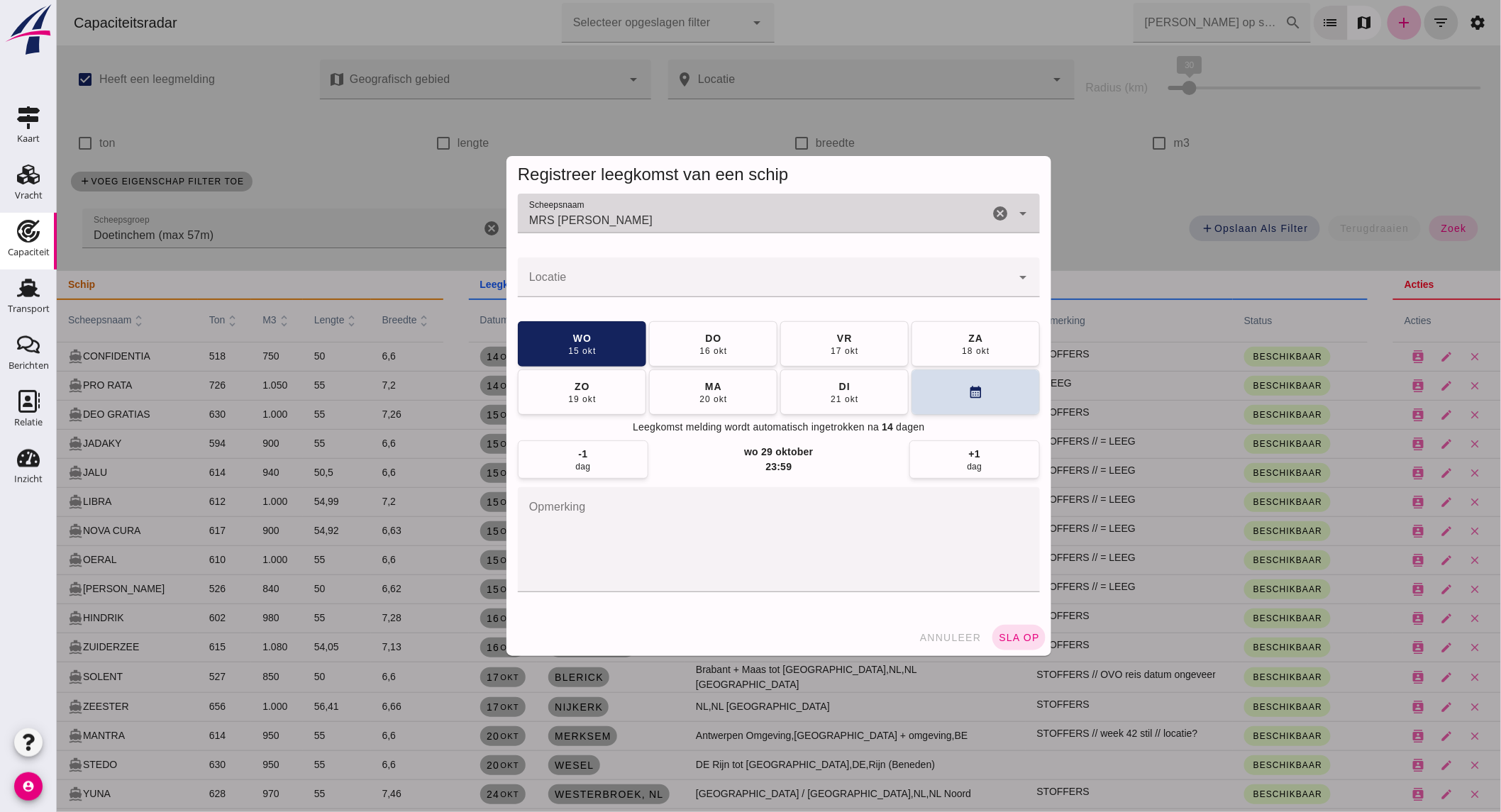
type input "MRS [PERSON_NAME]"
click at [625, 284] on input "Locatie" at bounding box center [764, 284] width 494 height 17
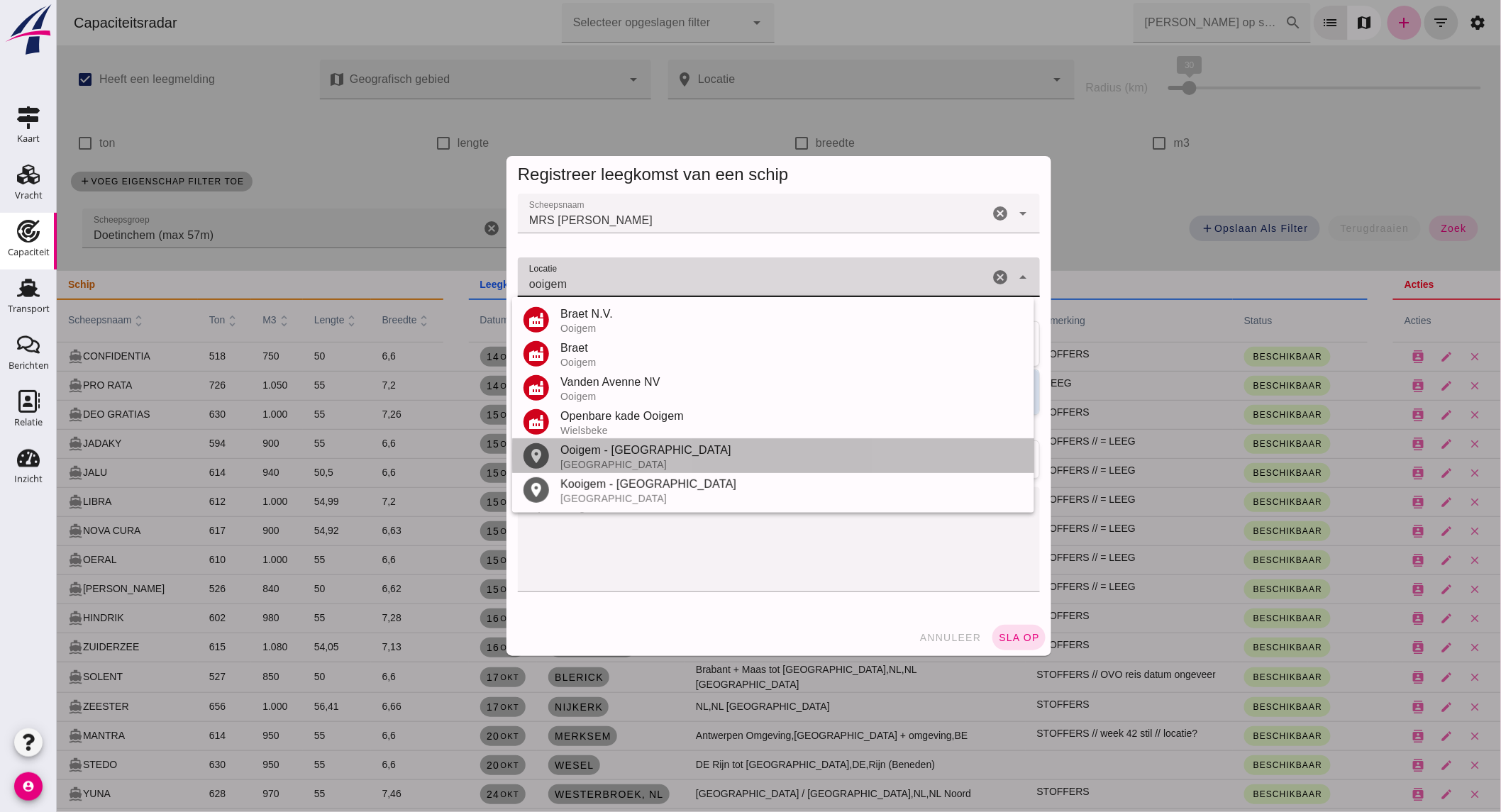
click at [653, 459] on div "[GEOGRAPHIC_DATA]" at bounding box center [790, 465] width 462 height 11
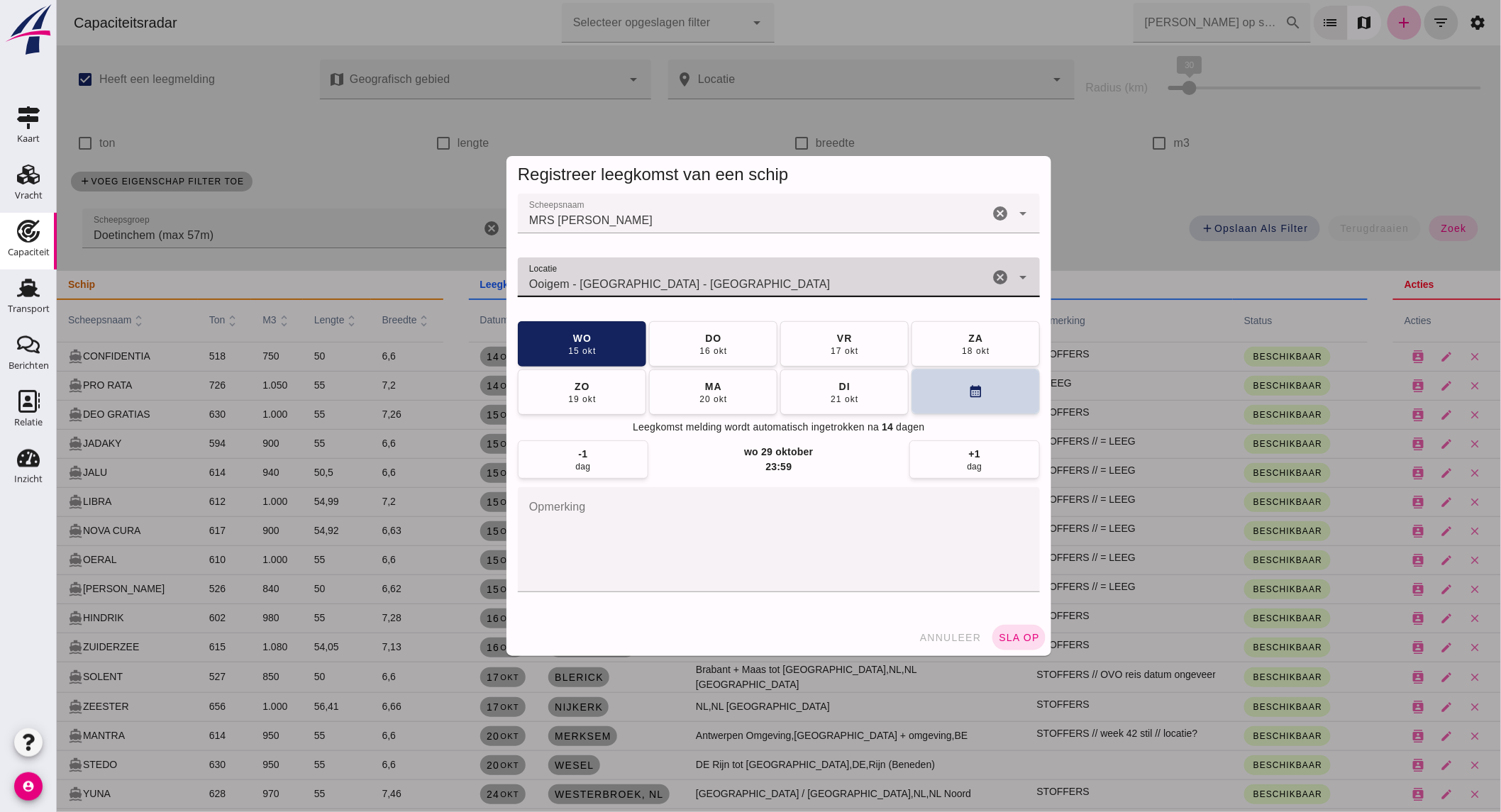
type input "Ooigem - [GEOGRAPHIC_DATA] - [GEOGRAPHIC_DATA]"
click at [974, 402] on button "calendar_month" at bounding box center [975, 392] width 128 height 46
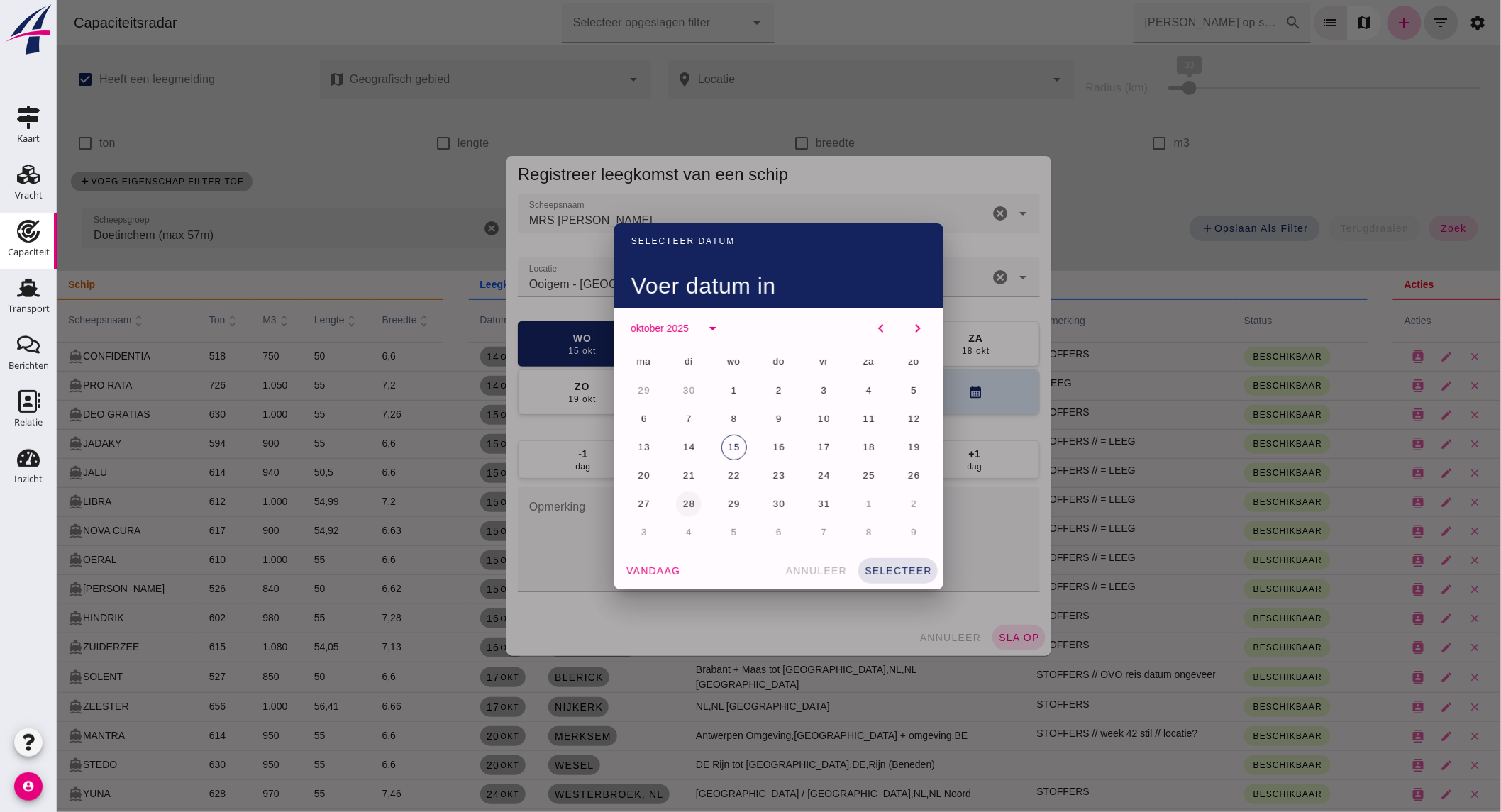
click at [688, 506] on span "28" at bounding box center [689, 503] width 13 height 10
click at [890, 569] on span "selecteer" at bounding box center [898, 570] width 68 height 11
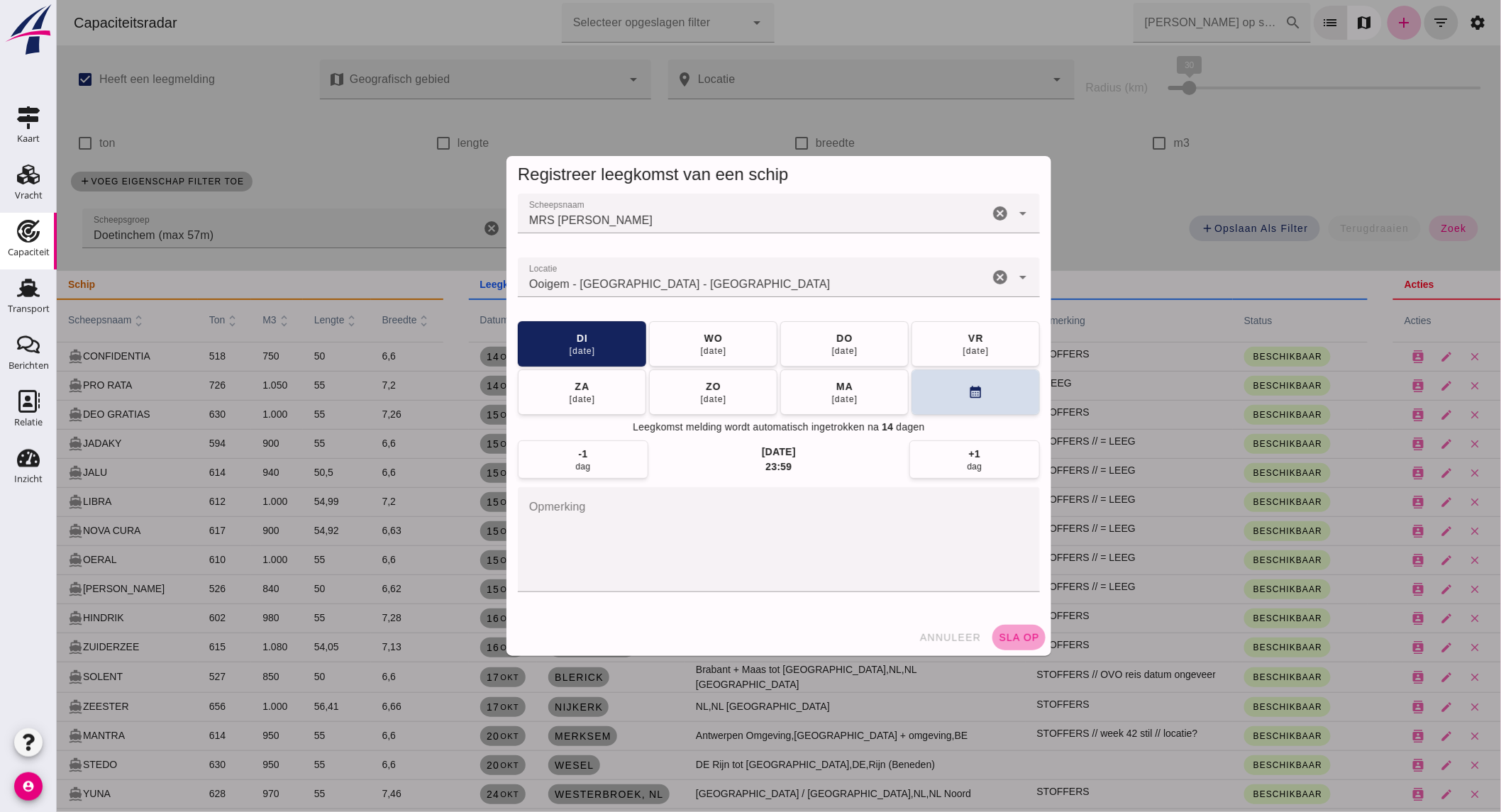
click at [1007, 639] on span "sla op" at bounding box center [1019, 638] width 42 height 11
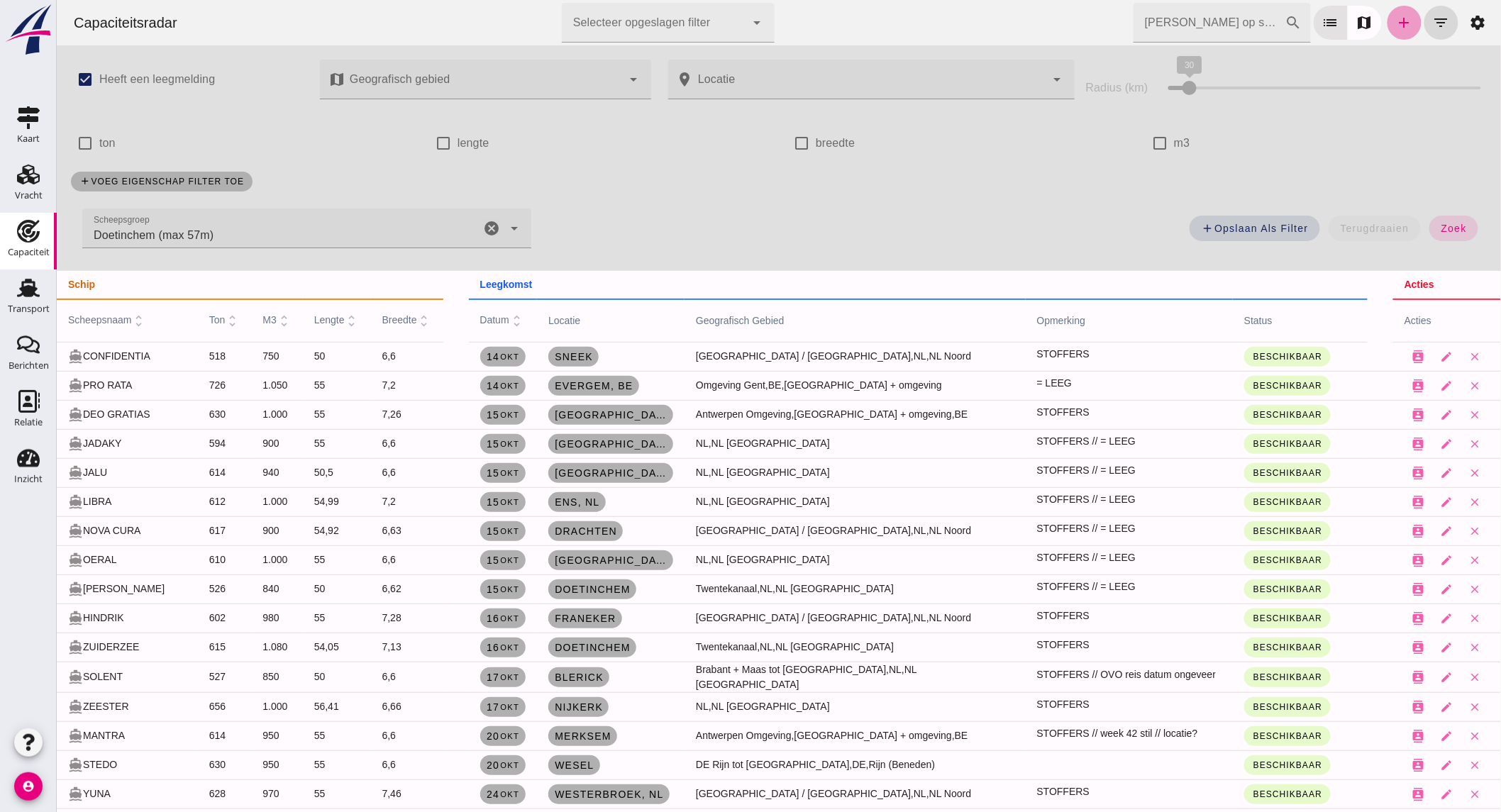
click at [1387, 24] on link "add" at bounding box center [1404, 23] width 34 height 34
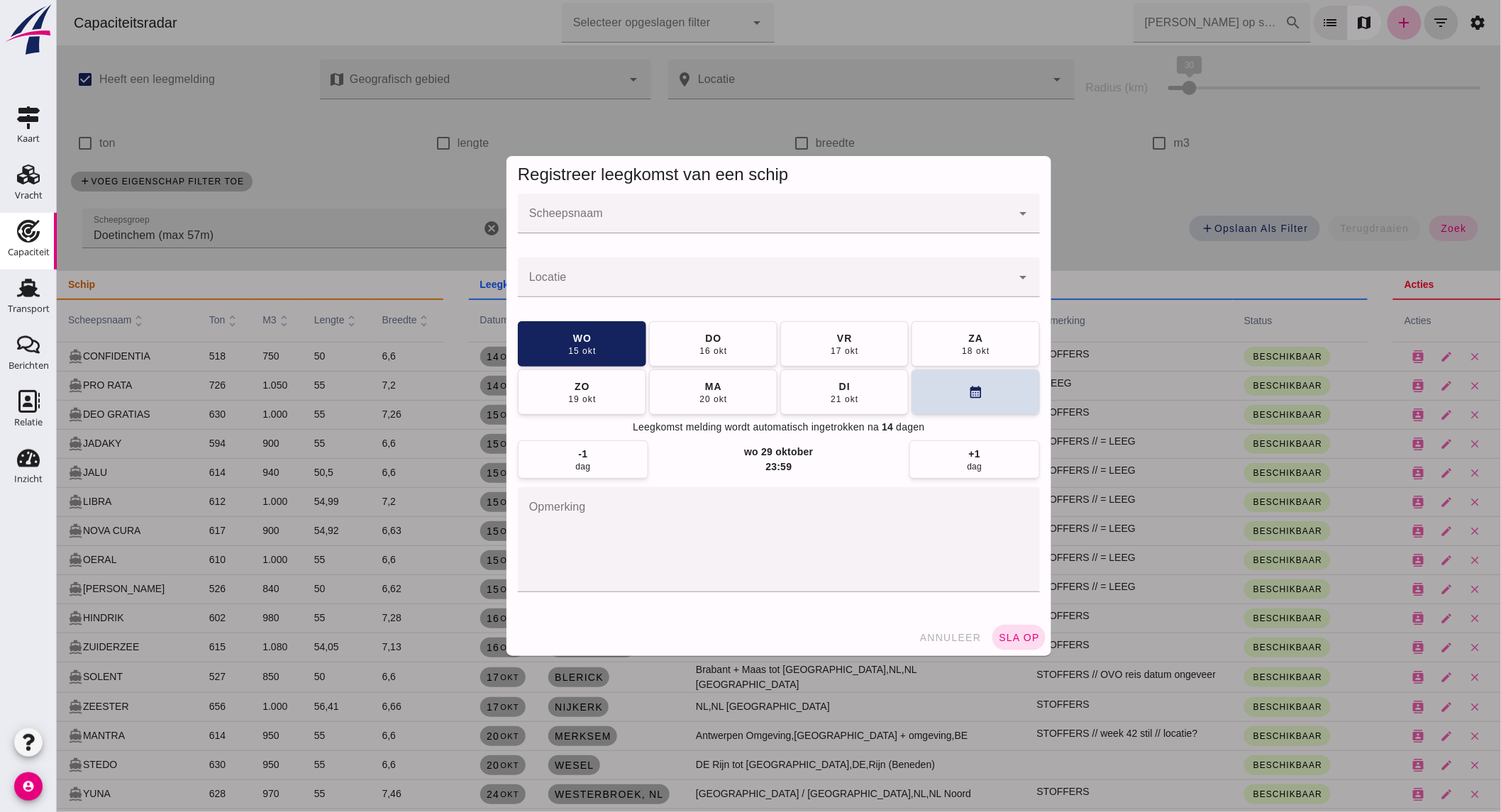
click at [635, 215] on input "Scheepsnaam" at bounding box center [764, 221] width 494 height 17
click at [612, 218] on input "Scheepsnaam" at bounding box center [764, 221] width 494 height 17
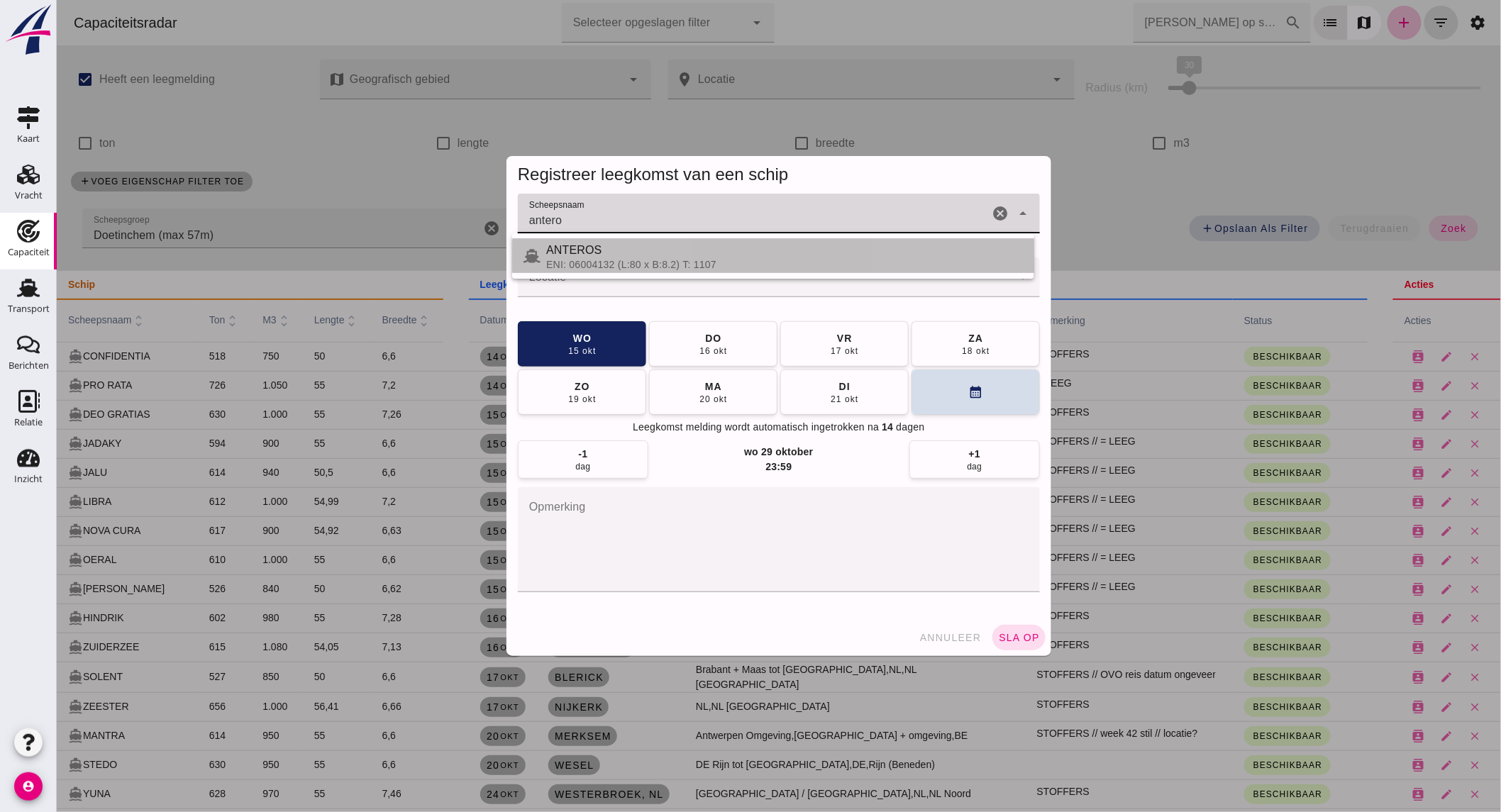
click at [605, 245] on div "ANTEROS" at bounding box center [784, 250] width 477 height 17
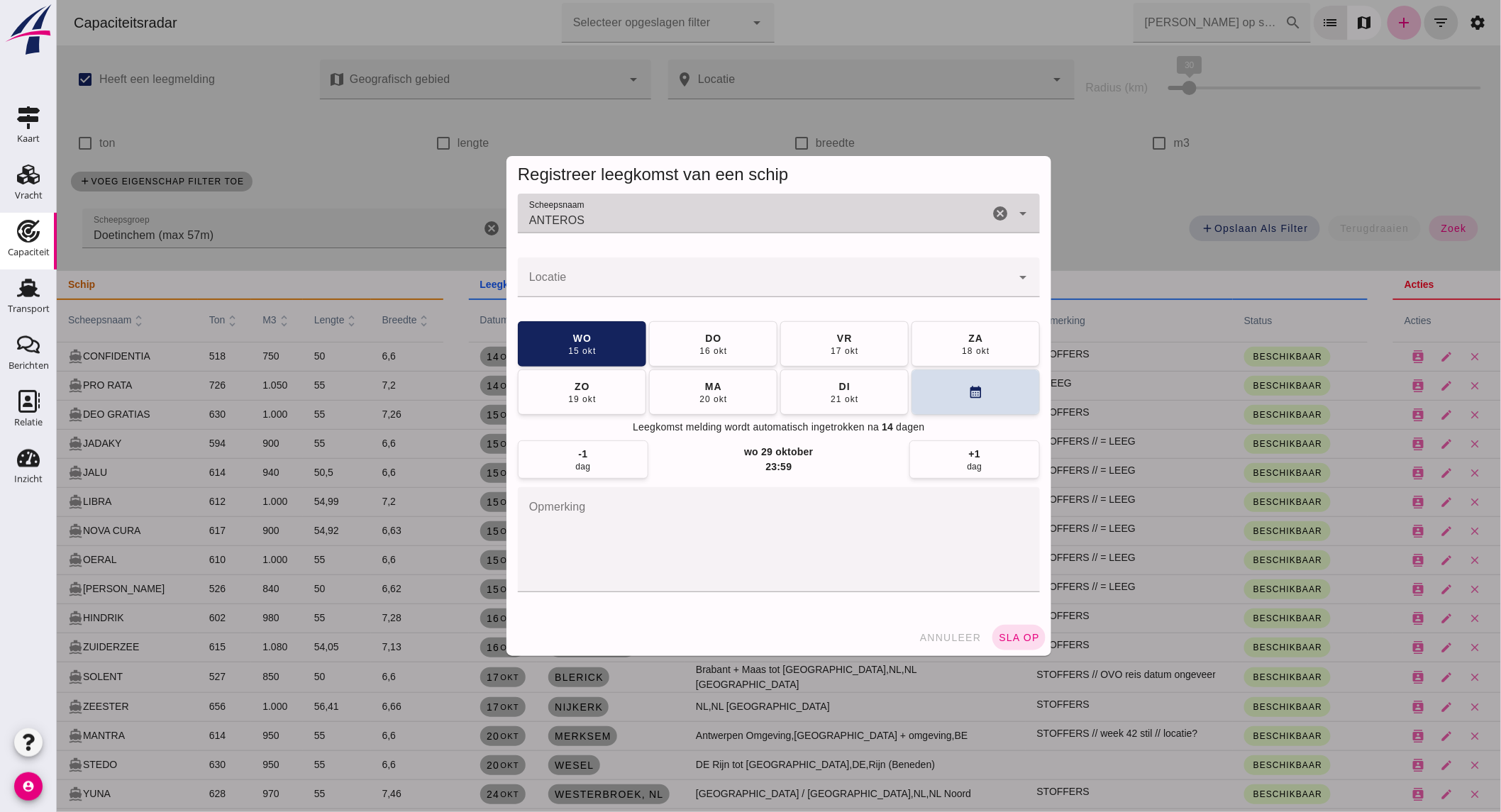
type input "ANTEROS"
click at [588, 268] on div at bounding box center [764, 278] width 494 height 40
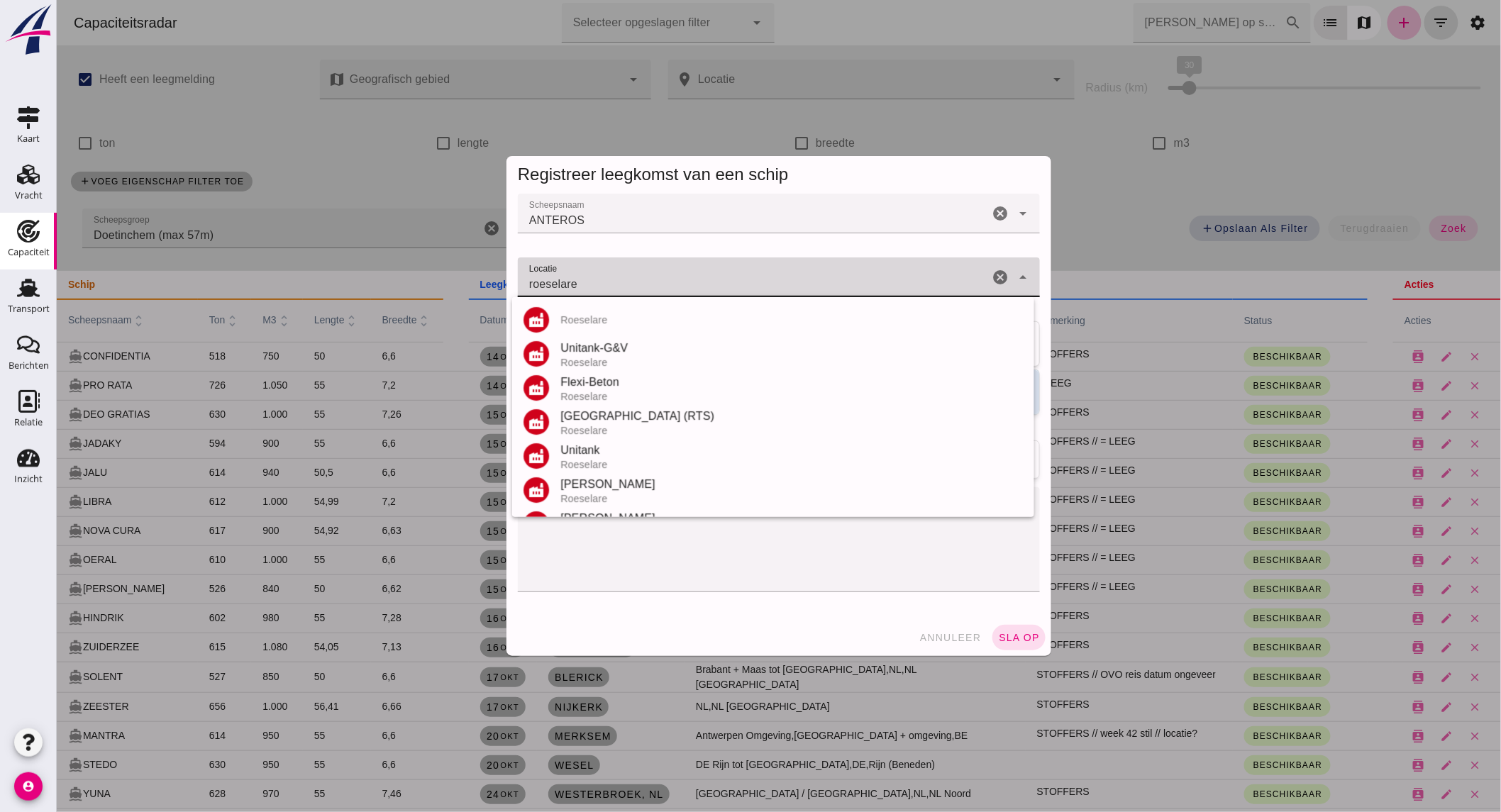
scroll to position [166, 0]
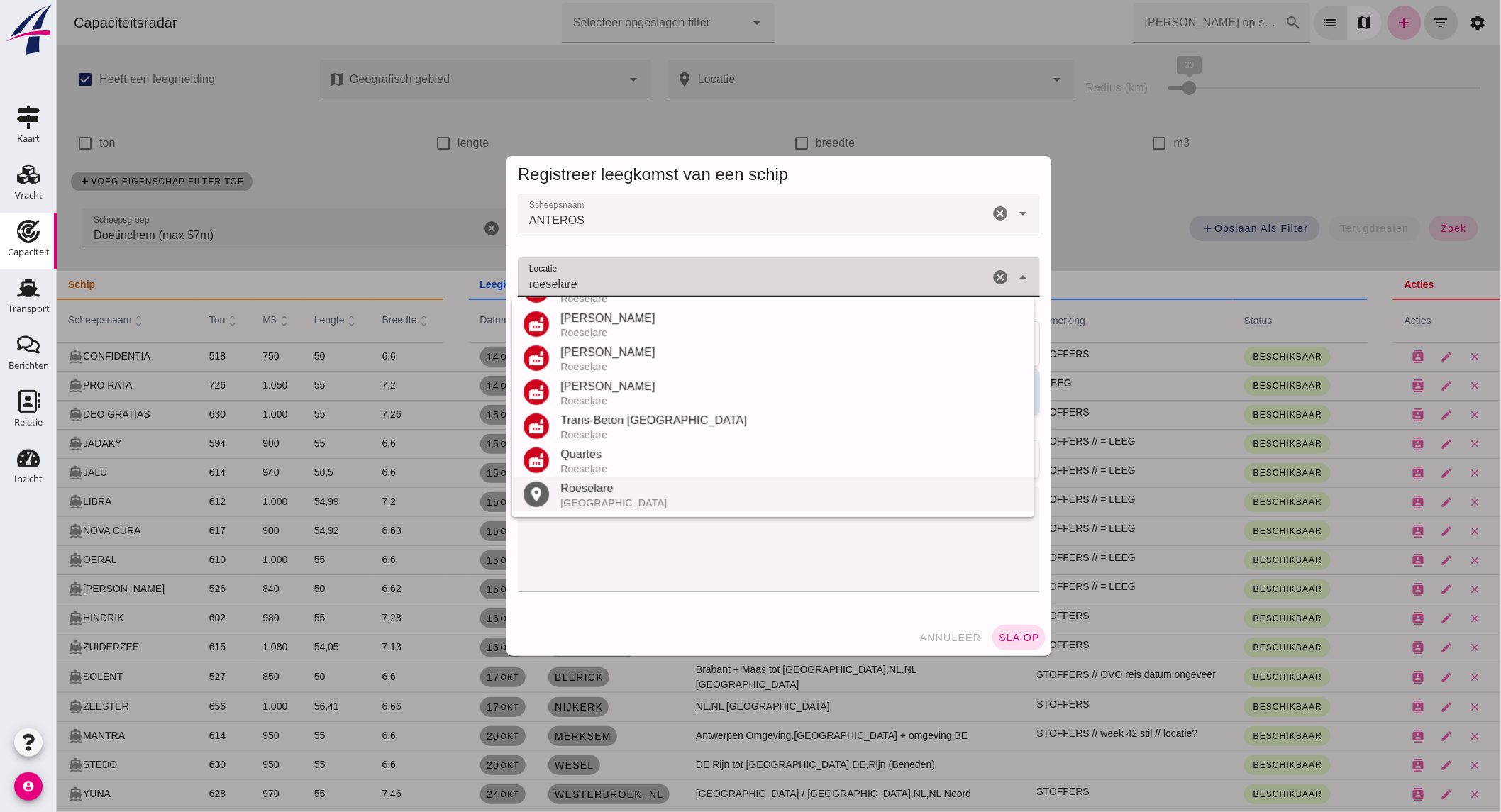
click at [612, 497] on div "[GEOGRAPHIC_DATA]" at bounding box center [790, 503] width 462 height 11
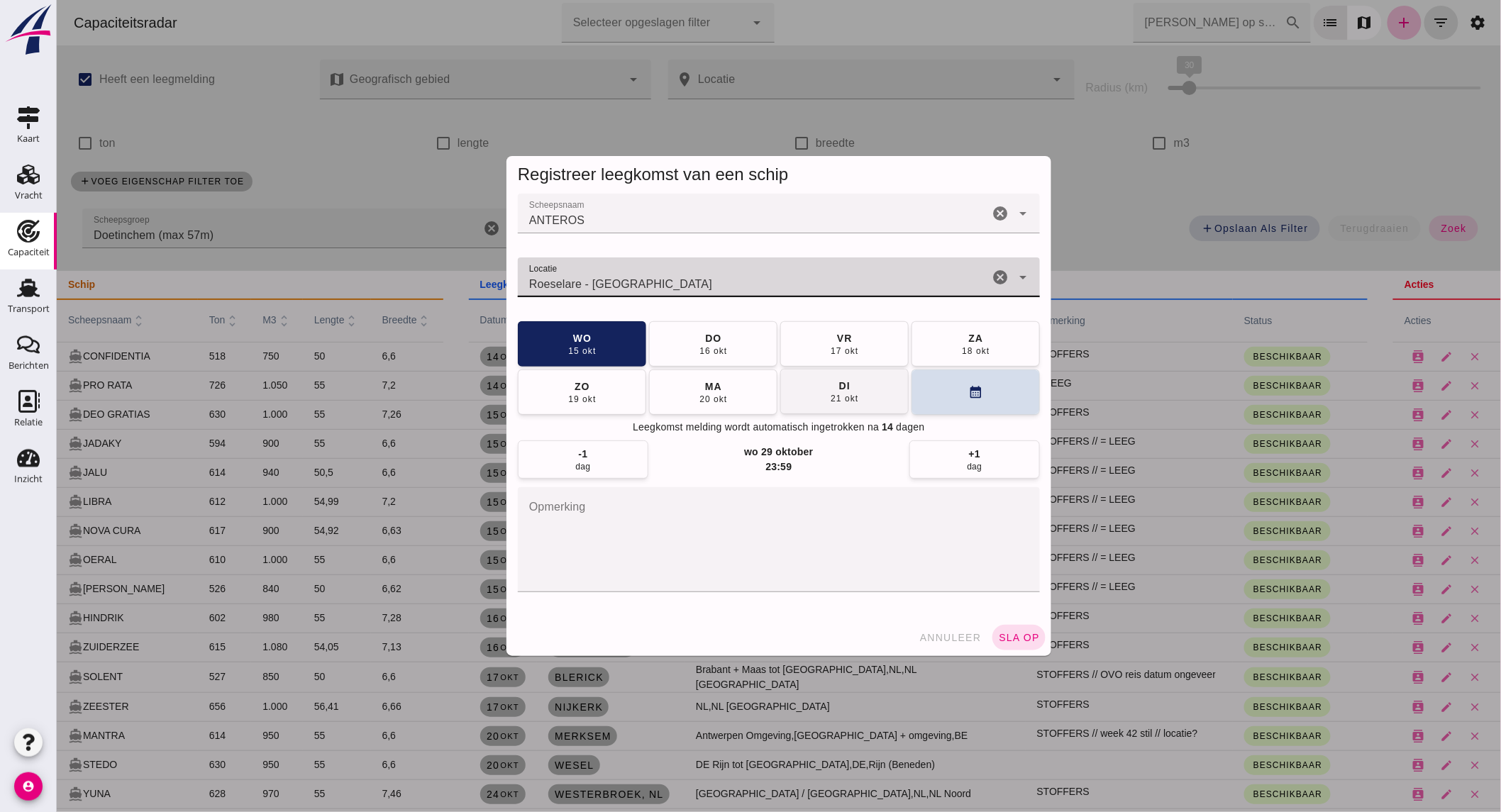
type input "Roeselare - [GEOGRAPHIC_DATA]"
click at [866, 400] on button "[DATE]" at bounding box center [844, 392] width 128 height 46
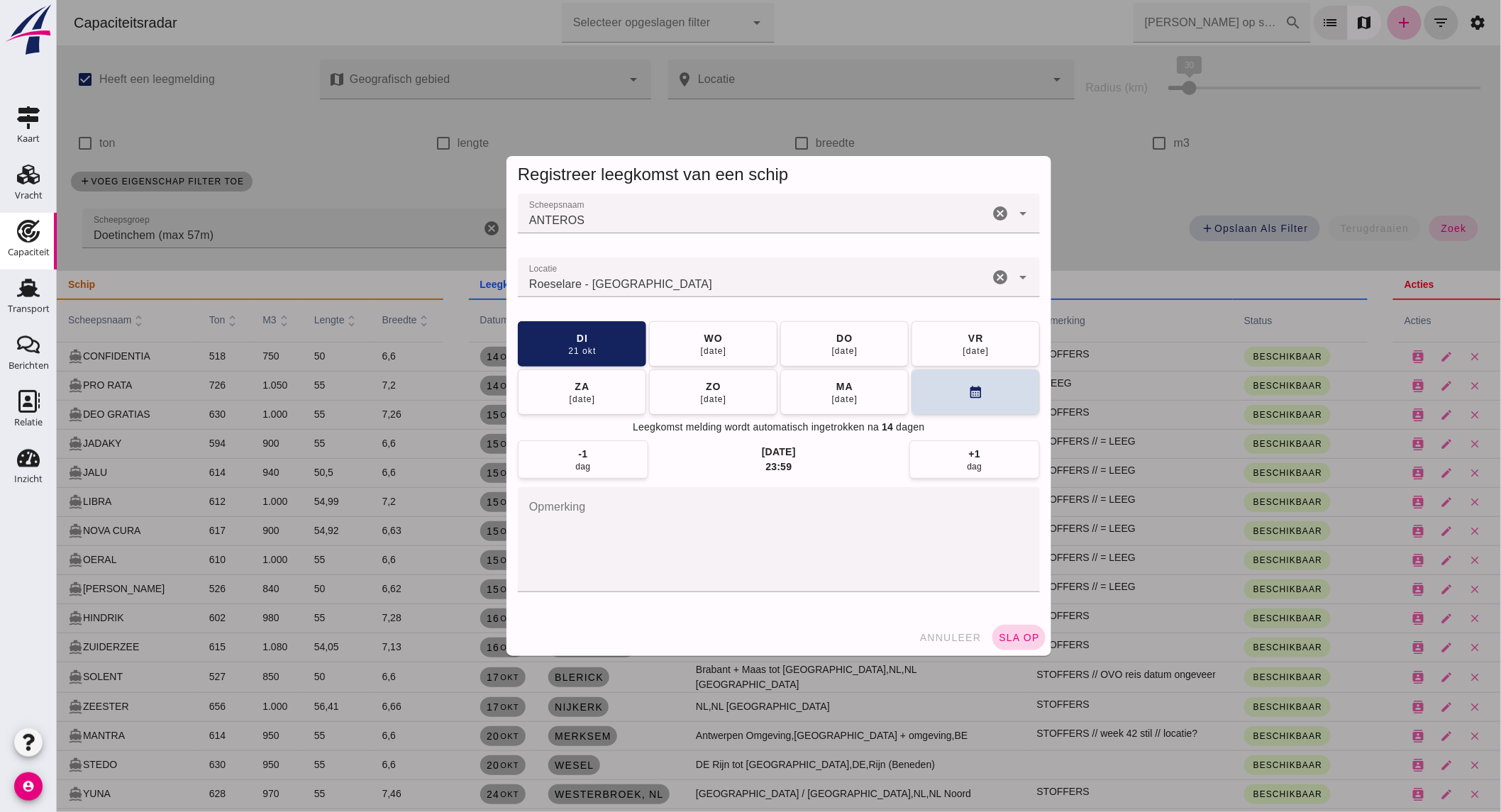
click at [1018, 644] on button "sla op" at bounding box center [1019, 637] width 53 height 26
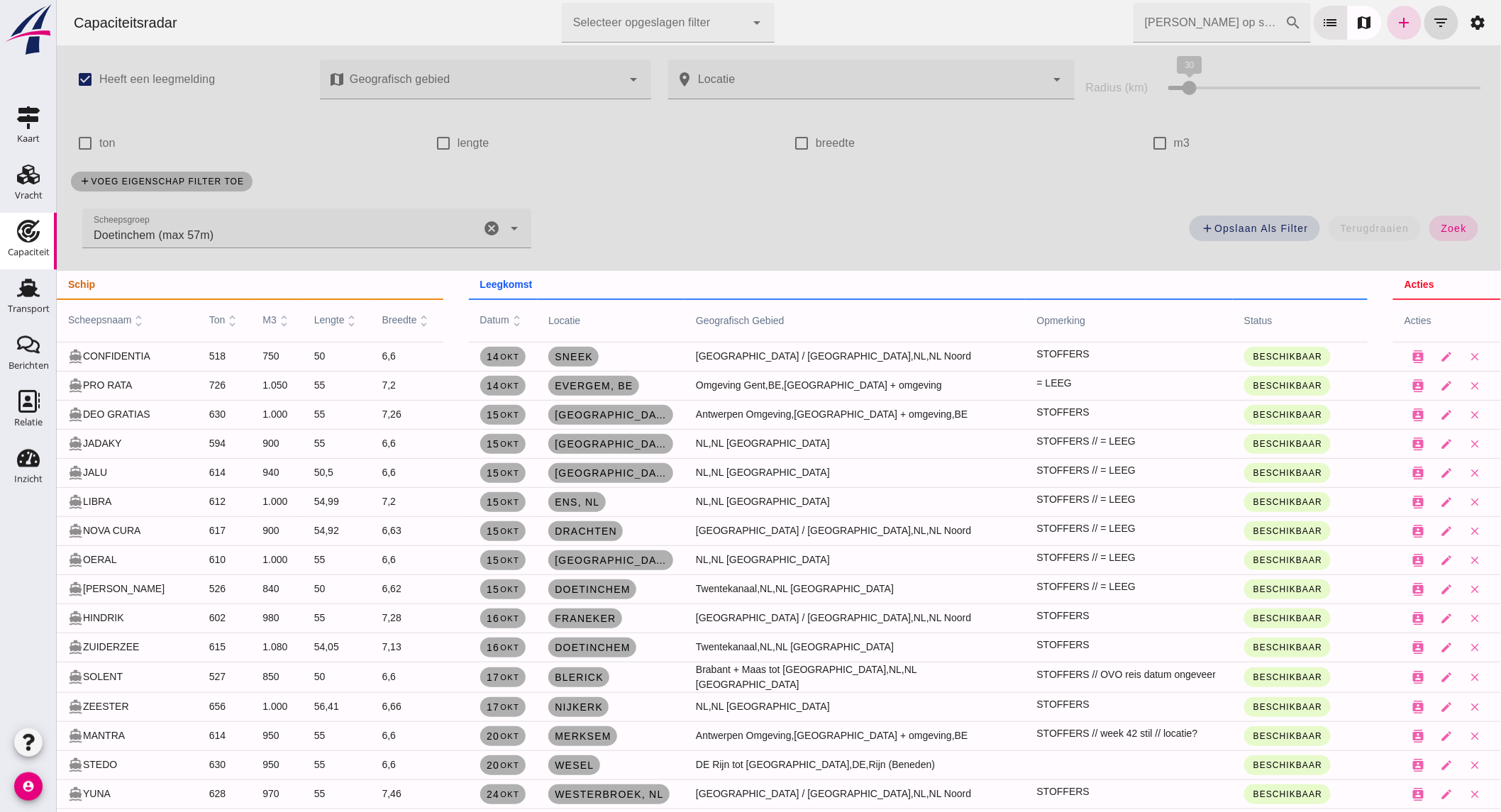
click at [492, 231] on icon "cancel" at bounding box center [491, 228] width 17 height 17
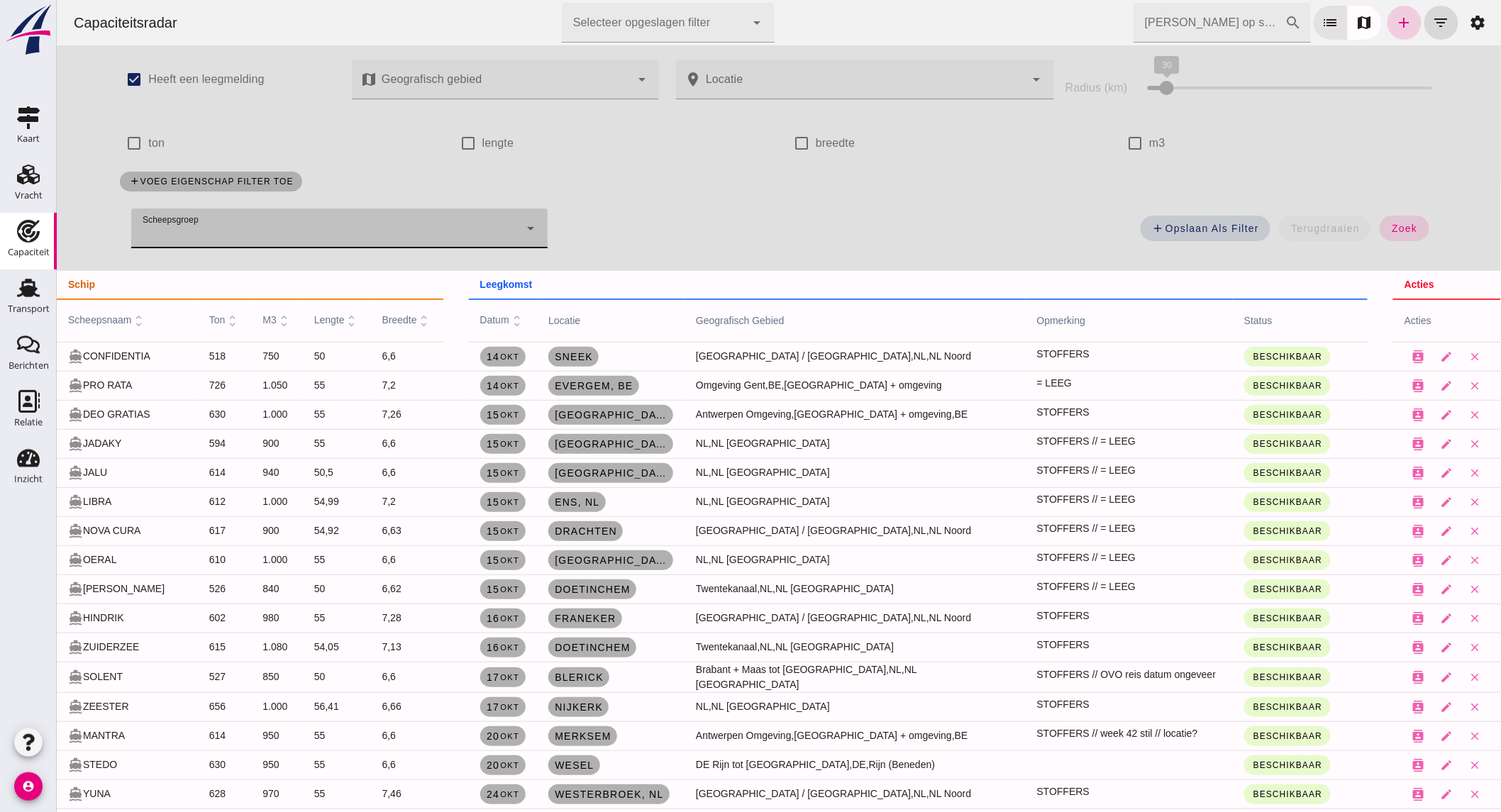
click at [1401, 18] on link "add" at bounding box center [1404, 23] width 34 height 34
type input "Doetinchem (max 57m)"
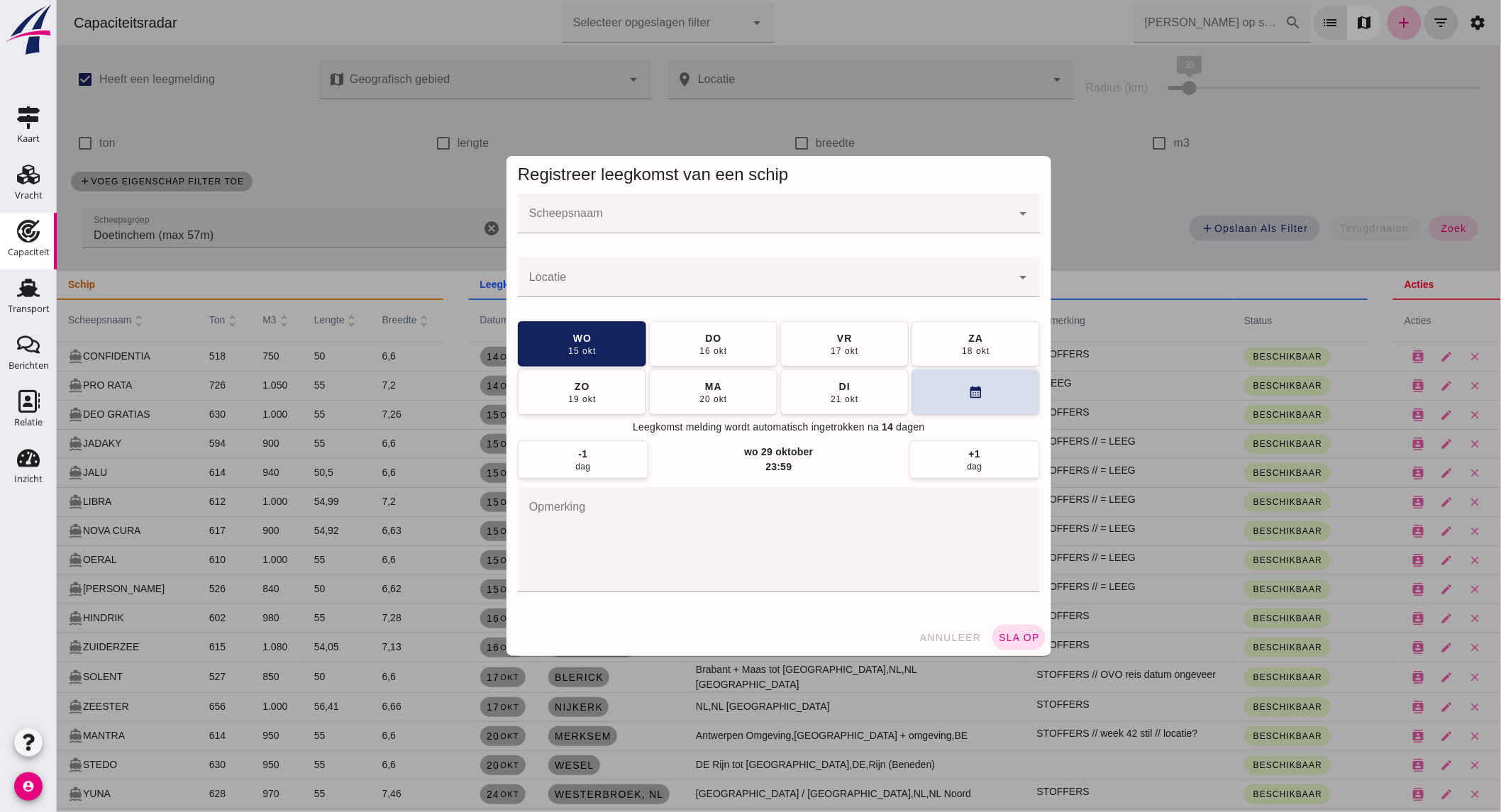
click at [634, 222] on input "Scheepsnaam" at bounding box center [764, 221] width 494 height 17
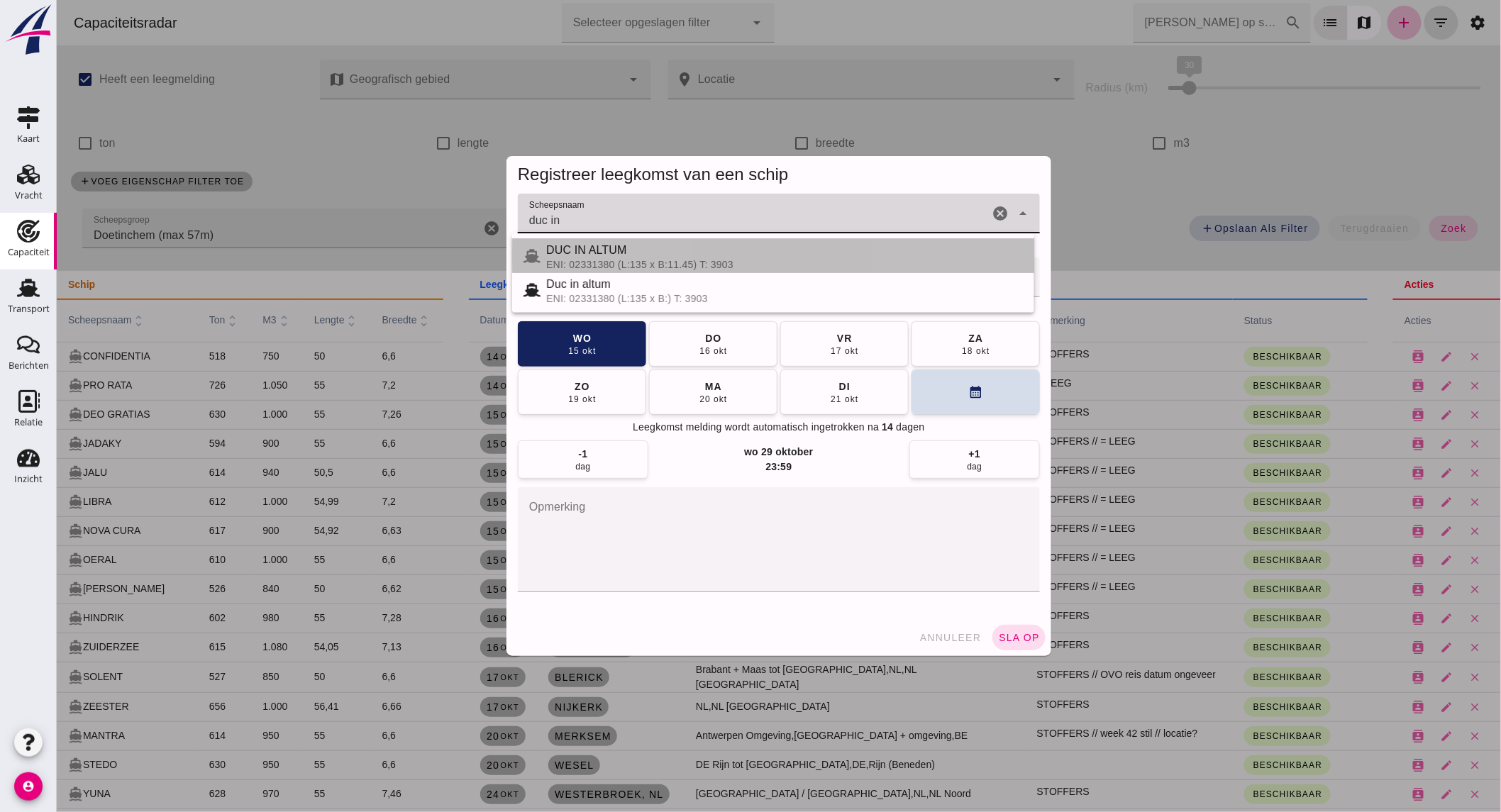
click at [660, 251] on div "DUC IN ALTUM" at bounding box center [784, 250] width 477 height 17
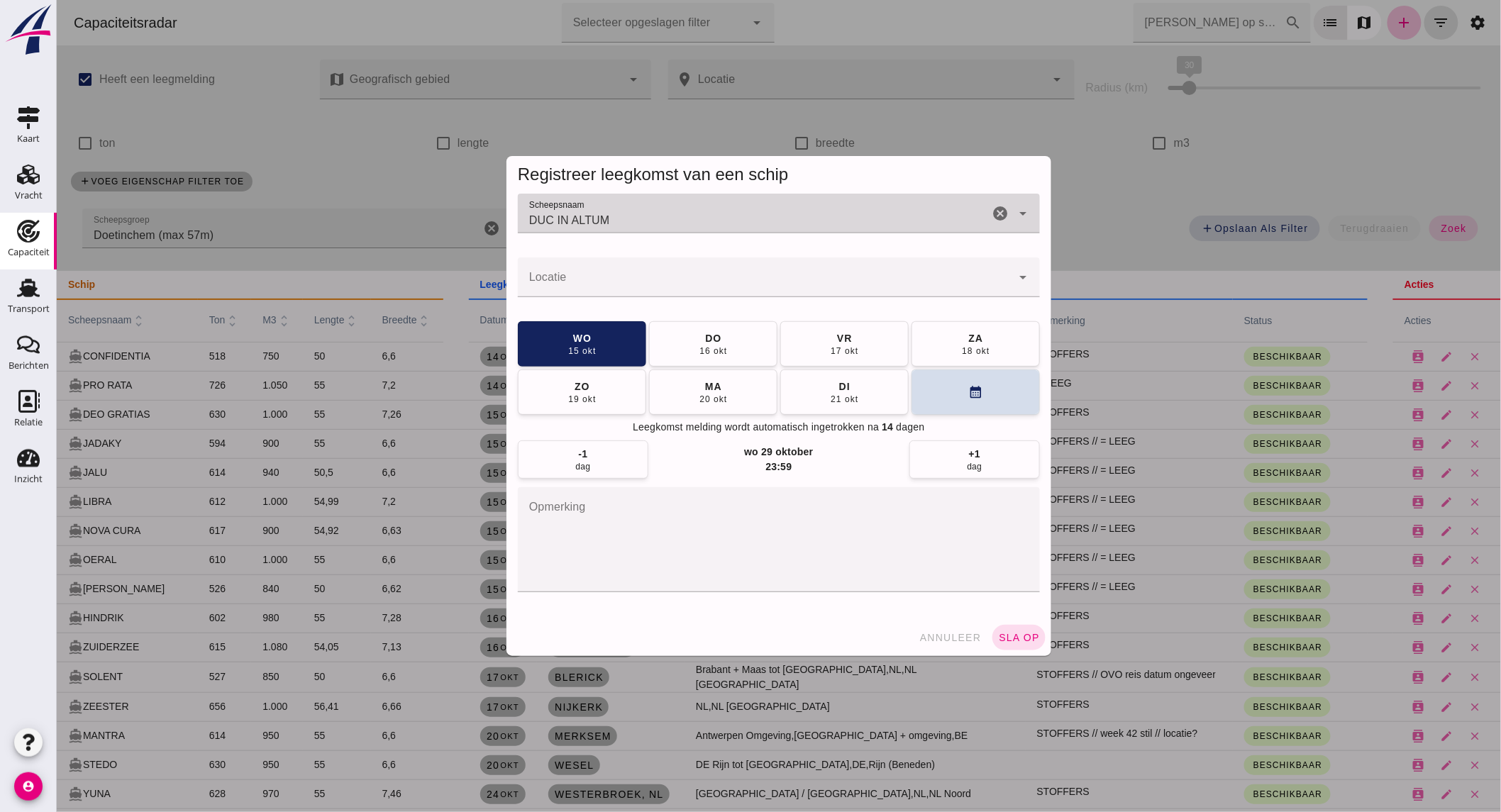
type input "DUC IN ALTUM"
click at [640, 283] on input "Locatie" at bounding box center [764, 284] width 494 height 17
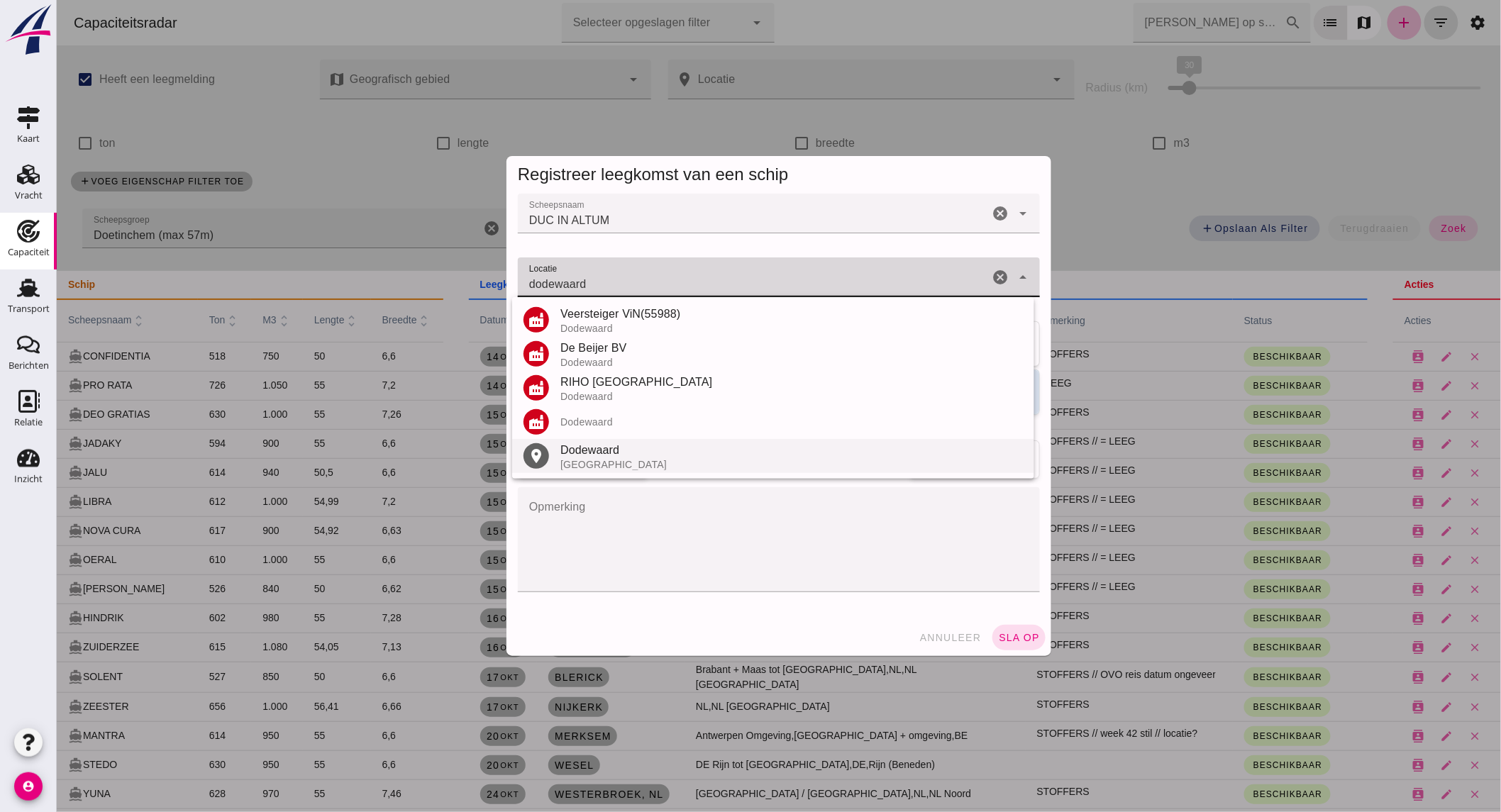
click at [603, 454] on div "Dodewaard" at bounding box center [790, 451] width 462 height 17
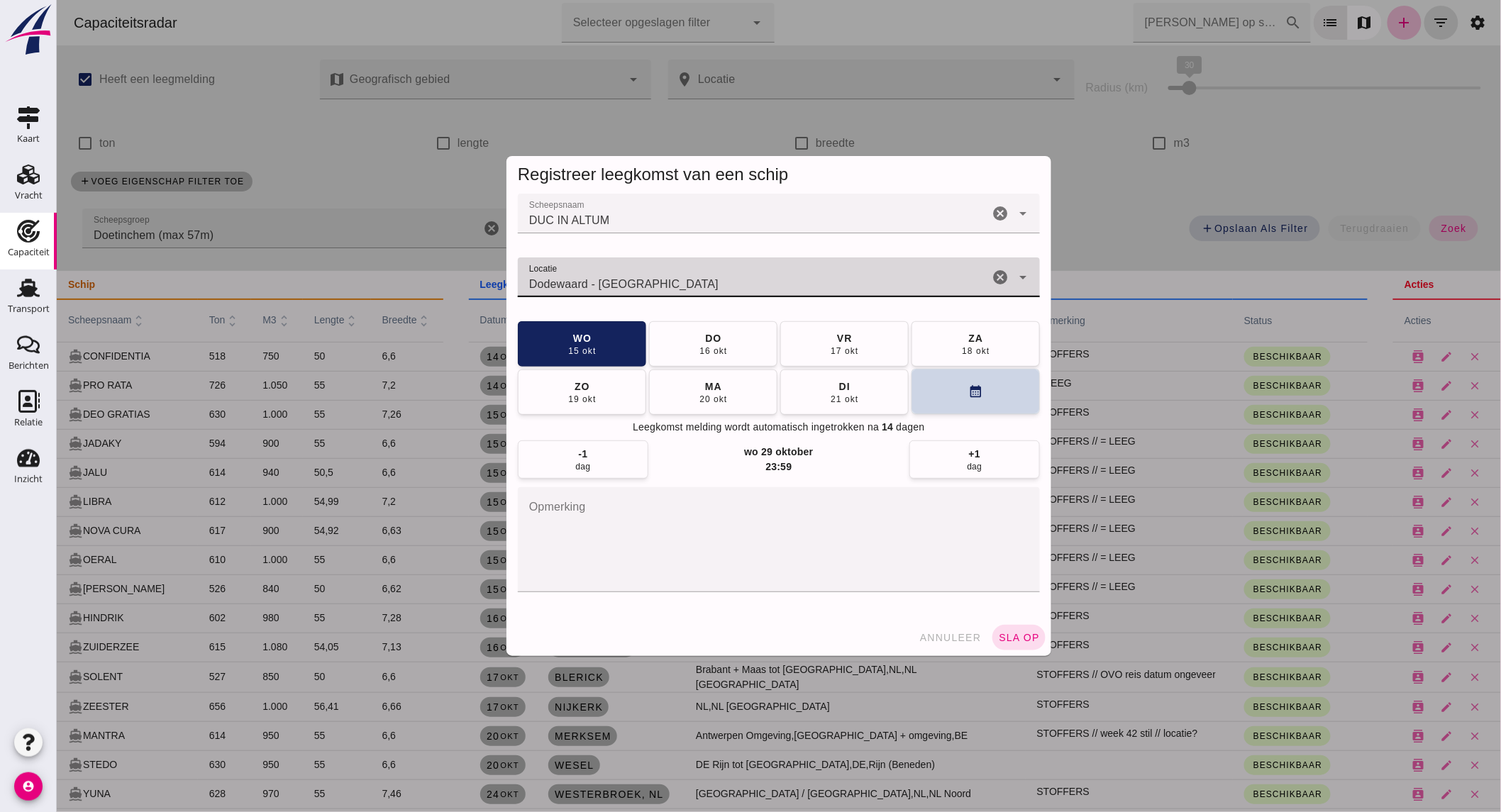
type input "Dodewaard - [GEOGRAPHIC_DATA]"
click at [939, 385] on button "calendar_month" at bounding box center [975, 392] width 128 height 46
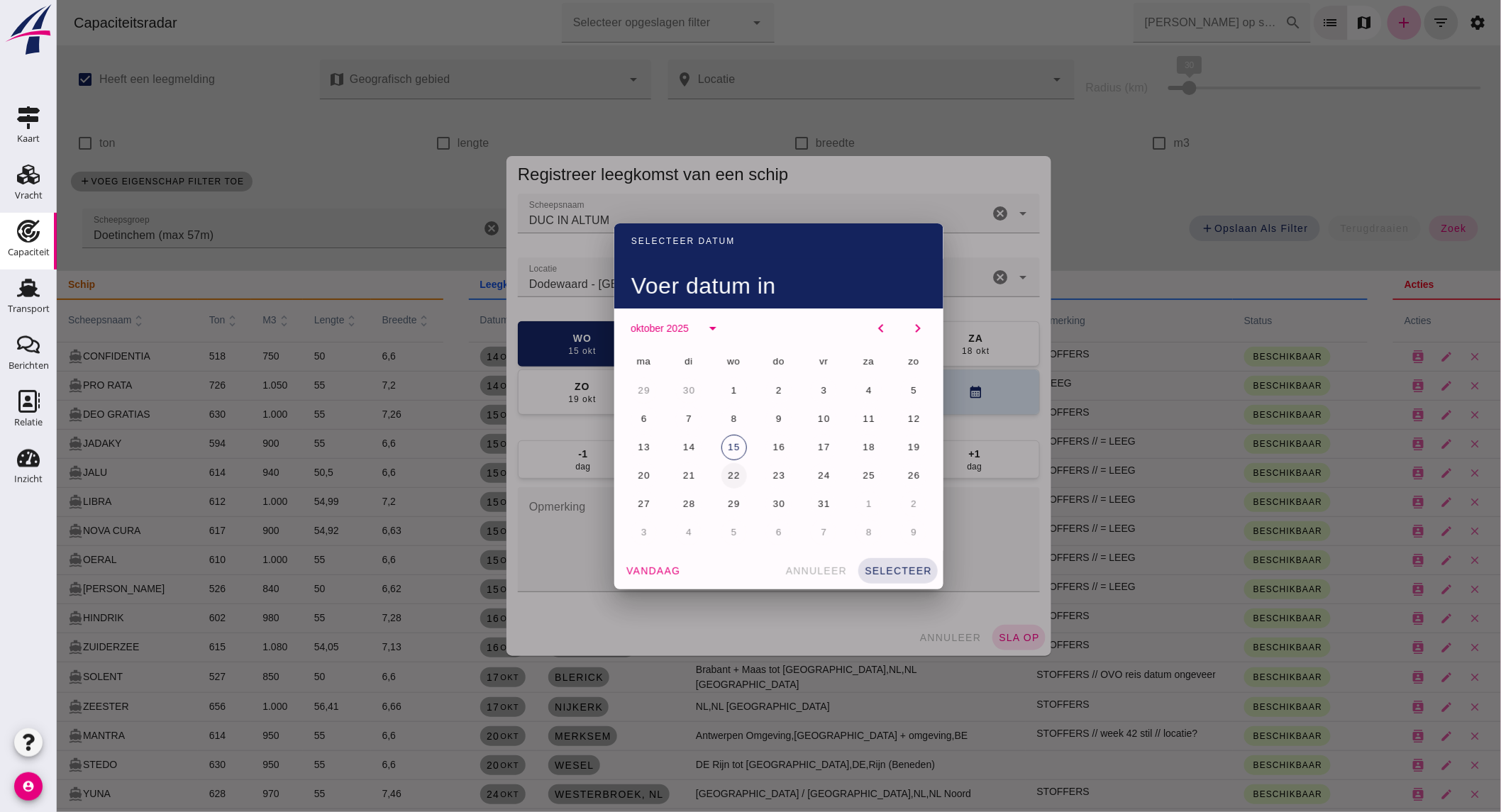
click at [732, 469] on button "22" at bounding box center [733, 475] width 26 height 26
click at [889, 566] on span "selecteer" at bounding box center [898, 570] width 68 height 11
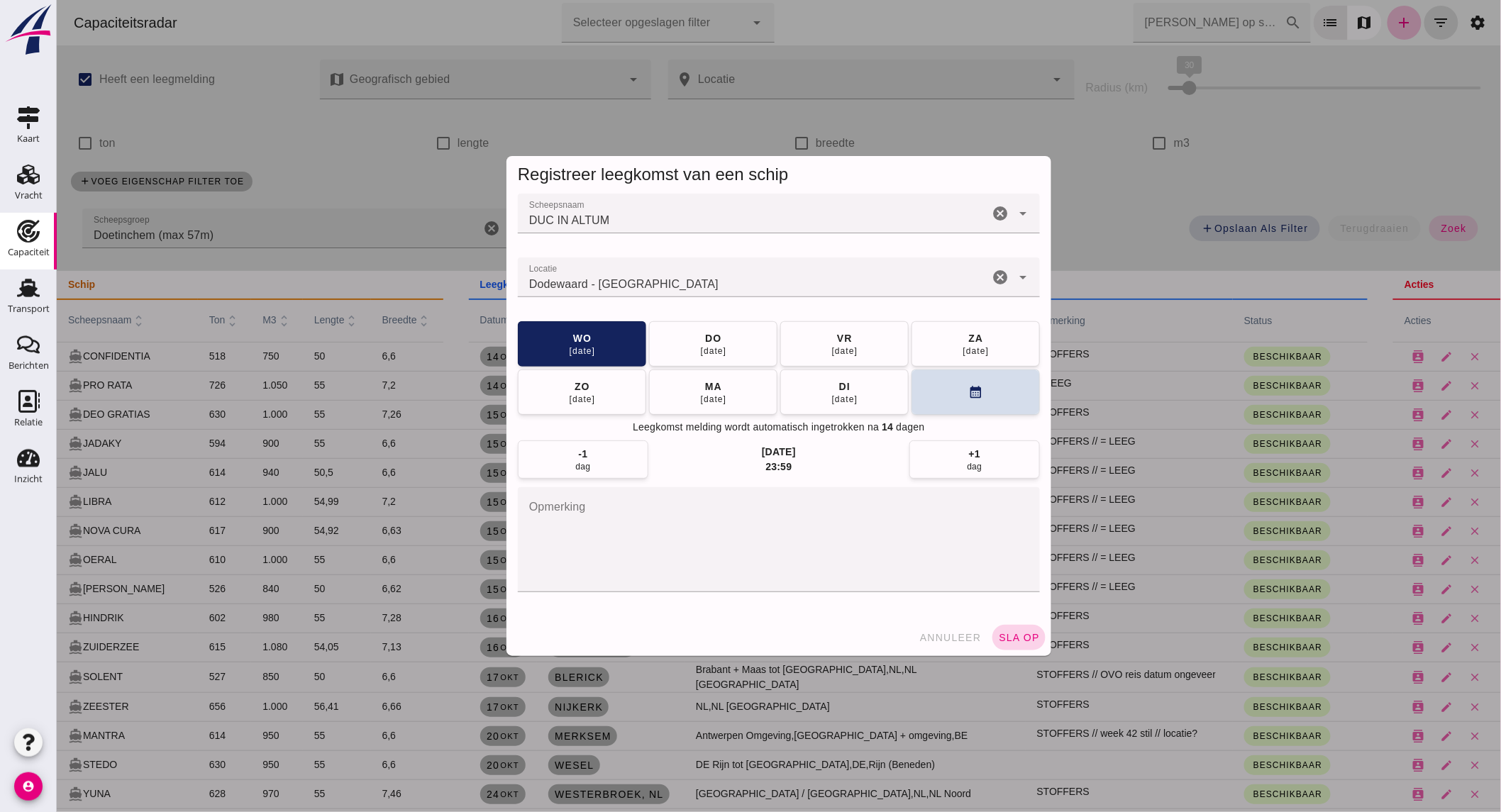
click at [1009, 635] on span "sla op" at bounding box center [1019, 638] width 42 height 11
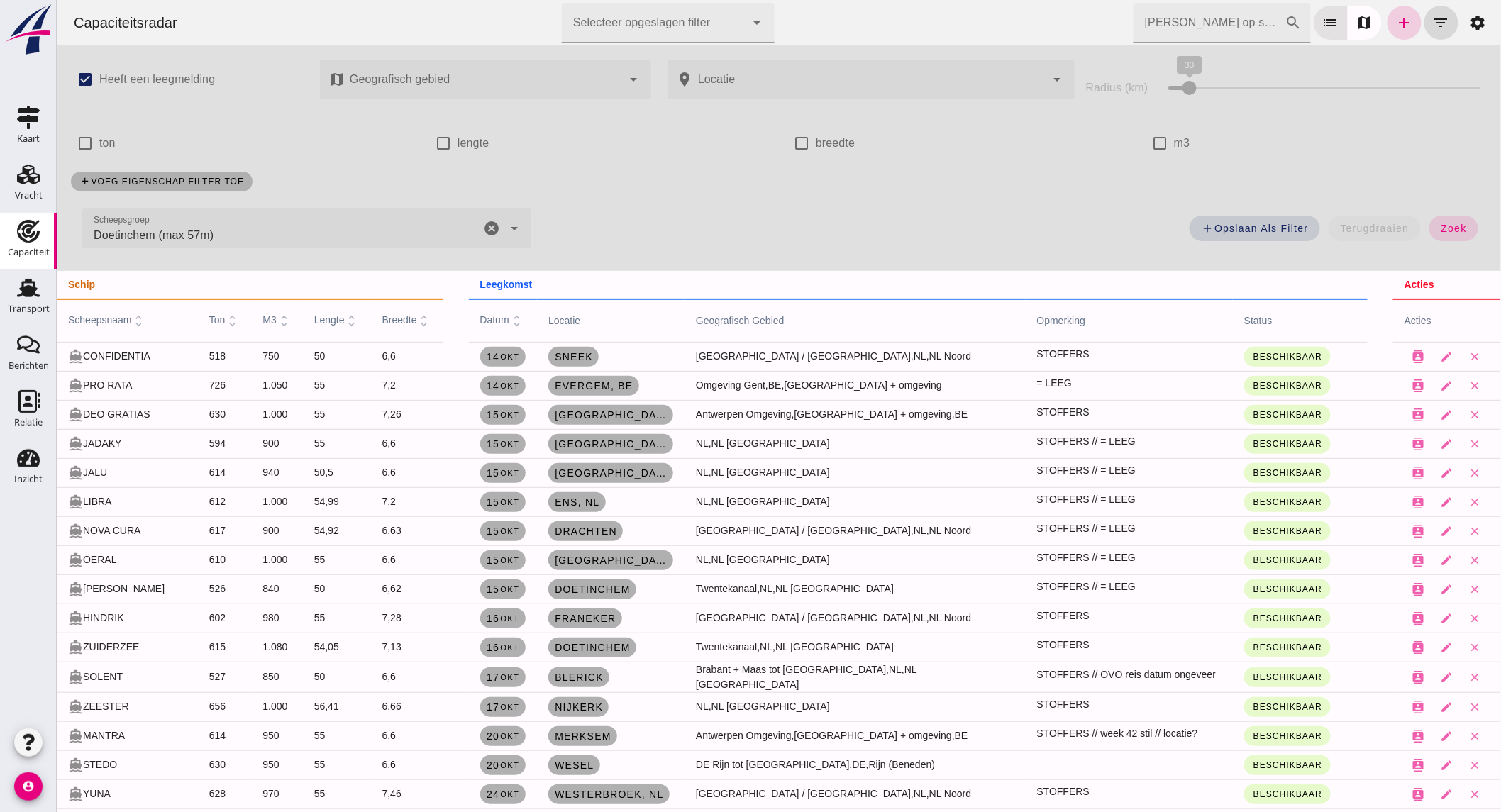
click at [1387, 20] on link "add" at bounding box center [1404, 23] width 34 height 34
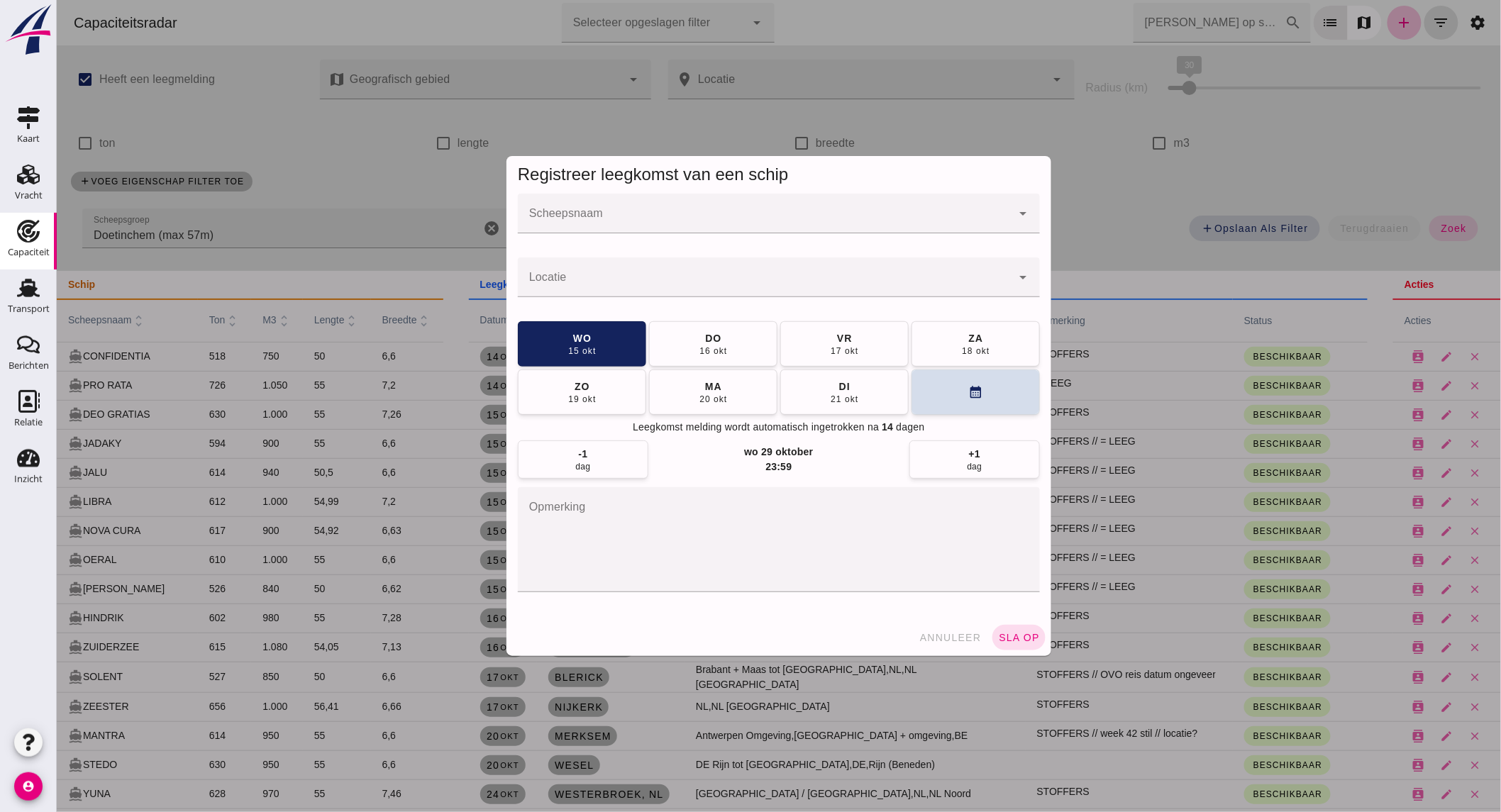
click at [643, 213] on input "Scheepsnaam" at bounding box center [764, 221] width 494 height 17
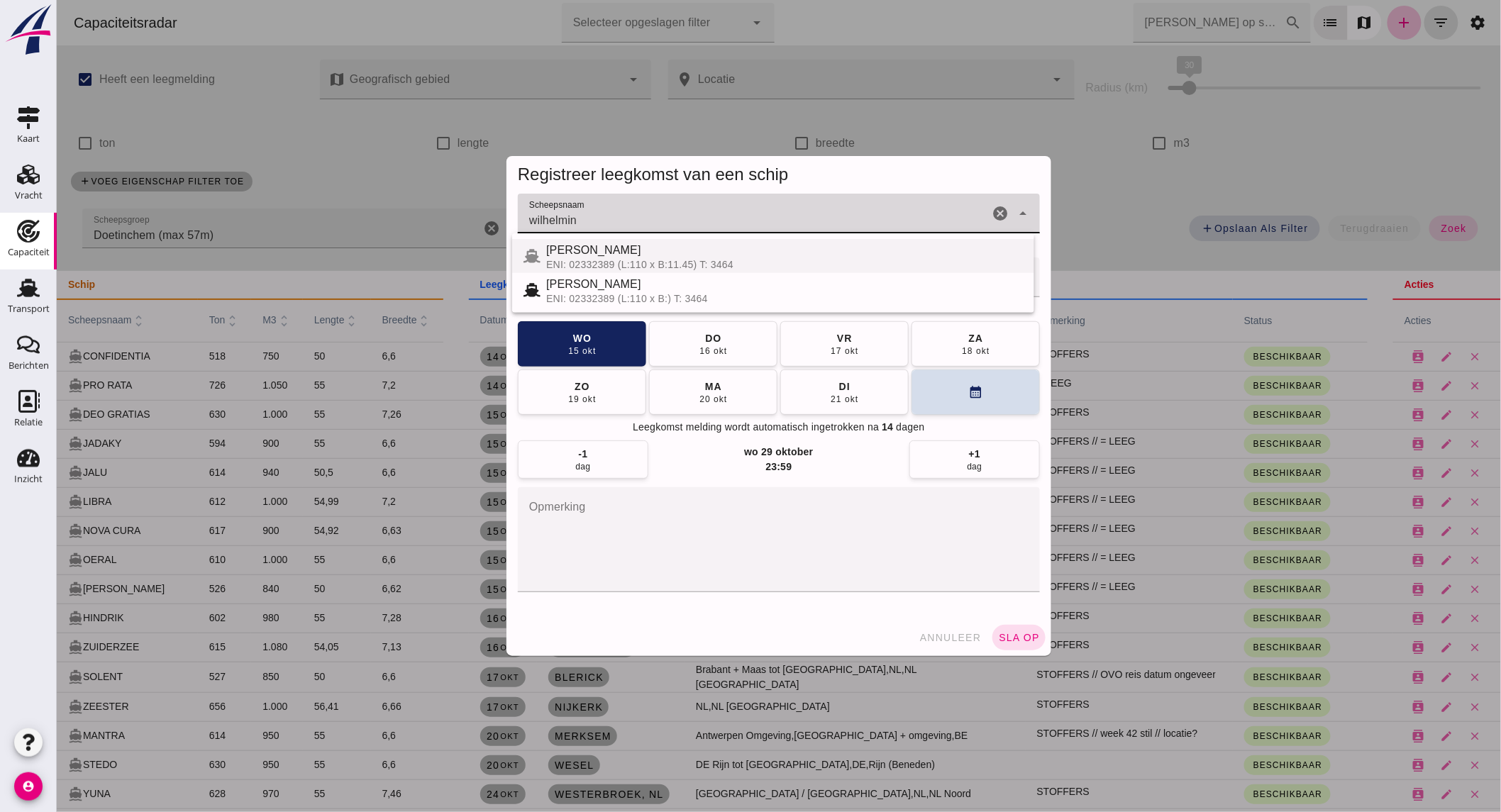
click at [640, 252] on span "[PERSON_NAME]" at bounding box center [594, 250] width 95 height 12
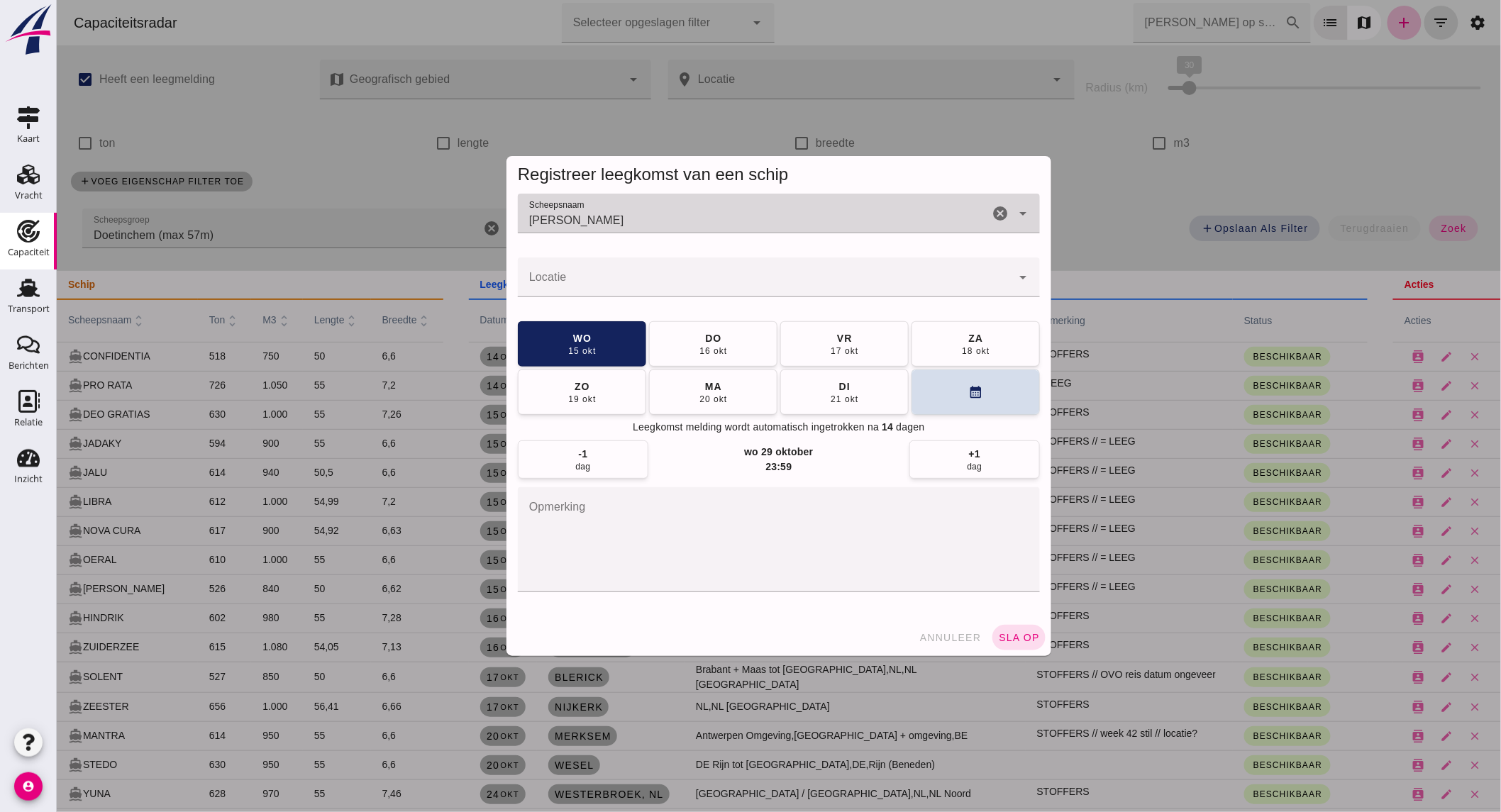
type input "[PERSON_NAME]"
click at [646, 269] on div at bounding box center [764, 278] width 494 height 40
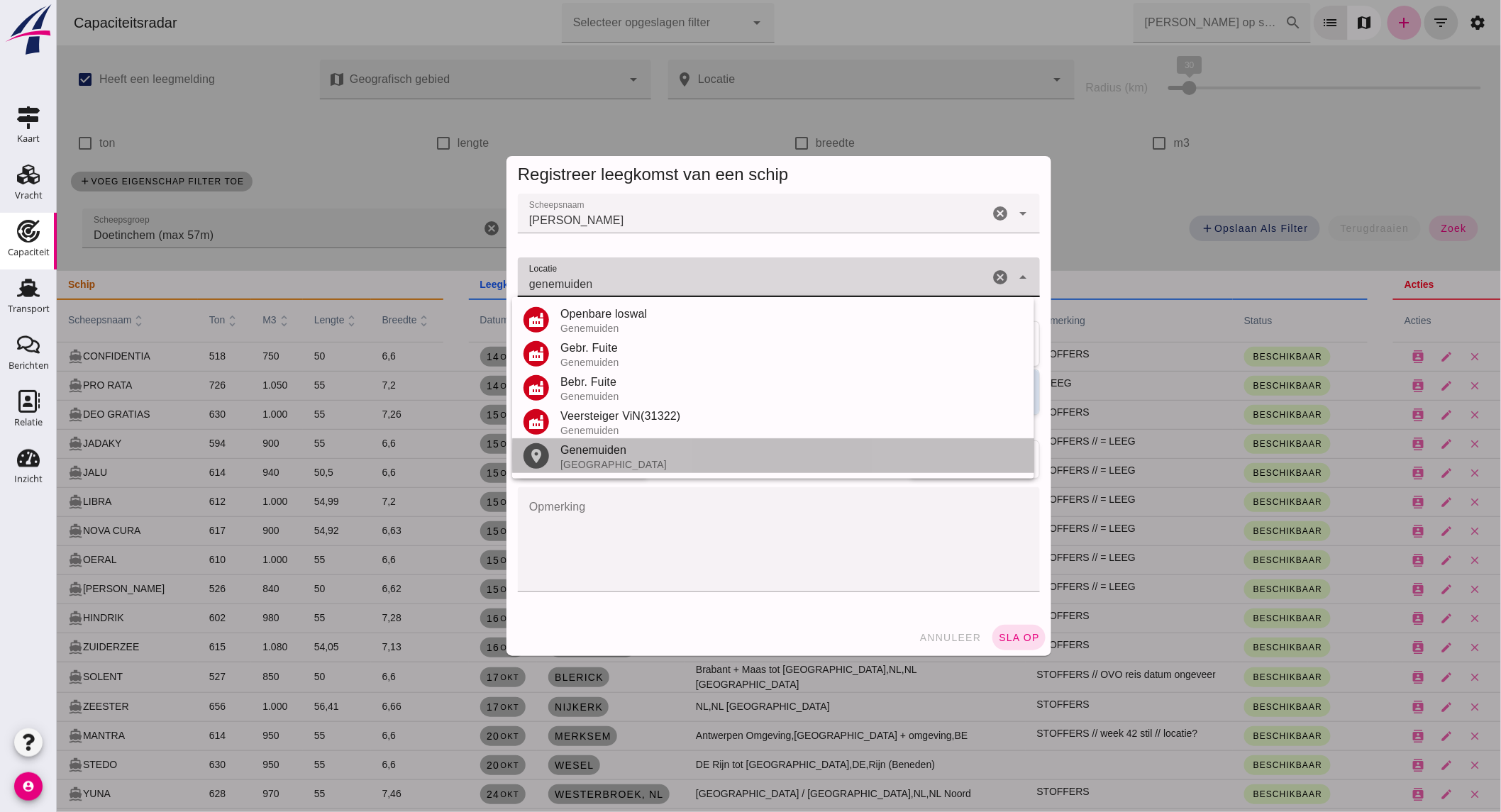
click at [617, 462] on div "[GEOGRAPHIC_DATA]" at bounding box center [790, 465] width 462 height 11
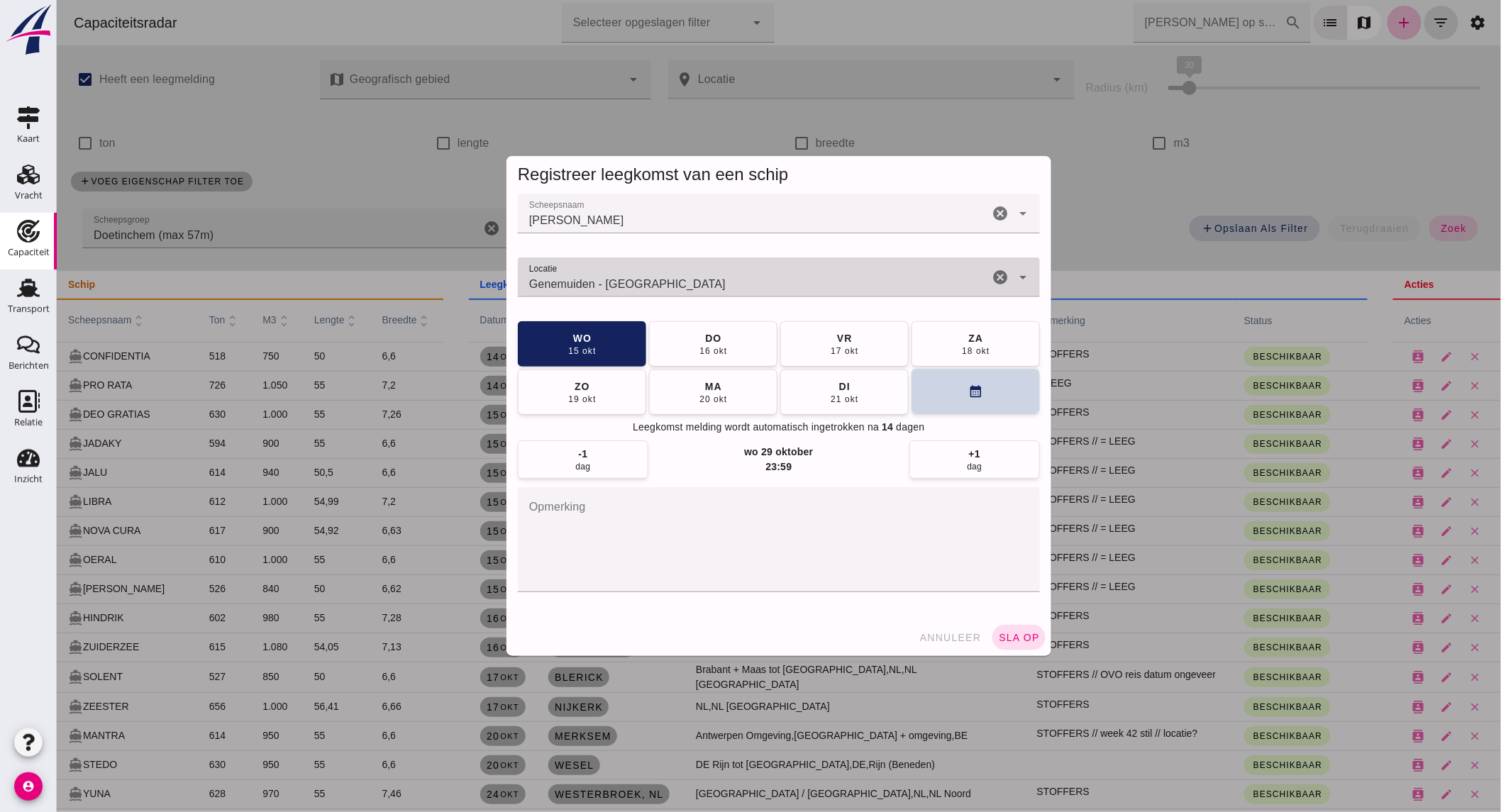
type input "Genemuiden - [GEOGRAPHIC_DATA]"
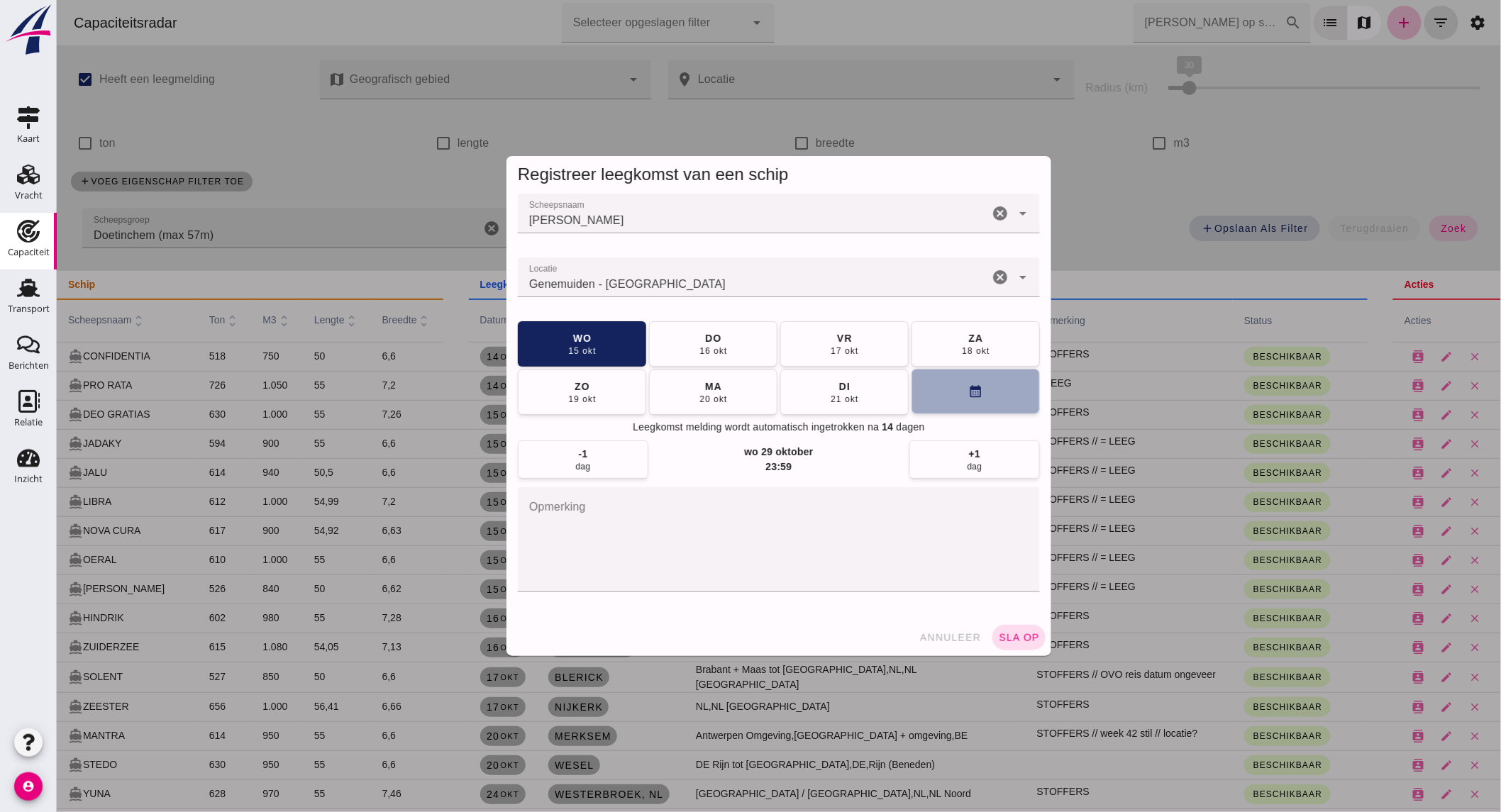
click at [947, 391] on button "calendar_month" at bounding box center [975, 392] width 128 height 46
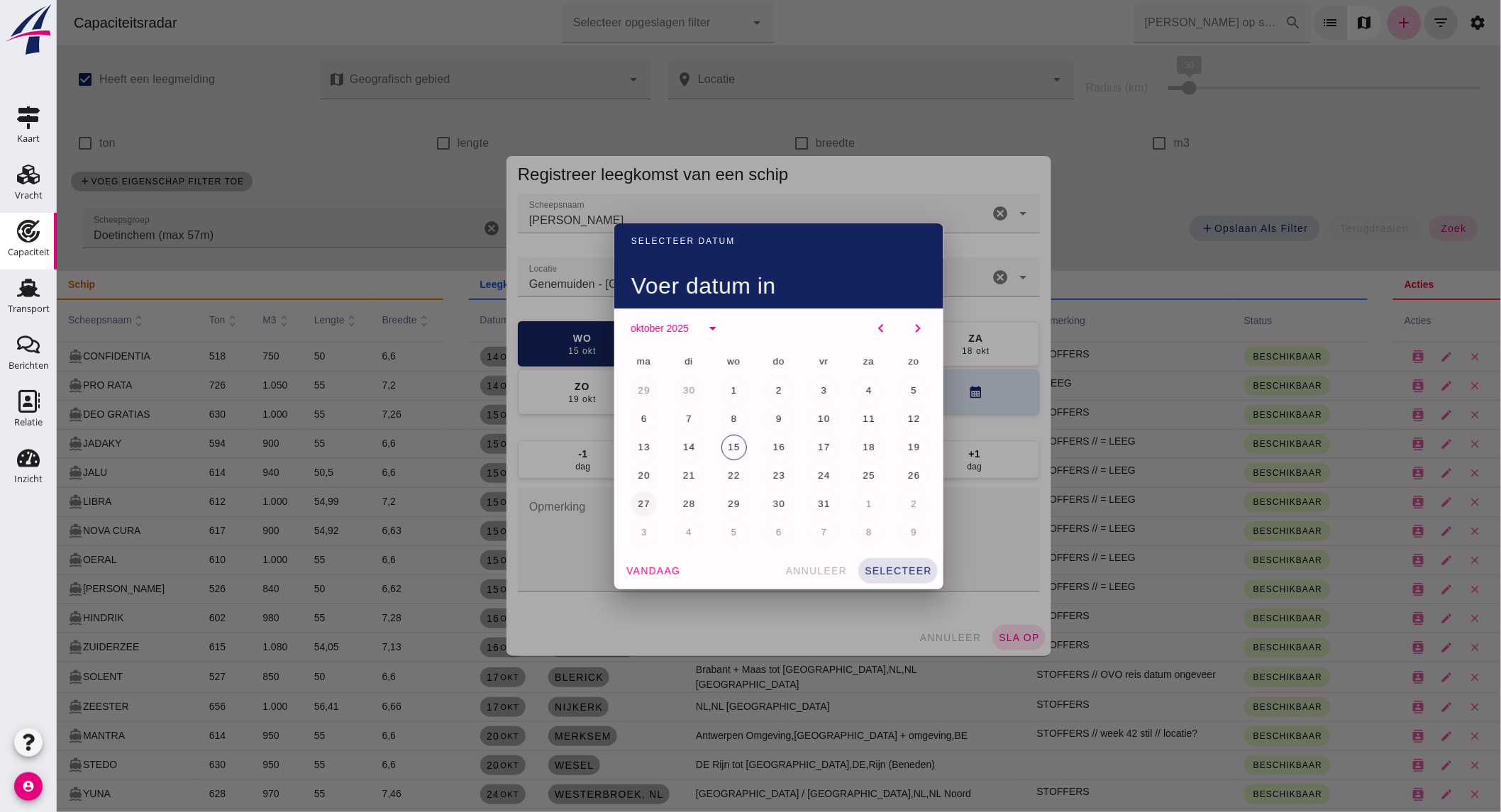
click at [638, 505] on span "27" at bounding box center [643, 503] width 13 height 10
click at [903, 570] on span "selecteer" at bounding box center [898, 570] width 68 height 11
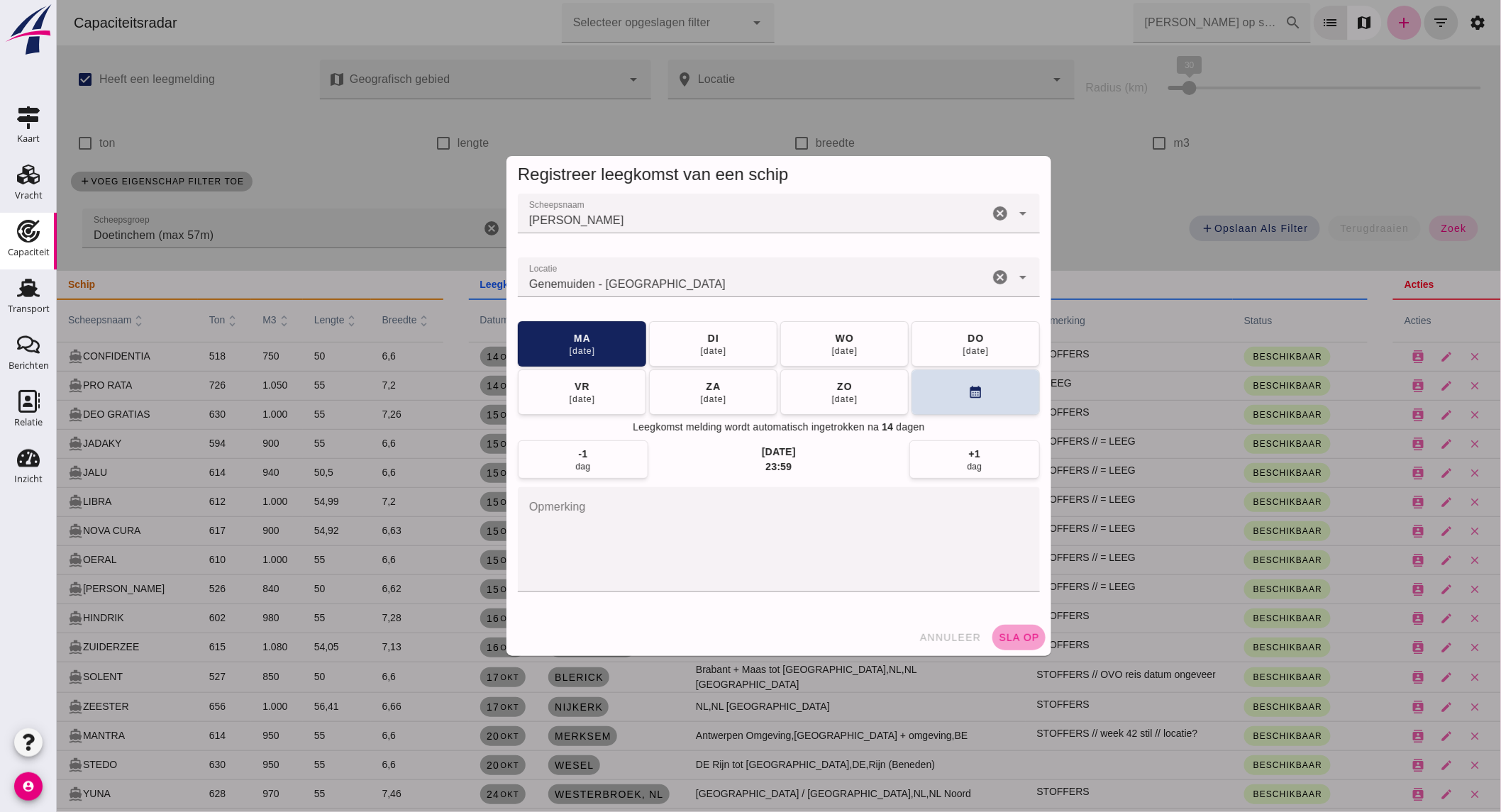
click at [1018, 632] on span "sla op" at bounding box center [1019, 638] width 42 height 11
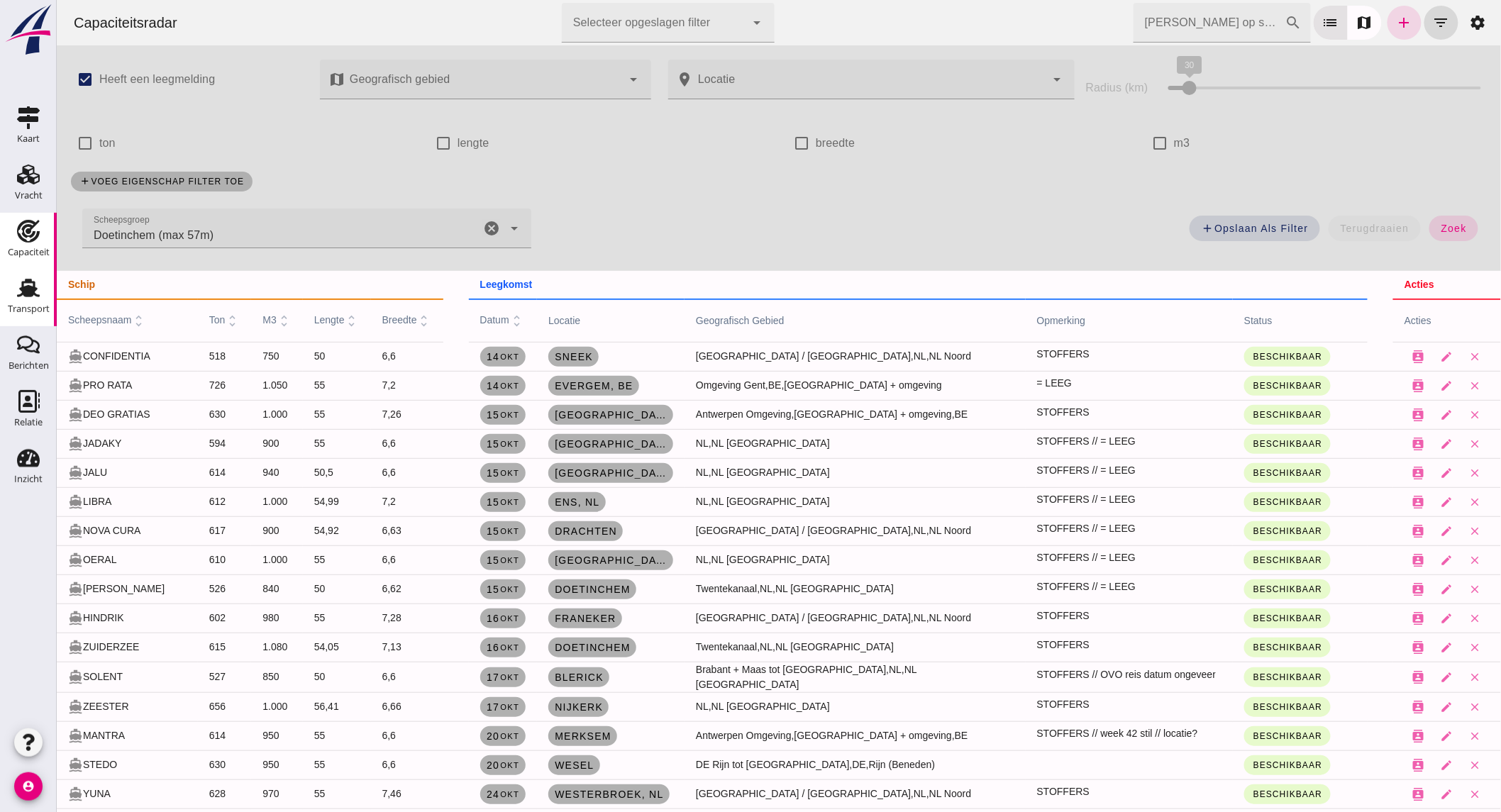
click at [35, 309] on div "Transport" at bounding box center [29, 309] width 42 height 10
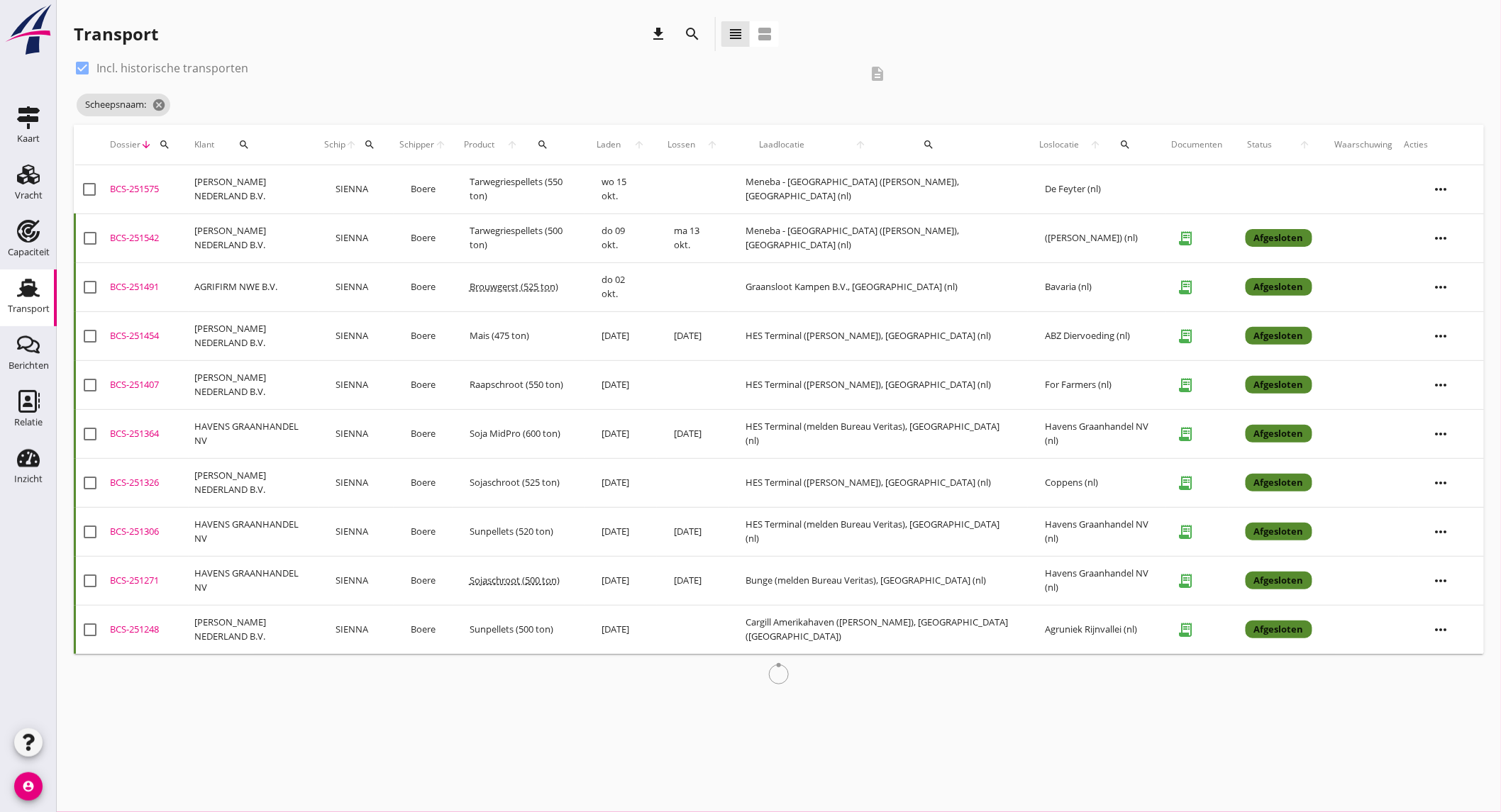
click at [685, 29] on icon "search" at bounding box center [692, 34] width 17 height 17
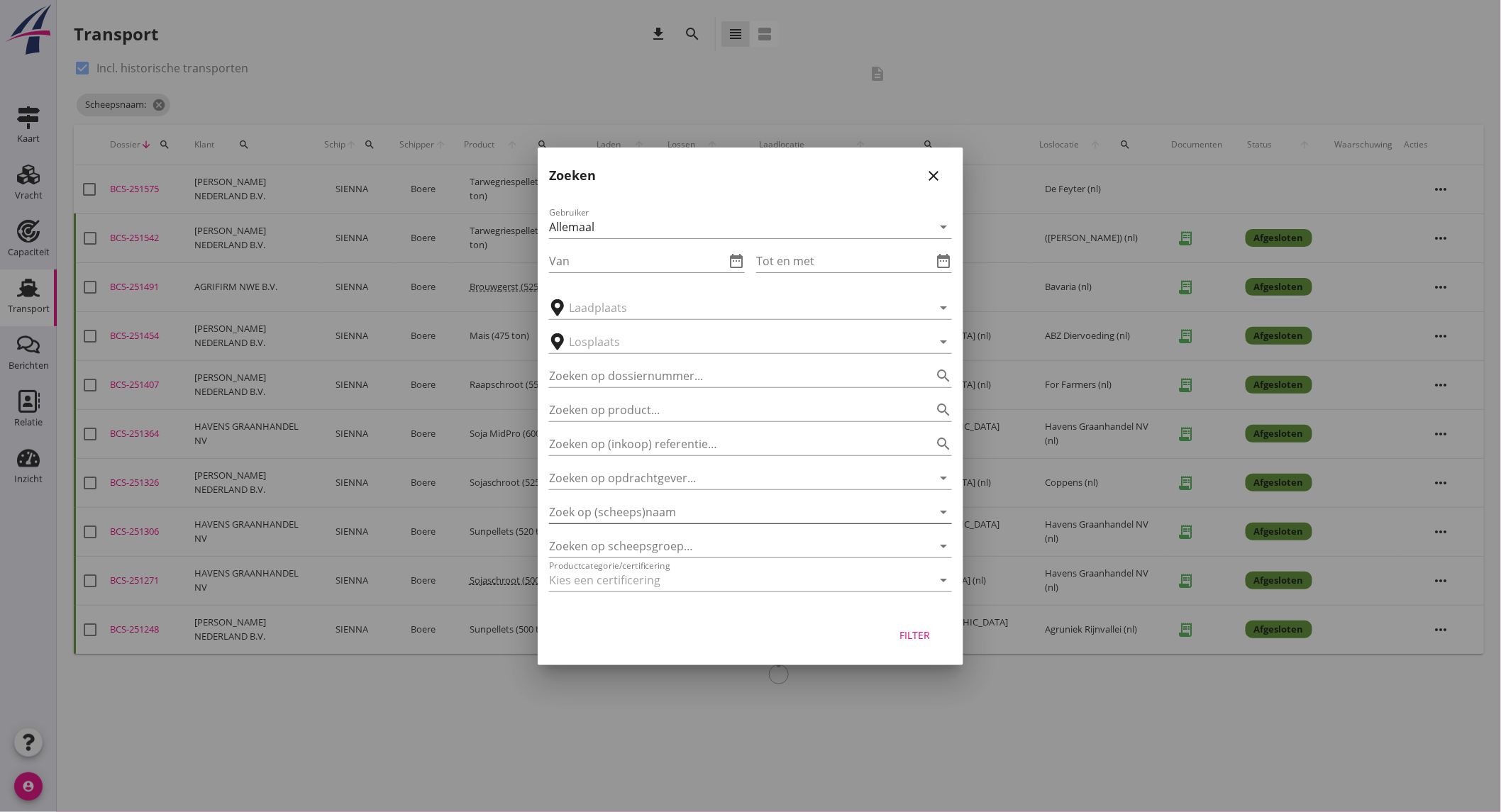
click at [685, 512] on input "Zoek op (scheeps)naam" at bounding box center [731, 512] width 363 height 23
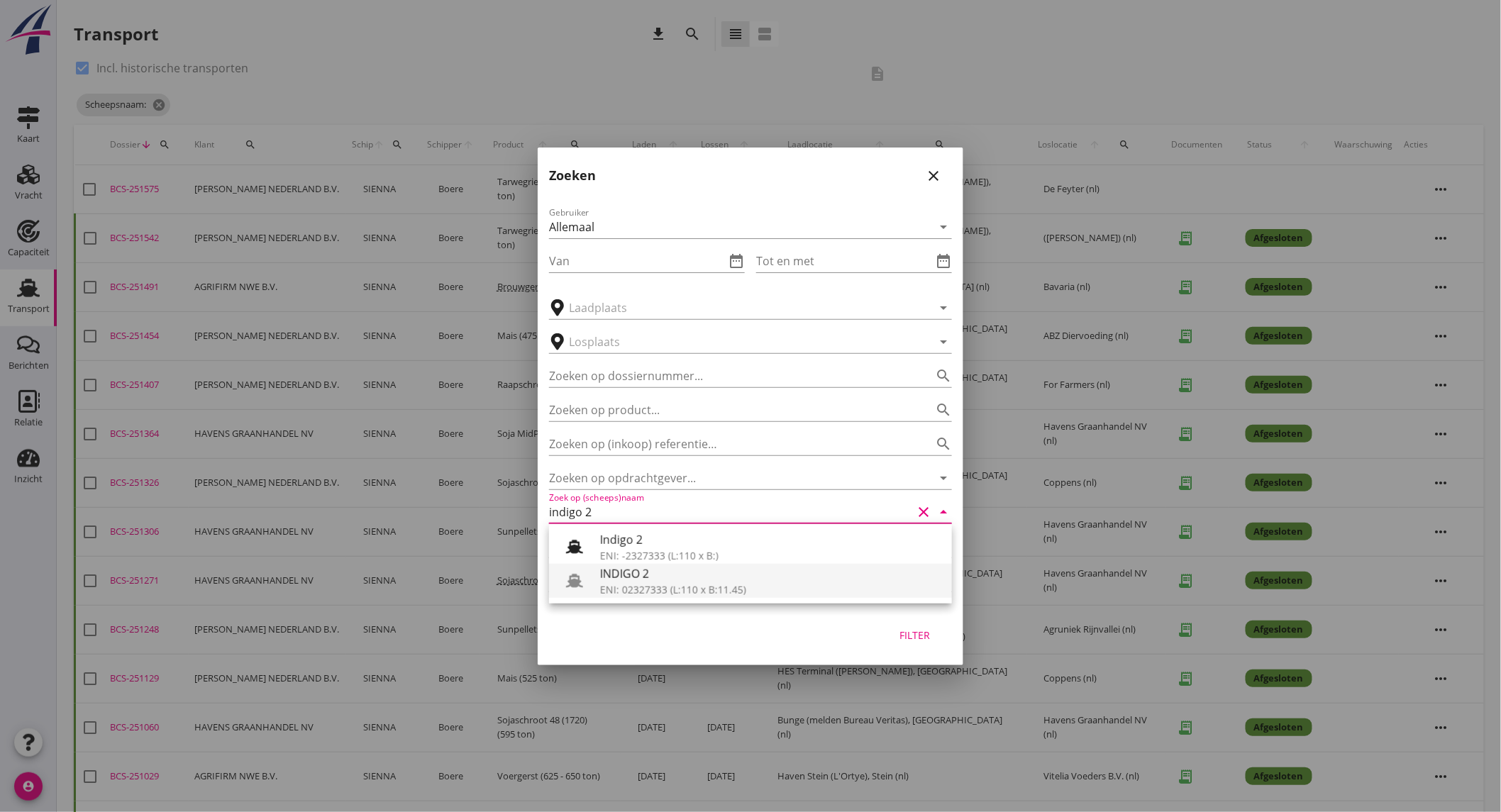
click at [696, 576] on div "INDIGO 2" at bounding box center [770, 573] width 341 height 17
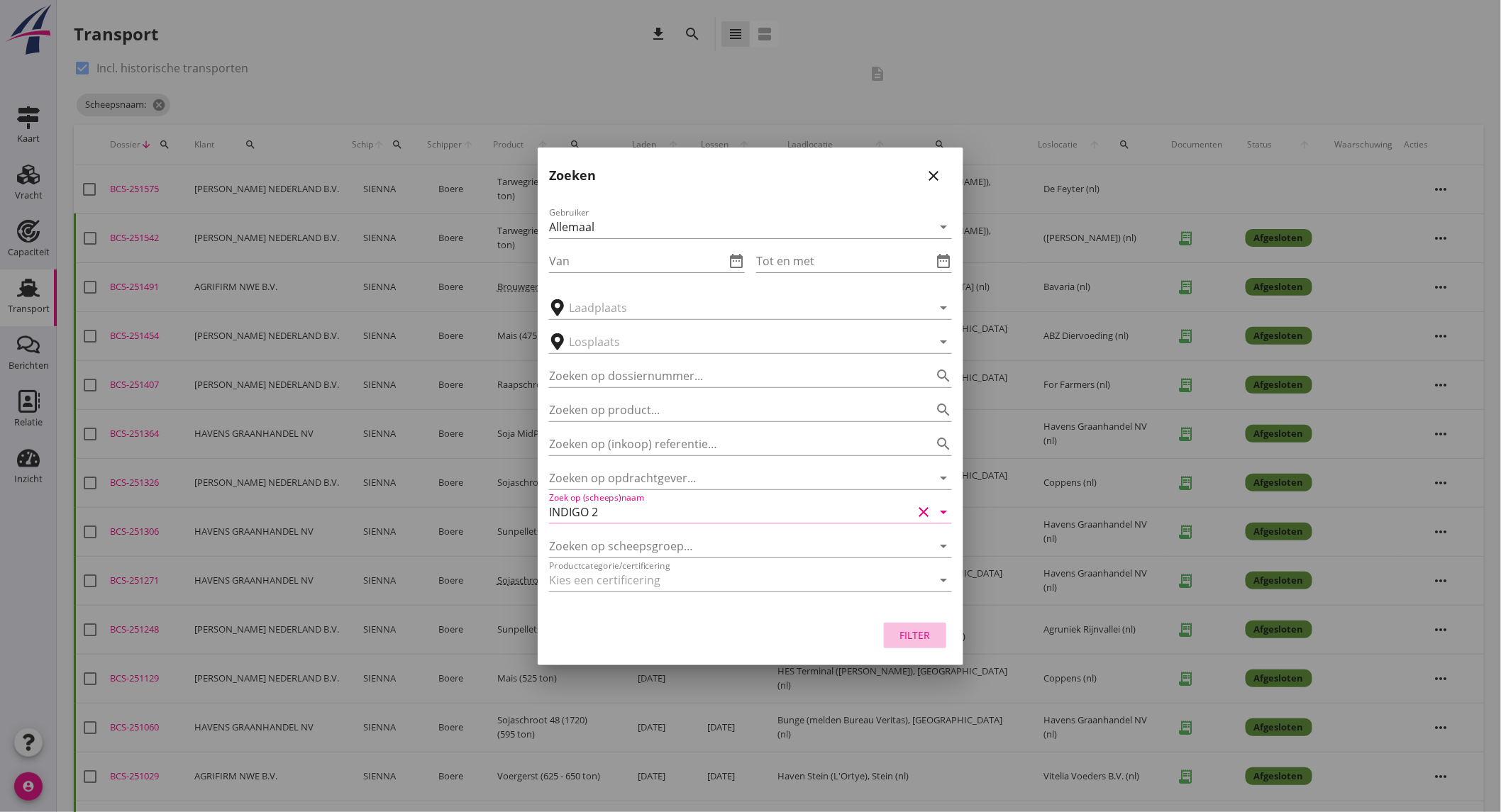
click at [926, 635] on div "Filter" at bounding box center [915, 635] width 40 height 15
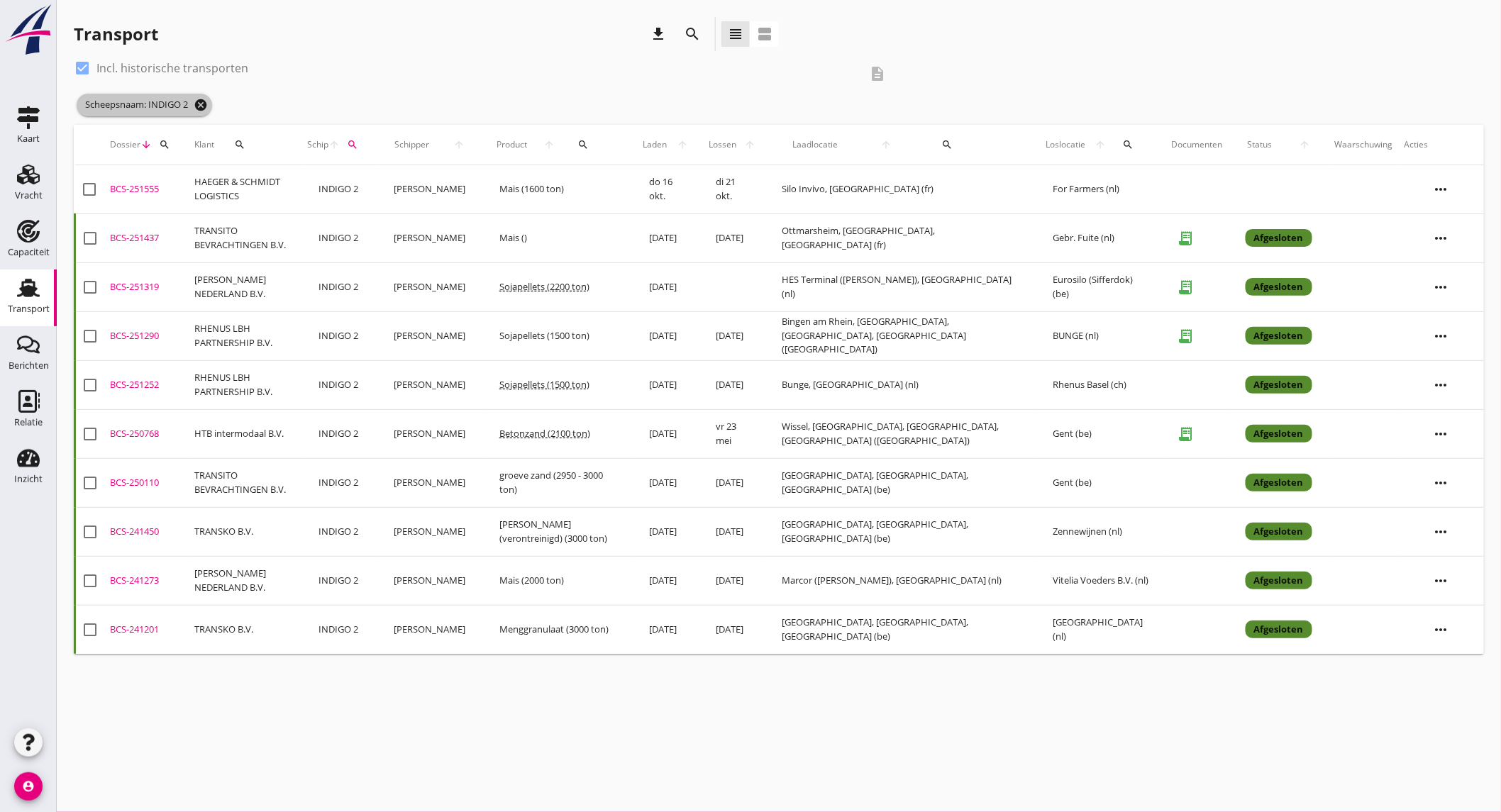
click at [203, 99] on icon "cancel" at bounding box center [201, 105] width 14 height 14
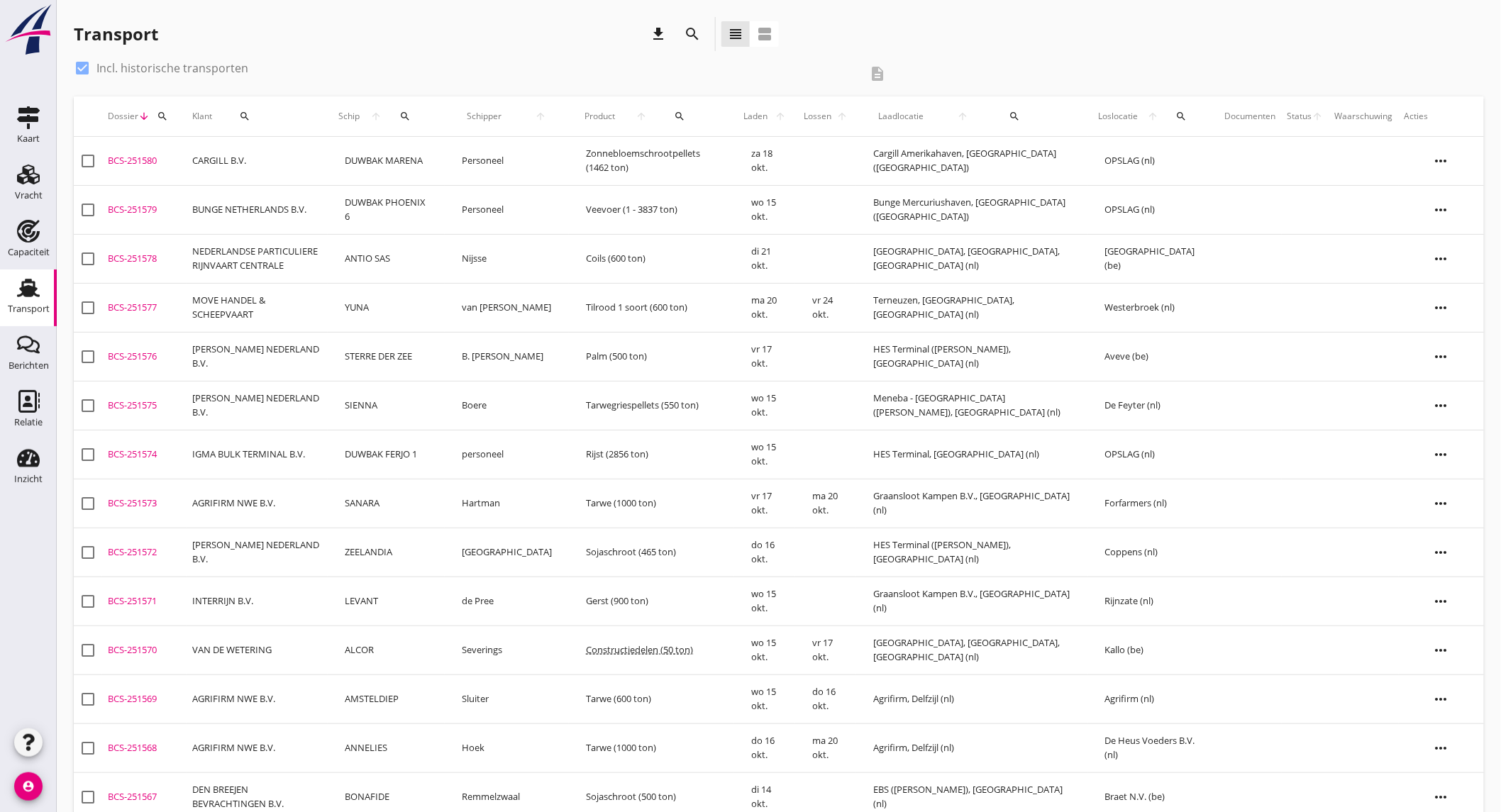
click at [691, 40] on icon "search" at bounding box center [692, 34] width 17 height 17
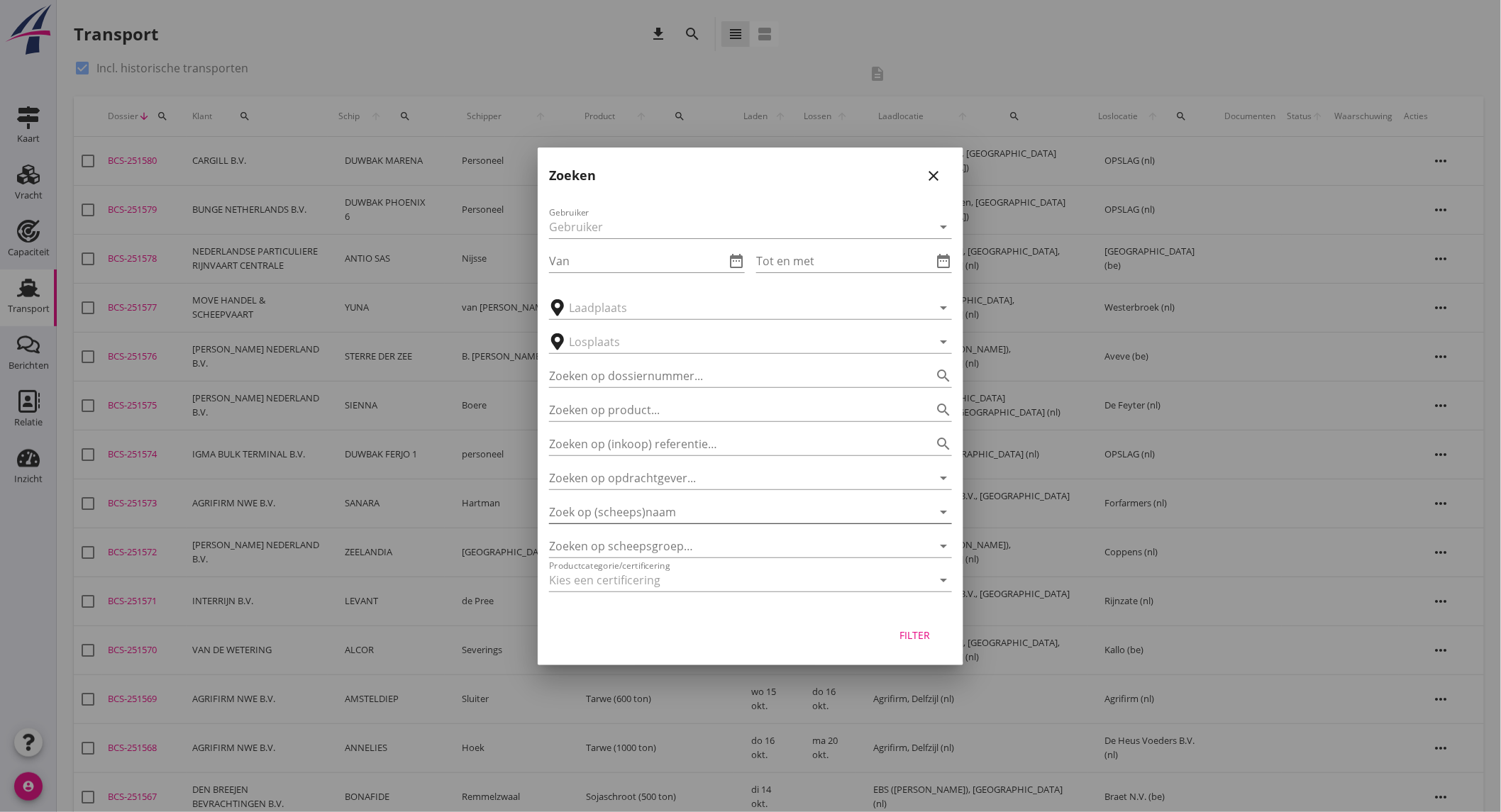
click at [693, 514] on input "Zoek op (scheeps)naam" at bounding box center [731, 512] width 363 height 23
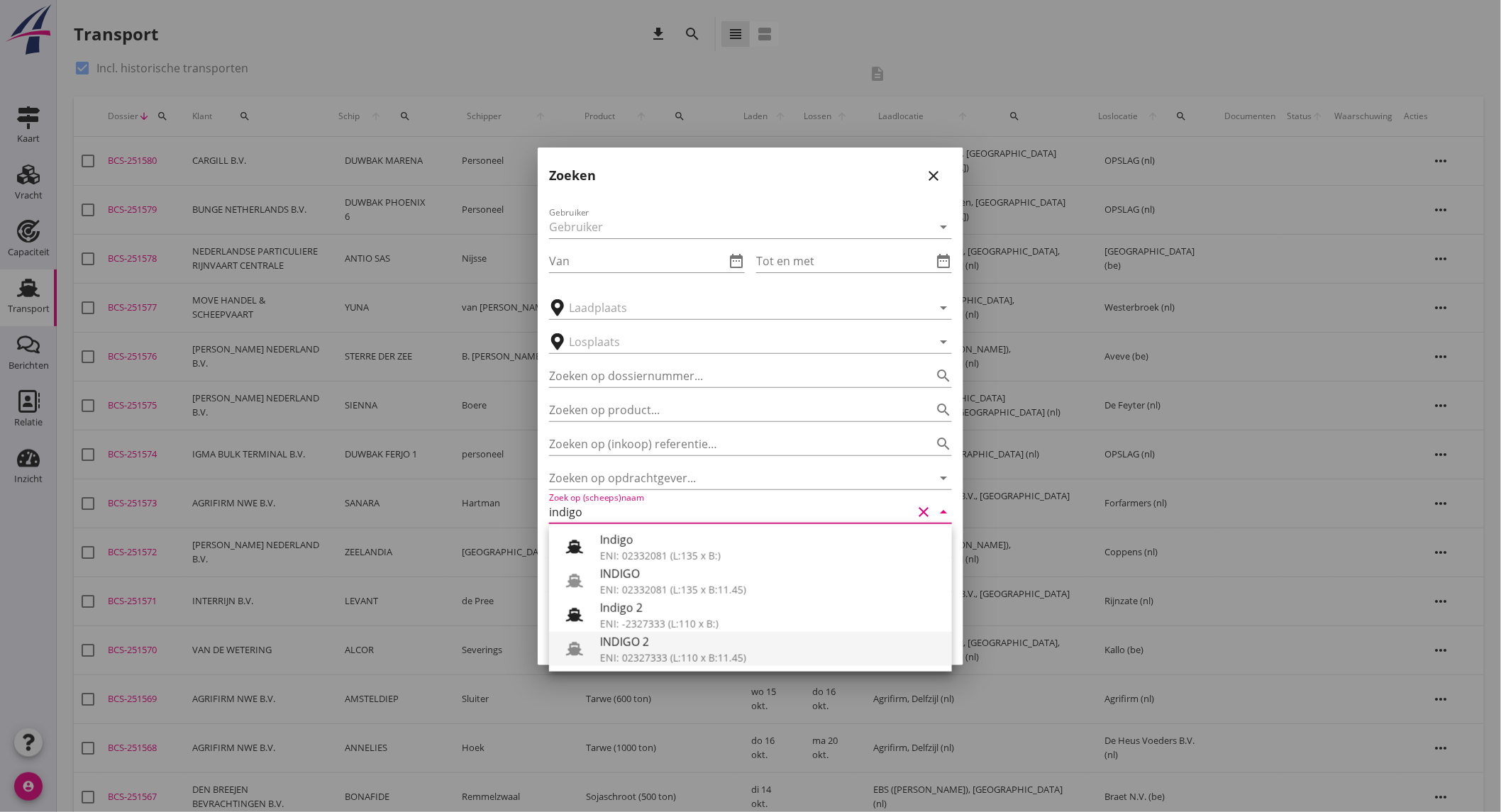
click at [671, 641] on div "INDIGO 2" at bounding box center [770, 642] width 341 height 17
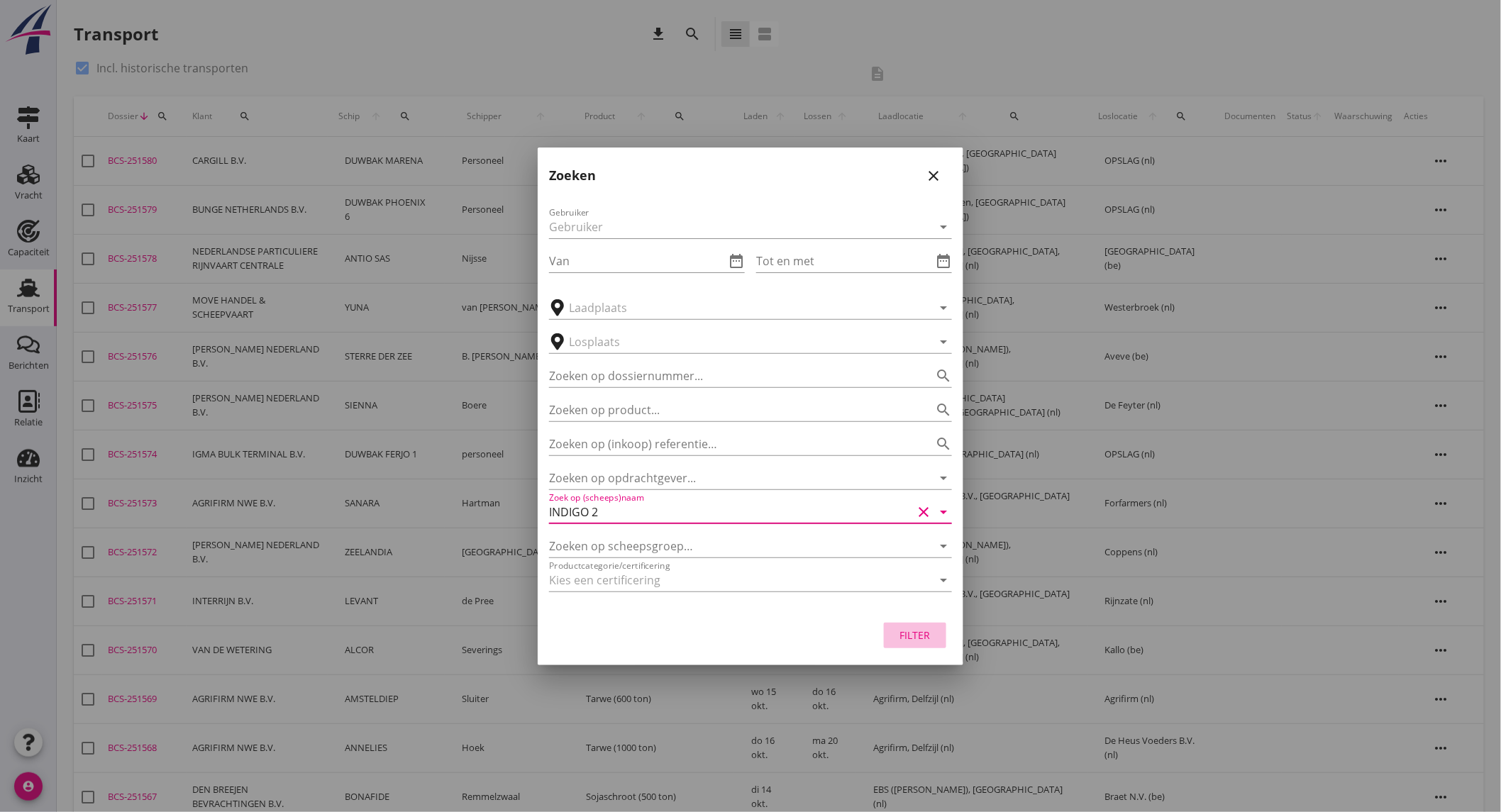
click at [924, 629] on div "Filter" at bounding box center [915, 635] width 40 height 15
type input "INDIGO 2"
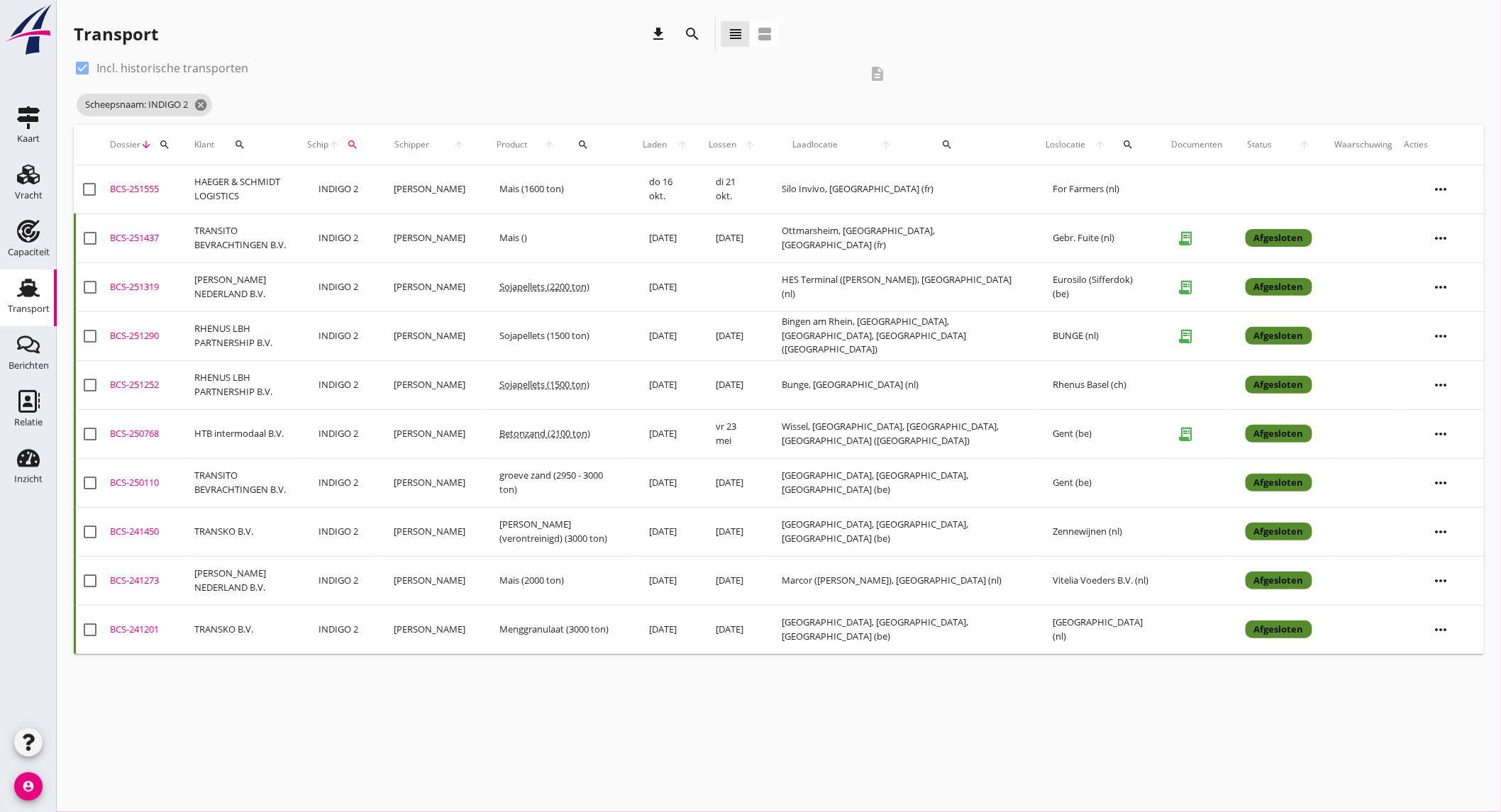
click at [551, 194] on td "Mais (1600 ton)" at bounding box center [557, 189] width 149 height 48
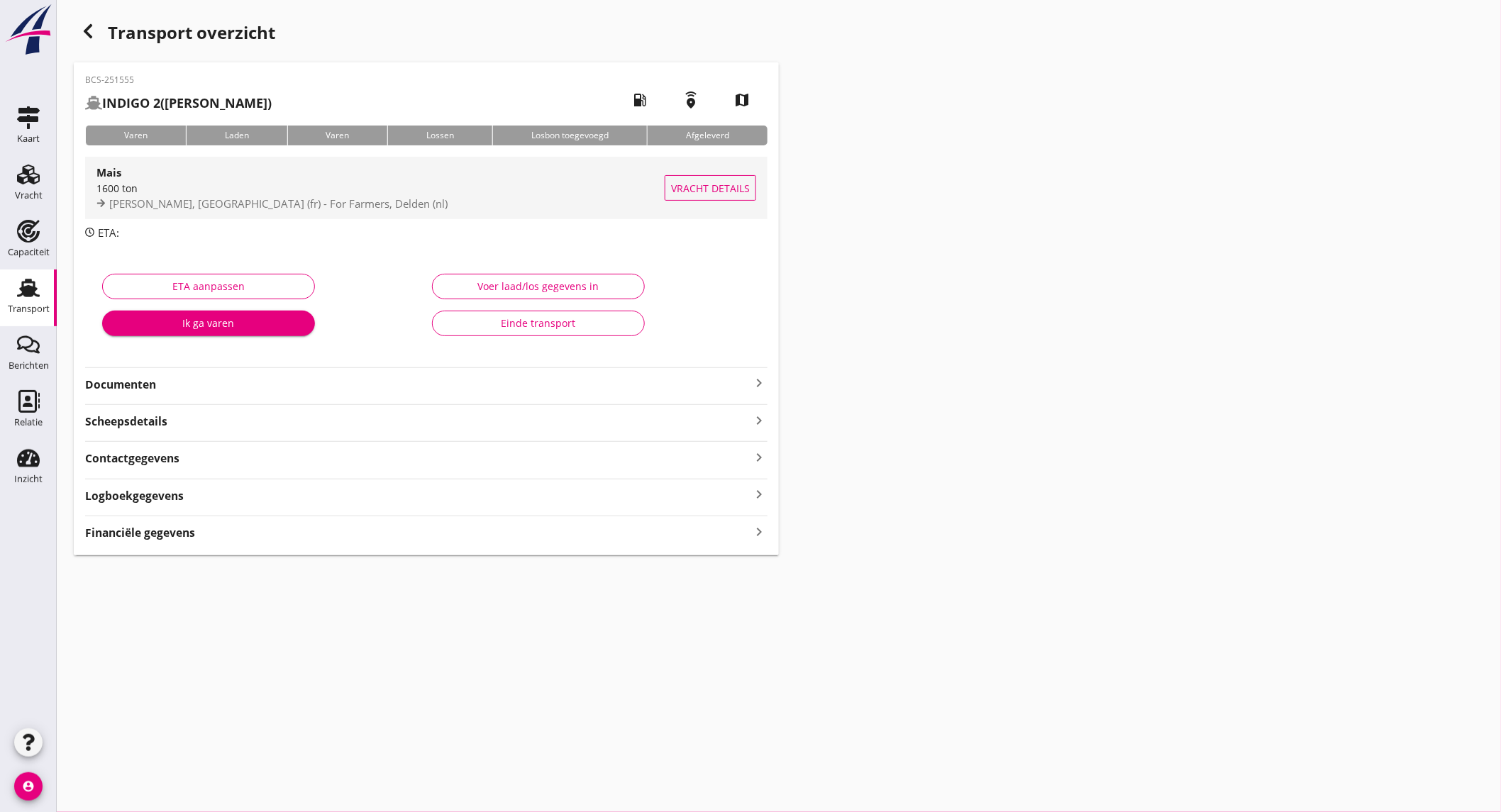
click at [196, 186] on div "1600 ton" at bounding box center [380, 188] width 568 height 15
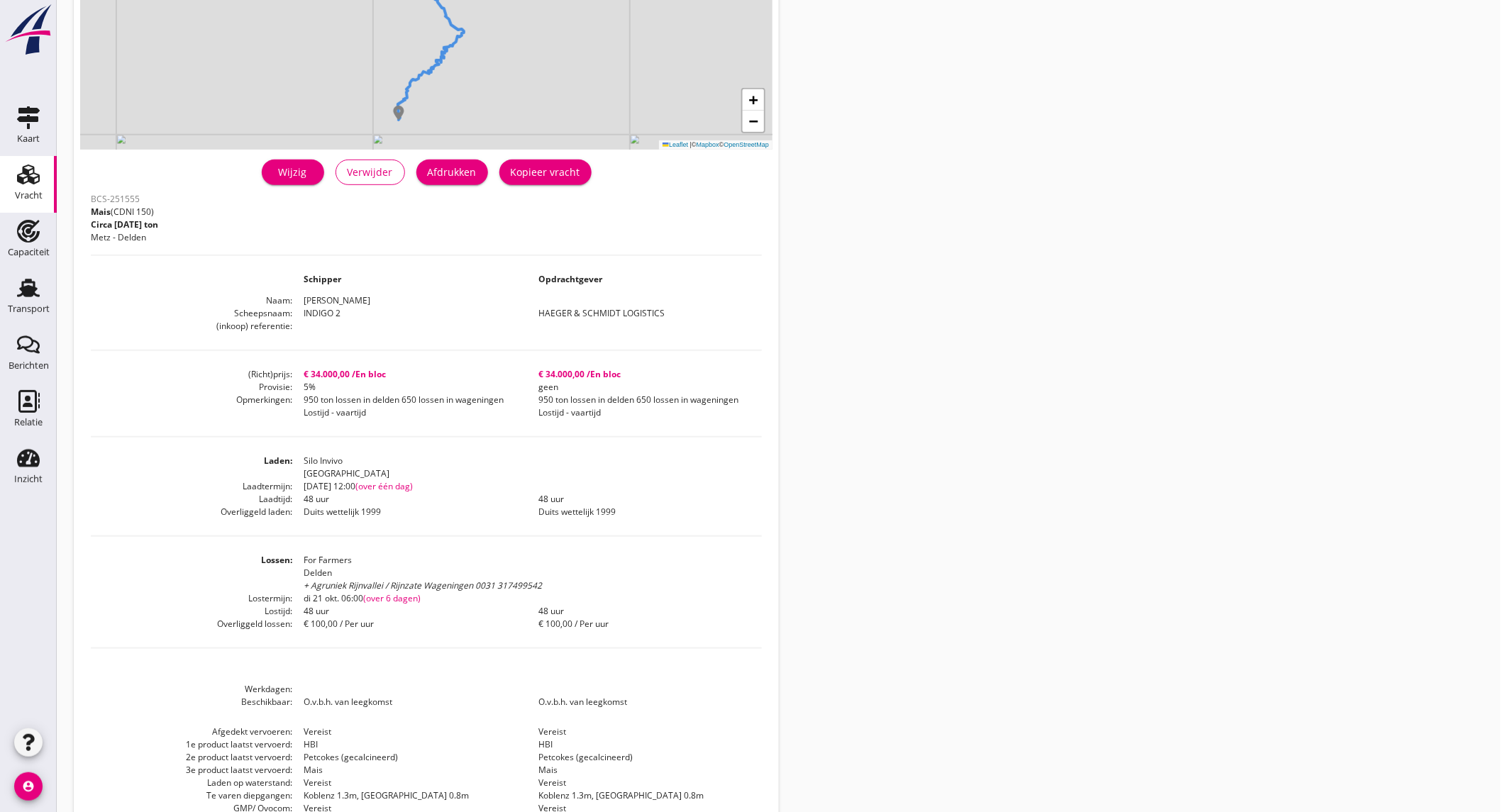
scroll to position [289, 0]
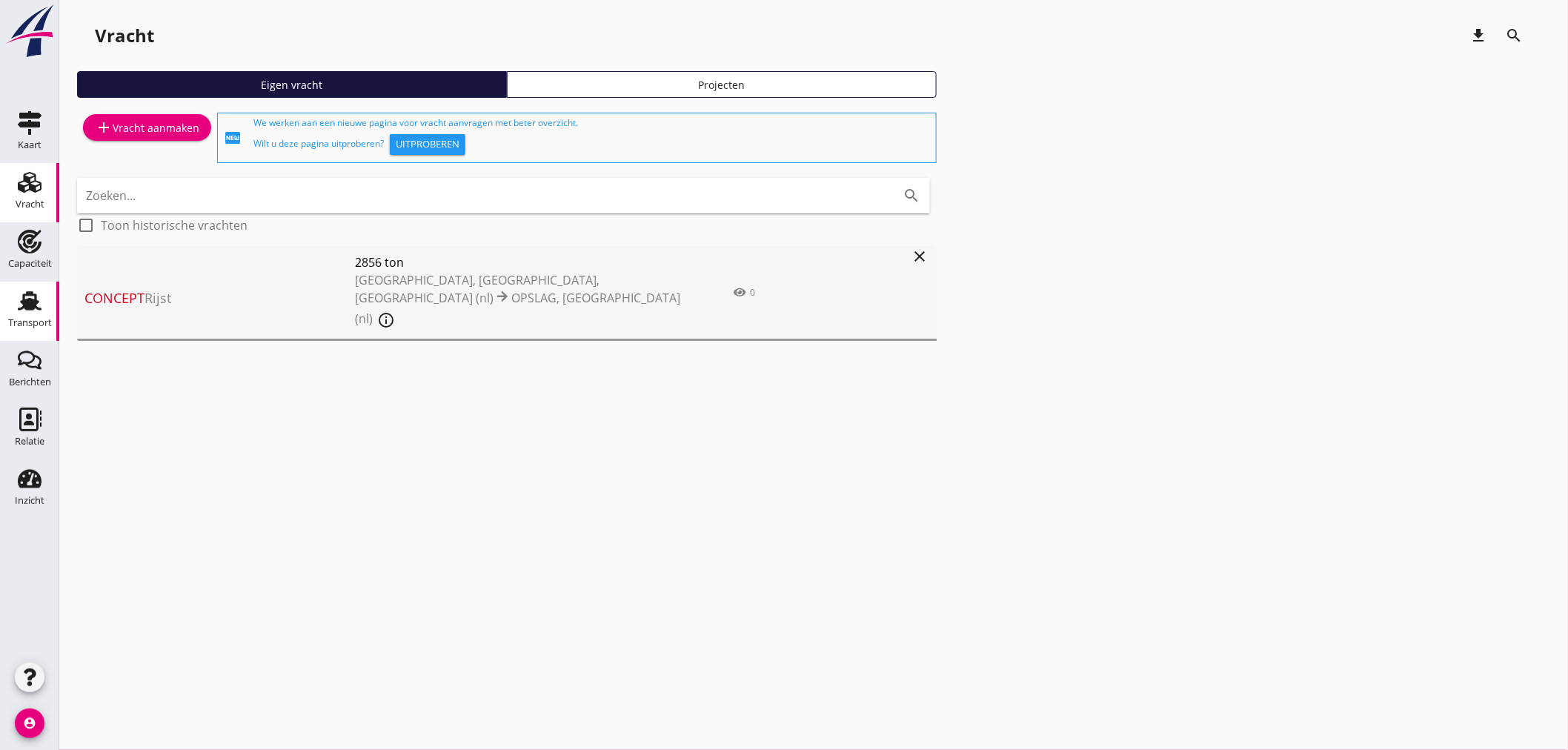
click at [13, 301] on div "Transport" at bounding box center [30, 301] width 36 height 24
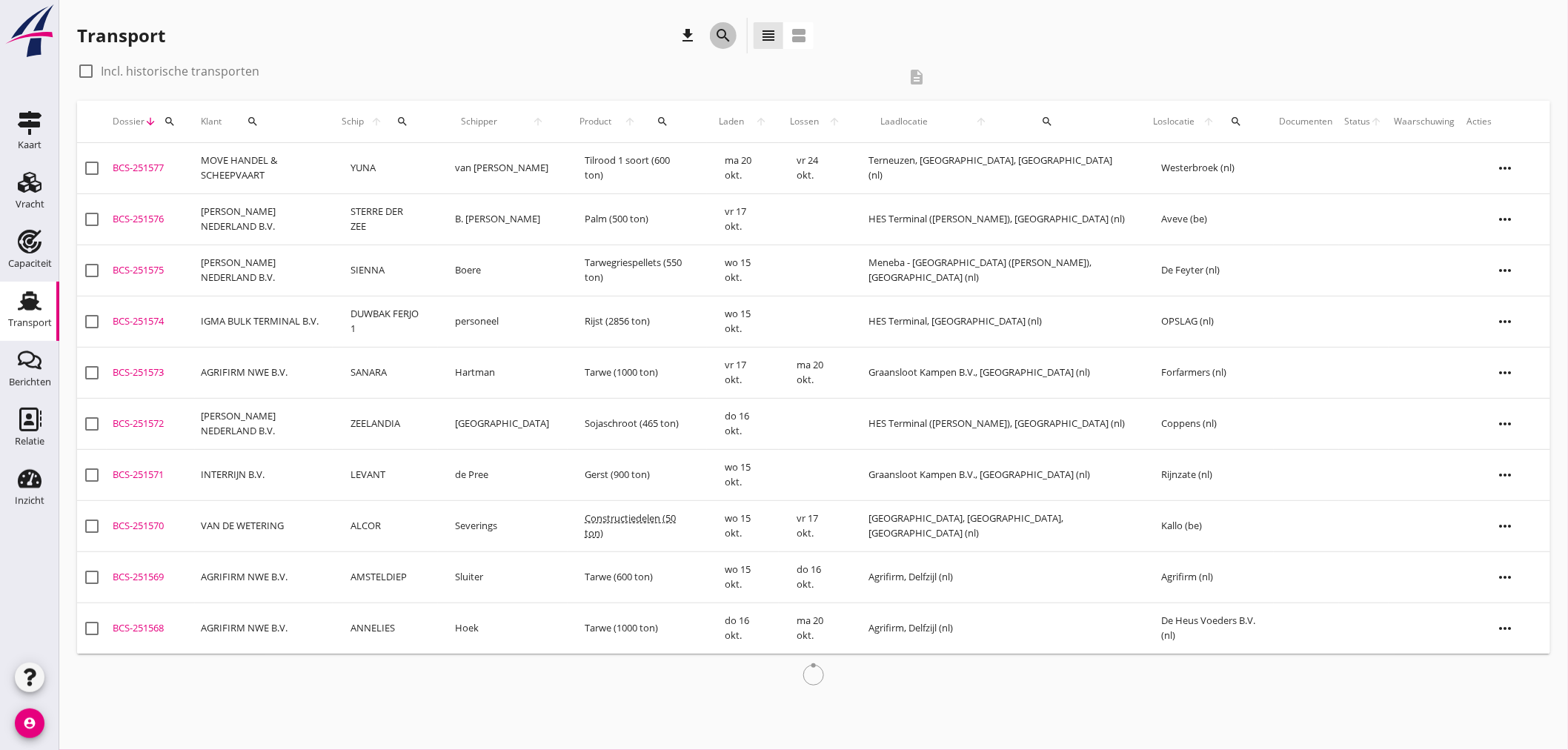
click at [711, 36] on div "search" at bounding box center [722, 36] width 27 height 18
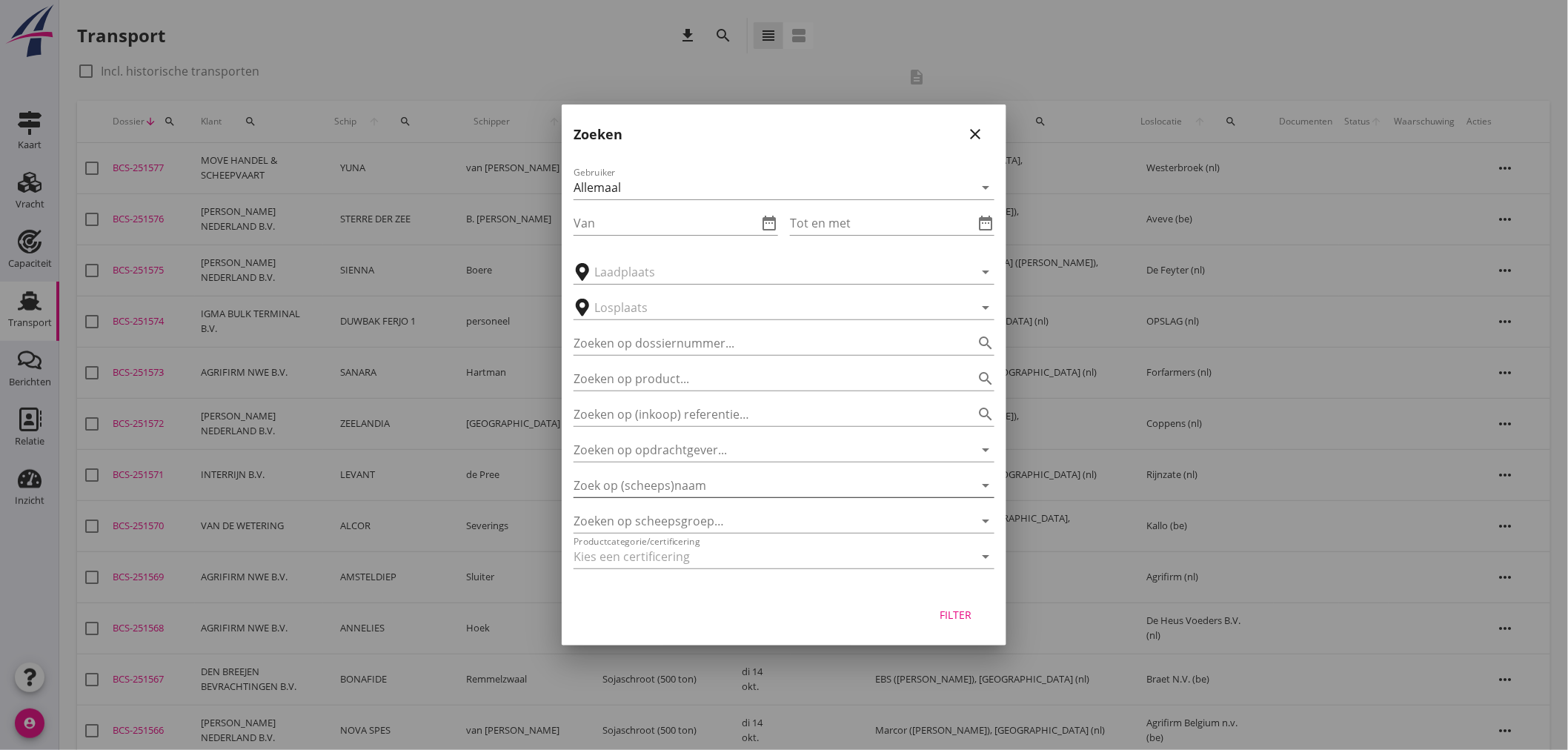
click at [693, 480] on input "Zoek op (scheeps)naam" at bounding box center [763, 486] width 380 height 24
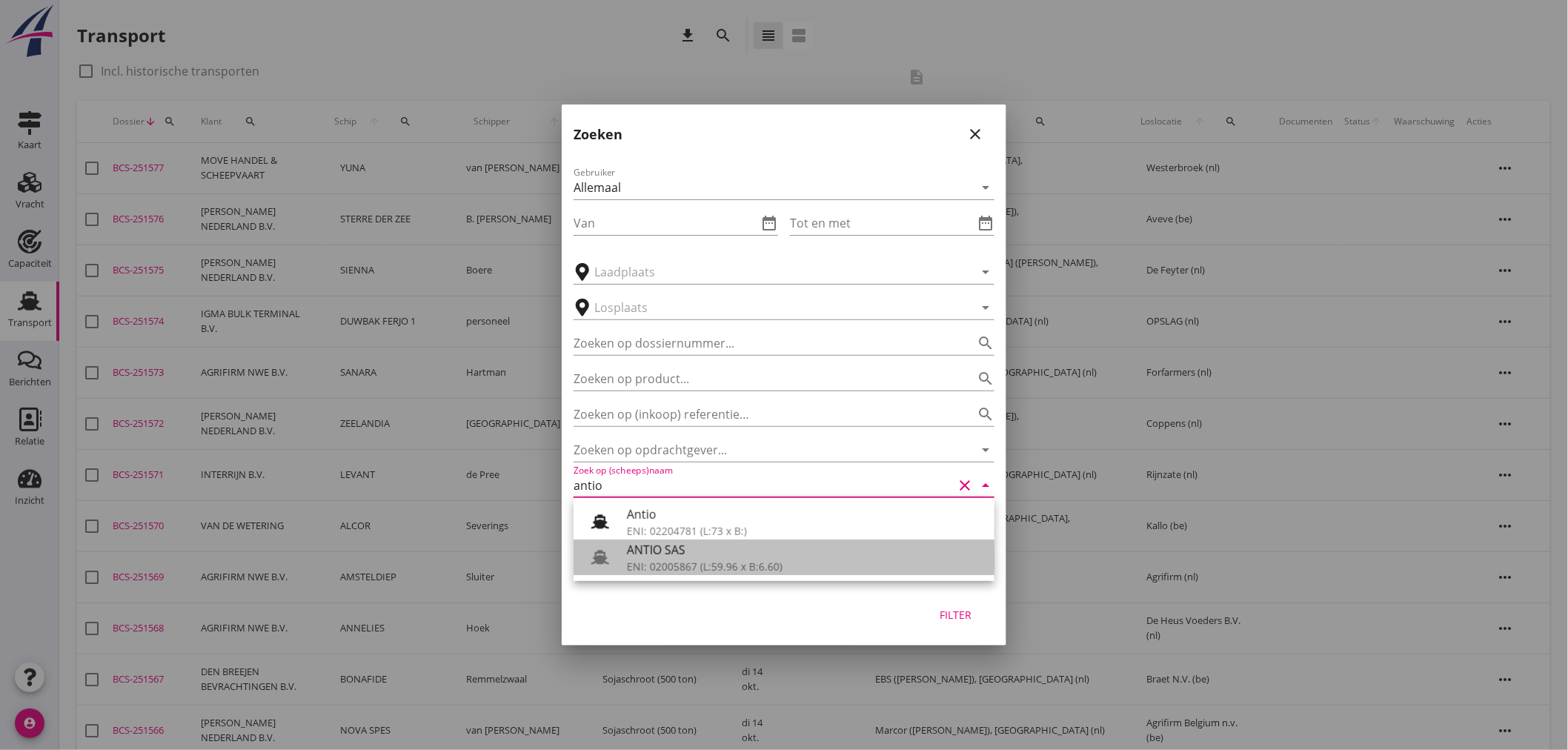
click at [690, 541] on div "ANTIO SAS" at bounding box center [805, 549] width 356 height 18
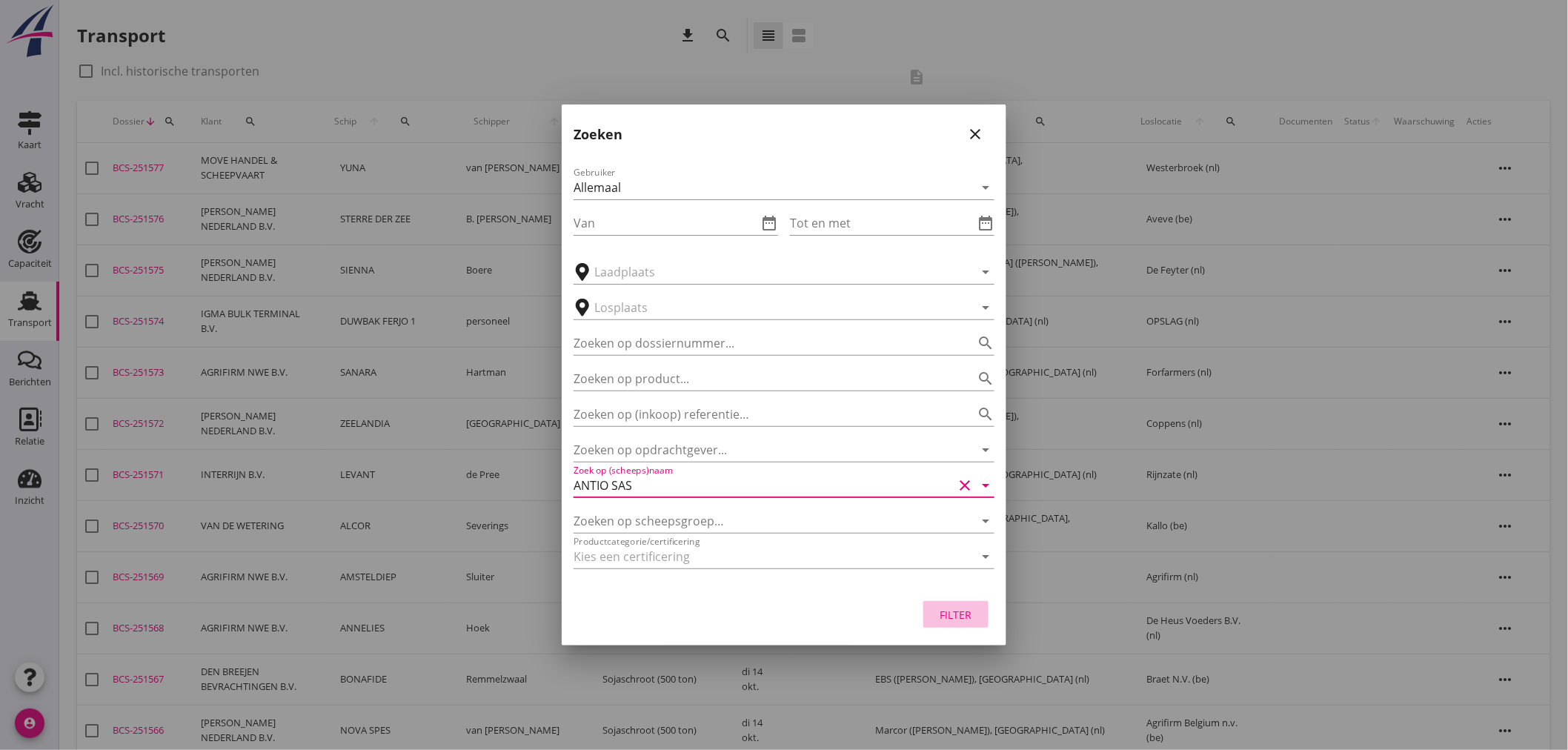
click at [970, 621] on div "Filter" at bounding box center [956, 615] width 42 height 16
type input "ANTIO SAS"
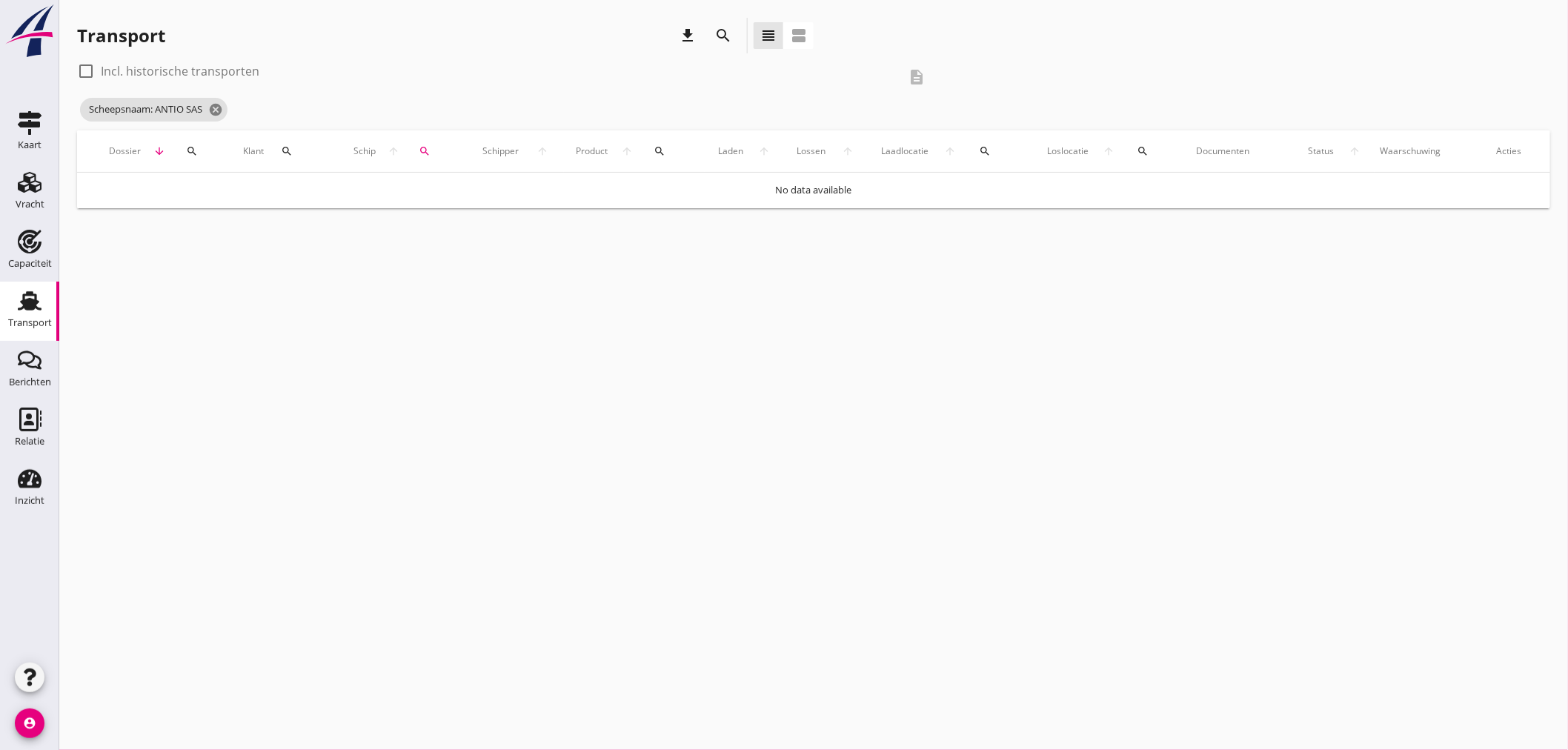
click at [240, 75] on label "Incl. historische transporten" at bounding box center [180, 71] width 159 height 15
checkbox input "true"
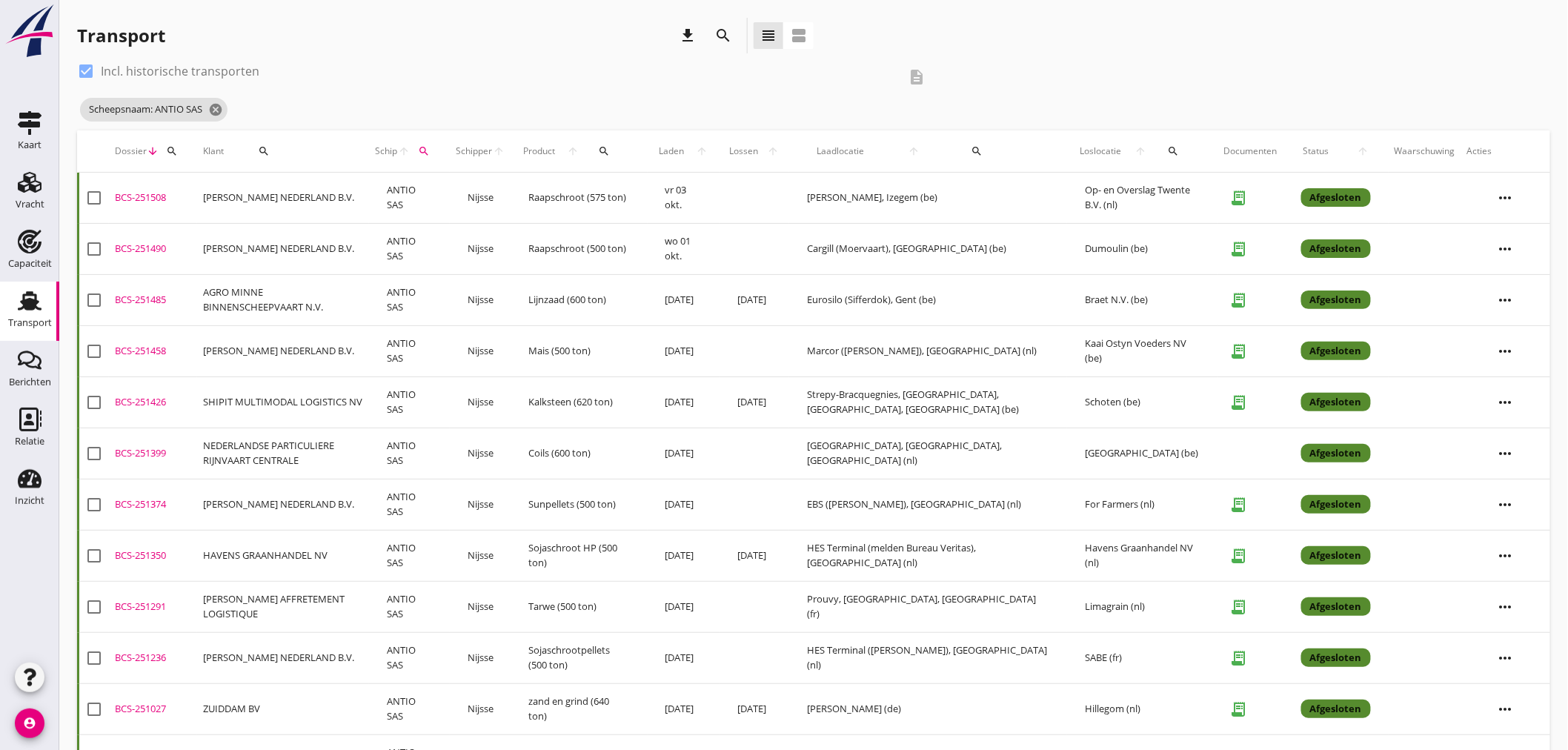
drag, startPoint x: 31, startPoint y: 312, endPoint x: 344, endPoint y: 19, distance: 428.7
click at [31, 313] on div "Transport" at bounding box center [30, 323] width 44 height 21
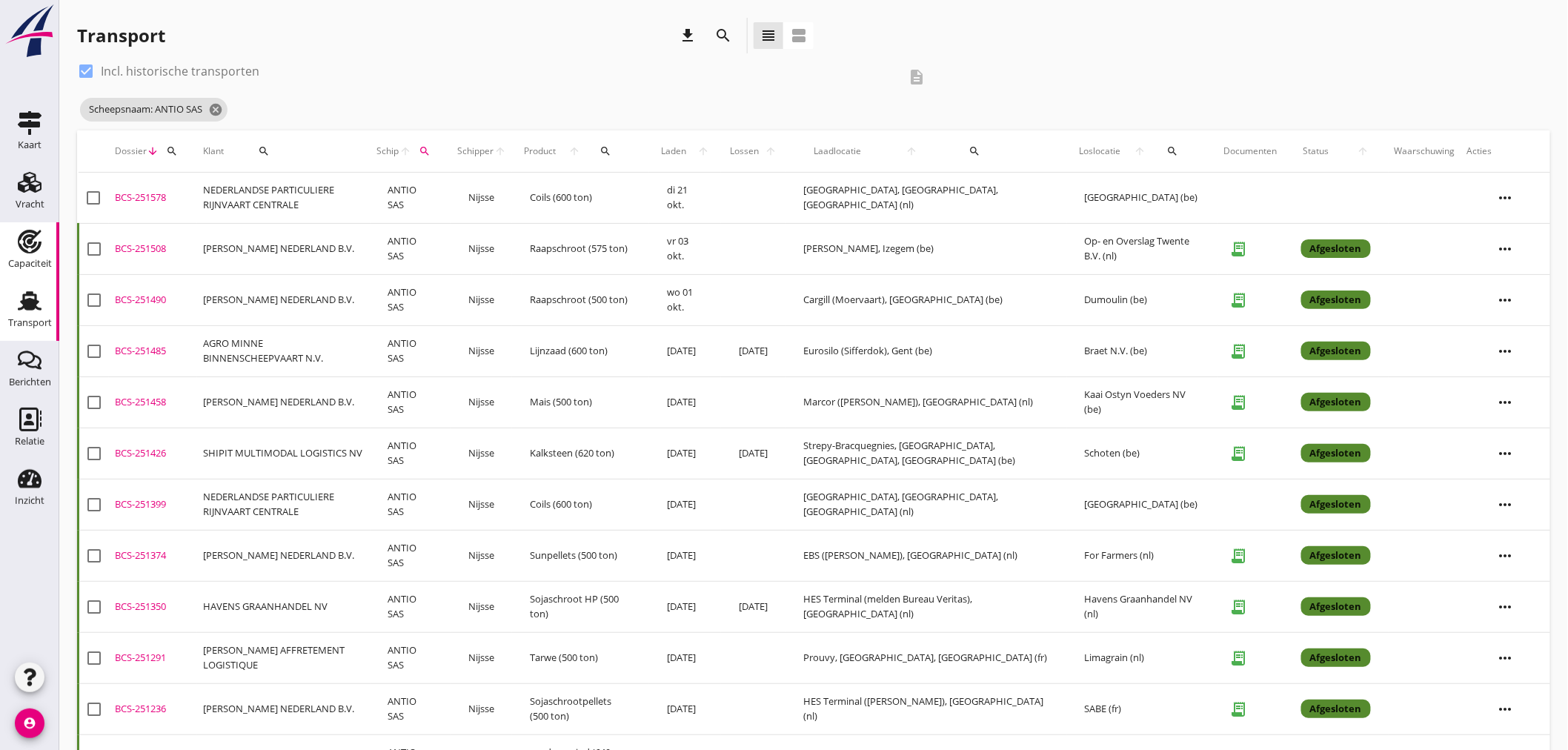
click at [37, 264] on div "Capaciteit" at bounding box center [30, 263] width 44 height 10
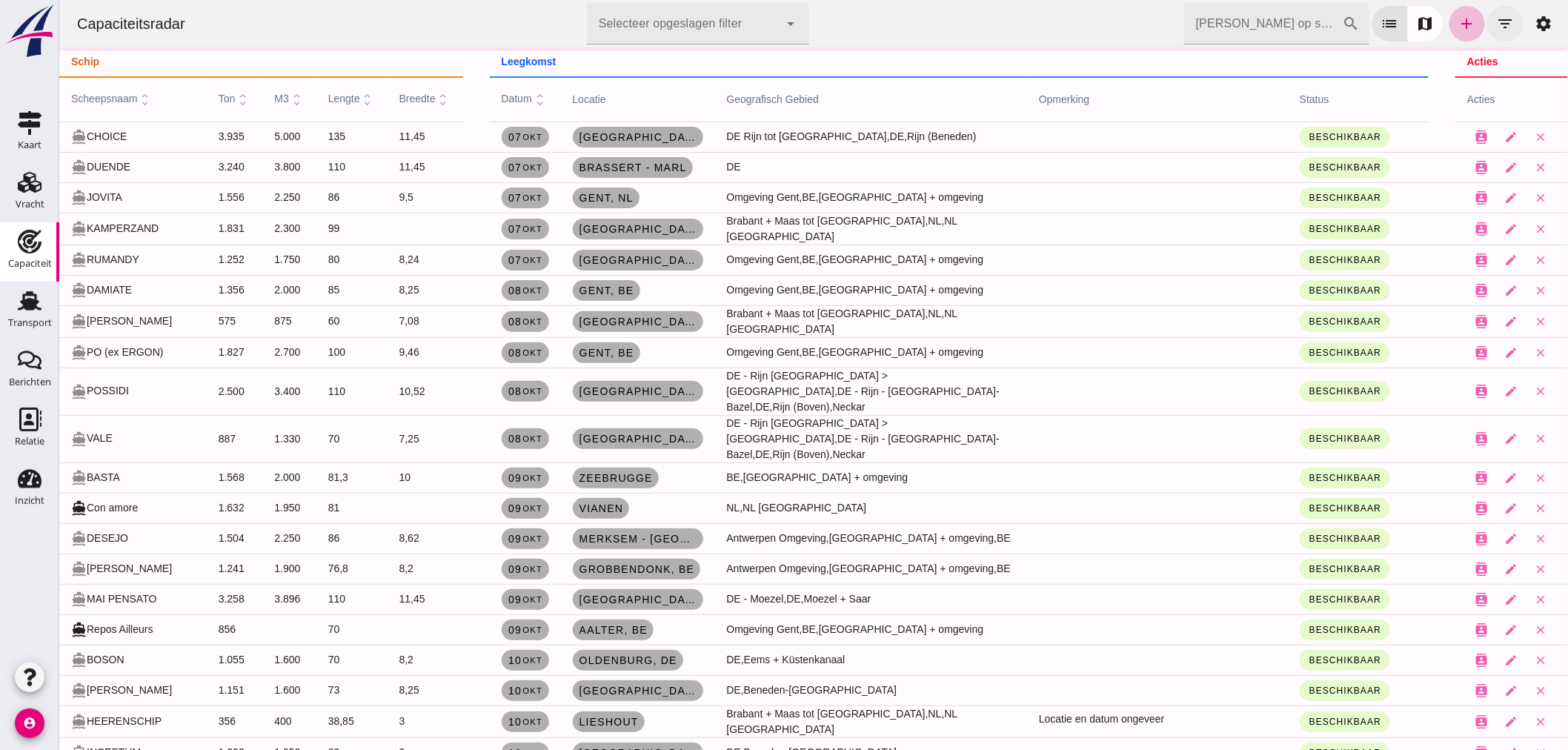
click at [1498, 22] on icon "filter_list" at bounding box center [1505, 24] width 18 height 18
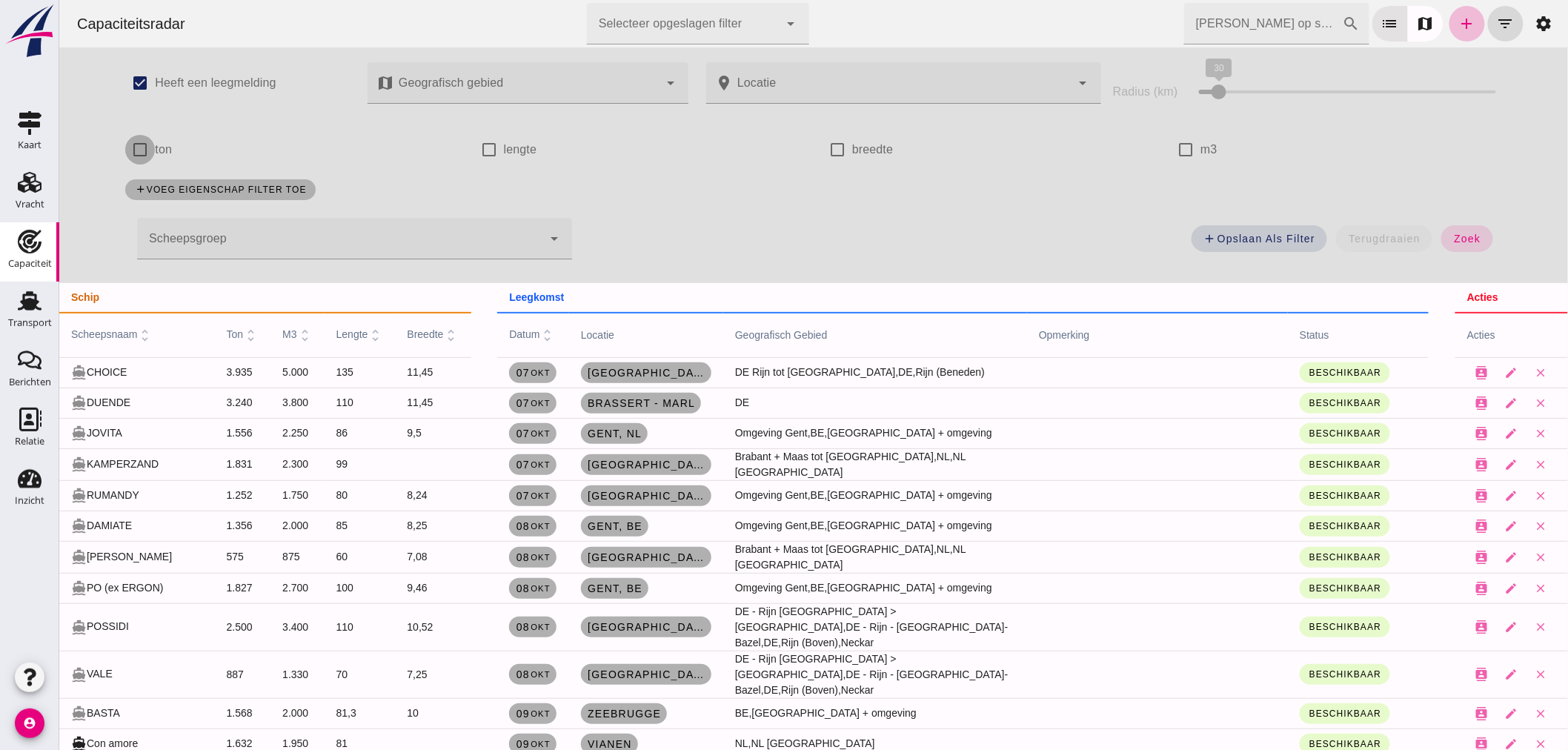
click at [135, 151] on input "ton" at bounding box center [139, 150] width 30 height 30
checkbox input "true"
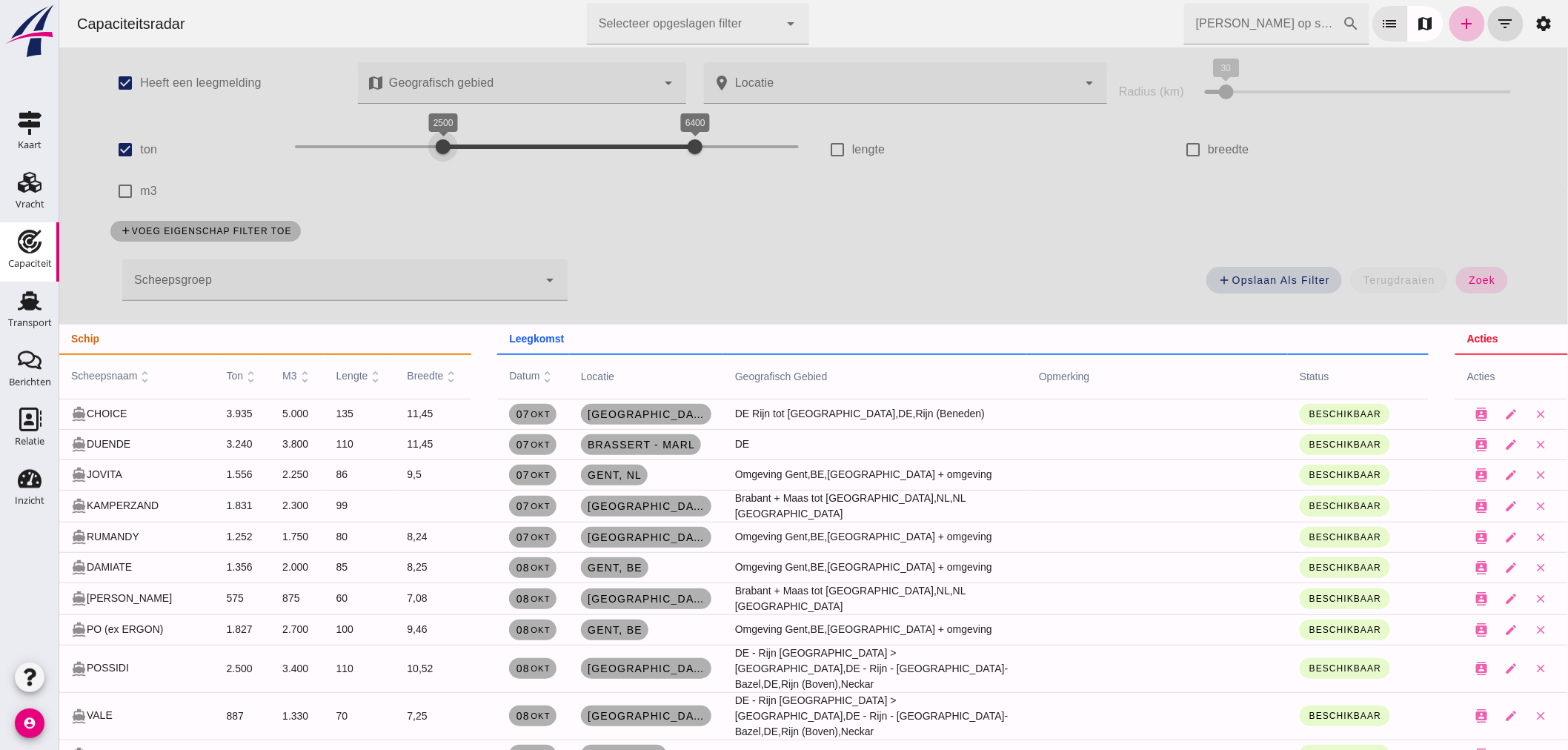
drag, startPoint x: 381, startPoint y: 149, endPoint x: 433, endPoint y: 151, distance: 52.0
click at [433, 151] on div "2500 6400 2500 6400" at bounding box center [546, 147] width 504 height 24
click at [1482, 285] on span "zoek" at bounding box center [1482, 280] width 28 height 12
